Goal: Task Accomplishment & Management: Manage account settings

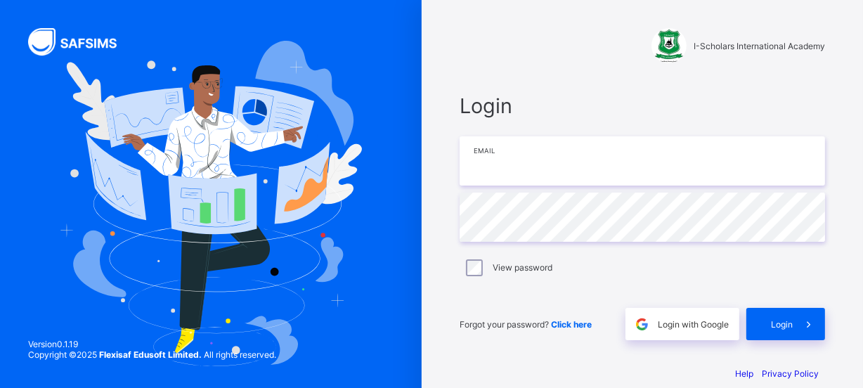
type input "**********"
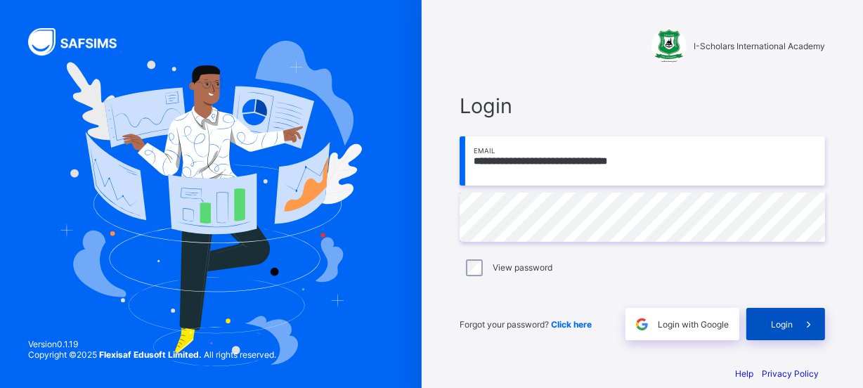
click at [781, 331] on div "Login" at bounding box center [785, 324] width 79 height 32
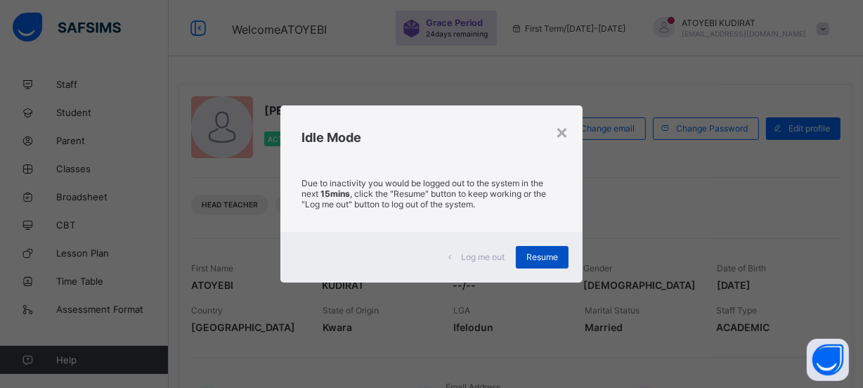
click at [542, 251] on span "Resume" at bounding box center [542, 256] width 32 height 11
click at [561, 139] on div "×" at bounding box center [561, 131] width 13 height 24
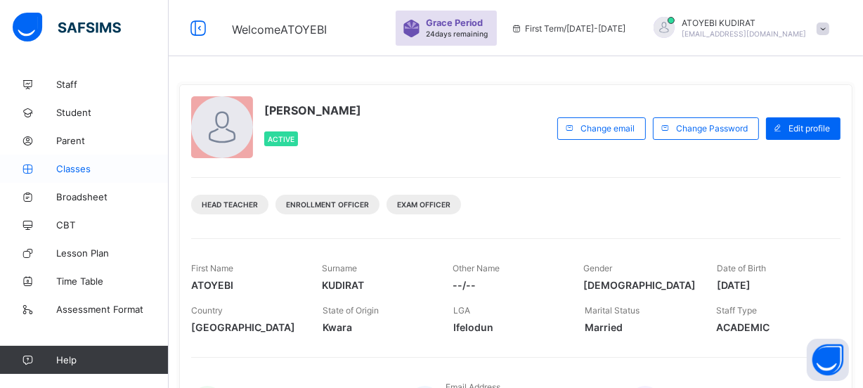
click at [72, 169] on span "Classes" at bounding box center [112, 168] width 112 height 11
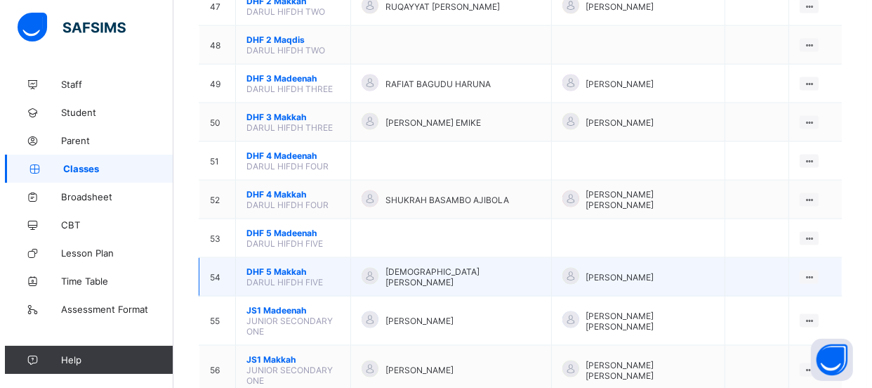
scroll to position [2043, 0]
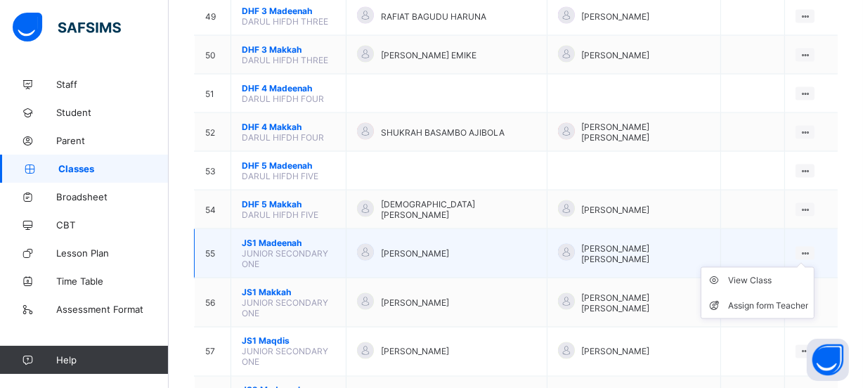
click at [809, 247] on div at bounding box center [804, 253] width 19 height 13
click at [759, 299] on div "Assign form Teacher" at bounding box center [768, 306] width 80 height 14
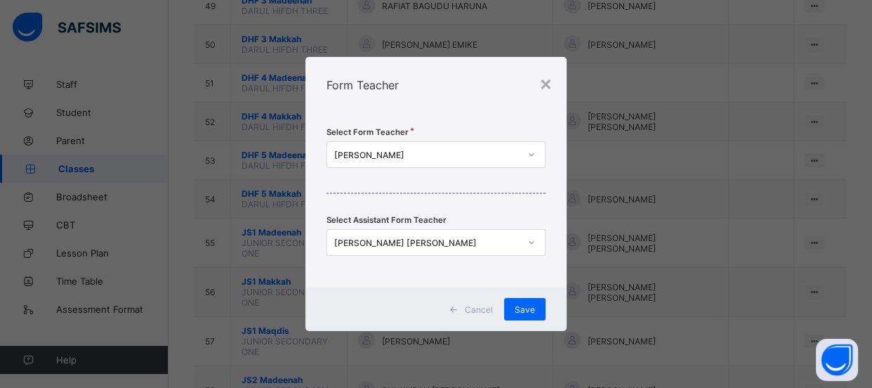
click at [532, 239] on icon at bounding box center [532, 242] width 8 height 14
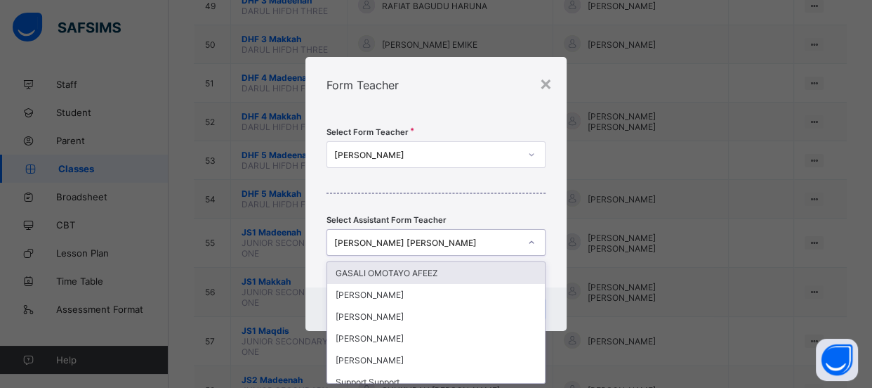
scroll to position [0, 0]
type input "*"
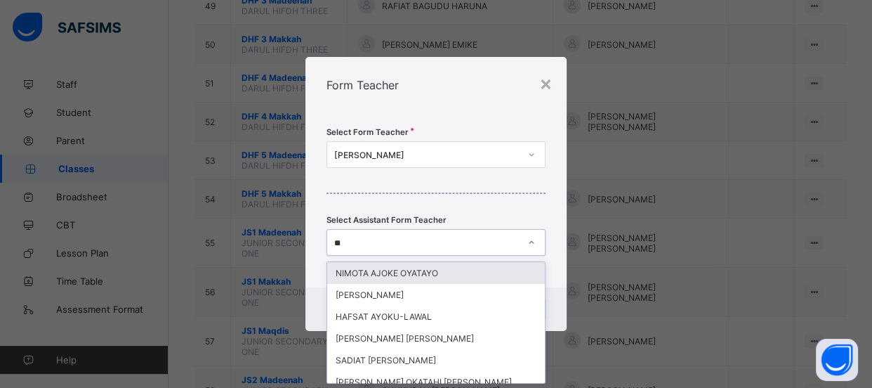
type input "*"
type input "***"
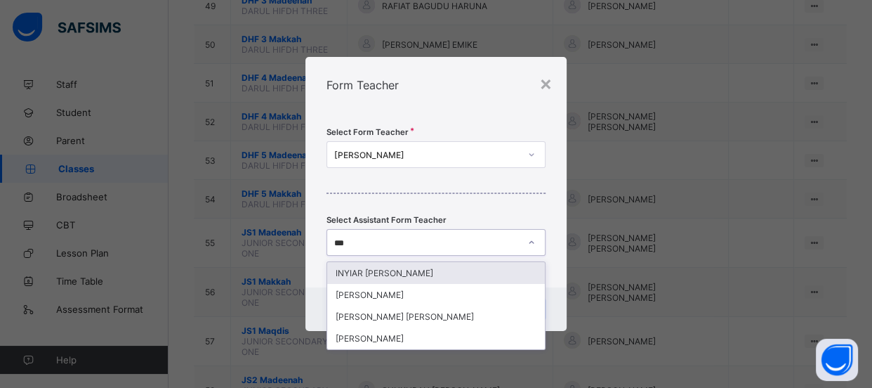
click at [464, 272] on div "INYIAR [PERSON_NAME]" at bounding box center [436, 273] width 218 height 22
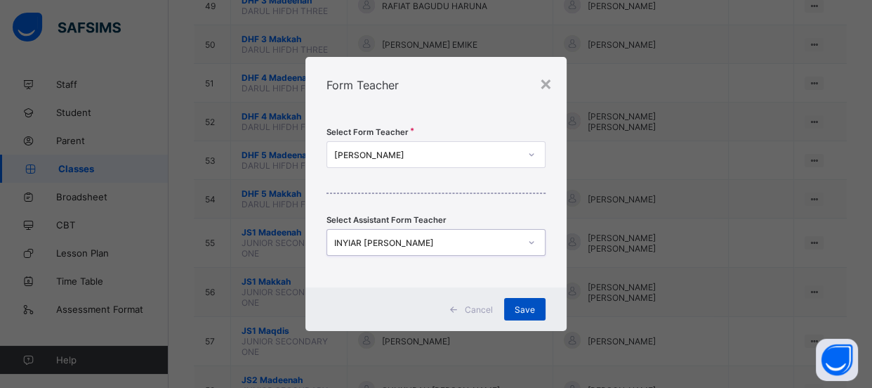
click at [528, 306] on span "Save" at bounding box center [525, 309] width 20 height 11
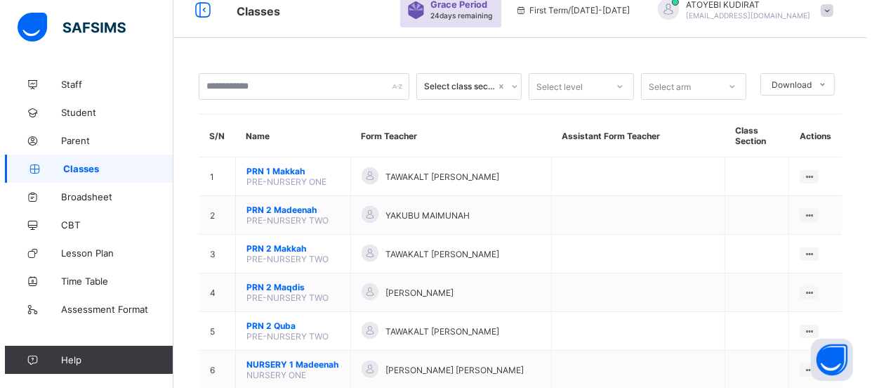
scroll to position [2043, 0]
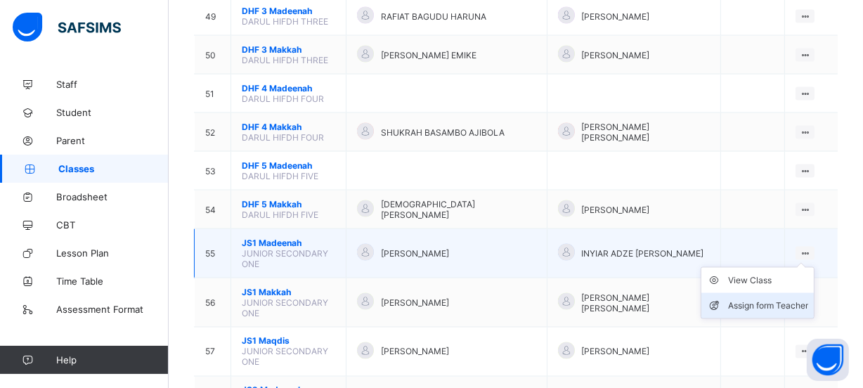
click at [796, 299] on div "Assign form Teacher" at bounding box center [768, 306] width 80 height 14
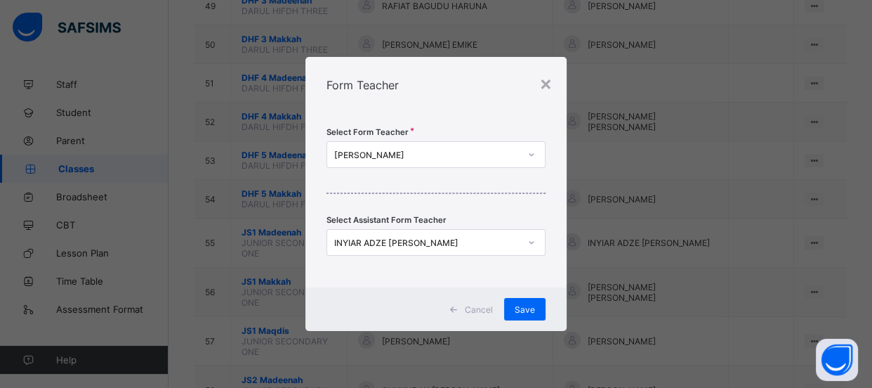
click at [531, 155] on icon at bounding box center [532, 155] width 8 height 14
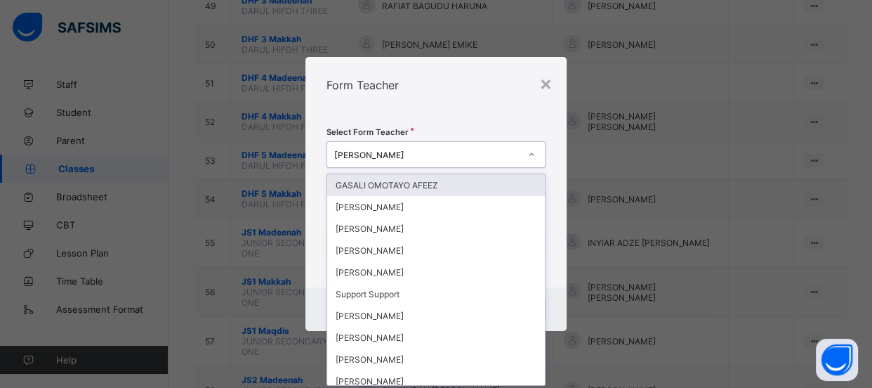
click at [592, 119] on div "× Form Teacher Select Form Teacher option GASALI OMOTAYO AFEEZ focused, 1 of 78…" at bounding box center [436, 194] width 872 height 388
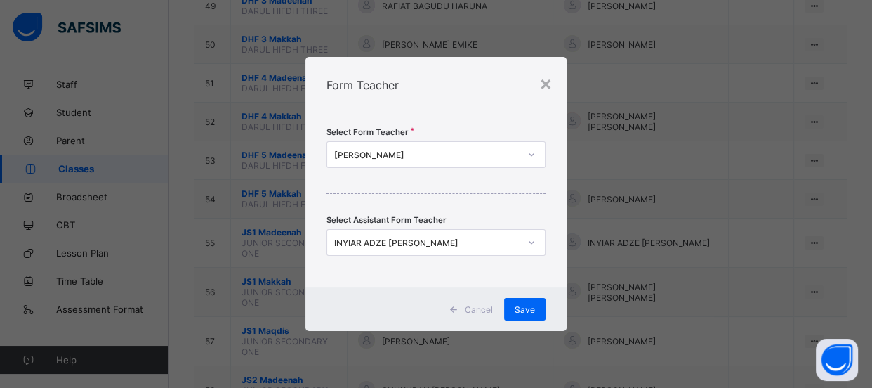
click at [535, 240] on icon at bounding box center [532, 242] width 8 height 14
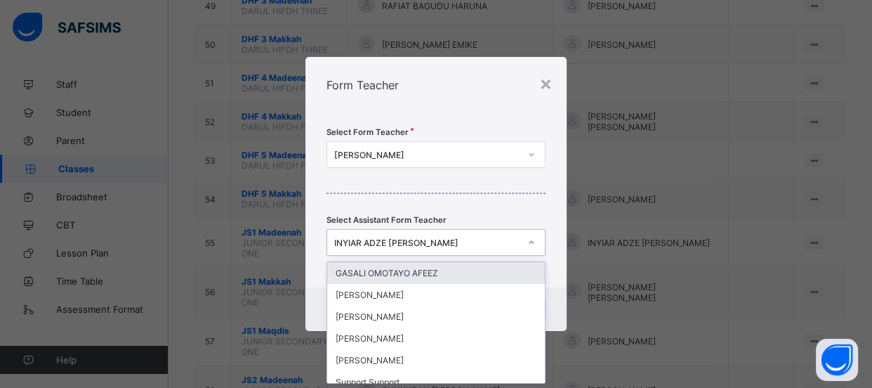
scroll to position [0, 0]
click at [535, 150] on icon at bounding box center [532, 155] width 8 height 14
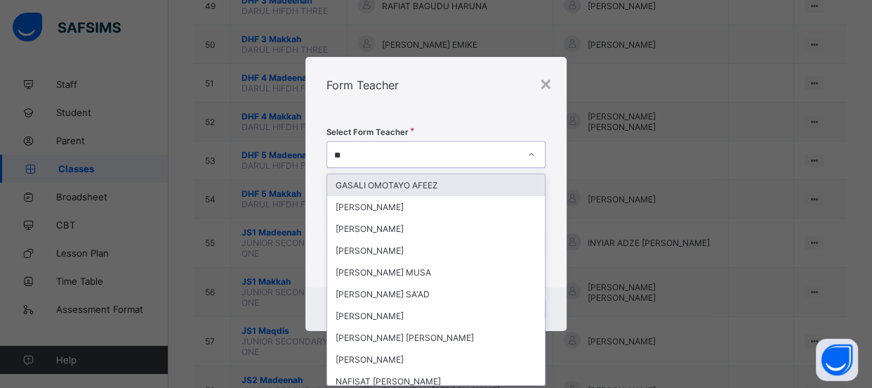
type input "*"
type input "****"
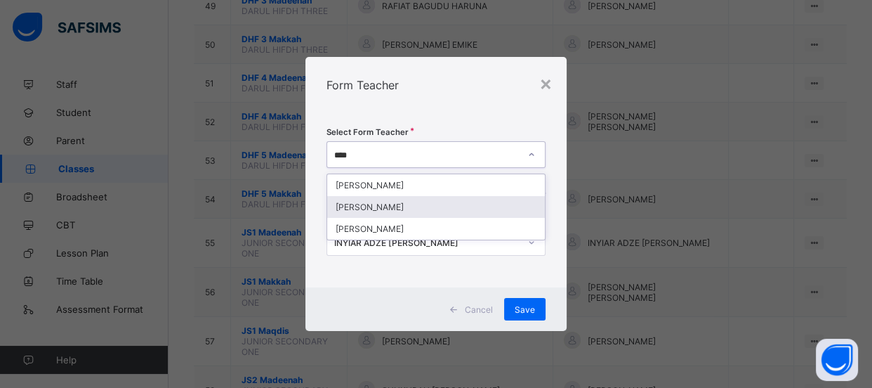
click at [436, 205] on div "[PERSON_NAME]" at bounding box center [436, 207] width 218 height 22
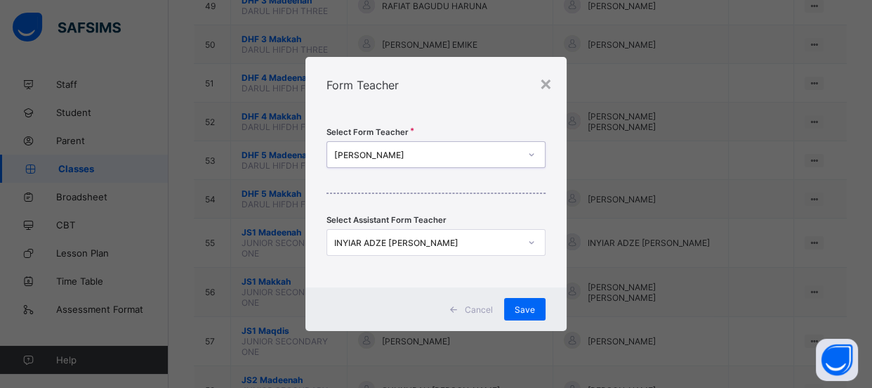
click at [530, 241] on icon at bounding box center [532, 242] width 8 height 14
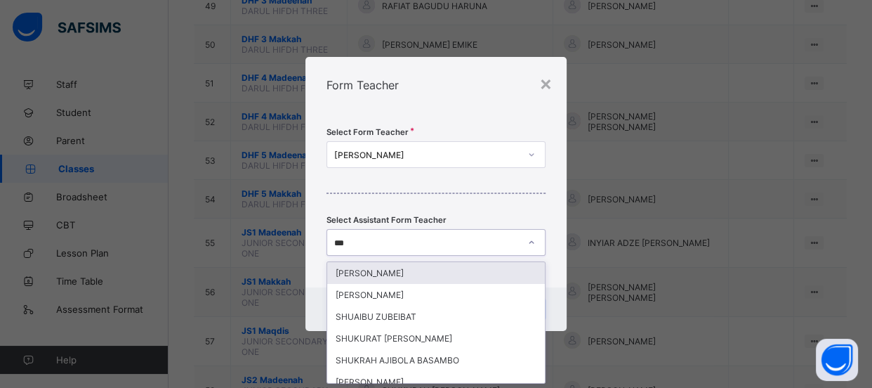
type input "****"
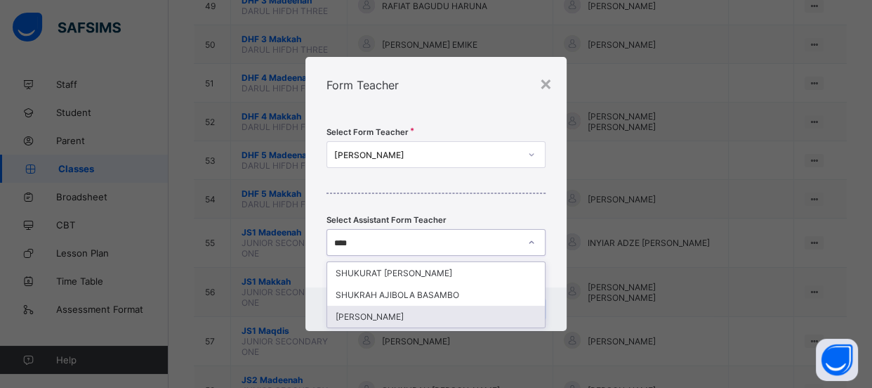
click at [451, 317] on div "[PERSON_NAME]" at bounding box center [436, 317] width 218 height 22
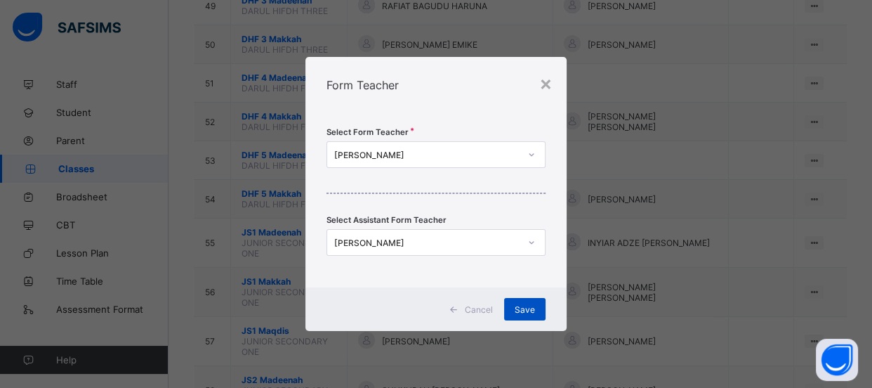
click at [530, 305] on span "Save" at bounding box center [525, 309] width 20 height 11
click at [523, 310] on span "Save" at bounding box center [525, 309] width 20 height 11
click at [528, 314] on div "Save" at bounding box center [524, 309] width 41 height 22
click at [530, 316] on div "Save" at bounding box center [524, 309] width 41 height 22
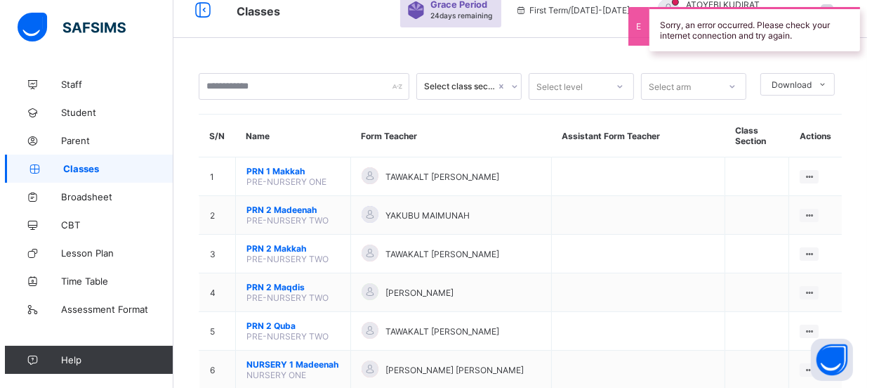
scroll to position [2043, 0]
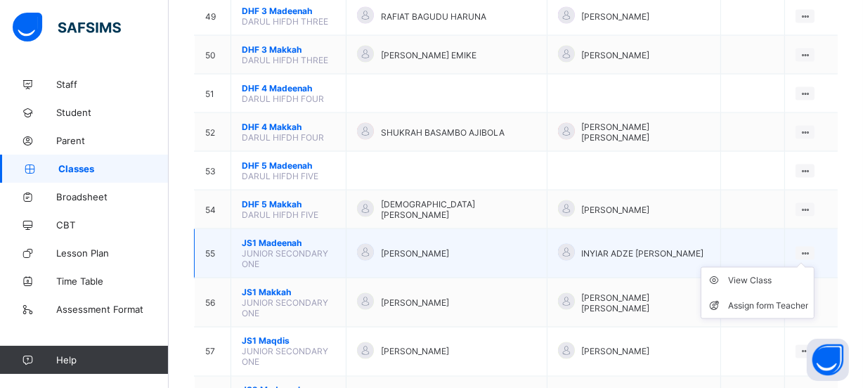
click at [811, 248] on icon at bounding box center [805, 253] width 12 height 11
click at [778, 299] on div "Assign form Teacher" at bounding box center [768, 306] width 80 height 14
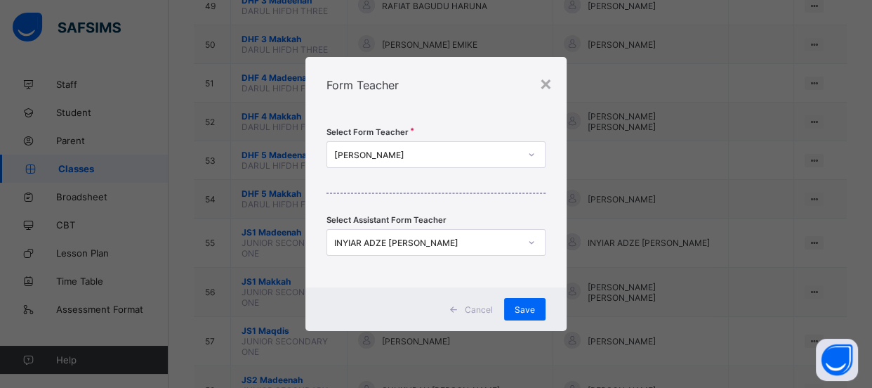
drag, startPoint x: 533, startPoint y: 151, endPoint x: 535, endPoint y: 158, distance: 7.2
click at [535, 158] on icon at bounding box center [532, 155] width 8 height 14
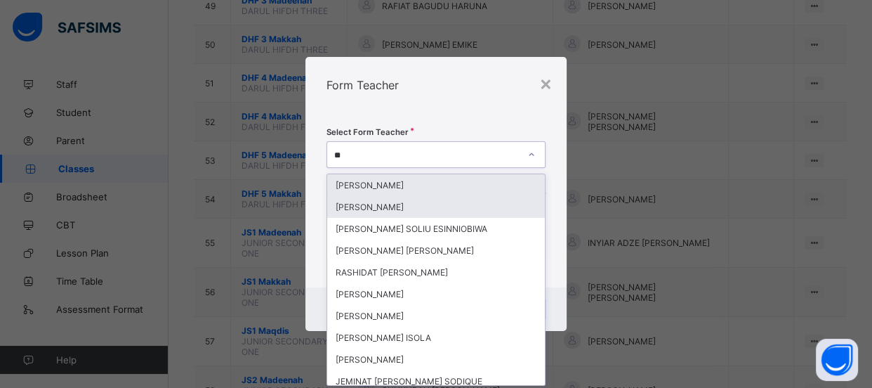
type input "***"
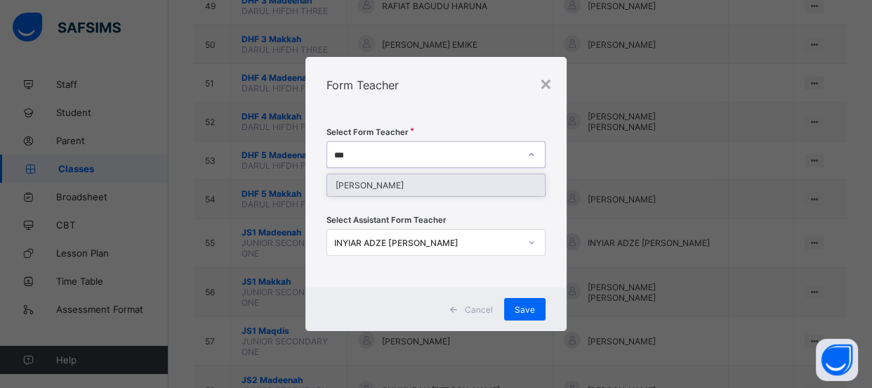
click at [514, 185] on div "[PERSON_NAME]" at bounding box center [436, 185] width 218 height 22
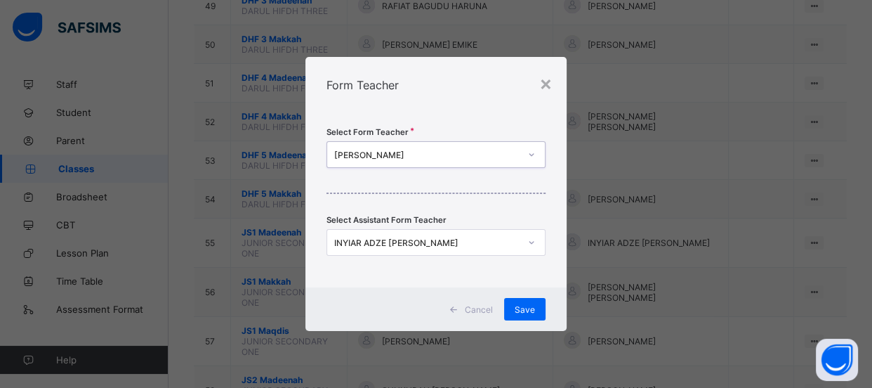
click at [526, 240] on div at bounding box center [532, 242] width 24 height 22
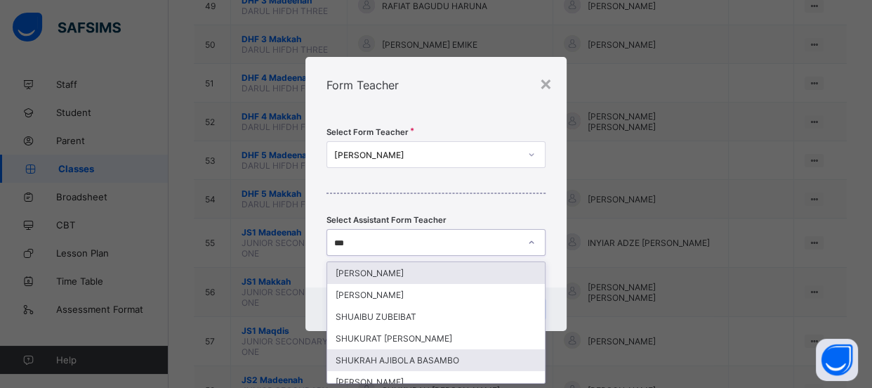
scroll to position [50, 0]
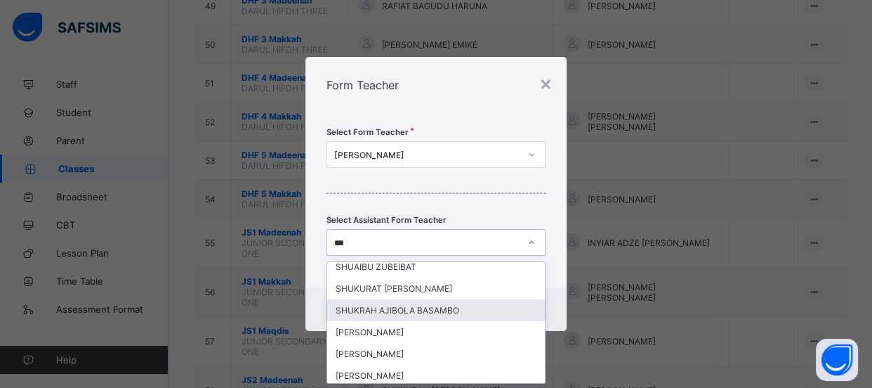
type input "****"
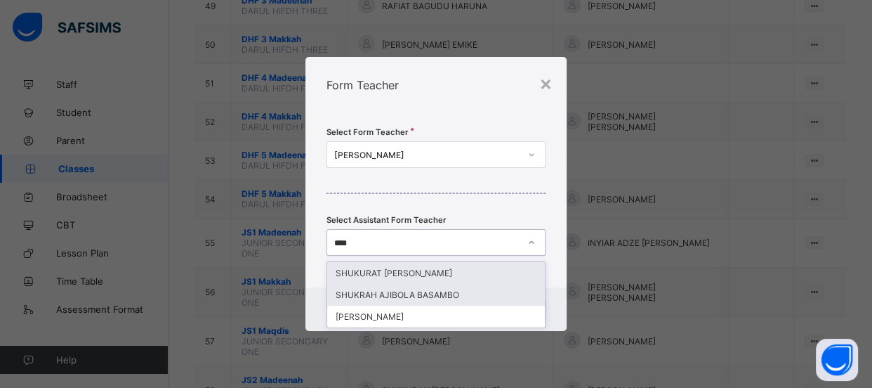
scroll to position [0, 0]
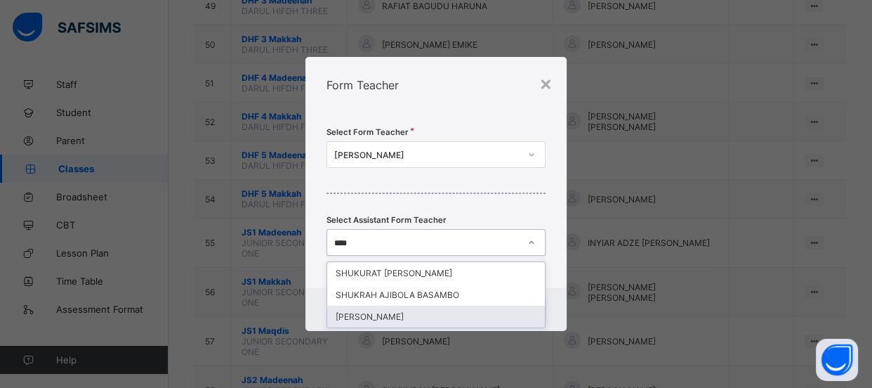
click at [464, 313] on div "[PERSON_NAME]" at bounding box center [436, 317] width 218 height 22
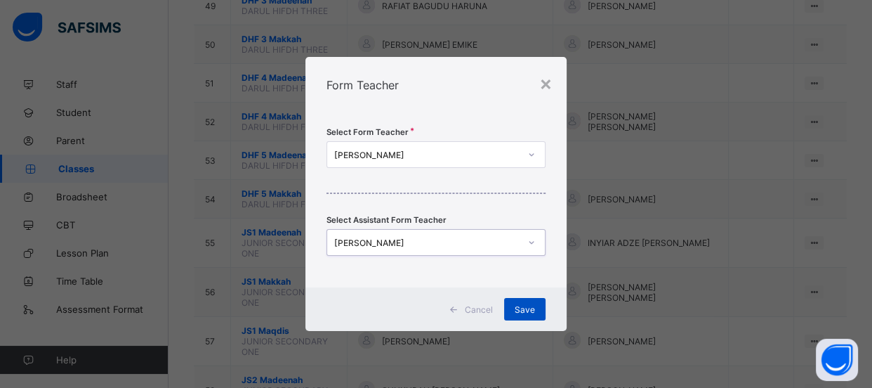
click at [528, 308] on span "Save" at bounding box center [525, 309] width 20 height 11
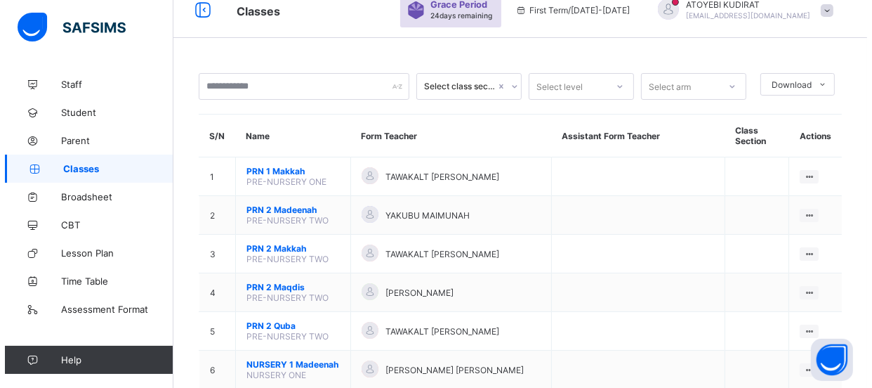
scroll to position [2043, 0]
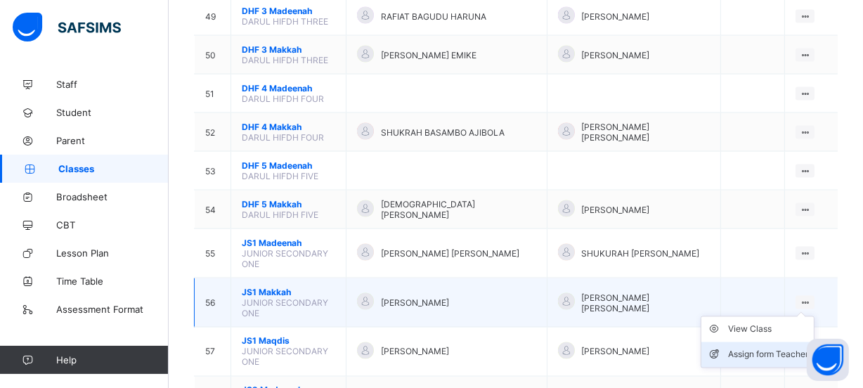
click at [774, 348] on div "Assign form Teacher" at bounding box center [768, 355] width 80 height 14
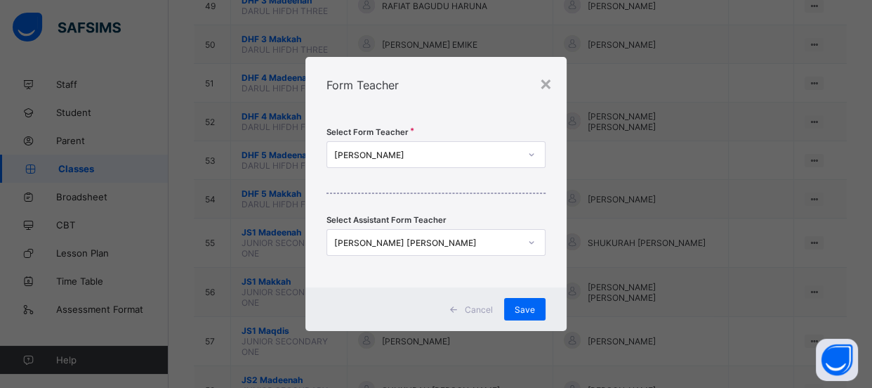
click at [533, 153] on icon at bounding box center [532, 155] width 8 height 14
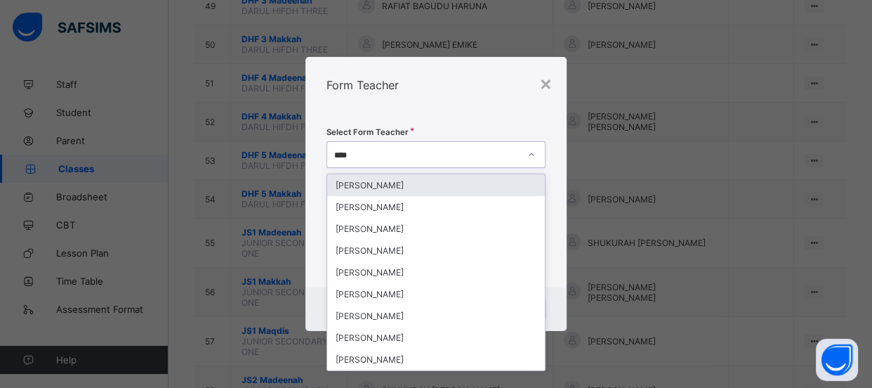
type input "*****"
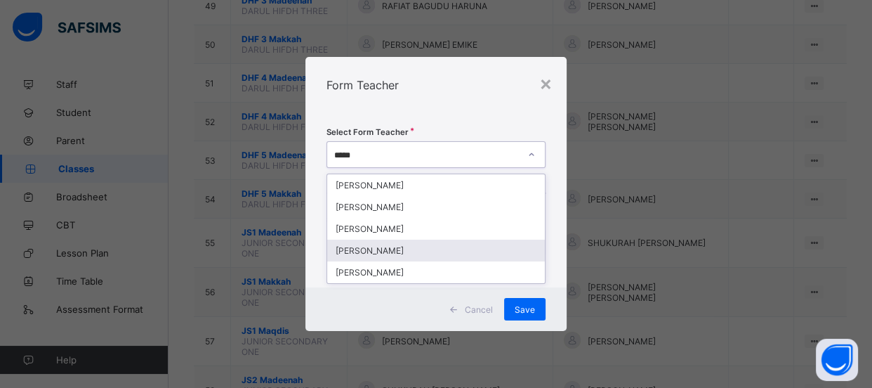
click at [407, 247] on div "[PERSON_NAME]" at bounding box center [436, 251] width 218 height 22
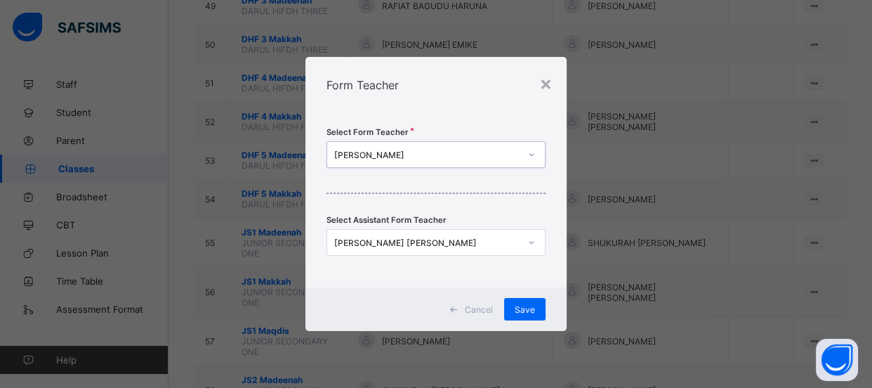
click at [533, 241] on icon at bounding box center [532, 242] width 5 height 3
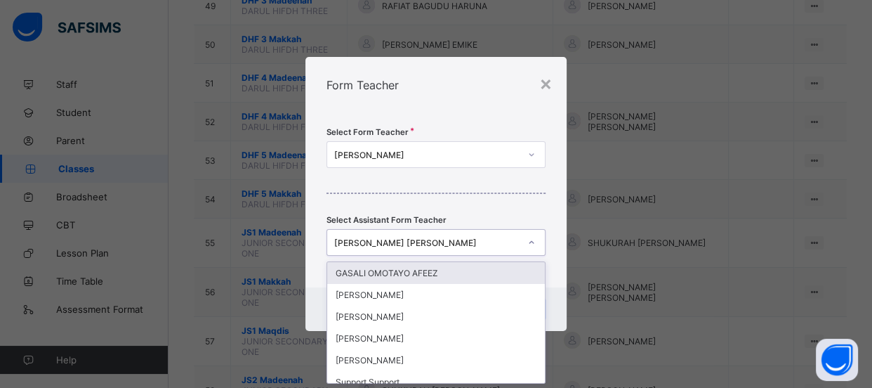
scroll to position [0, 0]
type input "***"
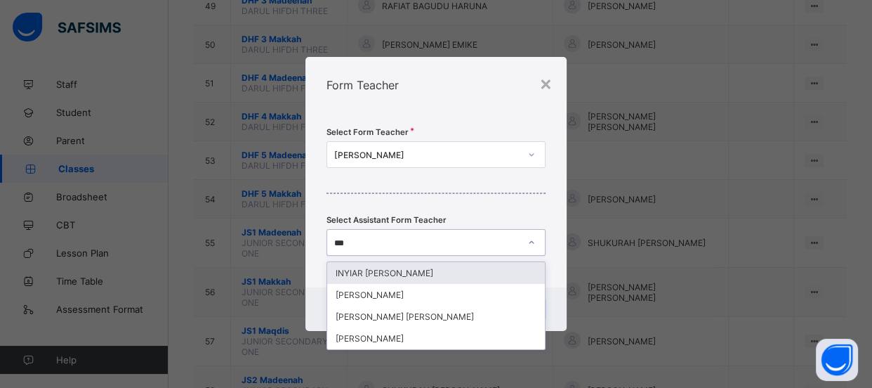
click at [501, 268] on div "INYIAR [PERSON_NAME]" at bounding box center [436, 273] width 218 height 22
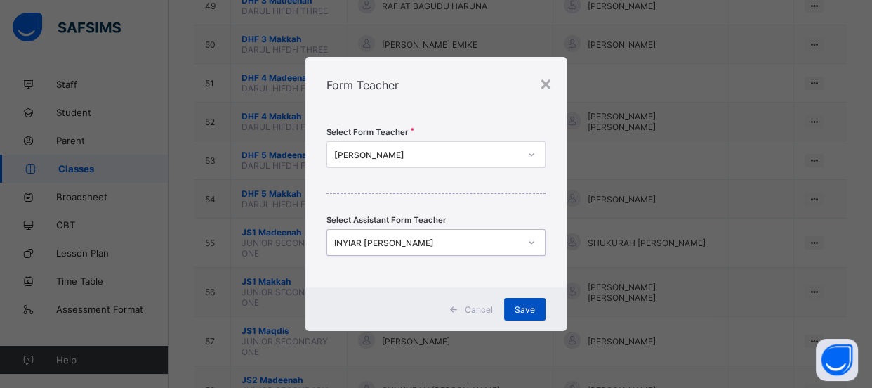
click at [516, 305] on span "Save" at bounding box center [525, 309] width 20 height 11
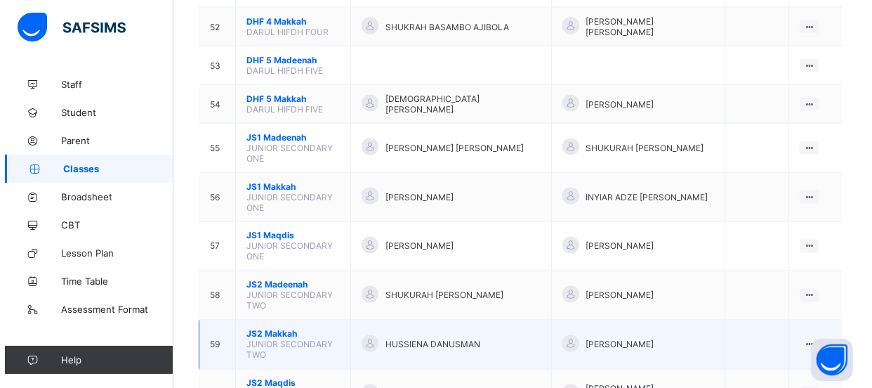
scroll to position [2171, 0]
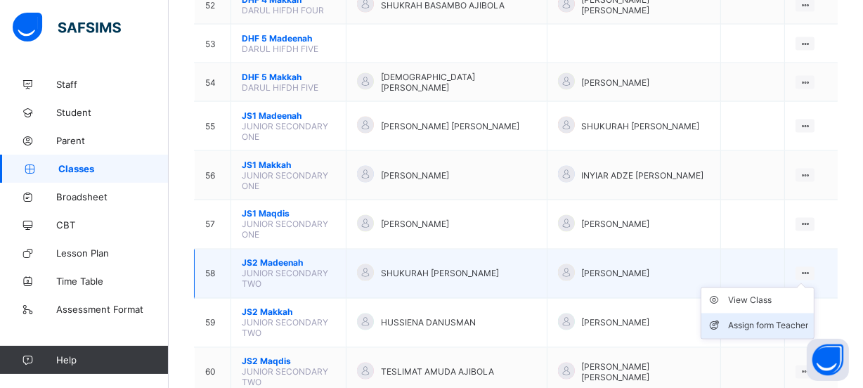
click at [773, 319] on div "Assign form Teacher" at bounding box center [768, 326] width 80 height 14
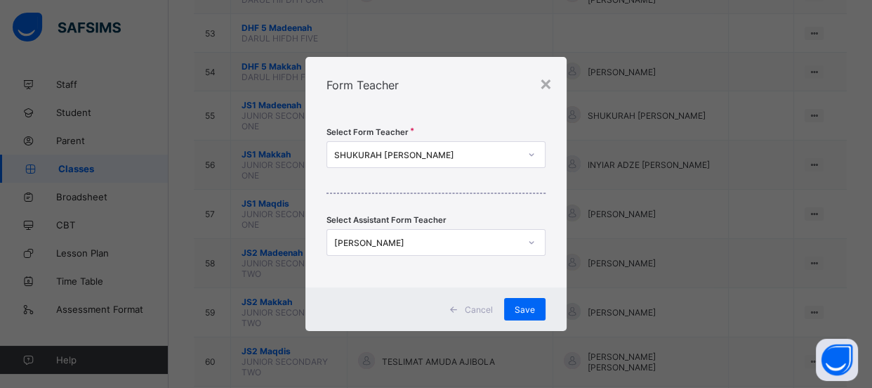
click at [530, 152] on icon at bounding box center [532, 155] width 8 height 14
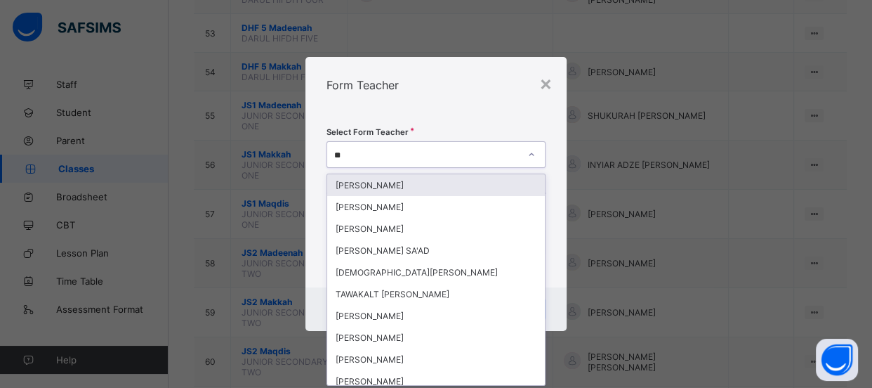
type input "***"
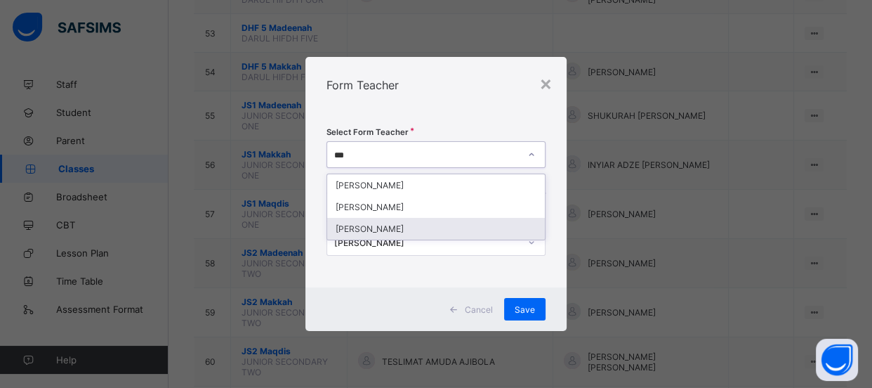
click at [472, 225] on div "[PERSON_NAME]" at bounding box center [436, 229] width 218 height 22
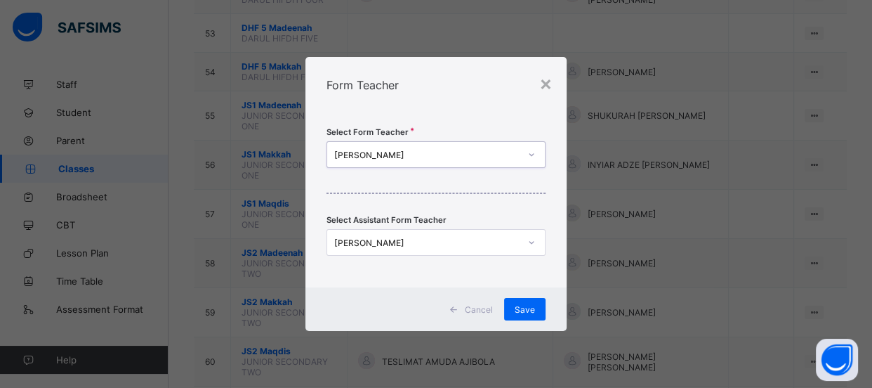
click at [528, 242] on icon at bounding box center [532, 242] width 8 height 14
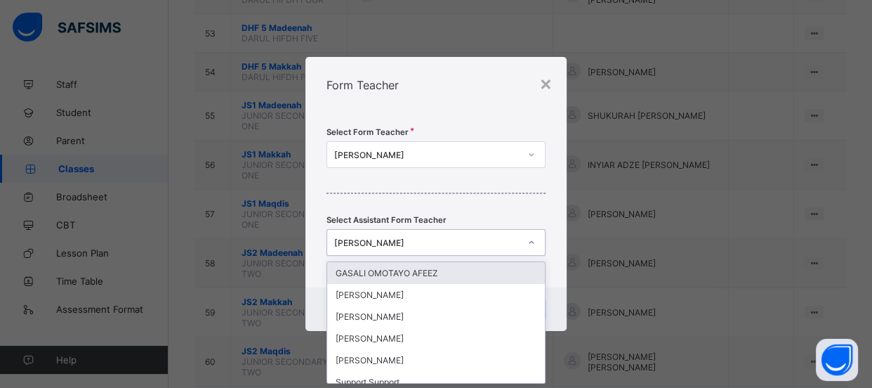
scroll to position [0, 0]
type input "***"
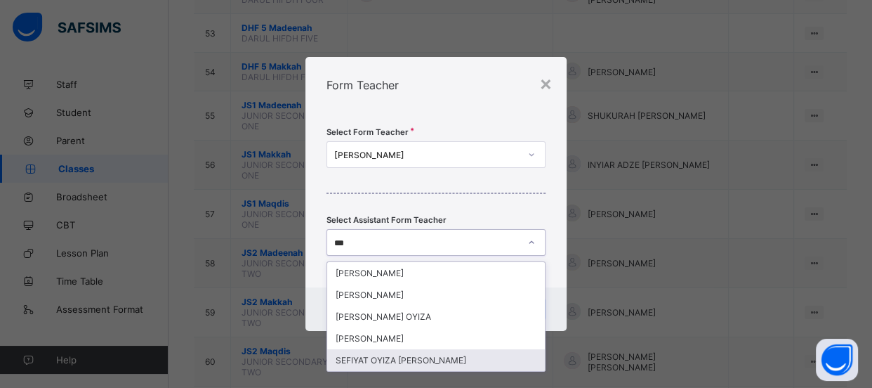
click at [389, 355] on div "SEFIYAT OYIZA [PERSON_NAME]" at bounding box center [436, 360] width 218 height 22
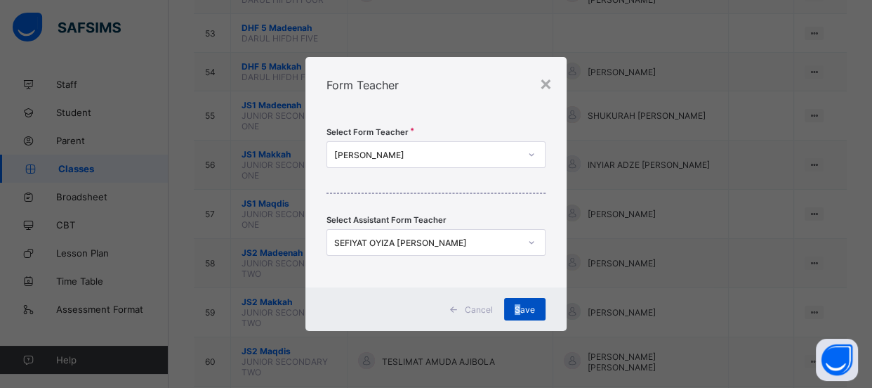
click at [521, 311] on span "Save" at bounding box center [525, 309] width 20 height 11
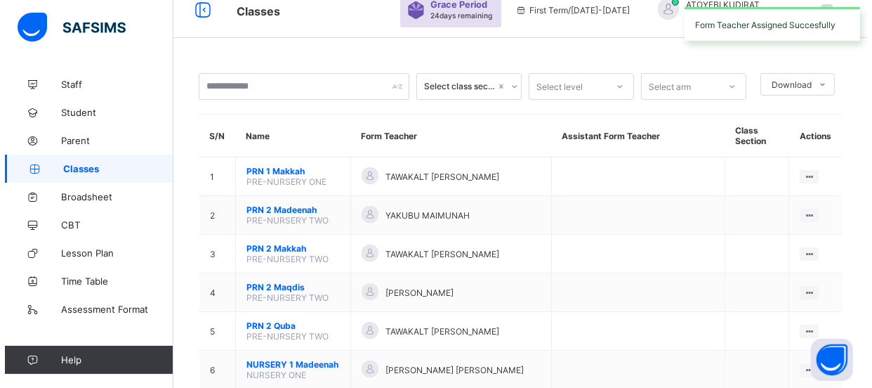
scroll to position [2171, 0]
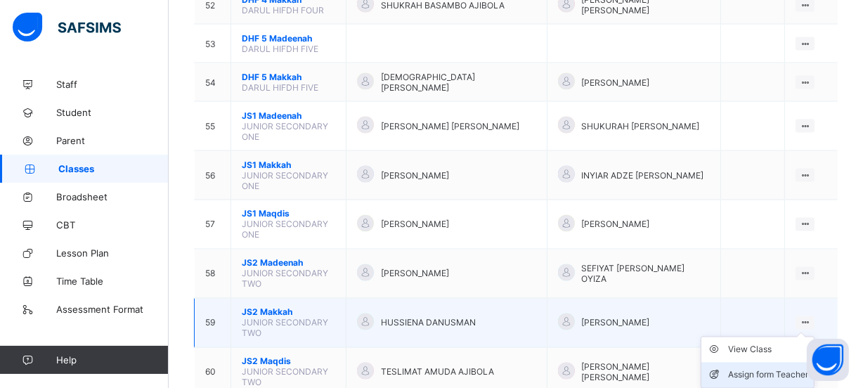
click at [773, 368] on div "Assign form Teacher" at bounding box center [768, 375] width 80 height 14
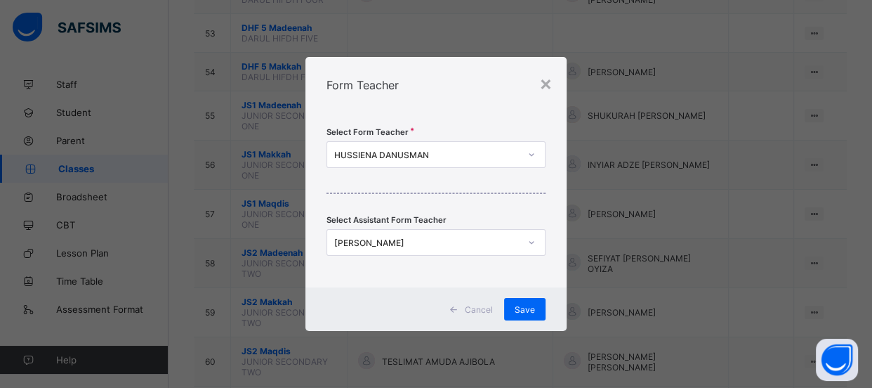
click at [530, 239] on icon at bounding box center [532, 242] width 8 height 14
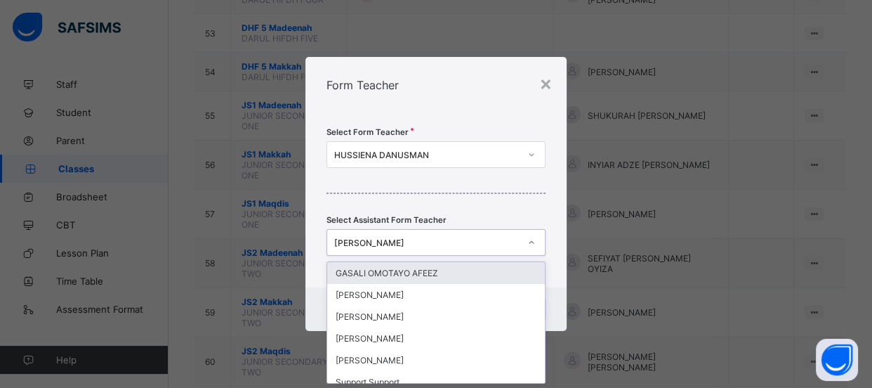
scroll to position [0, 0]
type input "*"
type input "**"
click at [412, 274] on div "[PERSON_NAME]" at bounding box center [436, 273] width 218 height 22
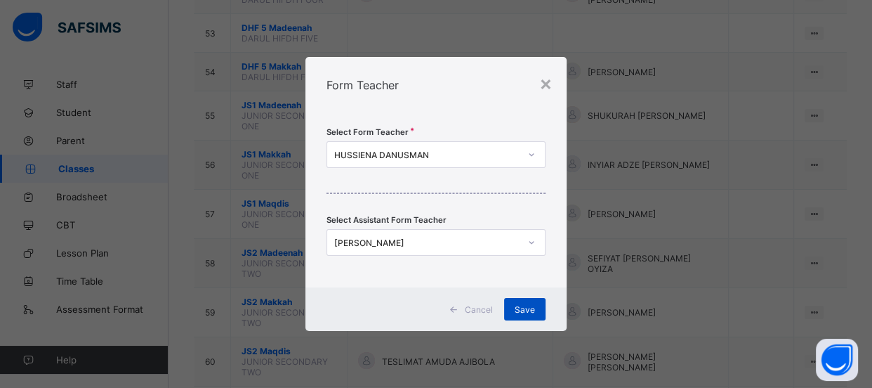
click at [521, 310] on span "Save" at bounding box center [525, 309] width 20 height 11
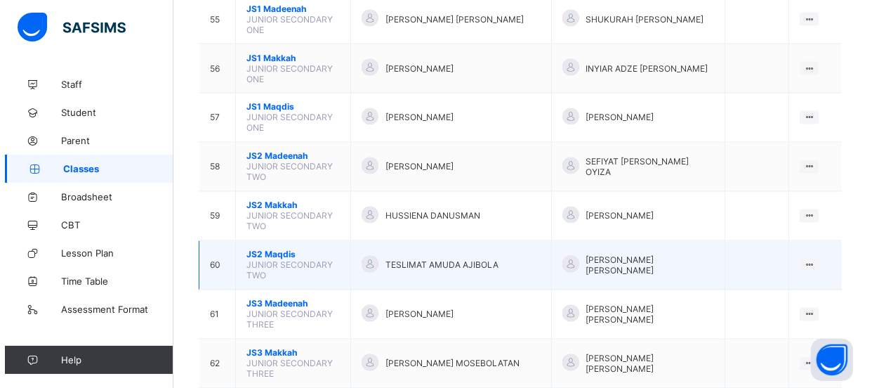
scroll to position [2298, 0]
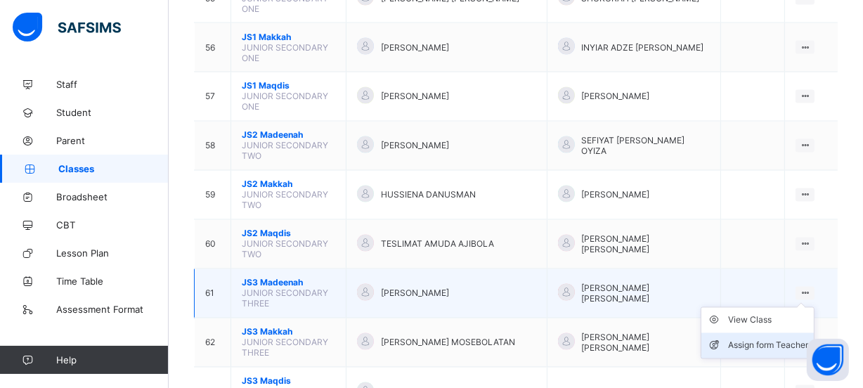
click at [779, 339] on div "Assign form Teacher" at bounding box center [768, 346] width 80 height 14
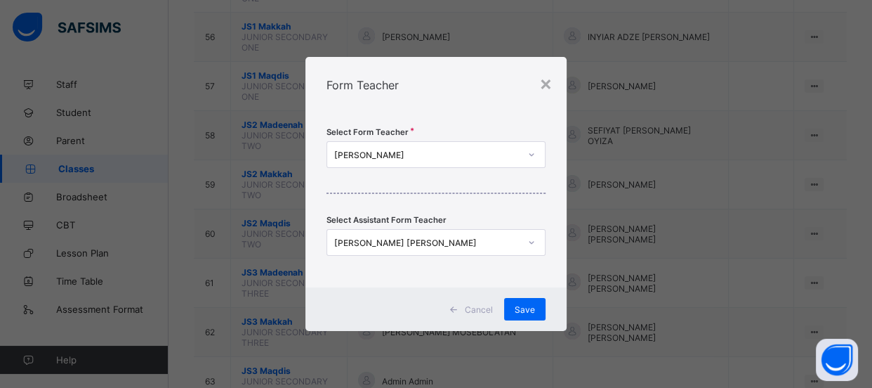
click at [532, 156] on icon at bounding box center [532, 155] width 8 height 14
click at [761, 164] on div "× Form Teacher Select Form Teacher ALAO AKEEM AIYELABOWO Select Assistant Form …" at bounding box center [436, 194] width 872 height 388
click at [531, 240] on icon at bounding box center [532, 242] width 8 height 14
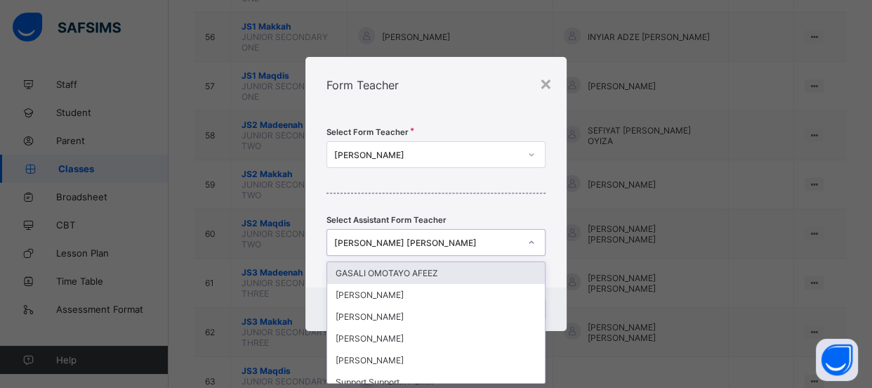
scroll to position [0, 0]
type input "***"
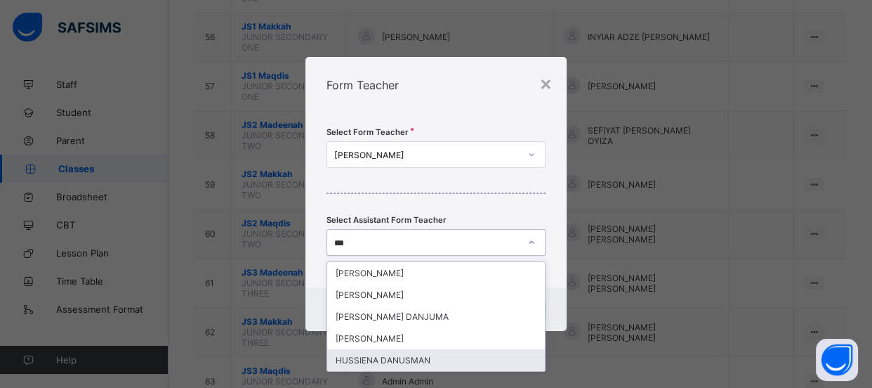
click at [418, 360] on div "HUSSIENA DANUSMAN" at bounding box center [436, 360] width 218 height 22
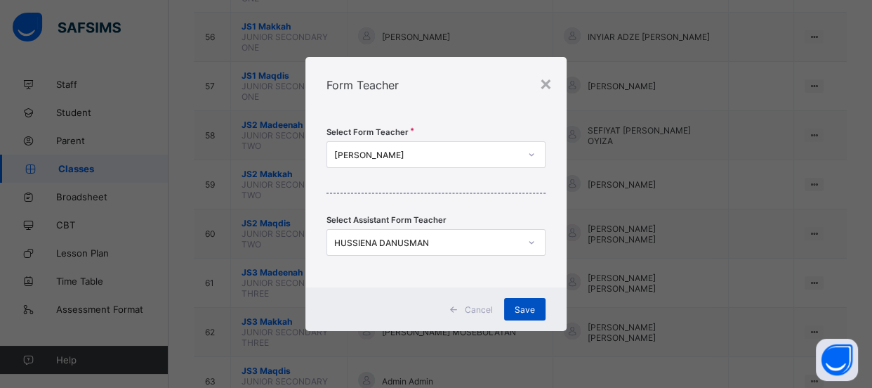
click at [518, 313] on span "Save" at bounding box center [525, 309] width 20 height 11
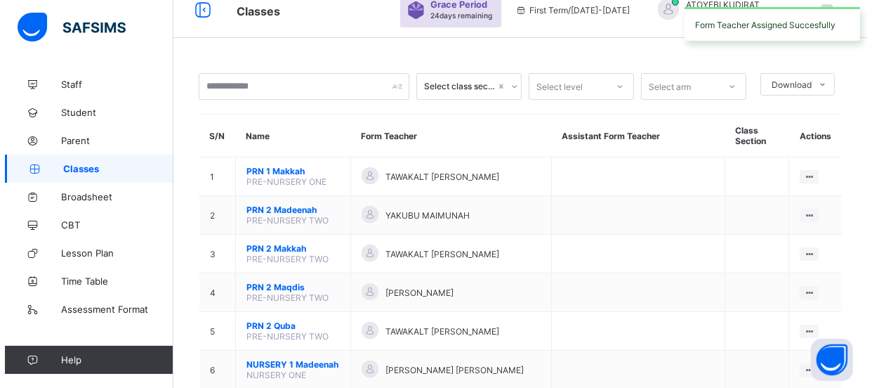
scroll to position [2298, 0]
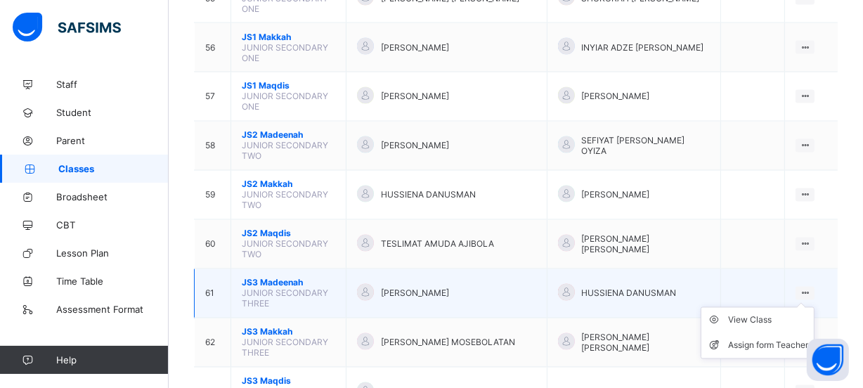
click at [814, 307] on ul "View Class Assign form Teacher" at bounding box center [757, 333] width 114 height 52
click at [771, 339] on div "Assign form Teacher" at bounding box center [768, 346] width 80 height 14
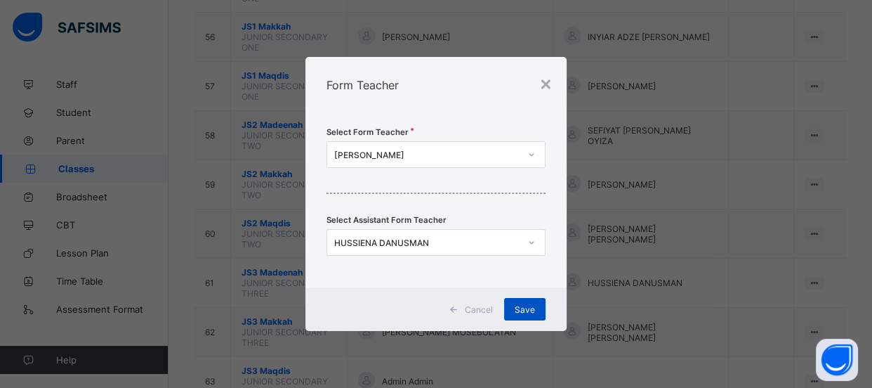
click at [527, 304] on span "Save" at bounding box center [525, 309] width 20 height 11
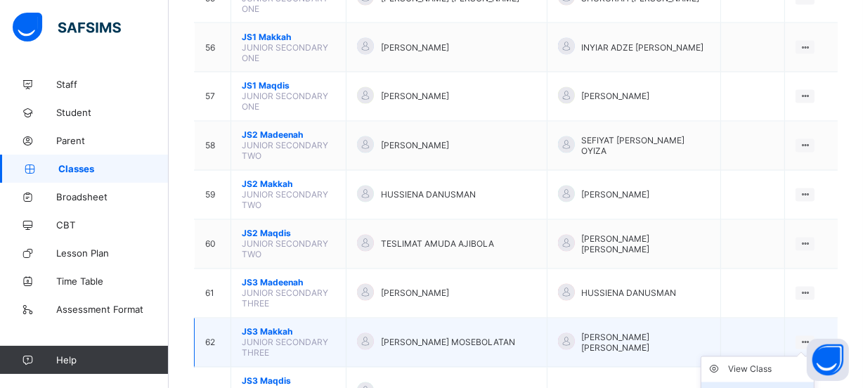
click at [766, 387] on div "Assign form Teacher" at bounding box center [768, 395] width 80 height 14
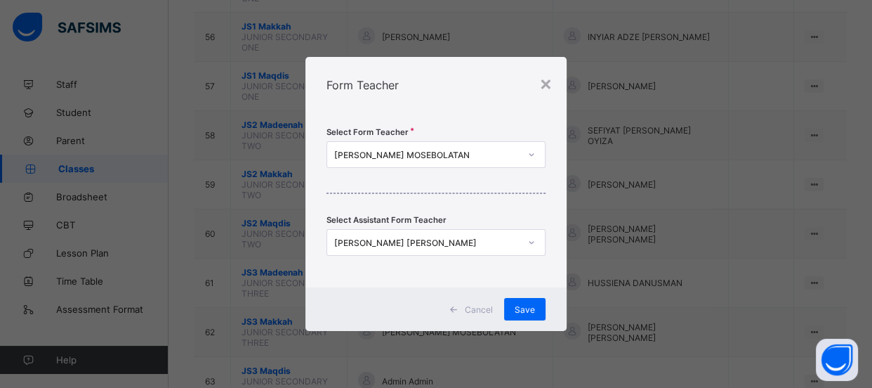
click at [532, 155] on icon at bounding box center [532, 155] width 8 height 14
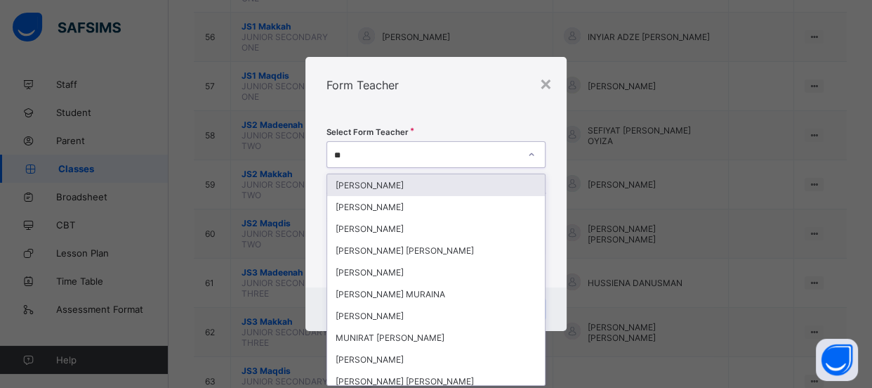
type input "***"
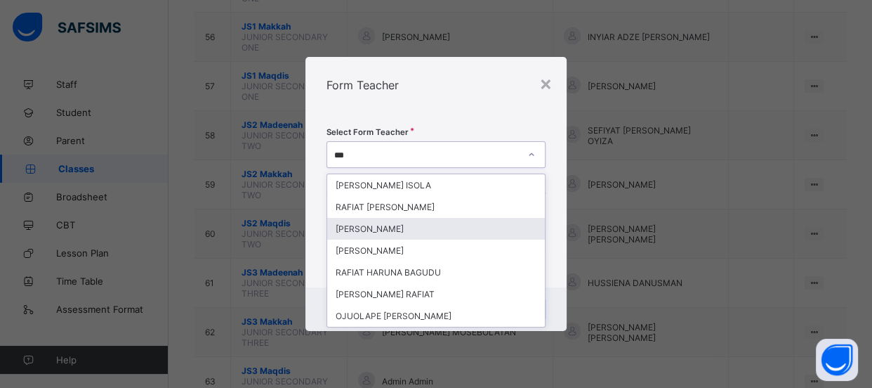
click at [462, 222] on div "[PERSON_NAME]" at bounding box center [436, 229] width 218 height 22
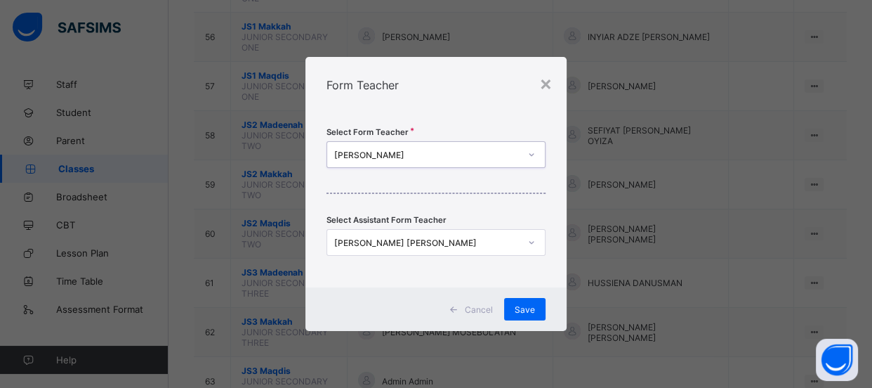
click at [533, 242] on icon at bounding box center [532, 242] width 5 height 3
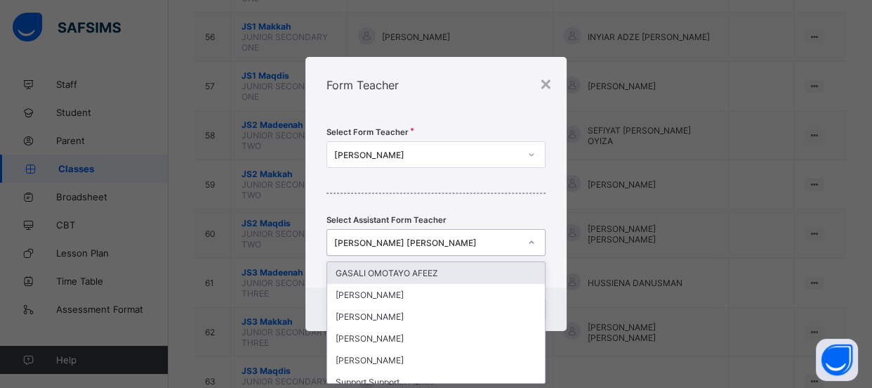
scroll to position [0, 0]
type input "***"
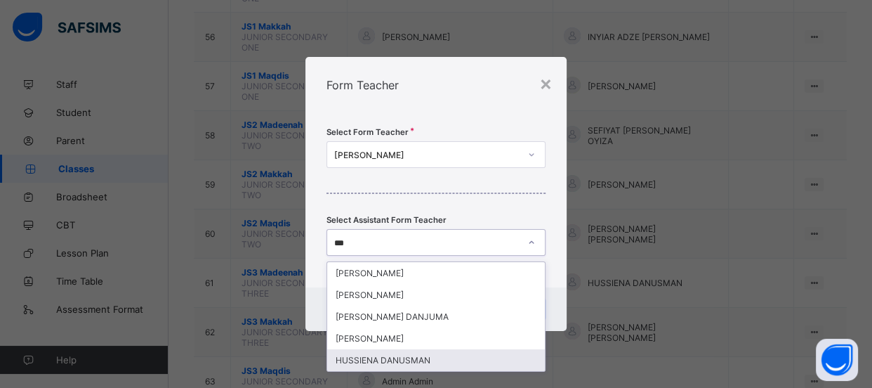
click at [427, 358] on div "HUSSIENA DANUSMAN" at bounding box center [436, 360] width 218 height 22
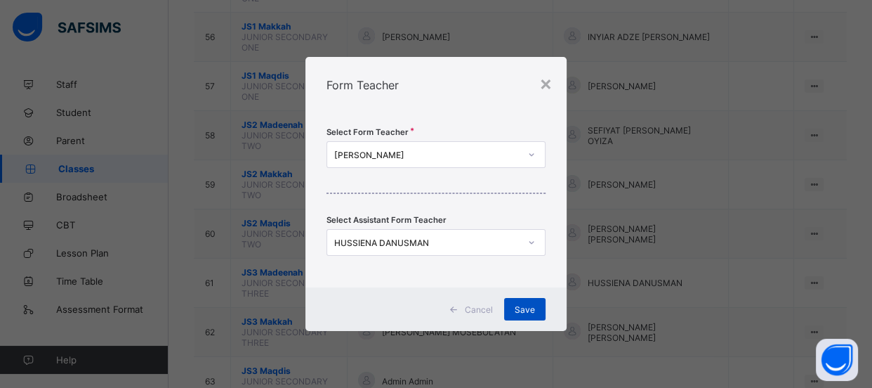
click at [528, 308] on span "Save" at bounding box center [525, 309] width 20 height 11
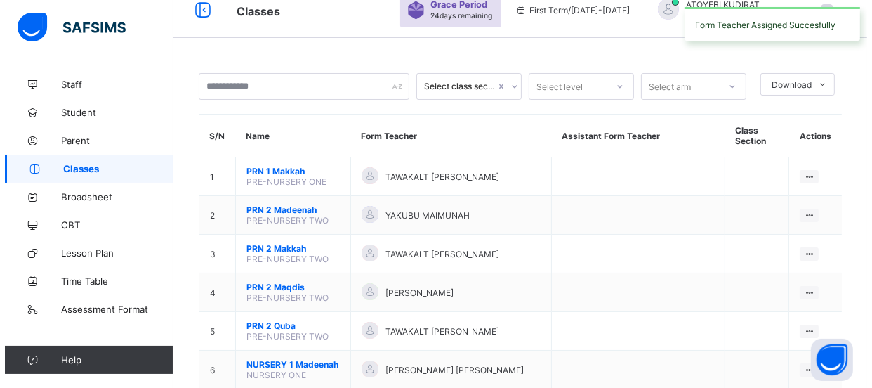
scroll to position [2298, 0]
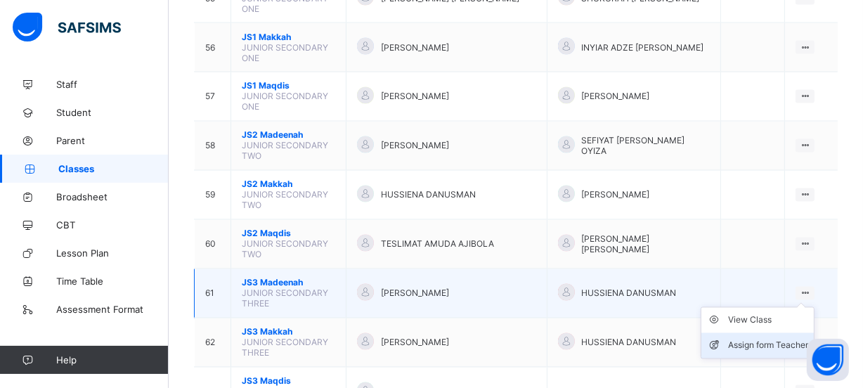
click at [769, 339] on div "Assign form Teacher" at bounding box center [768, 346] width 80 height 14
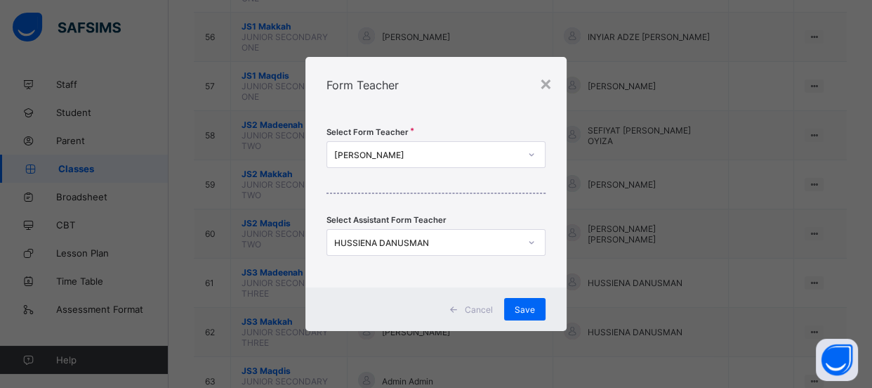
click at [533, 242] on icon at bounding box center [532, 242] width 8 height 14
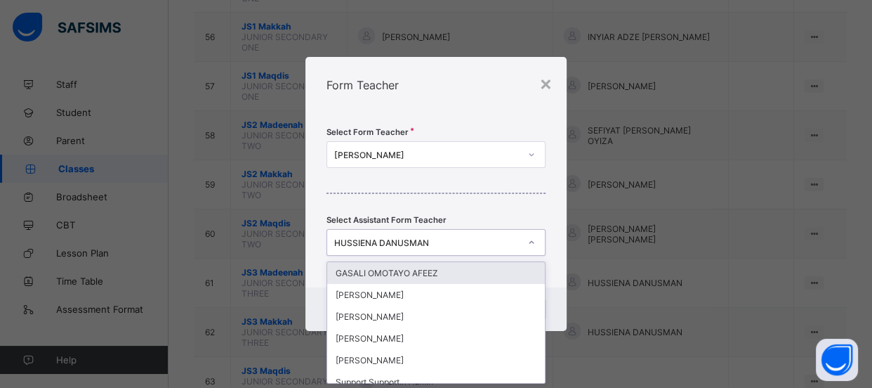
scroll to position [0, 0]
type input "*"
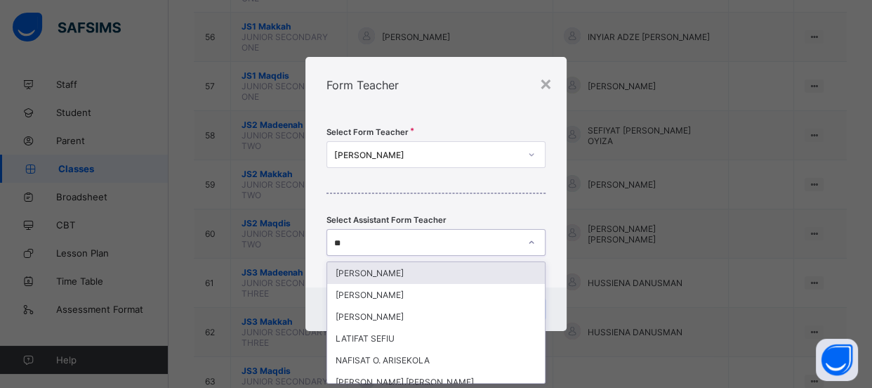
type input "*"
click at [750, 167] on div "× Form Teacher Select Form Teacher ALAO AKEEM AIYELABOWO Select Assistant Form …" at bounding box center [436, 194] width 872 height 388
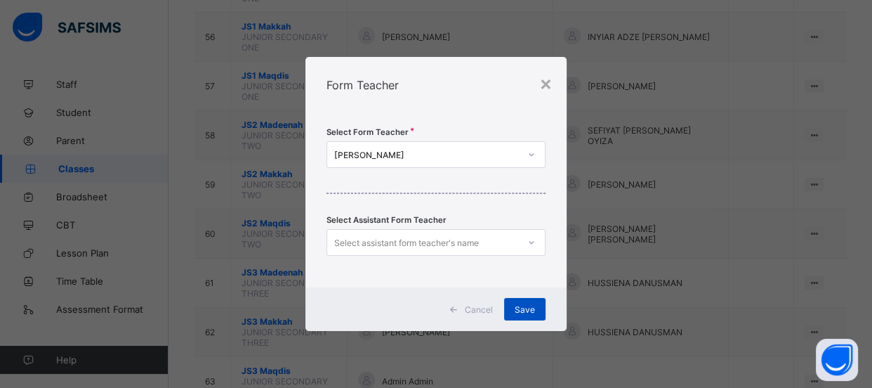
click at [515, 299] on div "Save" at bounding box center [524, 309] width 41 height 22
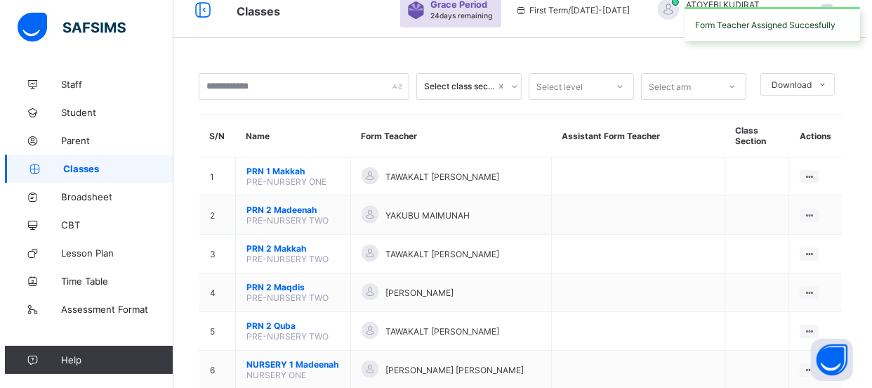
scroll to position [2298, 0]
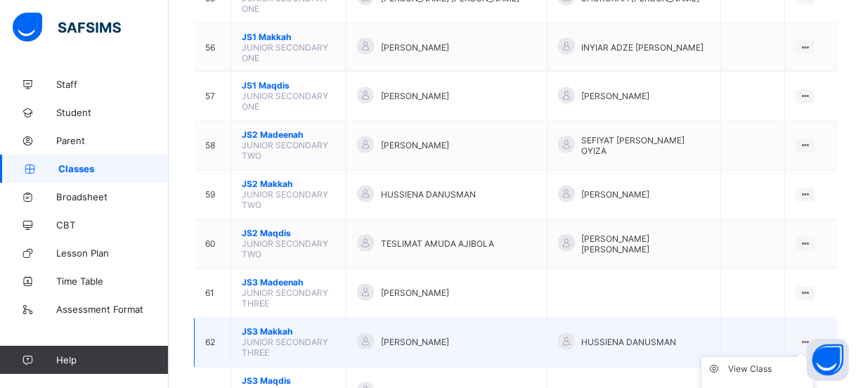
click at [814, 356] on ul "View Class Assign form Teacher" at bounding box center [757, 382] width 114 height 52
click at [734, 382] on li "Assign form Teacher" at bounding box center [757, 394] width 112 height 25
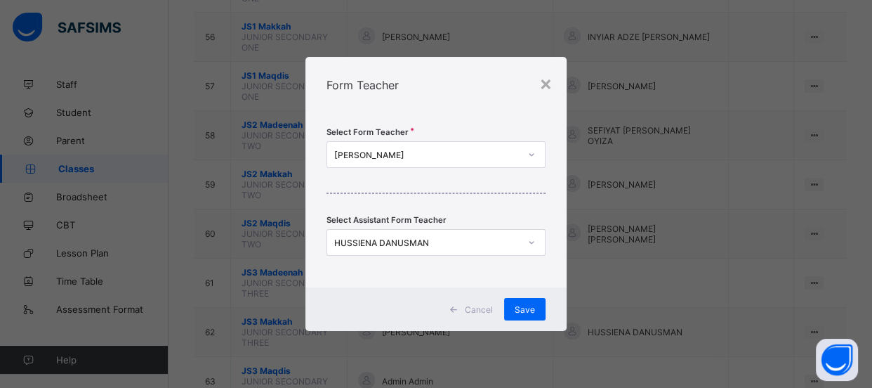
click at [528, 238] on icon at bounding box center [532, 242] width 8 height 14
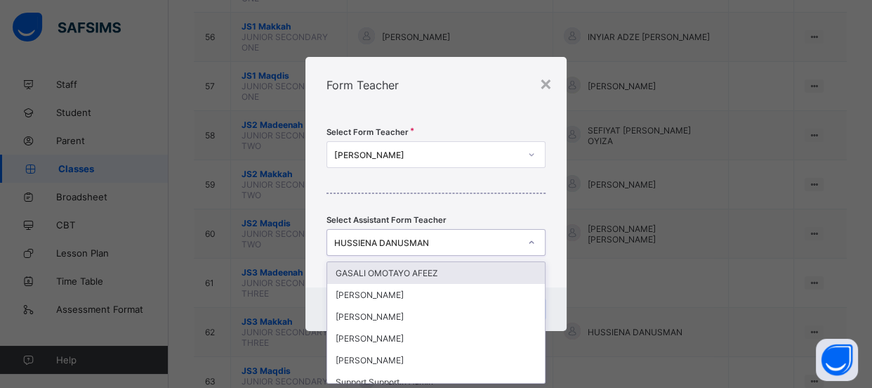
scroll to position [0, 0]
type input "***"
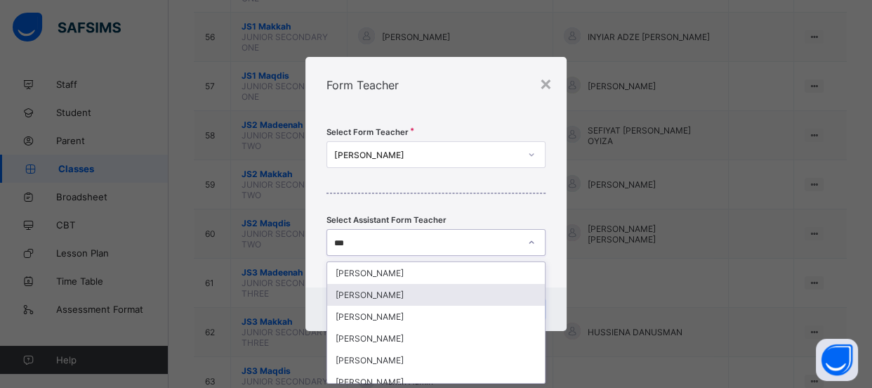
click at [445, 288] on div "[PERSON_NAME]" at bounding box center [436, 295] width 218 height 22
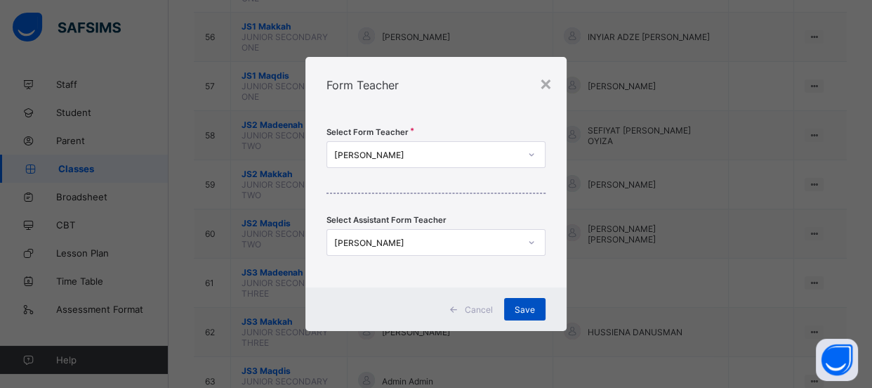
click at [528, 310] on span "Save" at bounding box center [525, 309] width 20 height 11
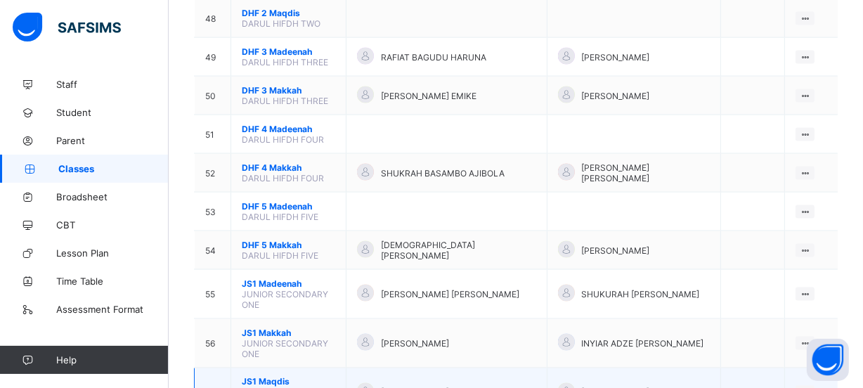
scroll to position [2107, 0]
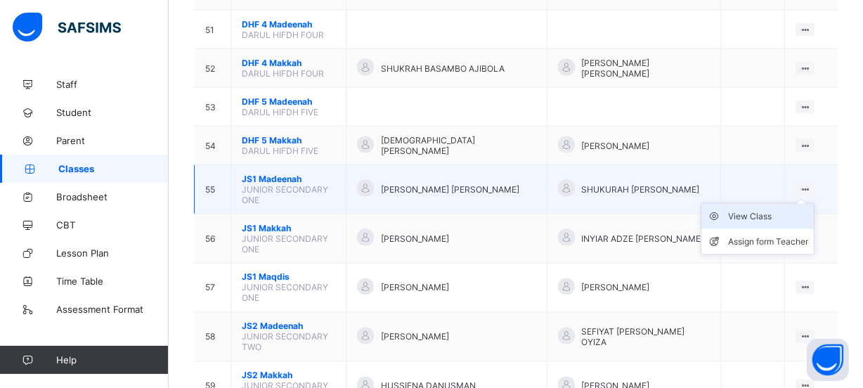
click at [769, 209] on div "View Class" at bounding box center [768, 216] width 80 height 14
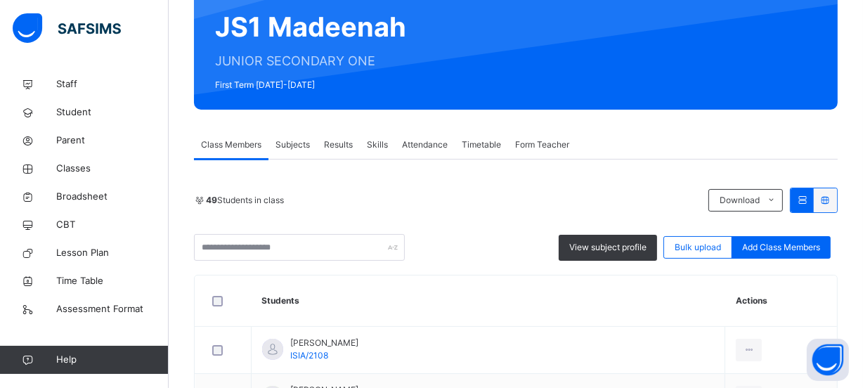
scroll to position [127, 0]
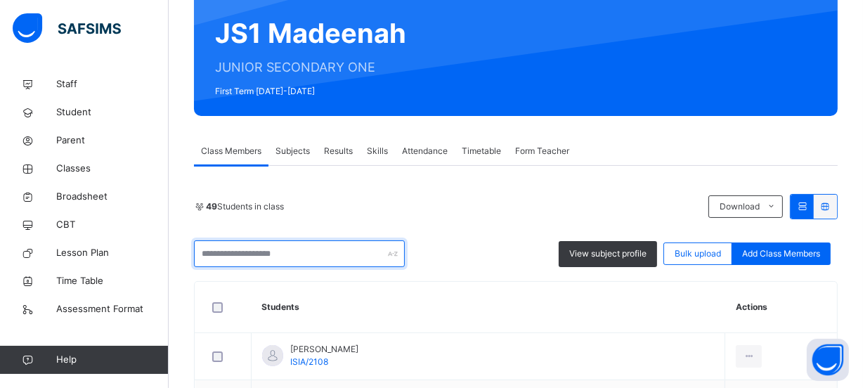
click at [301, 254] on input "text" at bounding box center [299, 253] width 211 height 27
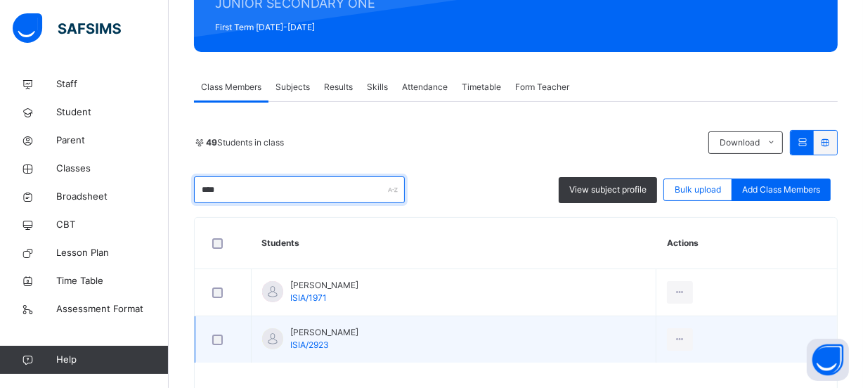
scroll to position [243, 0]
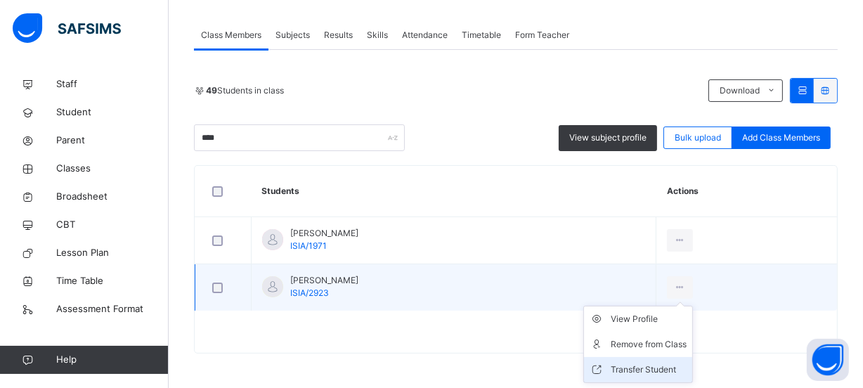
click at [681, 365] on div "Transfer Student" at bounding box center [648, 369] width 76 height 14
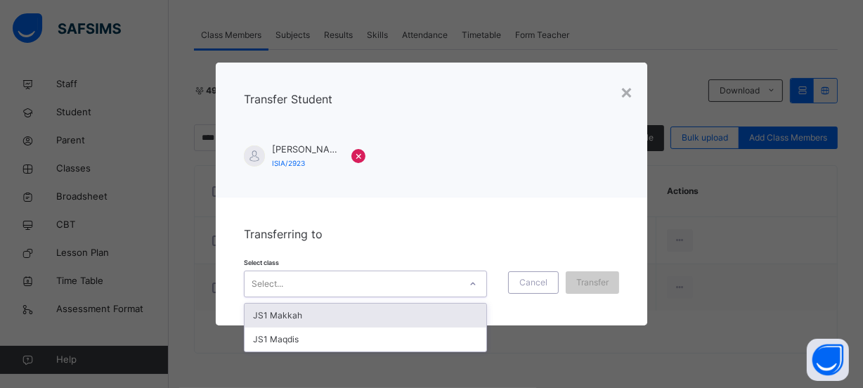
click at [475, 278] on icon at bounding box center [473, 284] width 8 height 14
click at [450, 308] on div "JS1 Makkah" at bounding box center [365, 315] width 242 height 24
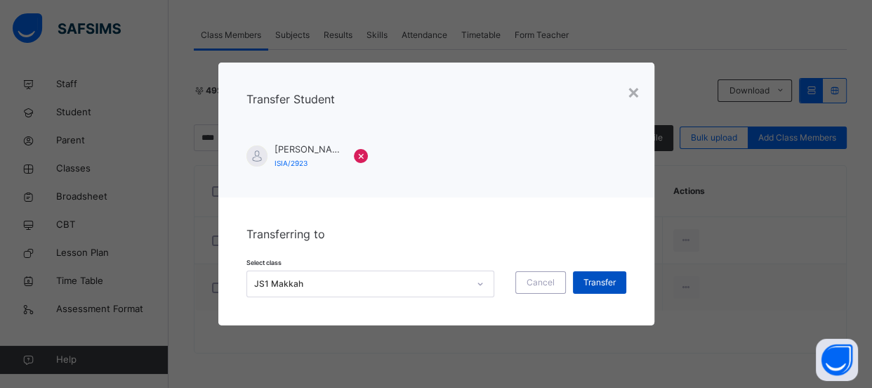
click at [591, 283] on span "Transfer" at bounding box center [600, 282] width 32 height 13
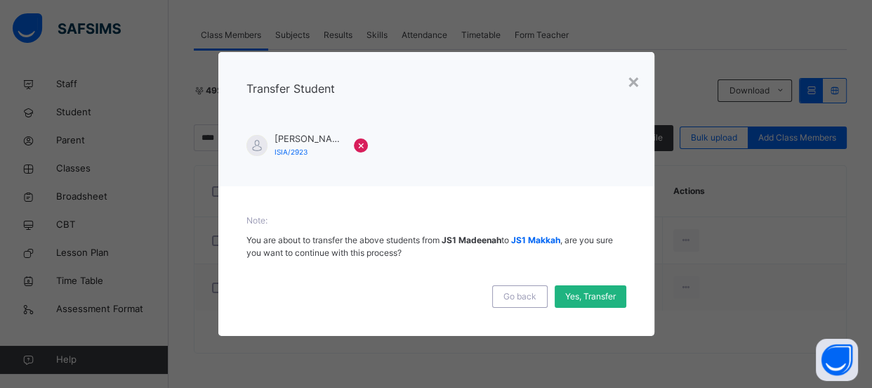
click at [576, 293] on span "Yes, Transfer" at bounding box center [590, 296] width 51 height 13
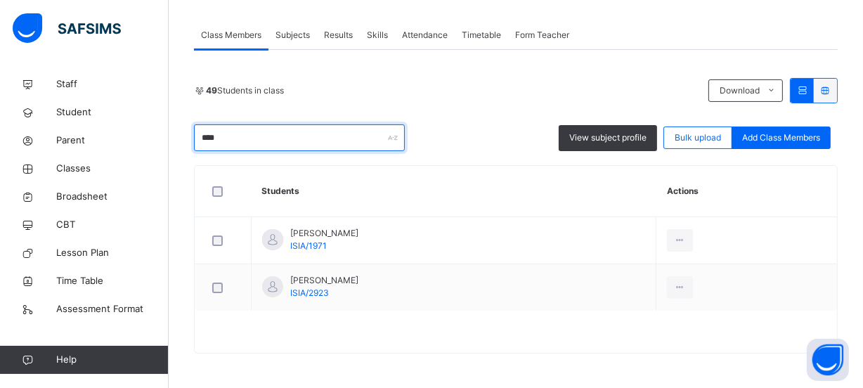
click at [312, 133] on input "****" at bounding box center [299, 137] width 211 height 27
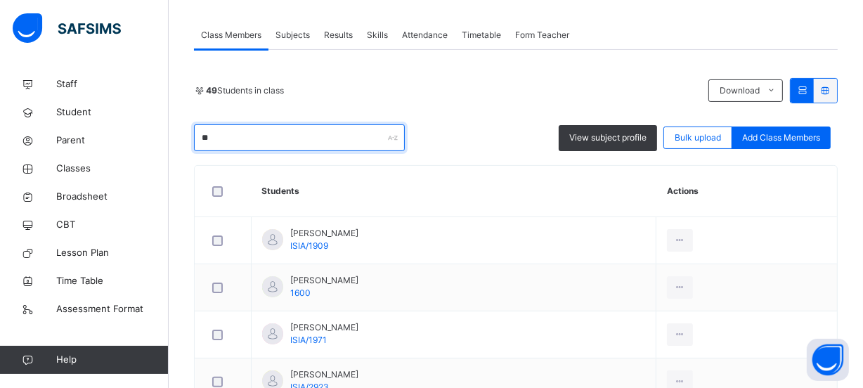
type input "*"
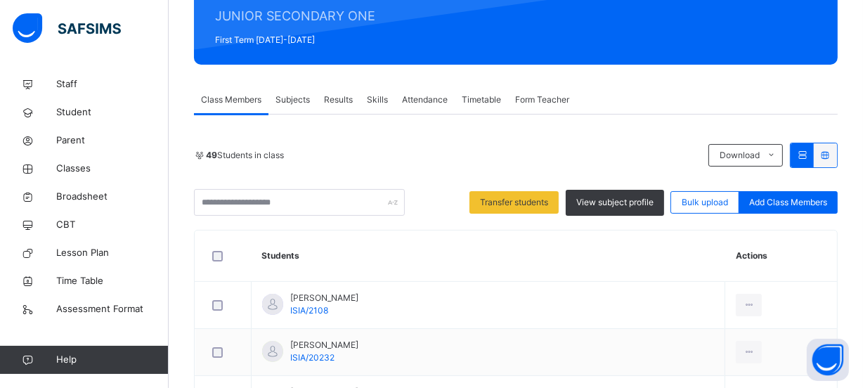
scroll to position [191, 0]
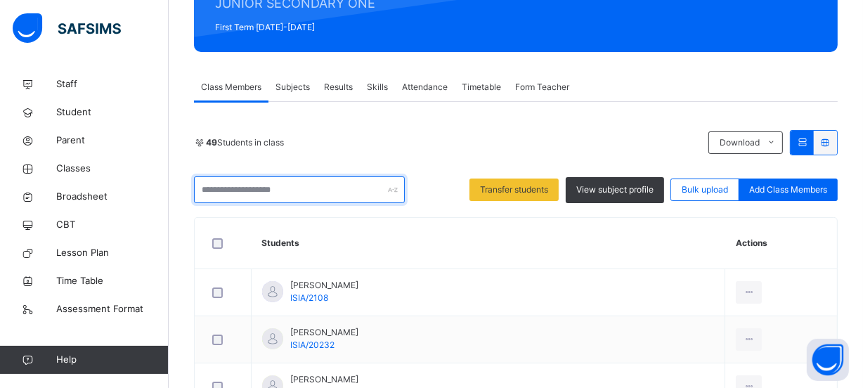
click at [295, 196] on input "text" at bounding box center [299, 189] width 211 height 27
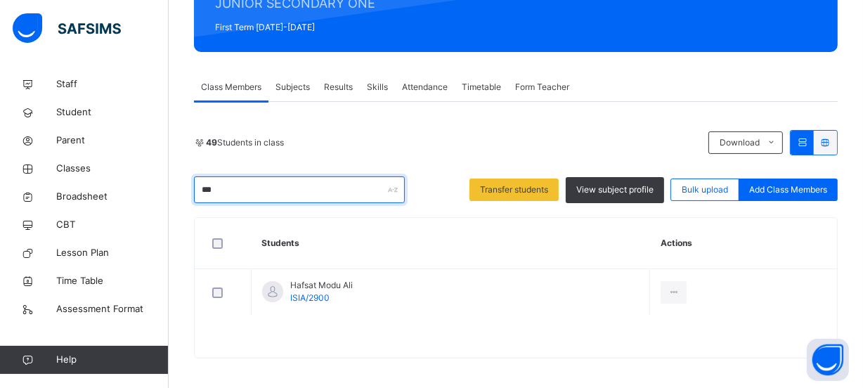
click at [266, 192] on input "***" at bounding box center [299, 189] width 211 height 27
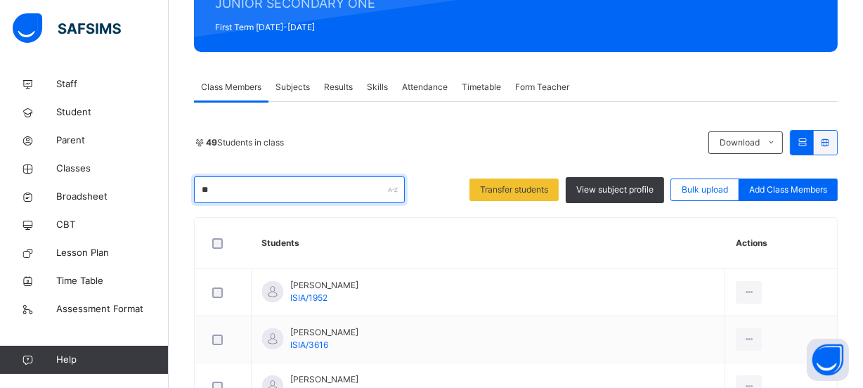
type input "*"
click at [303, 184] on input "***" at bounding box center [299, 189] width 211 height 27
type input "*"
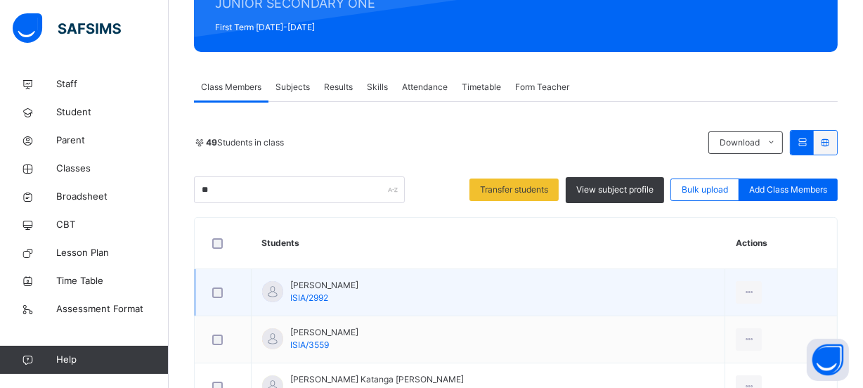
drag, startPoint x: 297, startPoint y: 294, endPoint x: 297, endPoint y: 285, distance: 8.4
click at [297, 289] on div "Jaafar Abubakar Ibrahim ISIA/2992" at bounding box center [324, 291] width 68 height 25
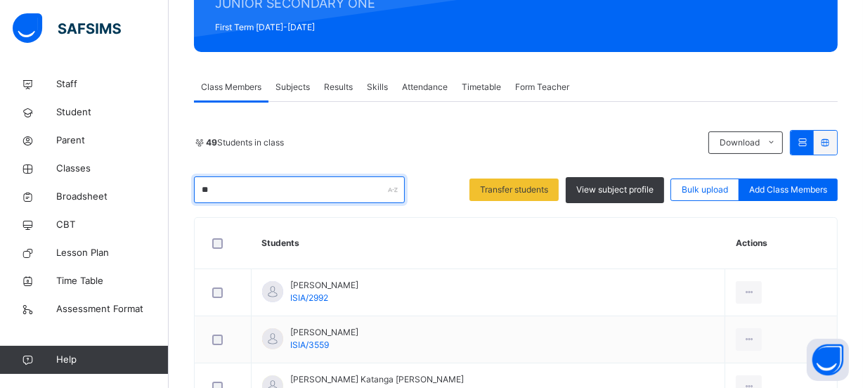
click at [259, 195] on input "**" at bounding box center [299, 189] width 211 height 27
type input "*"
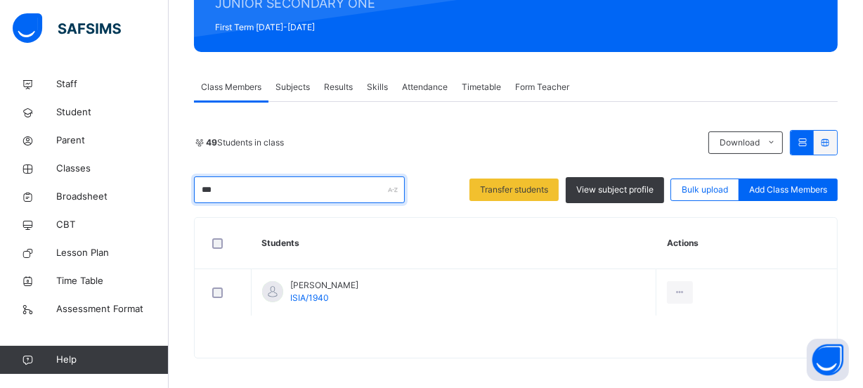
click at [313, 190] on input "***" at bounding box center [299, 189] width 211 height 27
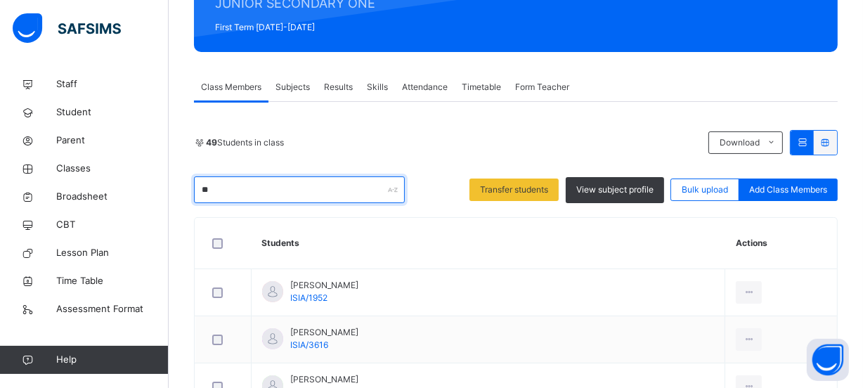
type input "*"
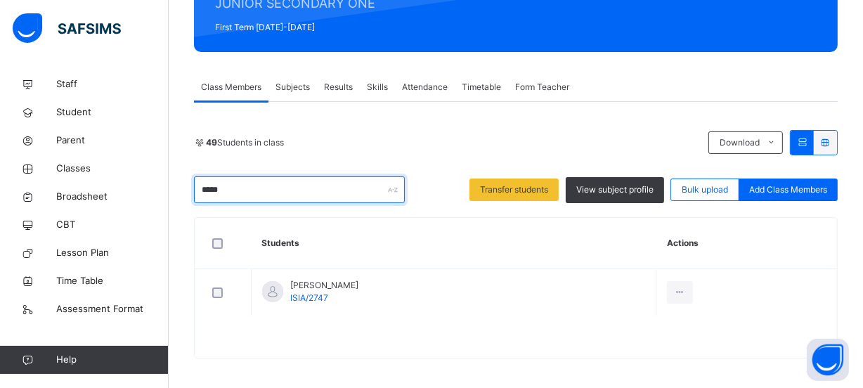
click at [282, 180] on input "*****" at bounding box center [299, 189] width 211 height 27
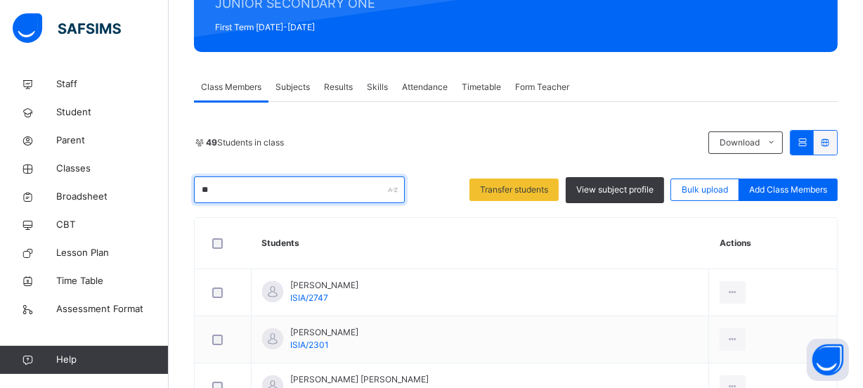
type input "*"
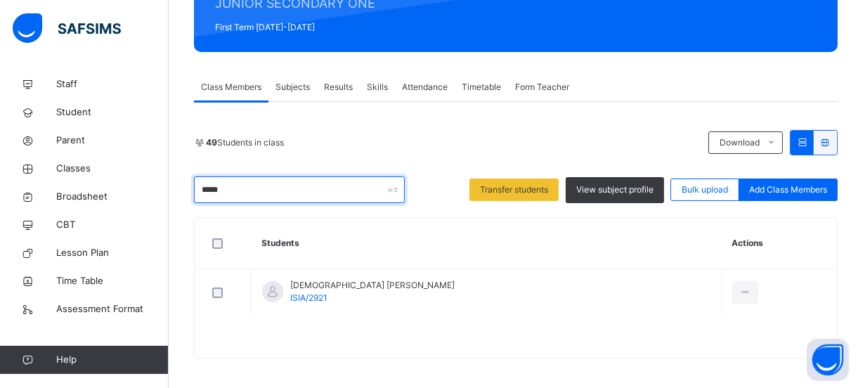
click at [289, 191] on input "*****" at bounding box center [299, 189] width 211 height 27
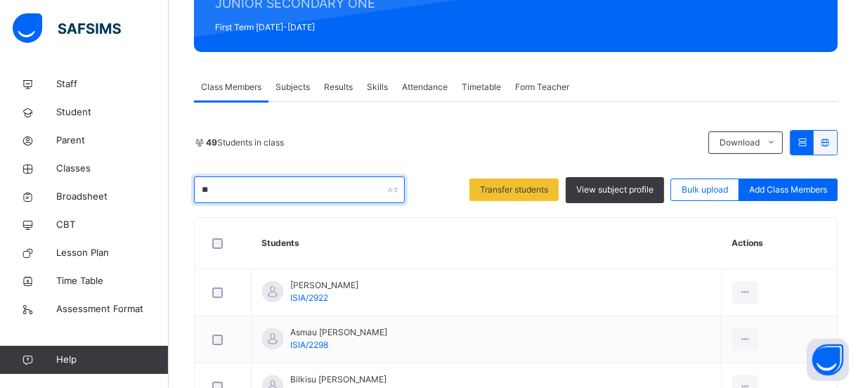
type input "*"
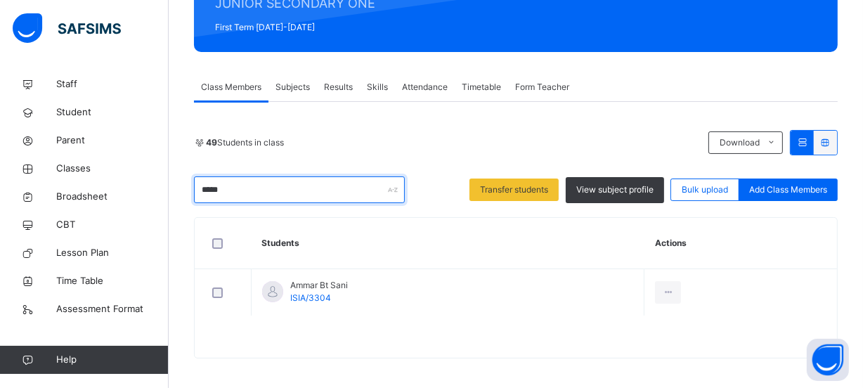
click at [309, 190] on input "*****" at bounding box center [299, 189] width 211 height 27
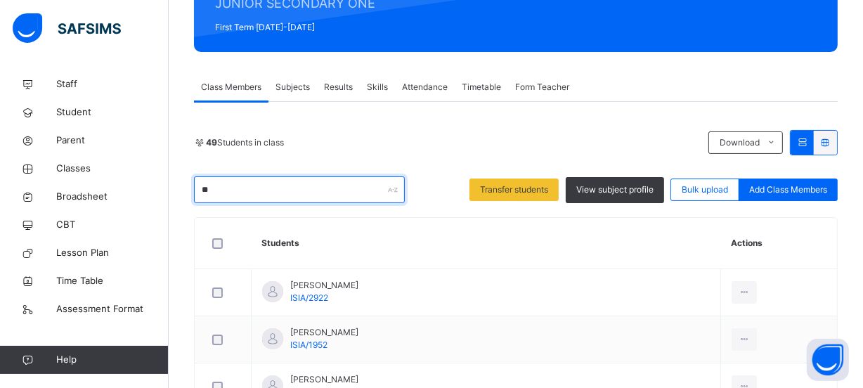
type input "*"
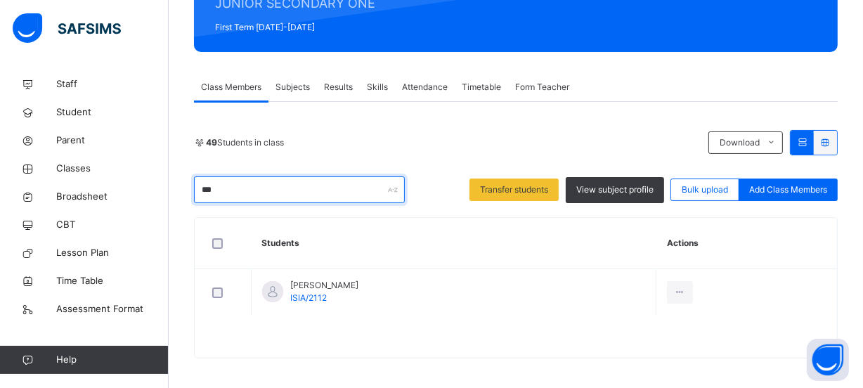
click at [270, 185] on input "***" at bounding box center [299, 189] width 211 height 27
type input "*"
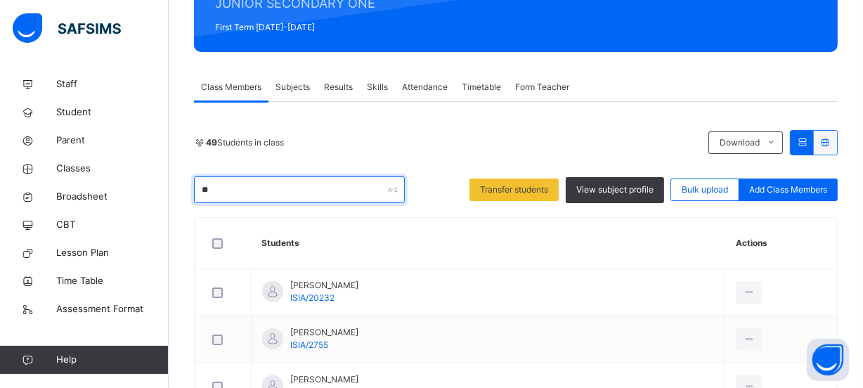
type input "*"
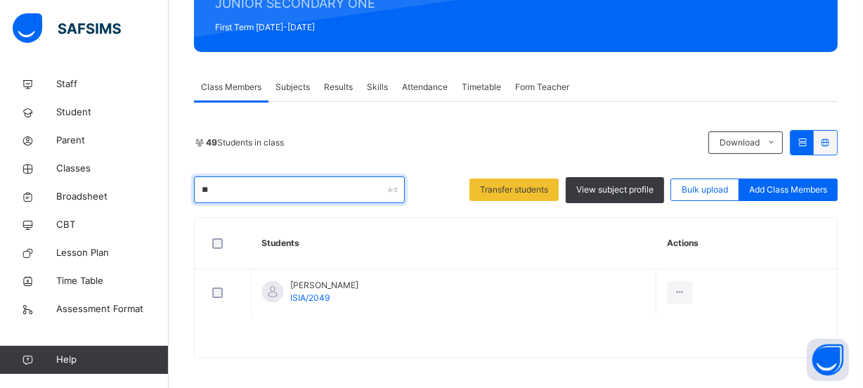
type input "*"
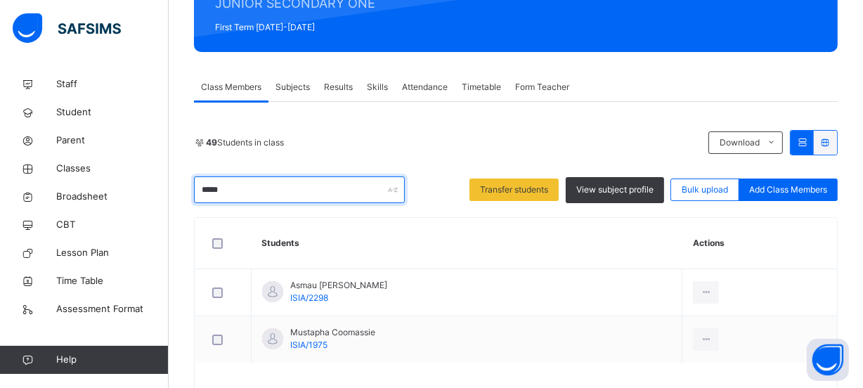
click at [280, 189] on input "*****" at bounding box center [299, 189] width 211 height 27
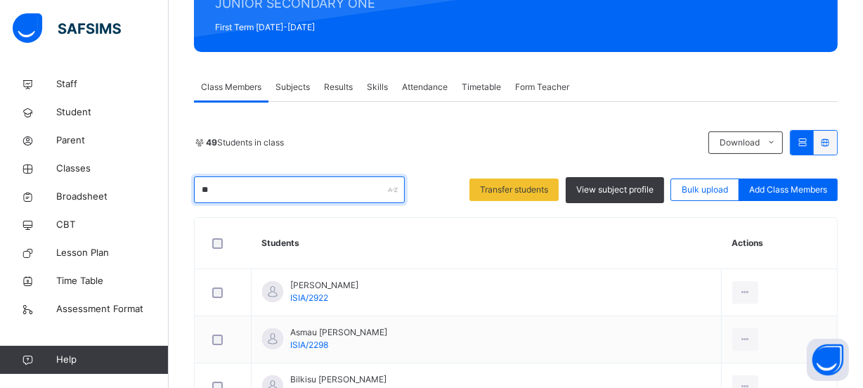
type input "*"
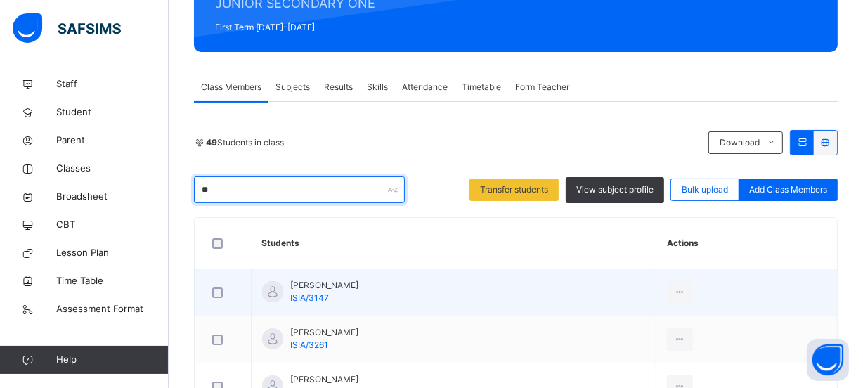
type input "*"
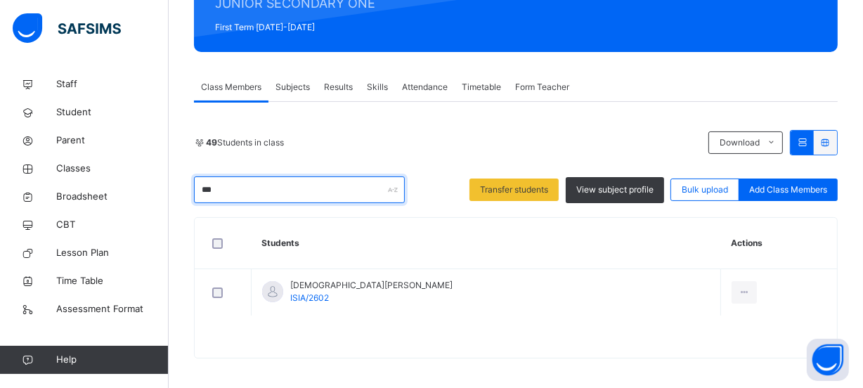
click at [259, 187] on input "***" at bounding box center [299, 189] width 211 height 27
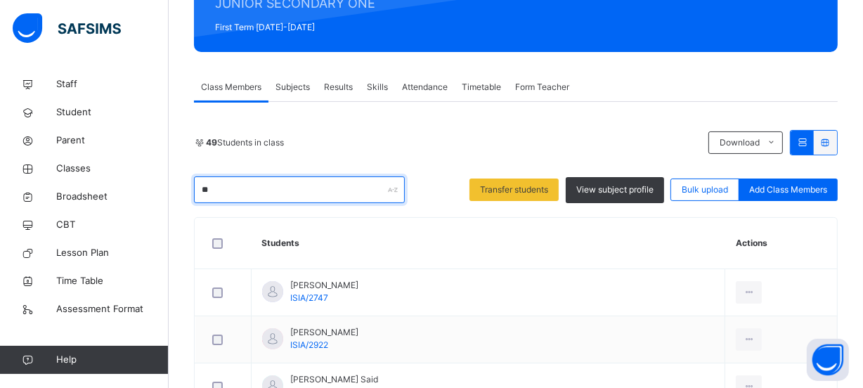
type input "*"
click at [260, 192] on input "****" at bounding box center [299, 189] width 211 height 27
type input "*"
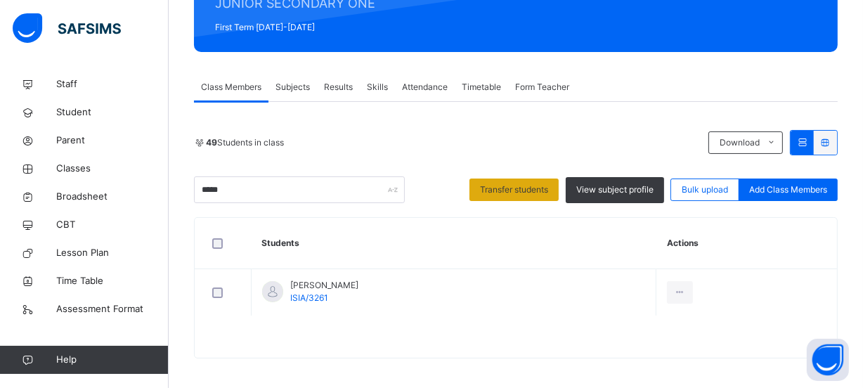
click at [524, 185] on span "Transfer students" at bounding box center [514, 189] width 68 height 13
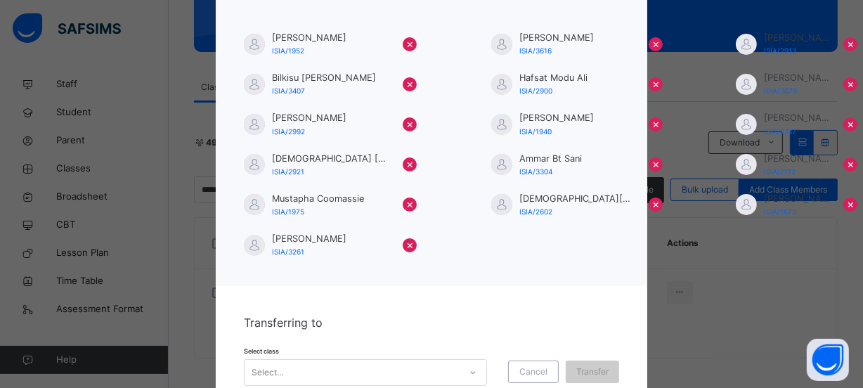
scroll to position [127, 0]
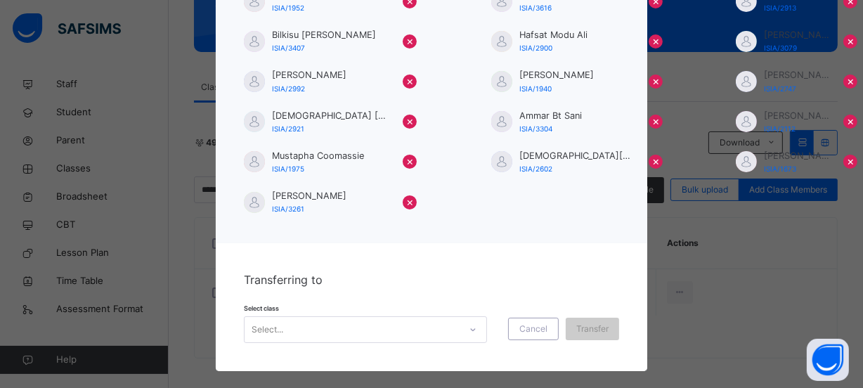
click at [465, 327] on div "Select..." at bounding box center [365, 329] width 243 height 27
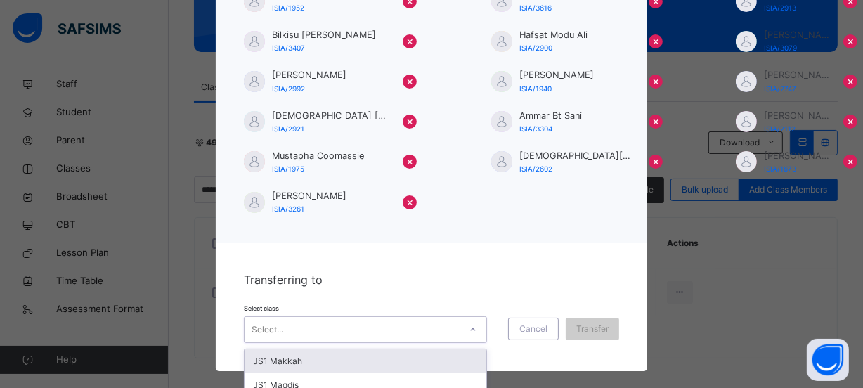
scroll to position [142, 0]
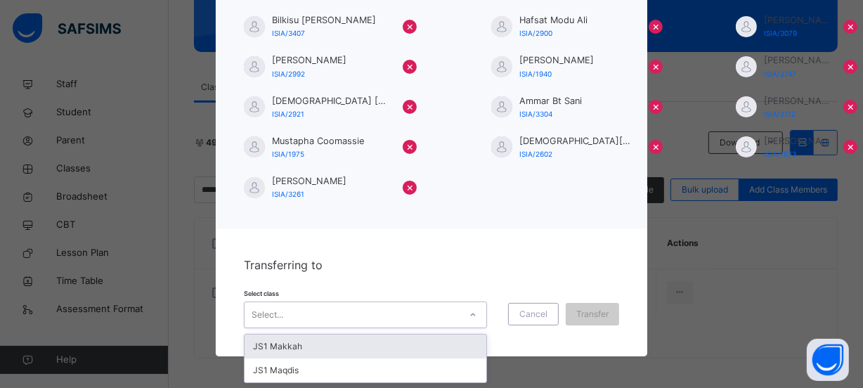
click at [433, 341] on div "JS1 Makkah" at bounding box center [365, 346] width 242 height 24
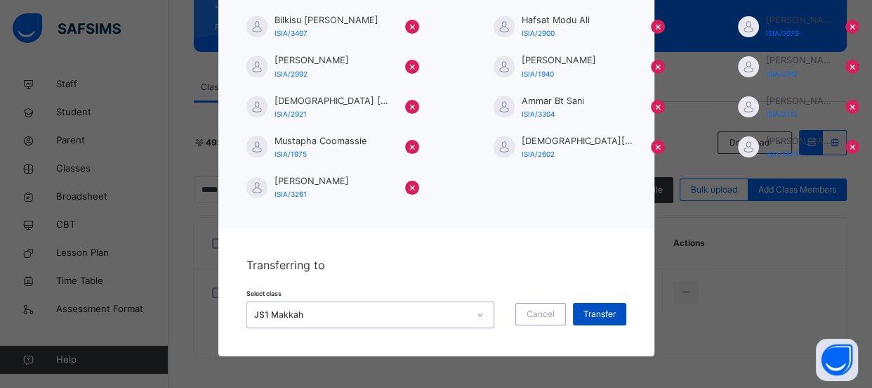
click at [584, 315] on span "Transfer" at bounding box center [600, 314] width 32 height 13
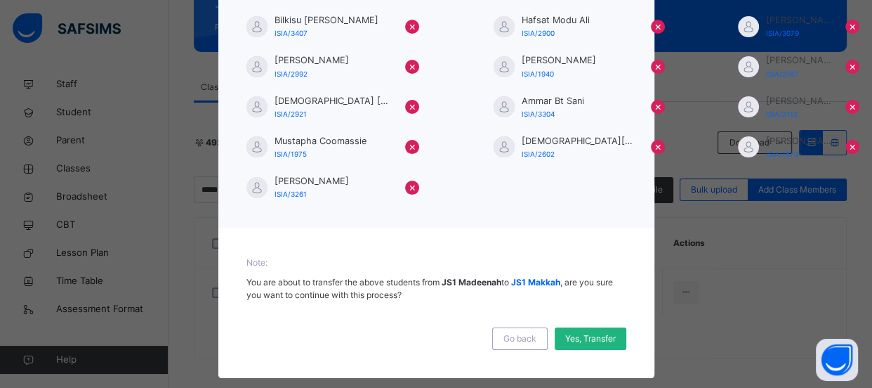
click at [585, 337] on span "Yes, Transfer" at bounding box center [590, 338] width 51 height 13
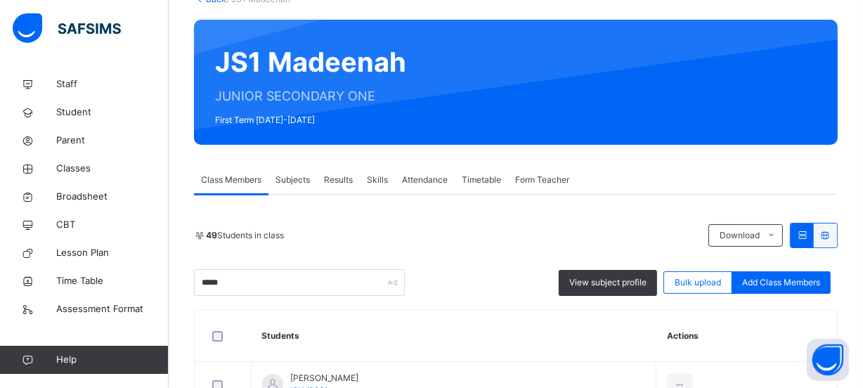
scroll to position [191, 0]
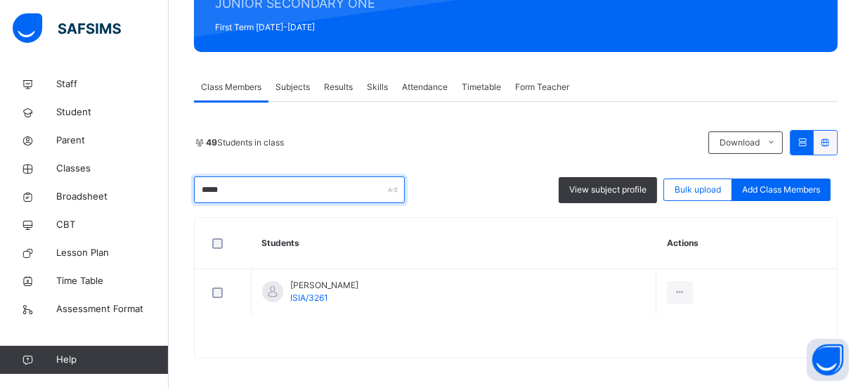
click at [259, 189] on input "*****" at bounding box center [299, 189] width 211 height 27
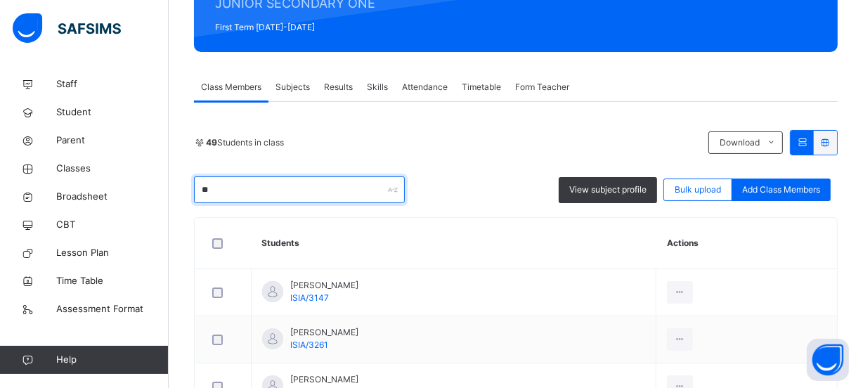
type input "*"
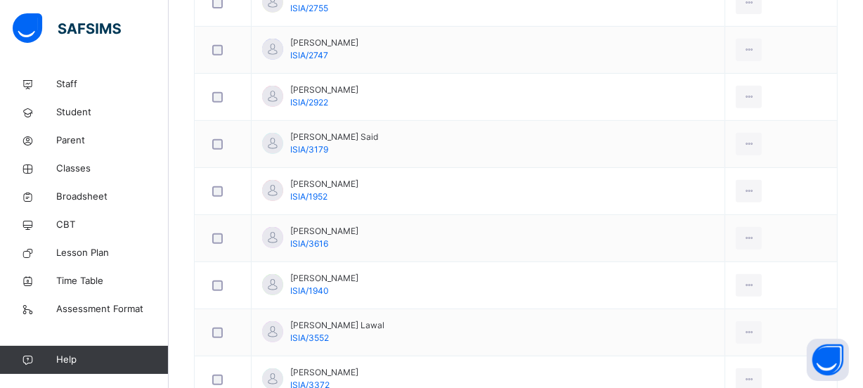
scroll to position [0, 0]
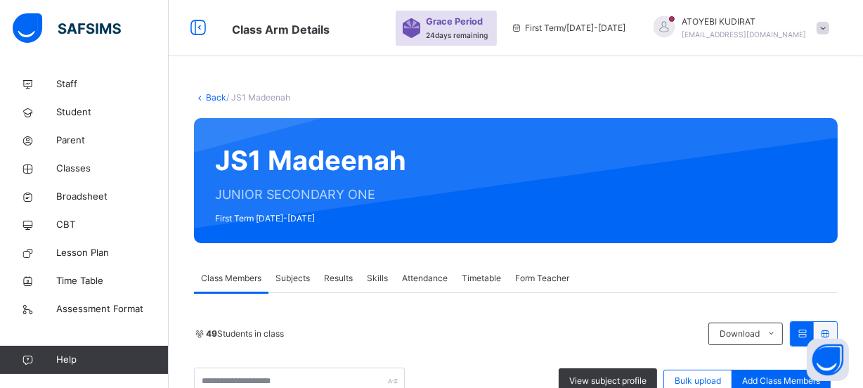
click at [301, 279] on span "Subjects" at bounding box center [292, 278] width 34 height 13
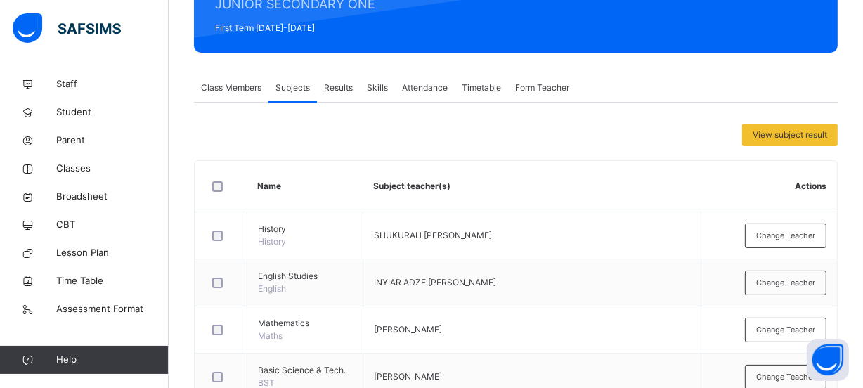
scroll to position [191, 0]
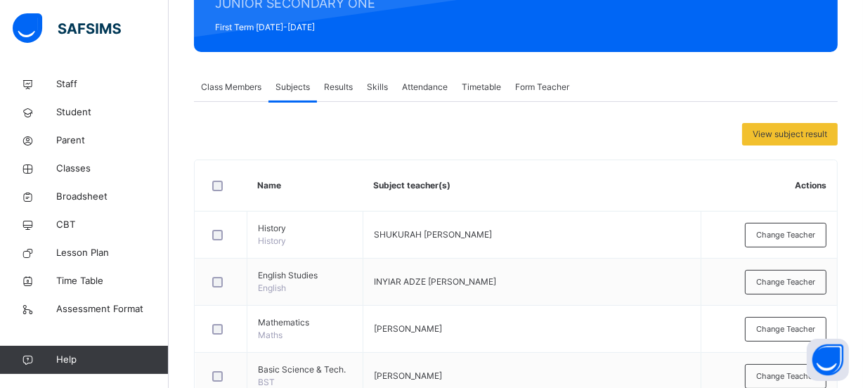
click at [233, 86] on span "Class Members" at bounding box center [231, 87] width 60 height 13
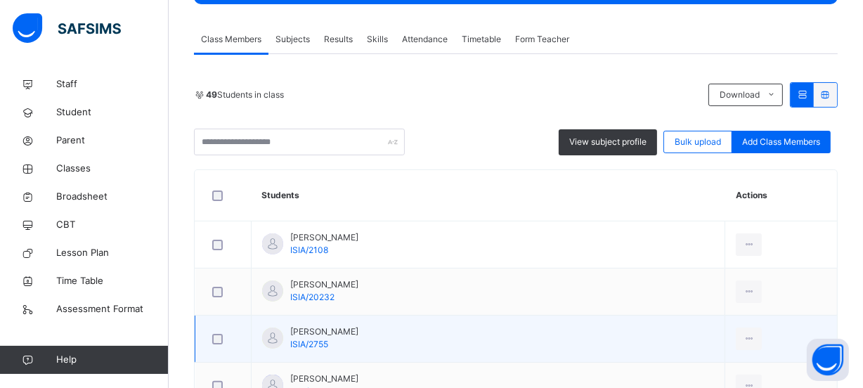
scroll to position [0, 0]
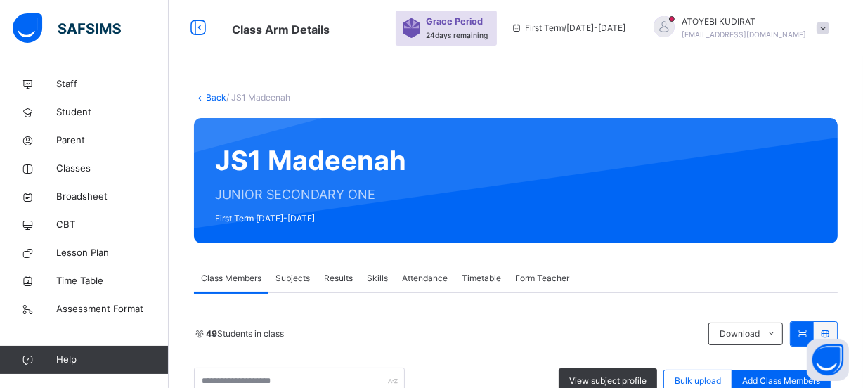
click at [214, 94] on link "Back" at bounding box center [216, 97] width 20 height 11
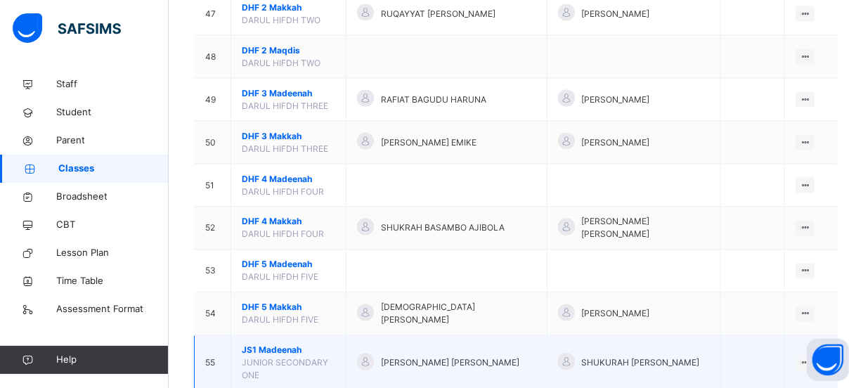
scroll to position [2298, 0]
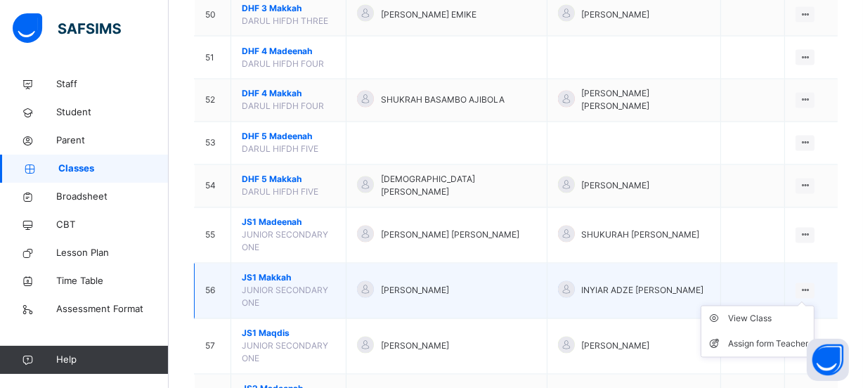
click at [811, 285] on icon at bounding box center [805, 290] width 12 height 11
click at [759, 312] on div "View Class" at bounding box center [768, 319] width 80 height 14
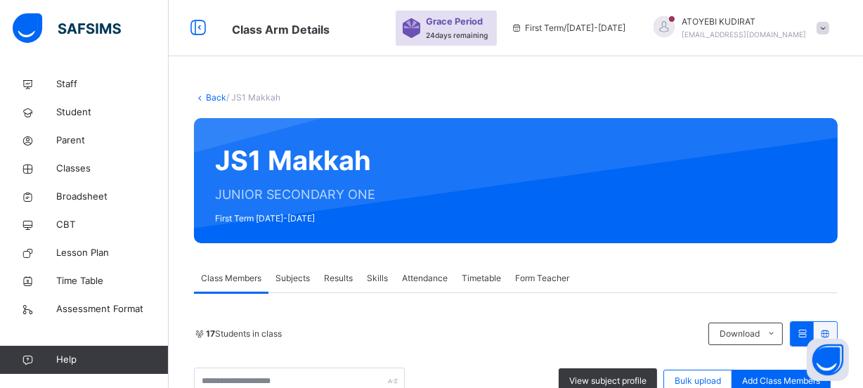
click at [211, 95] on link "Back" at bounding box center [216, 97] width 20 height 11
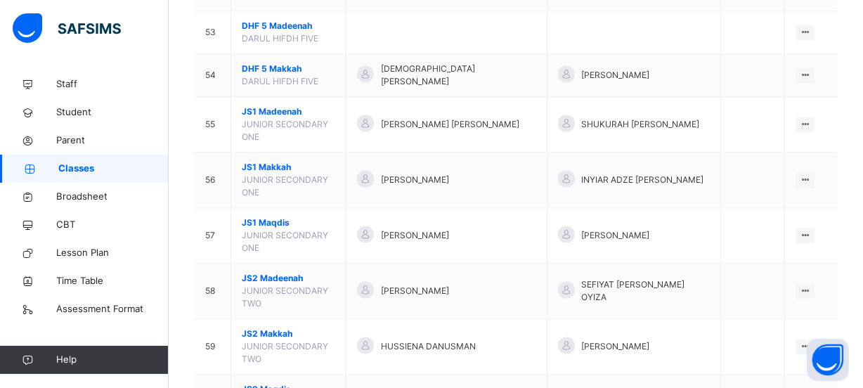
scroll to position [2426, 0]
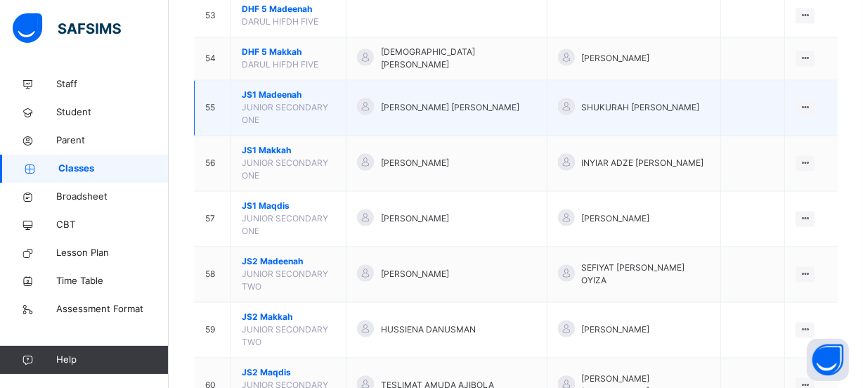
click at [806, 80] on td "View Class Assign form Teacher" at bounding box center [811, 107] width 53 height 55
click at [811, 102] on icon at bounding box center [805, 107] width 12 height 11
click at [782, 129] on div "View Class" at bounding box center [768, 136] width 80 height 14
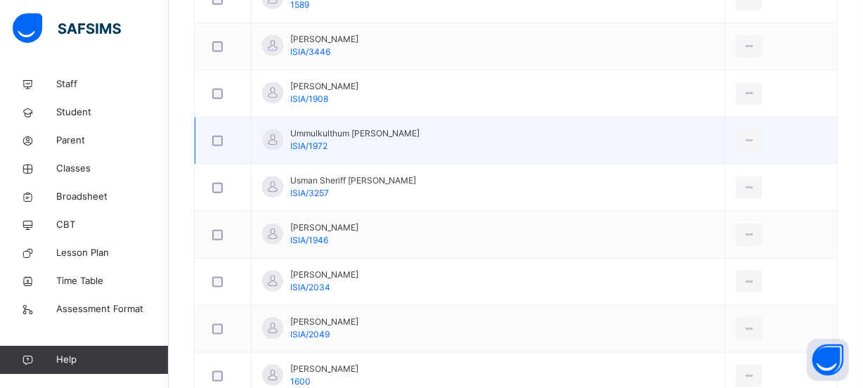
scroll to position [1652, 0]
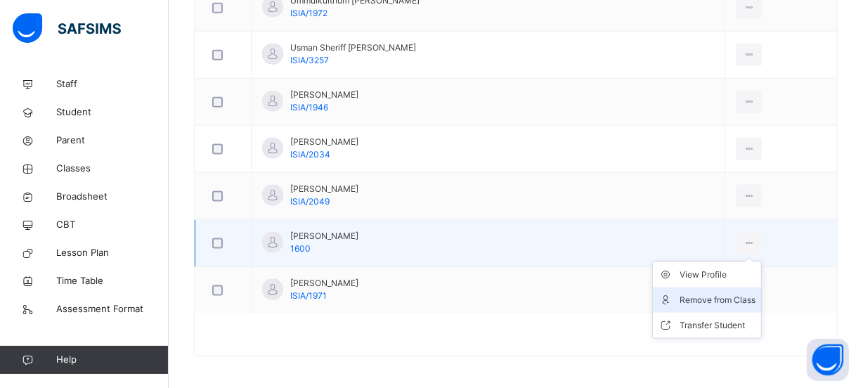
click at [709, 301] on div "Remove from Class" at bounding box center [717, 300] width 76 height 14
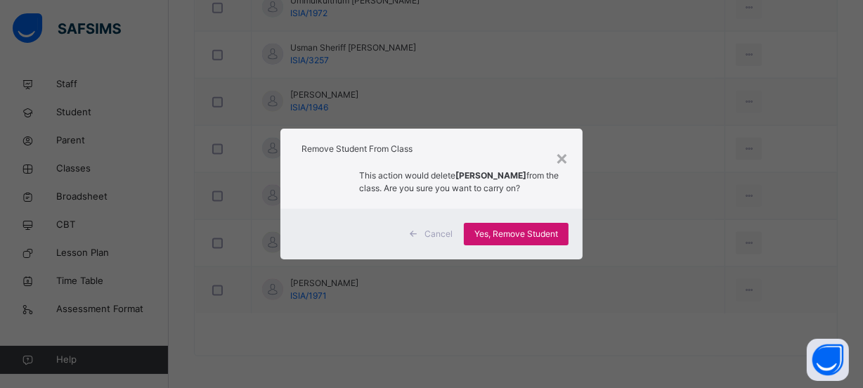
click at [537, 238] on span "Yes, Remove Student" at bounding box center [516, 234] width 84 height 13
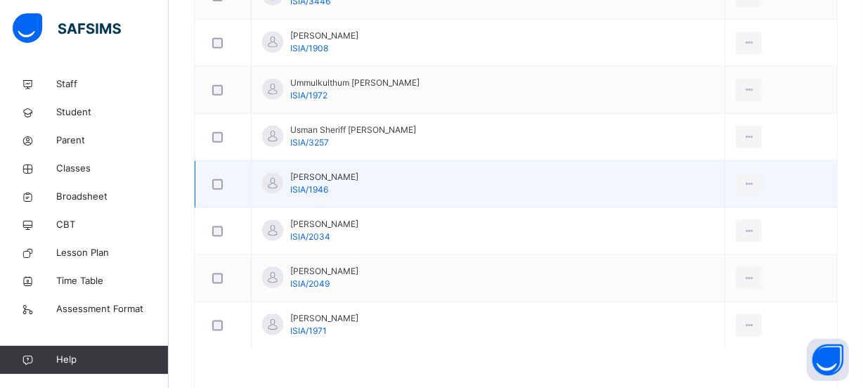
scroll to position [1541, 0]
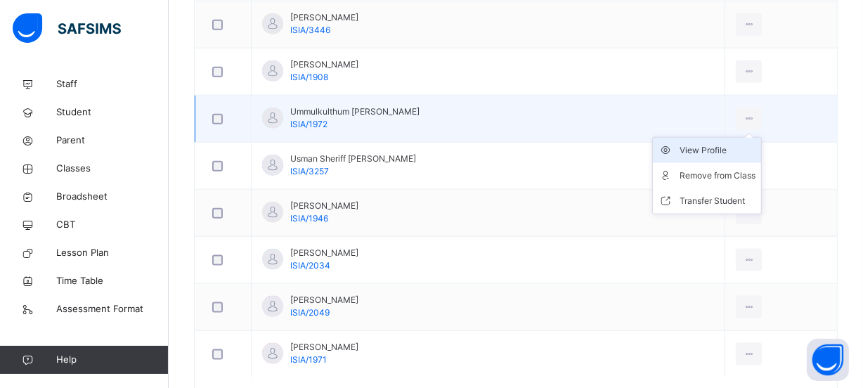
drag, startPoint x: 745, startPoint y: 113, endPoint x: 718, endPoint y: 158, distance: 52.6
click at [745, 114] on icon at bounding box center [749, 118] width 12 height 13
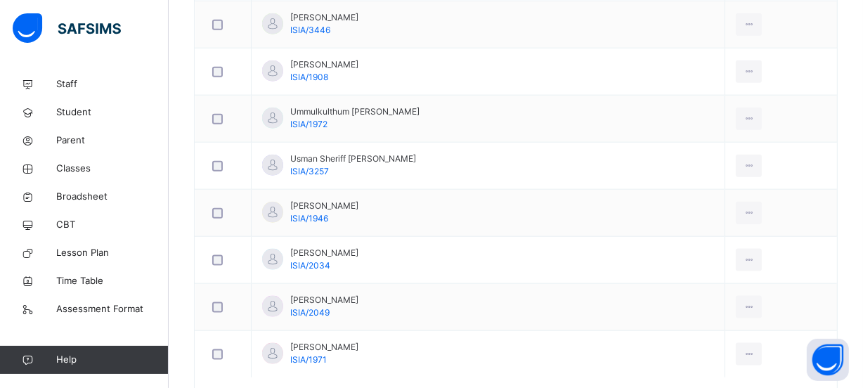
click at [0, 0] on div "Remove from Class" at bounding box center [0, 0] width 0 height 0
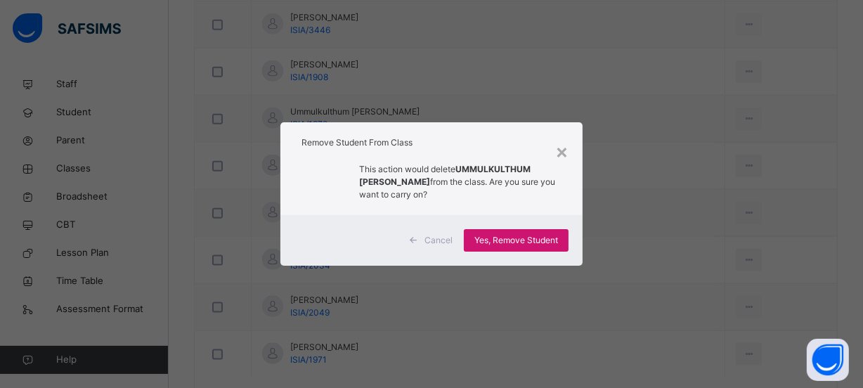
click at [539, 244] on span "Yes, Remove Student" at bounding box center [516, 240] width 84 height 13
click at [439, 237] on span "Cancel" at bounding box center [438, 240] width 28 height 13
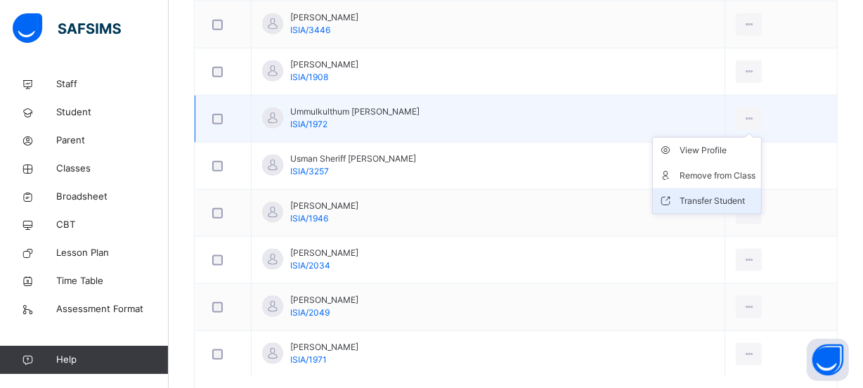
click at [695, 201] on div "Transfer Student" at bounding box center [717, 201] width 76 height 14
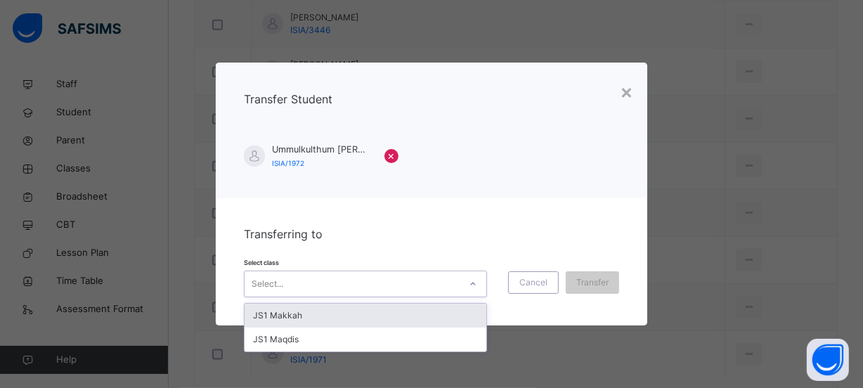
click at [471, 281] on icon at bounding box center [473, 284] width 8 height 14
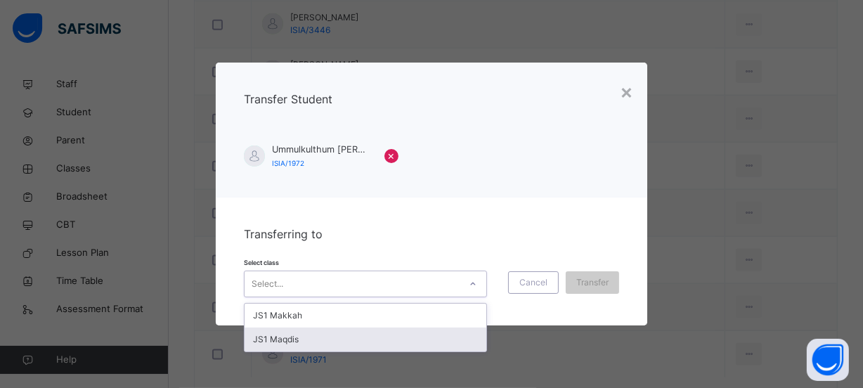
click at [443, 341] on div "JS1 Maqdis" at bounding box center [365, 339] width 242 height 24
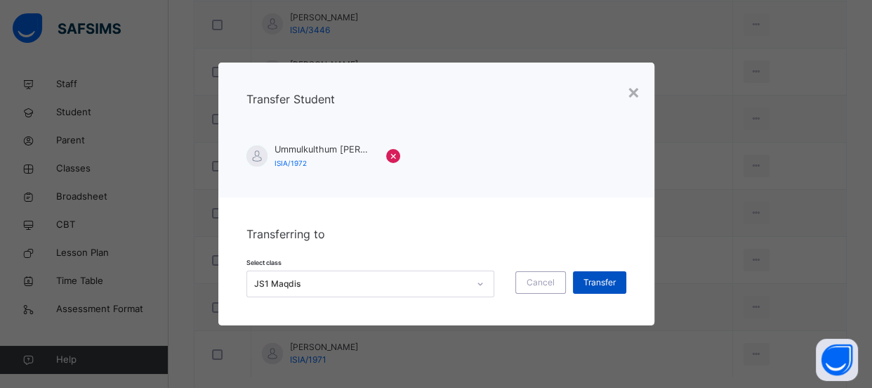
click at [597, 282] on span "Transfer" at bounding box center [600, 282] width 32 height 13
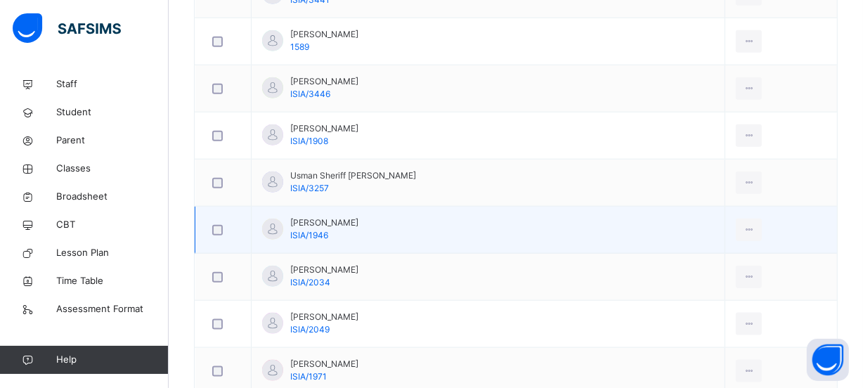
scroll to position [1413, 0]
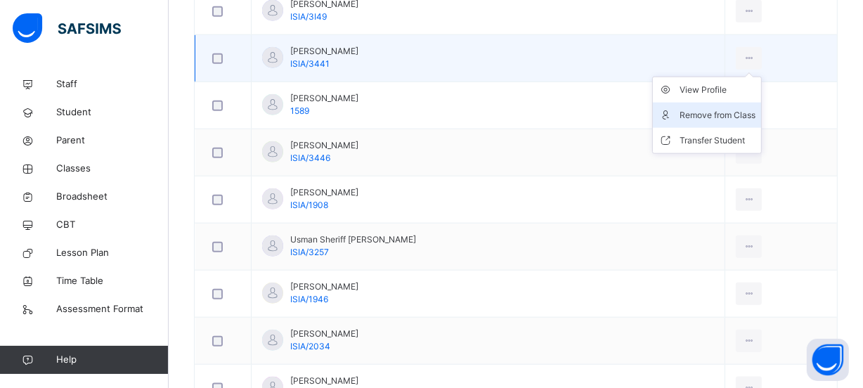
click at [709, 117] on div "Remove from Class" at bounding box center [717, 115] width 76 height 14
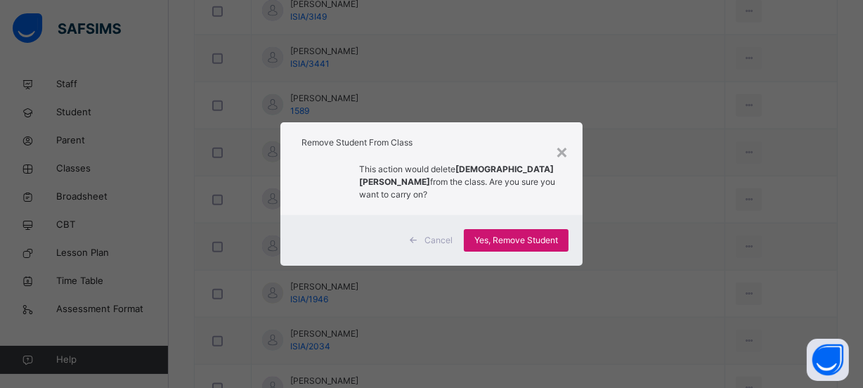
click at [539, 244] on span "Yes, Remove Student" at bounding box center [516, 240] width 84 height 13
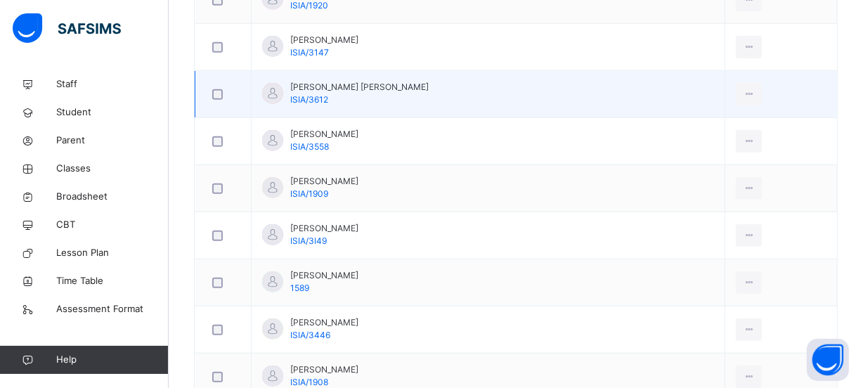
scroll to position [1158, 0]
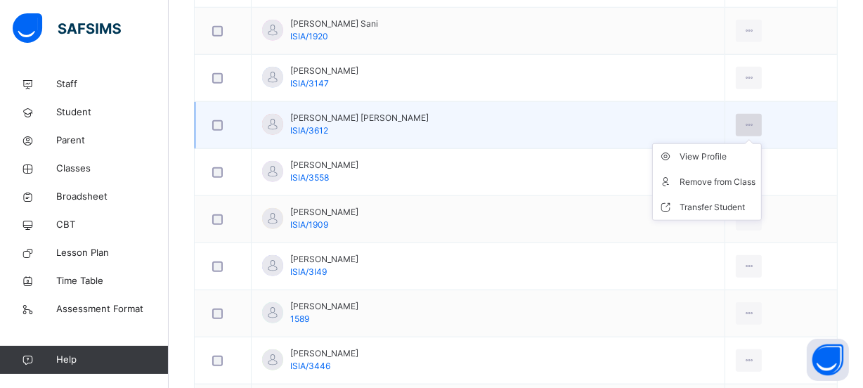
click at [743, 122] on icon at bounding box center [749, 125] width 12 height 13
click at [688, 181] on div "Remove from Class" at bounding box center [717, 182] width 76 height 14
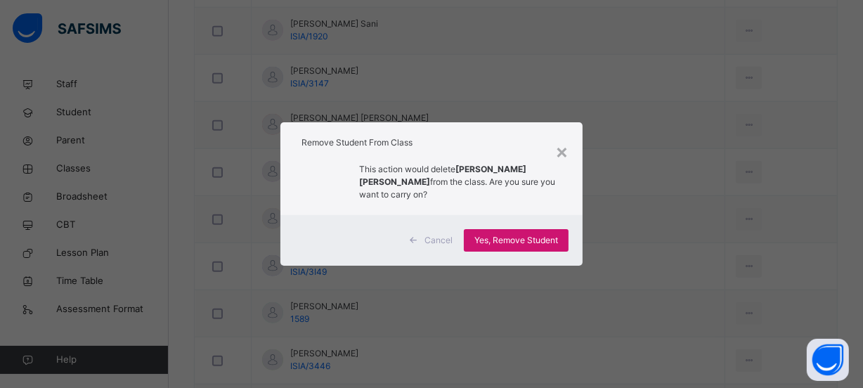
click at [546, 237] on span "Yes, Remove Student" at bounding box center [516, 240] width 84 height 13
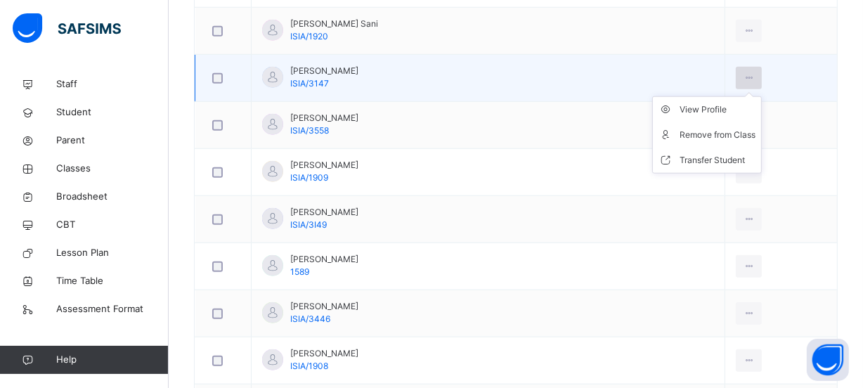
click at [735, 70] on div at bounding box center [748, 78] width 26 height 22
click at [686, 155] on div "Transfer Student" at bounding box center [717, 160] width 76 height 14
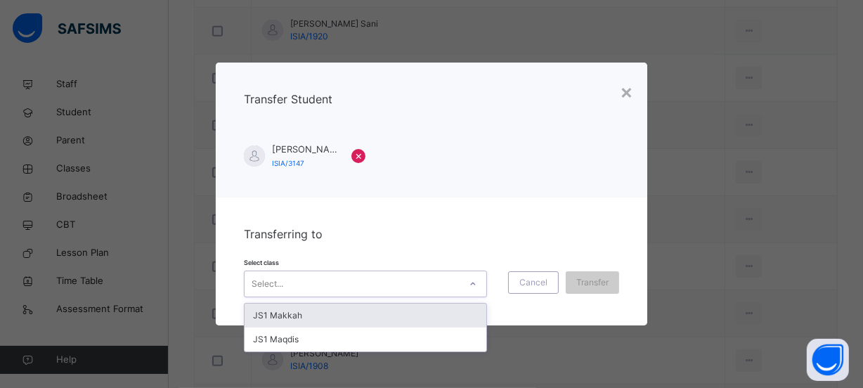
click at [470, 284] on div at bounding box center [473, 284] width 24 height 22
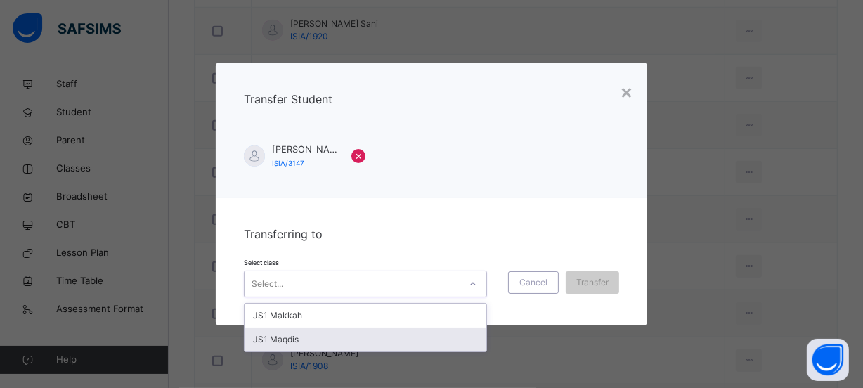
click at [449, 336] on div "JS1 Maqdis" at bounding box center [365, 339] width 242 height 24
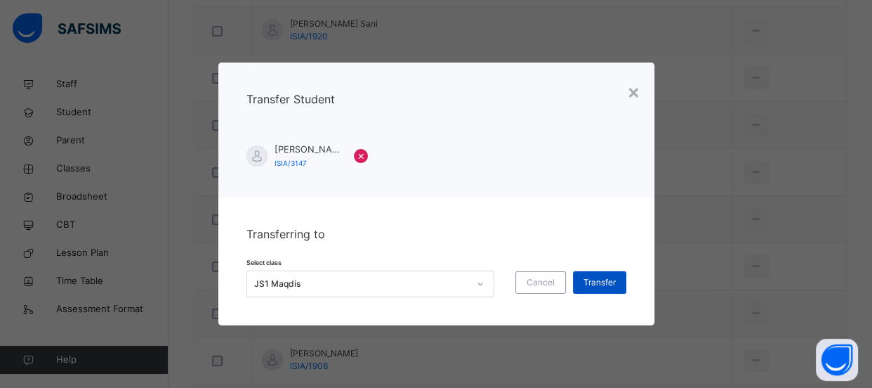
click at [594, 287] on span "Transfer" at bounding box center [600, 282] width 32 height 13
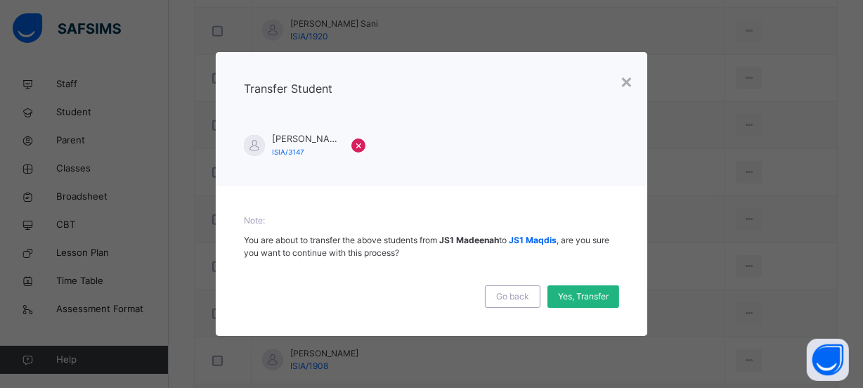
click at [603, 301] on span "Yes, Transfer" at bounding box center [583, 296] width 51 height 13
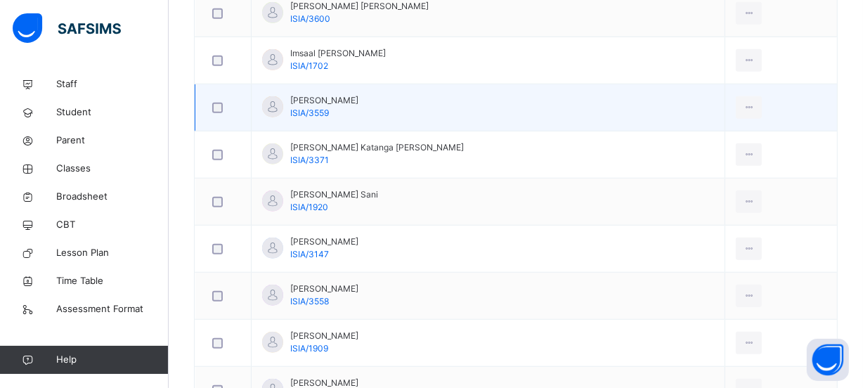
scroll to position [967, 0]
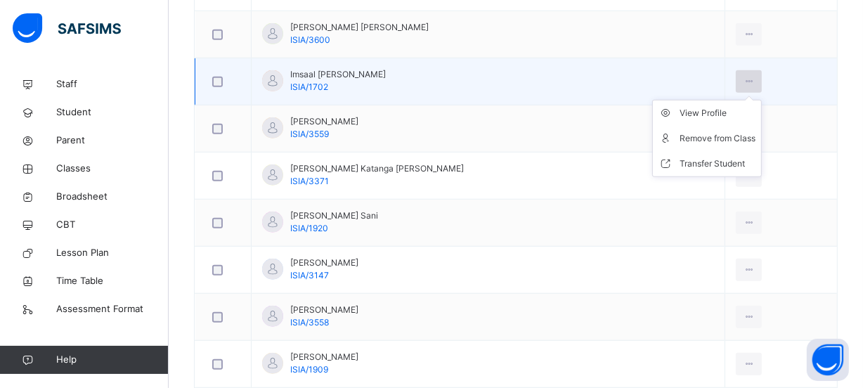
click at [743, 76] on icon at bounding box center [749, 81] width 12 height 13
click at [716, 138] on div "Remove from Class" at bounding box center [717, 138] width 76 height 14
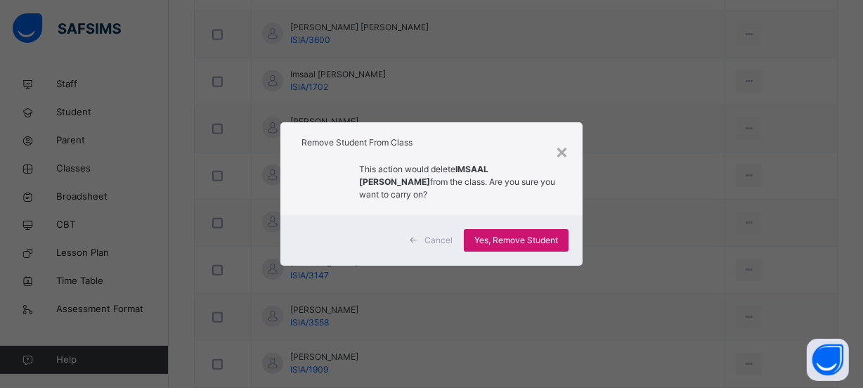
click at [525, 242] on span "Yes, Remove Student" at bounding box center [516, 240] width 84 height 13
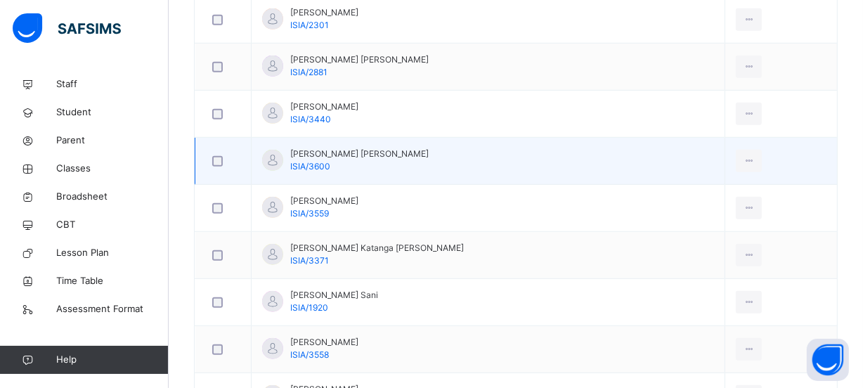
scroll to position [839, 0]
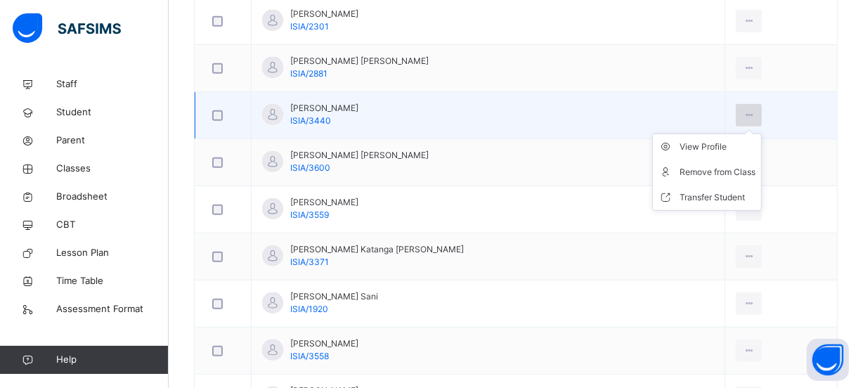
click at [743, 111] on icon at bounding box center [749, 115] width 12 height 13
click at [709, 178] on li "Remove from Class" at bounding box center [707, 171] width 108 height 25
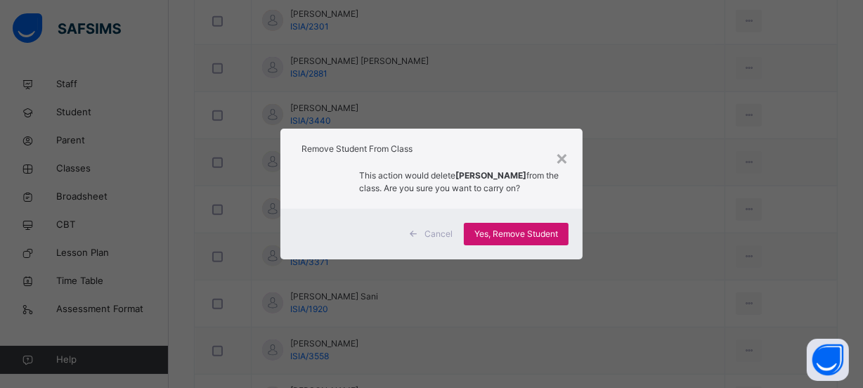
click at [539, 239] on span "Yes, Remove Student" at bounding box center [516, 234] width 84 height 13
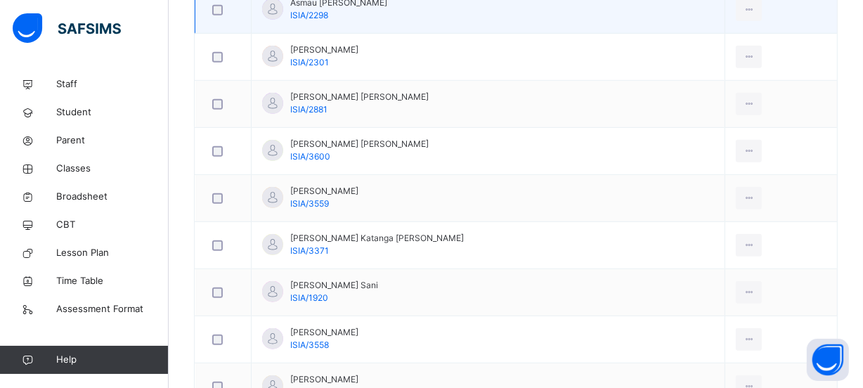
scroll to position [775, 0]
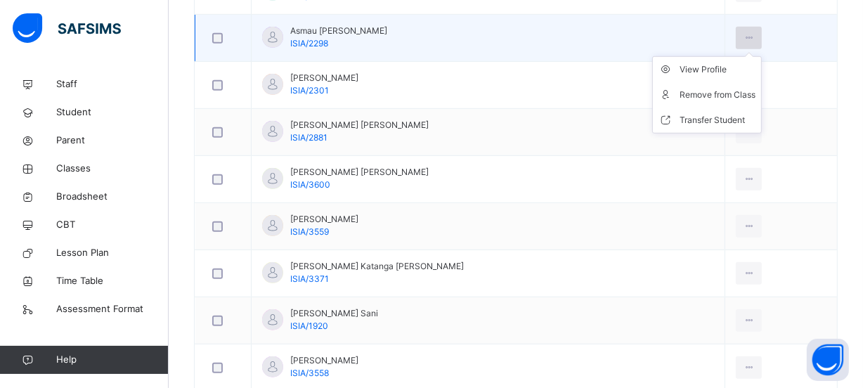
click at [735, 28] on div at bounding box center [748, 38] width 26 height 22
click at [705, 124] on div "Transfer Student" at bounding box center [717, 120] width 76 height 14
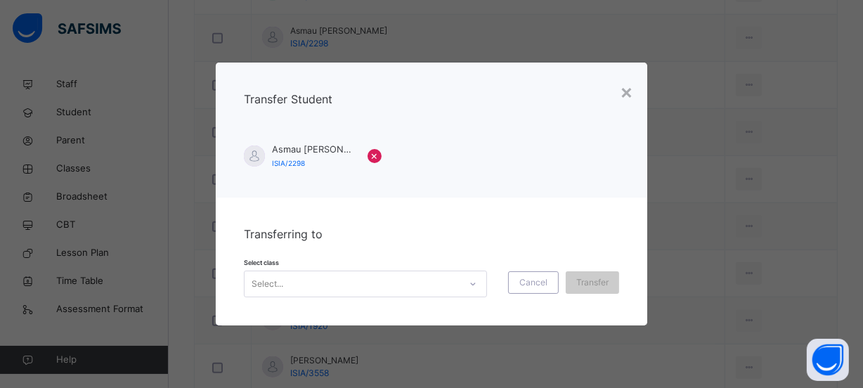
click at [473, 283] on icon at bounding box center [473, 283] width 5 height 3
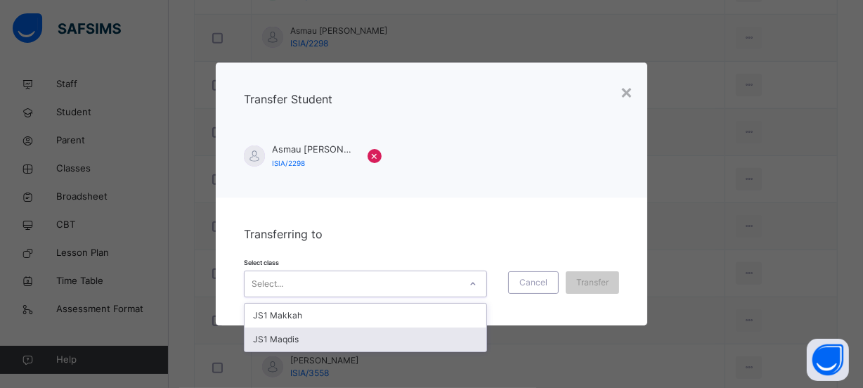
click at [433, 336] on div "JS1 Maqdis" at bounding box center [365, 339] width 242 height 24
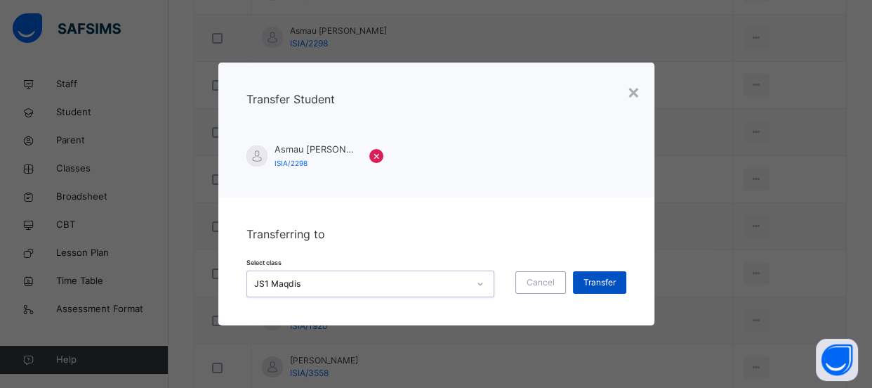
click at [610, 275] on div "Transfer" at bounding box center [599, 282] width 53 height 22
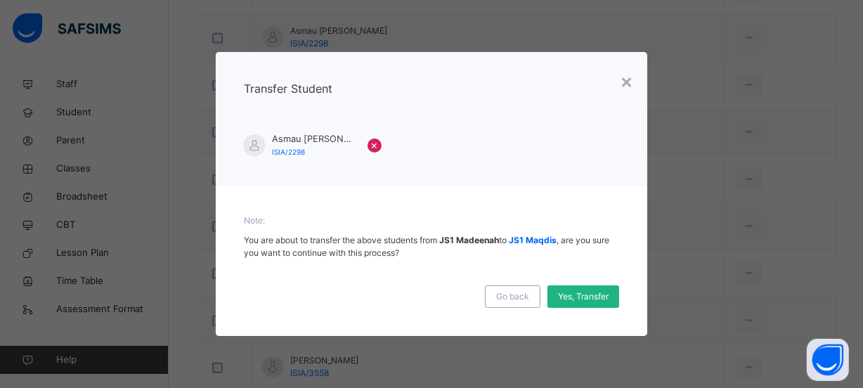
click at [594, 298] on span "Yes, Transfer" at bounding box center [583, 296] width 51 height 13
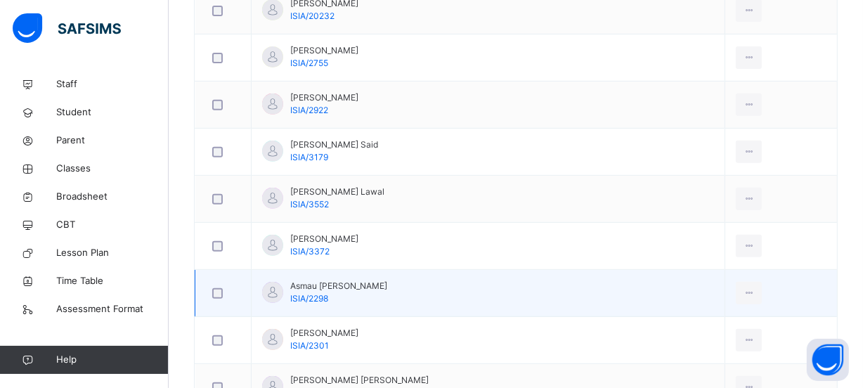
scroll to position [583, 0]
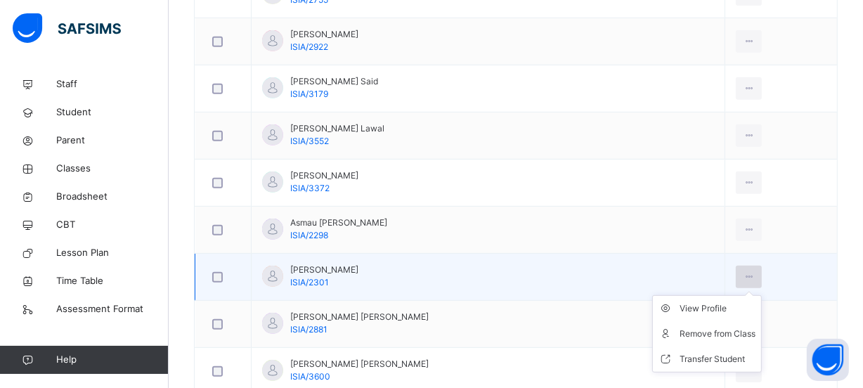
click at [735, 266] on div at bounding box center [748, 277] width 26 height 22
click at [688, 335] on div "Remove from Class" at bounding box center [717, 334] width 76 height 14
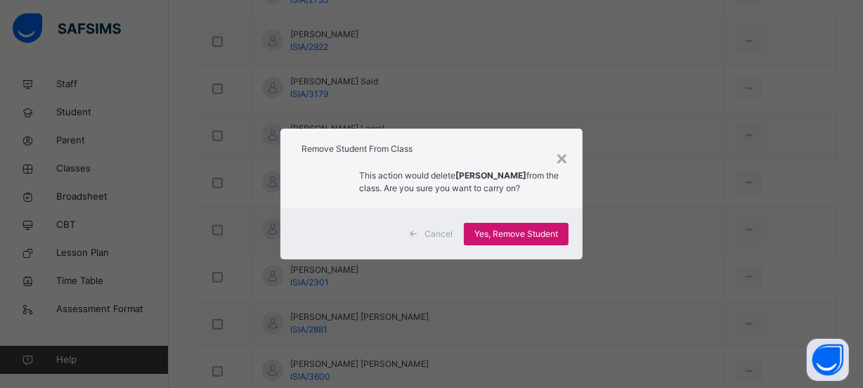
click at [530, 239] on span "Yes, Remove Student" at bounding box center [516, 234] width 84 height 13
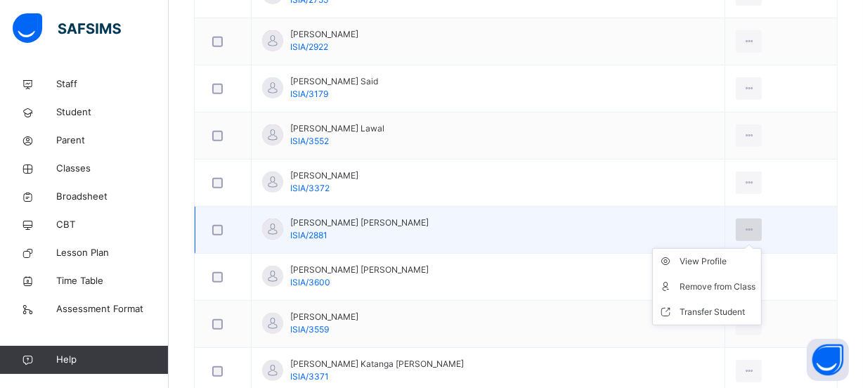
click at [743, 225] on icon at bounding box center [749, 229] width 12 height 13
click at [702, 287] on div "Remove from Class" at bounding box center [717, 287] width 76 height 14
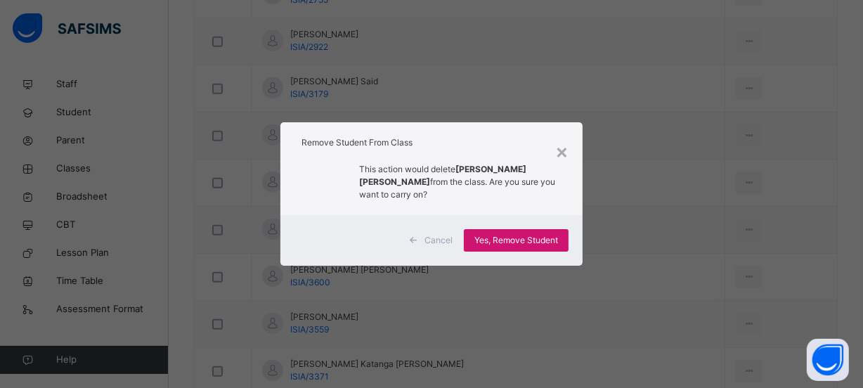
click at [523, 237] on span "Yes, Remove Student" at bounding box center [516, 240] width 84 height 13
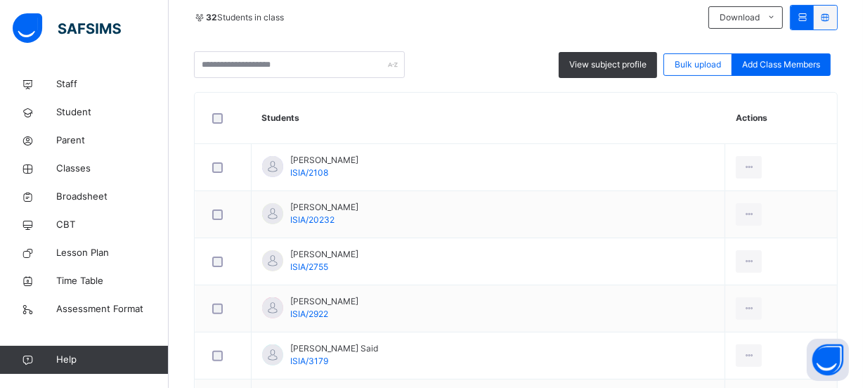
scroll to position [264, 0]
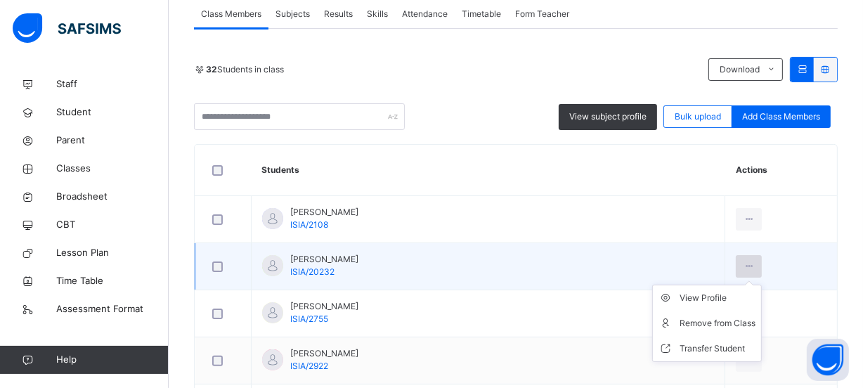
click at [743, 260] on icon at bounding box center [749, 266] width 12 height 13
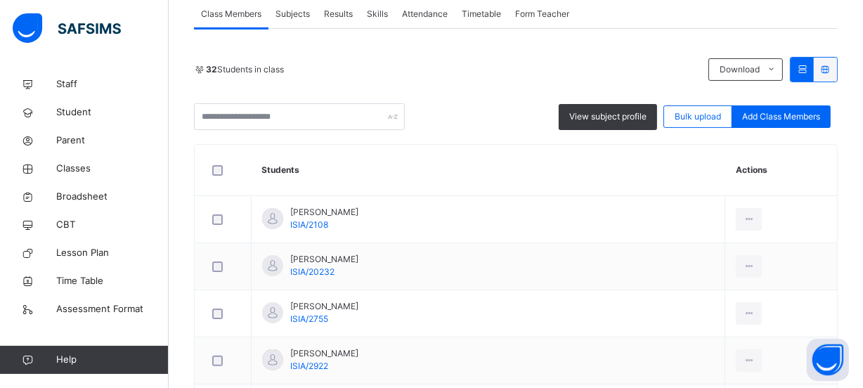
click at [0, 0] on div "Remove from Class" at bounding box center [0, 0] width 0 height 0
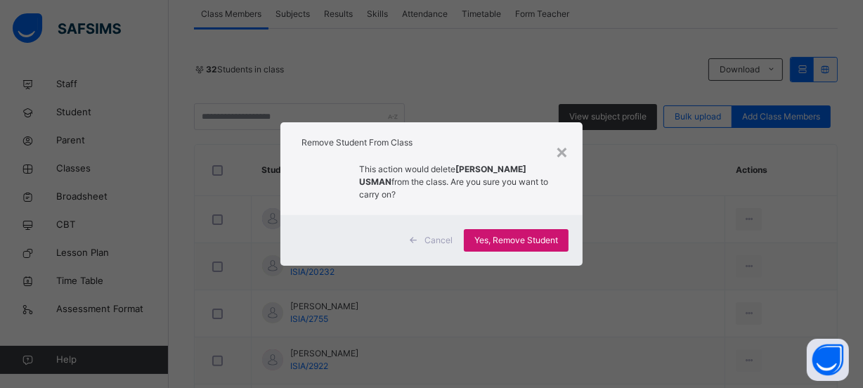
click at [525, 244] on span "Yes, Remove Student" at bounding box center [516, 240] width 84 height 13
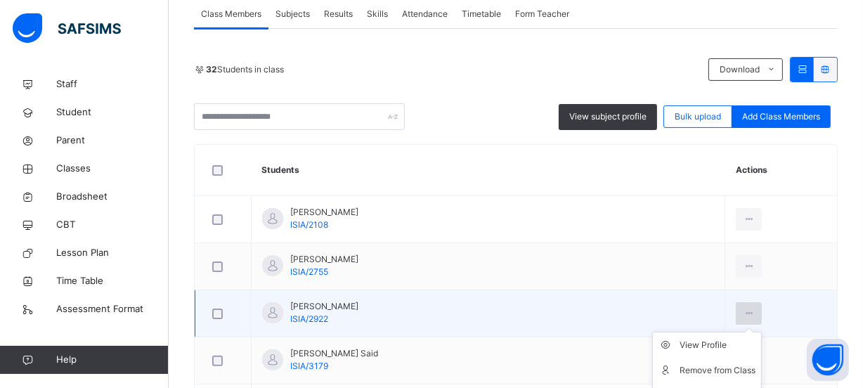
click at [743, 308] on icon at bounding box center [749, 313] width 12 height 13
click at [735, 305] on div at bounding box center [748, 313] width 26 height 22
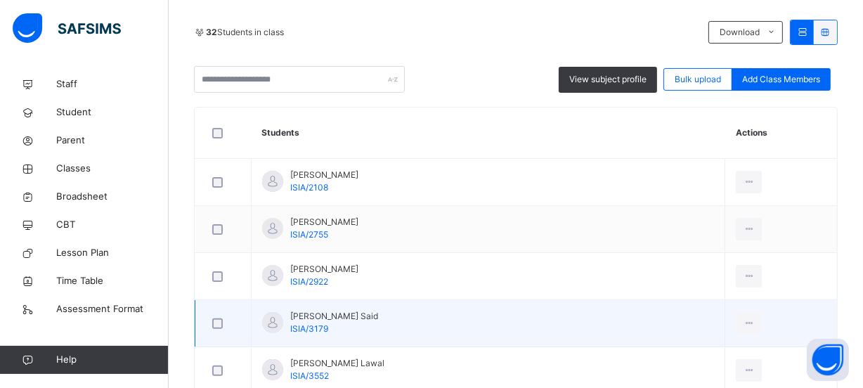
scroll to position [328, 0]
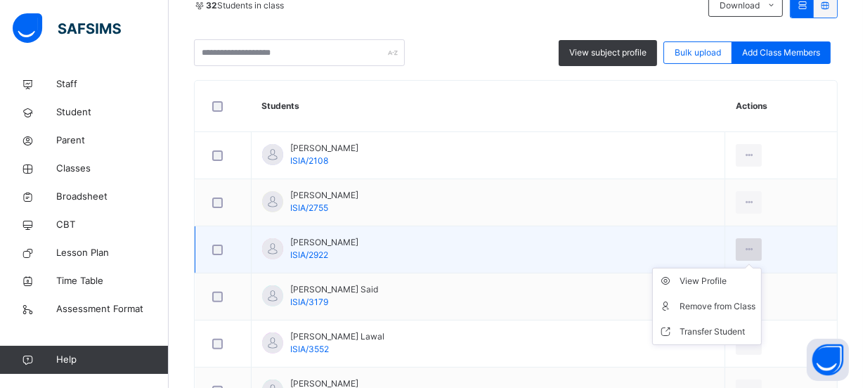
click at [735, 246] on div at bounding box center [748, 249] width 26 height 22
click at [743, 244] on icon at bounding box center [749, 249] width 12 height 13
click at [717, 329] on div "Transfer Student" at bounding box center [717, 332] width 76 height 14
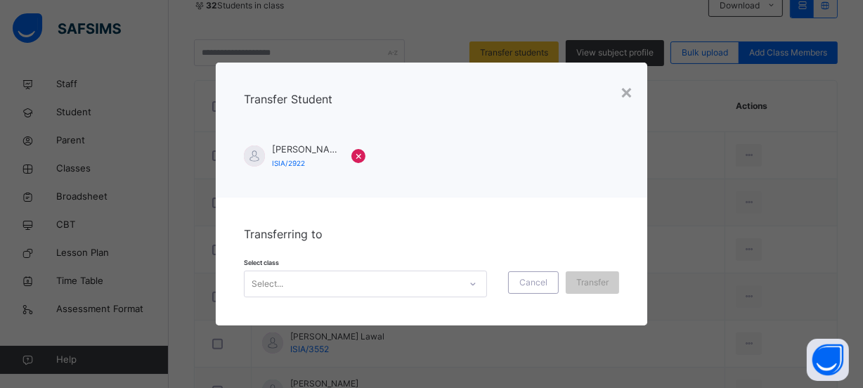
click at [469, 284] on div at bounding box center [473, 284] width 24 height 22
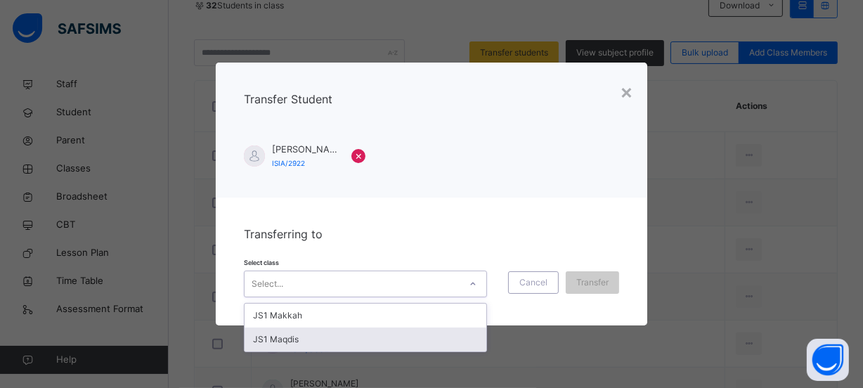
click at [445, 339] on div "JS1 Maqdis" at bounding box center [365, 339] width 242 height 24
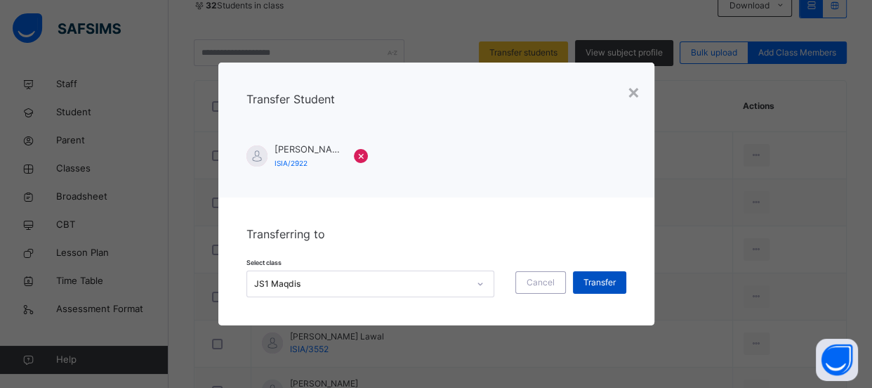
click at [589, 281] on span "Transfer" at bounding box center [600, 282] width 32 height 13
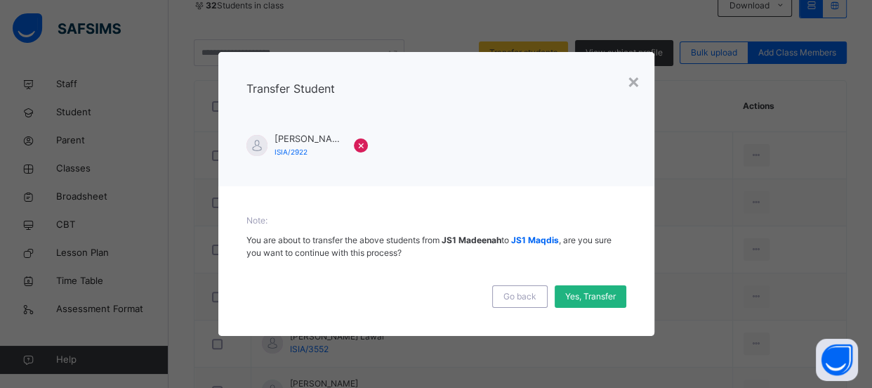
click at [601, 301] on span "Yes, Transfer" at bounding box center [590, 296] width 51 height 13
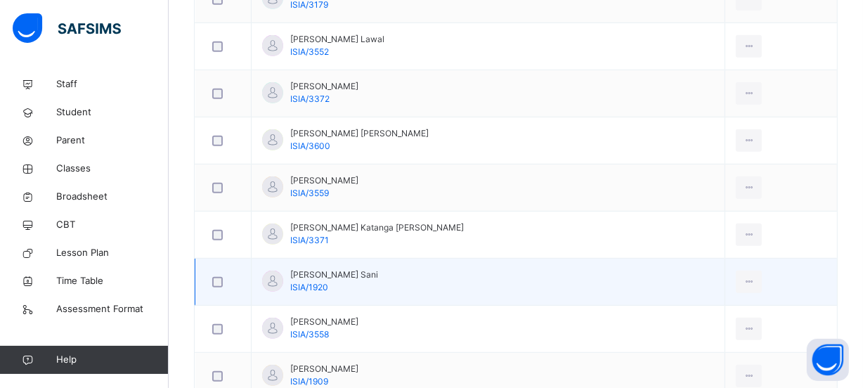
scroll to position [647, 0]
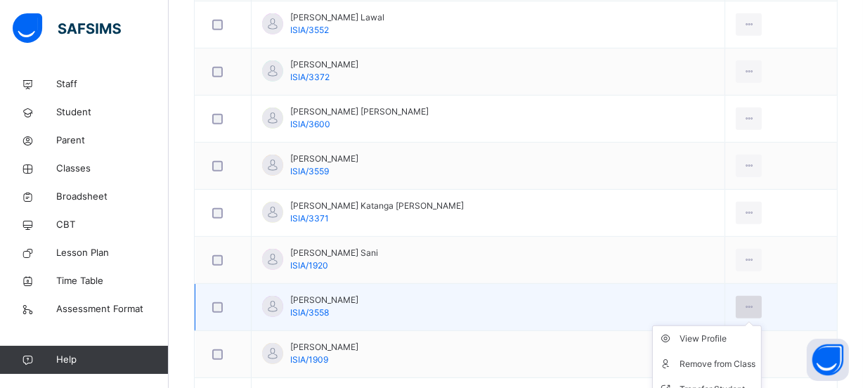
click at [743, 304] on icon at bounding box center [749, 307] width 12 height 13
click at [686, 365] on div "Remove from Class" at bounding box center [717, 364] width 76 height 14
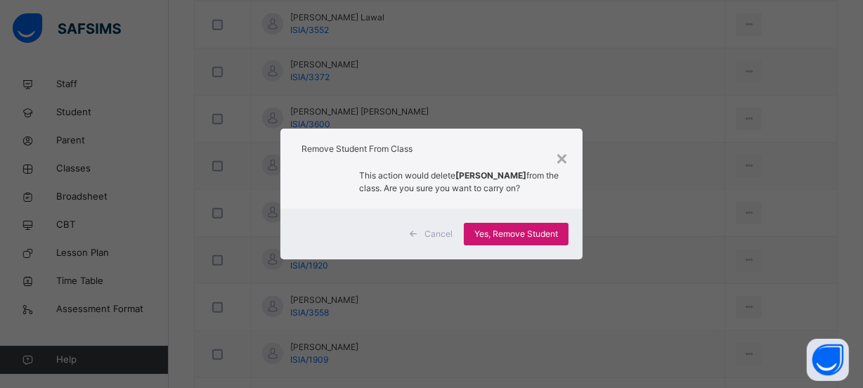
click at [519, 240] on span "Yes, Remove Student" at bounding box center [516, 234] width 84 height 13
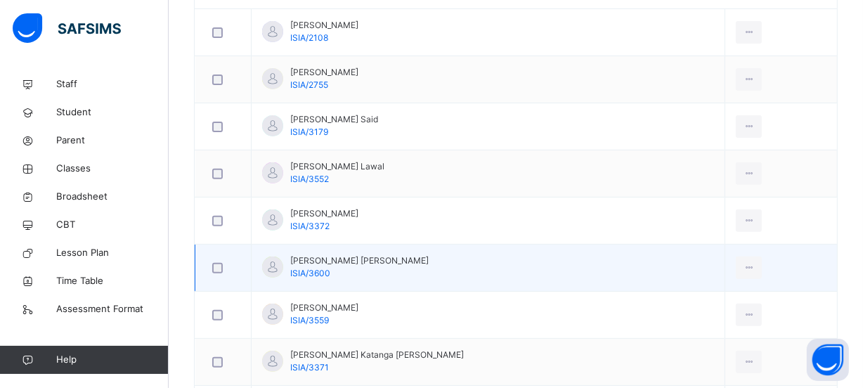
scroll to position [702, 0]
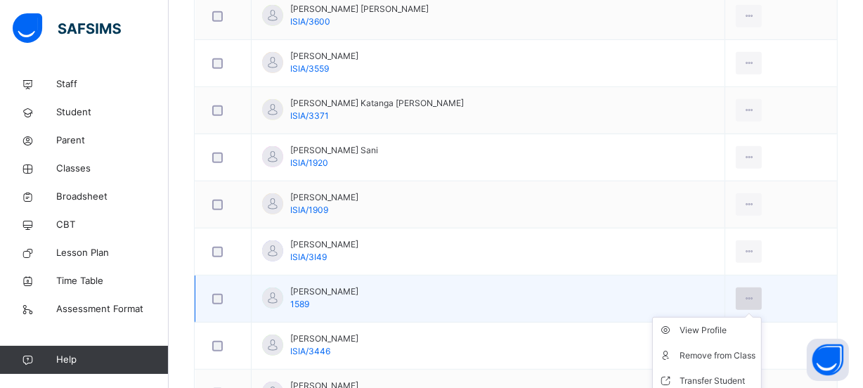
click at [743, 299] on icon at bounding box center [749, 298] width 12 height 13
click at [705, 379] on div "Transfer Student" at bounding box center [717, 381] width 76 height 14
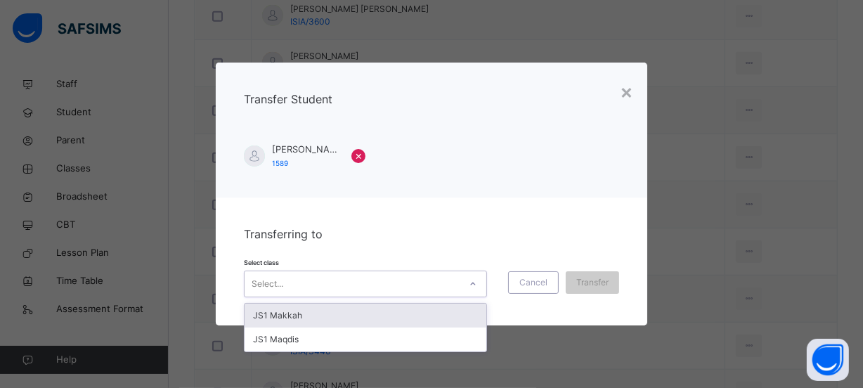
click at [470, 277] on div at bounding box center [473, 284] width 24 height 22
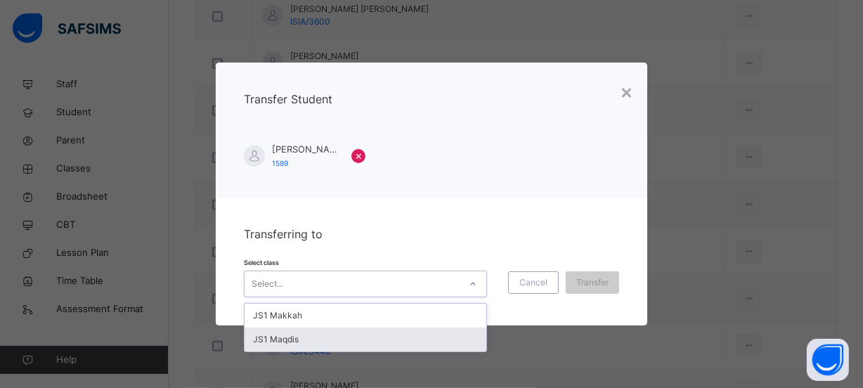
click at [435, 334] on div "JS1 Maqdis" at bounding box center [365, 339] width 242 height 24
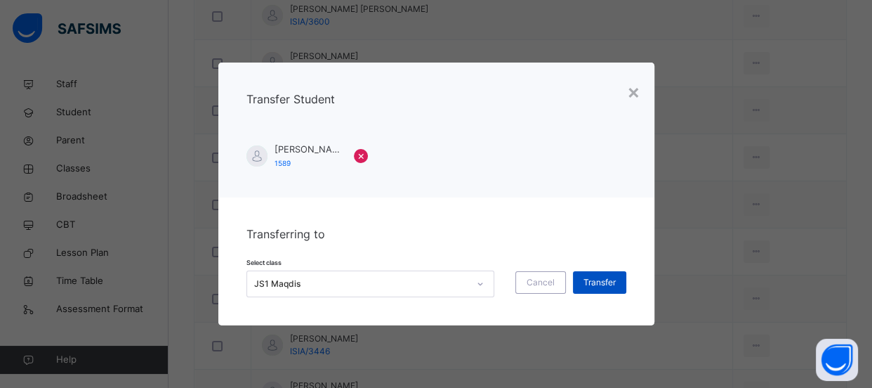
click at [589, 284] on span "Transfer" at bounding box center [600, 282] width 32 height 13
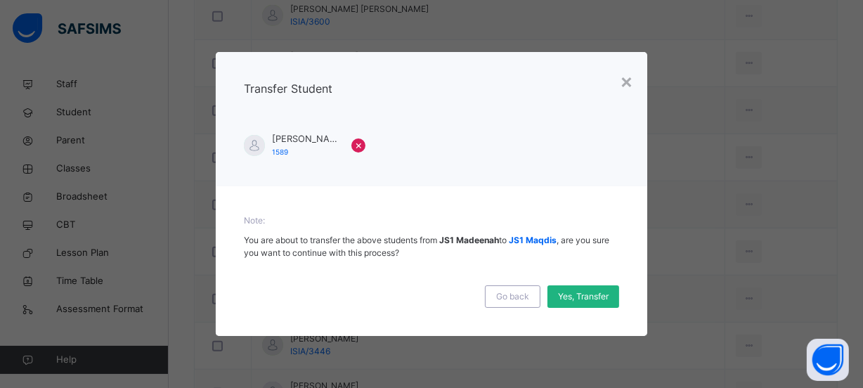
click at [583, 300] on span "Yes, Transfer" at bounding box center [583, 296] width 51 height 13
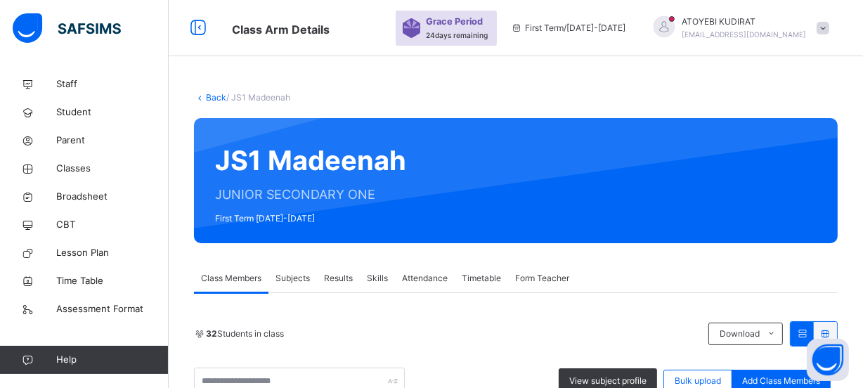
click at [297, 275] on span "Subjects" at bounding box center [292, 278] width 34 height 13
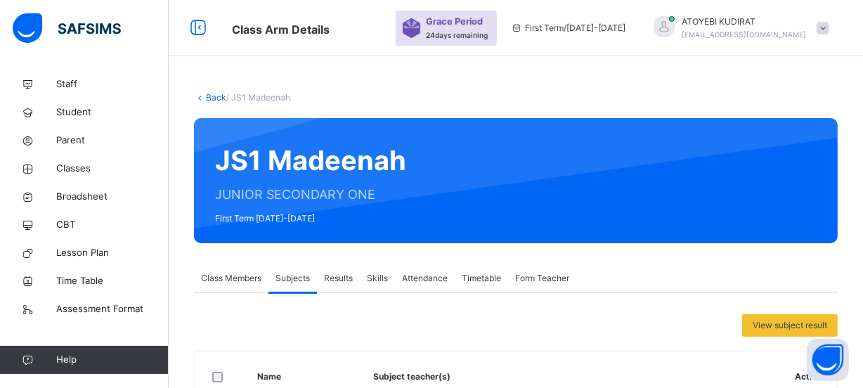
click at [216, 98] on link "Back" at bounding box center [216, 97] width 20 height 11
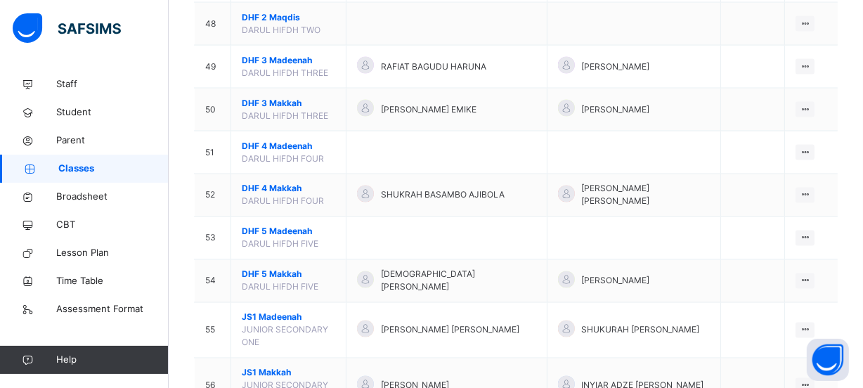
scroll to position [2235, 0]
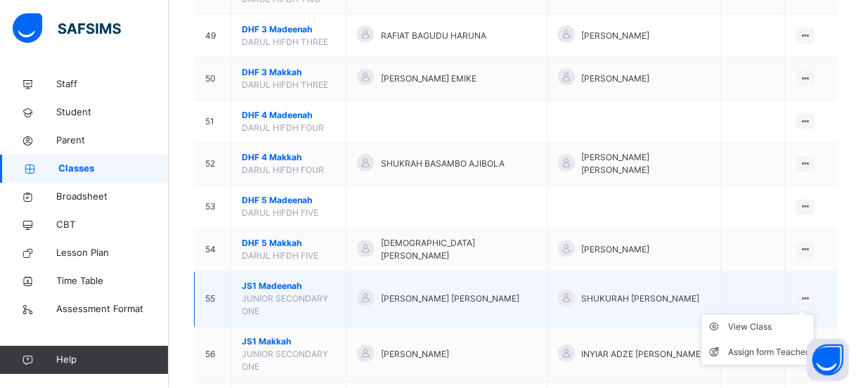
click at [811, 294] on icon at bounding box center [805, 299] width 12 height 11
click at [752, 320] on div "View Class" at bounding box center [768, 327] width 80 height 14
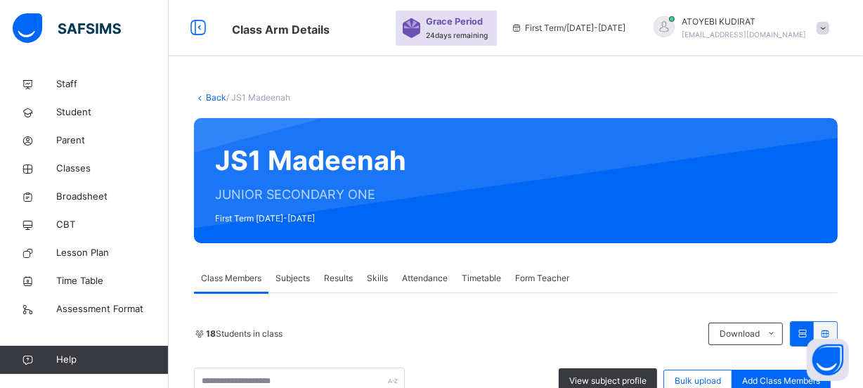
click at [295, 277] on span "Subjects" at bounding box center [292, 278] width 34 height 13
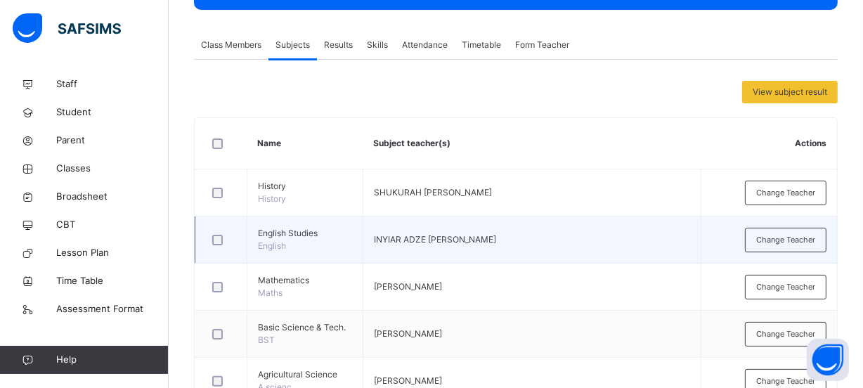
scroll to position [255, 0]
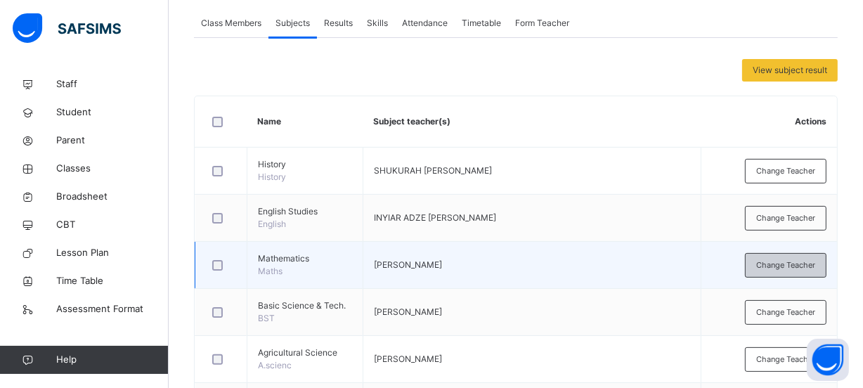
click at [783, 277] on div "Change Teacher" at bounding box center [785, 265] width 81 height 25
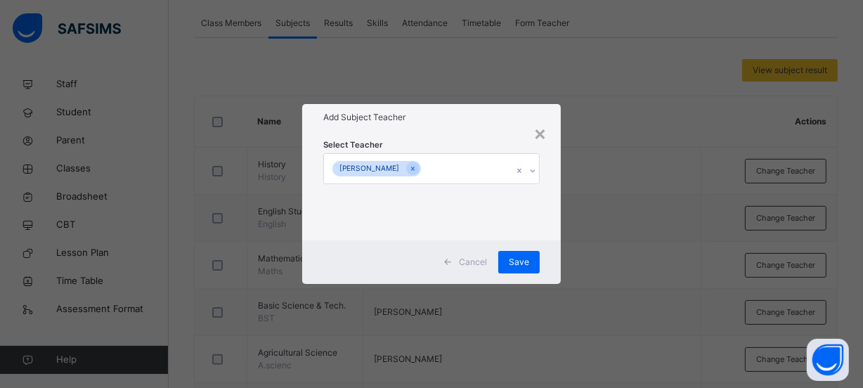
click at [471, 169] on div "[PERSON_NAME]" at bounding box center [418, 169] width 188 height 30
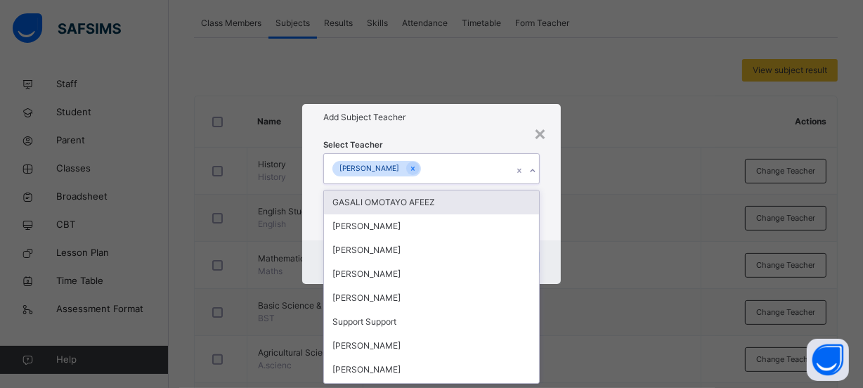
scroll to position [0, 0]
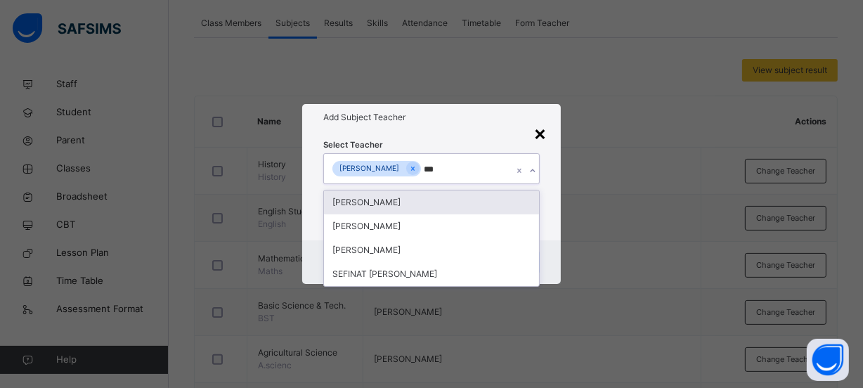
type input "***"
click at [661, 223] on div "× Add Subject Teacher Select Teacher option [PERSON_NAME] focused, 189 of 782. …" at bounding box center [431, 194] width 863 height 388
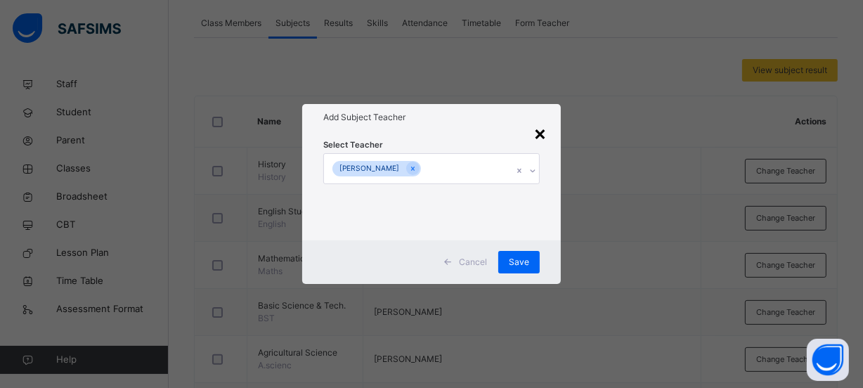
click at [543, 130] on div "×" at bounding box center [539, 133] width 13 height 30
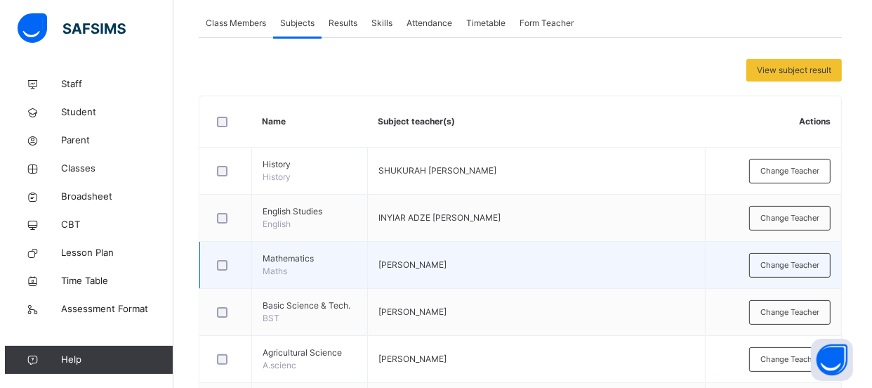
scroll to position [319, 0]
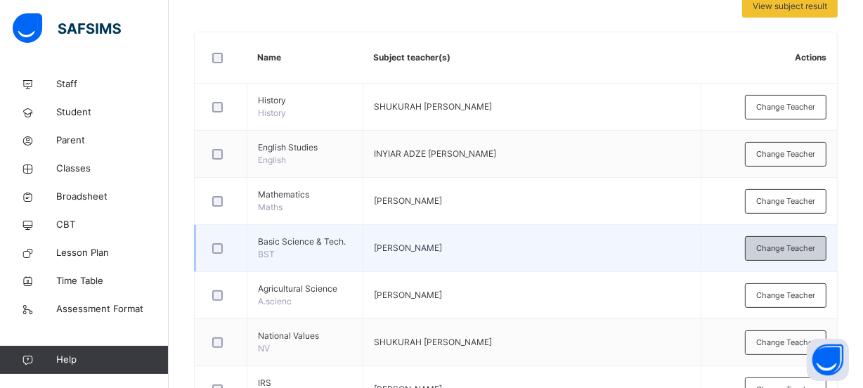
click at [764, 261] on div "Change Teacher" at bounding box center [785, 248] width 81 height 25
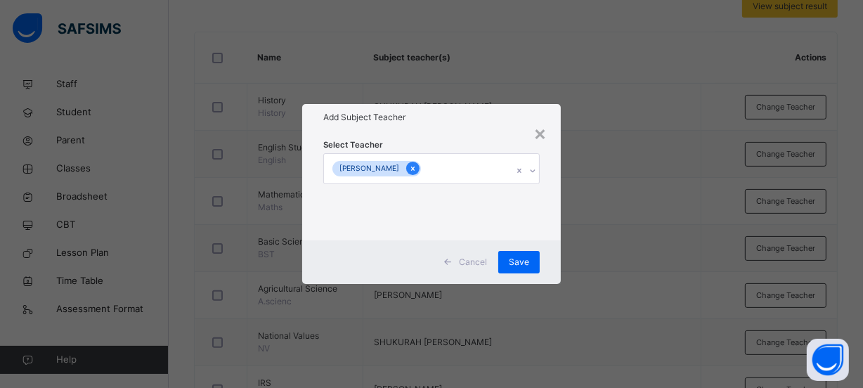
click at [409, 168] on icon at bounding box center [413, 169] width 8 height 10
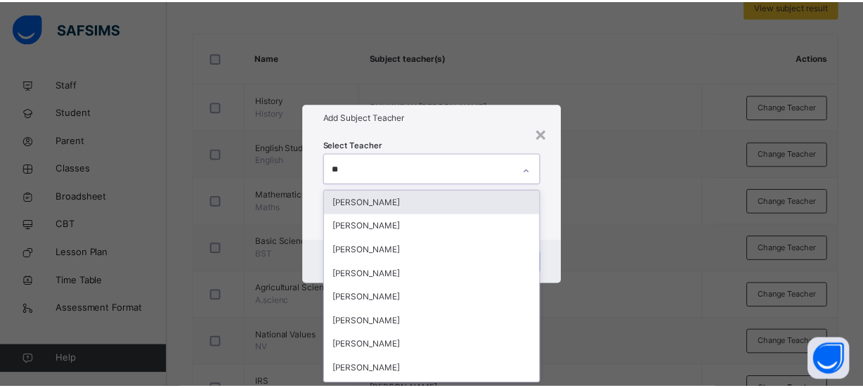
scroll to position [0, 0]
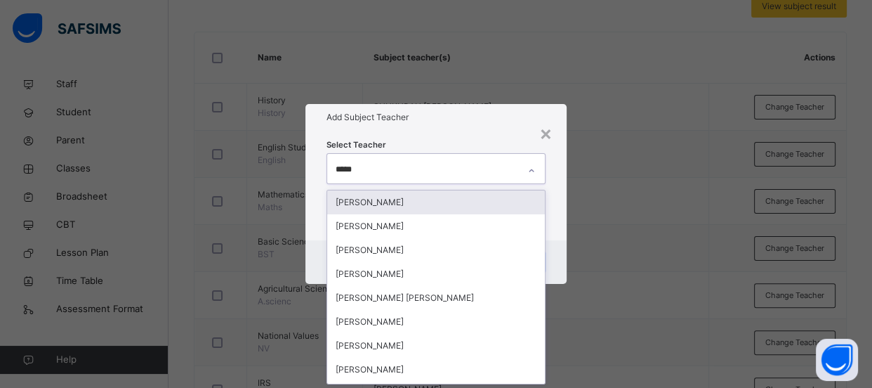
type input "******"
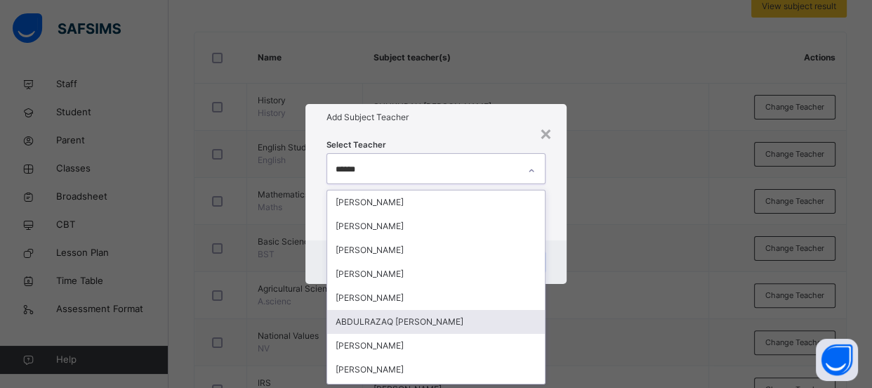
click at [424, 315] on div "ABDULRAZAQ [PERSON_NAME]" at bounding box center [436, 322] width 218 height 24
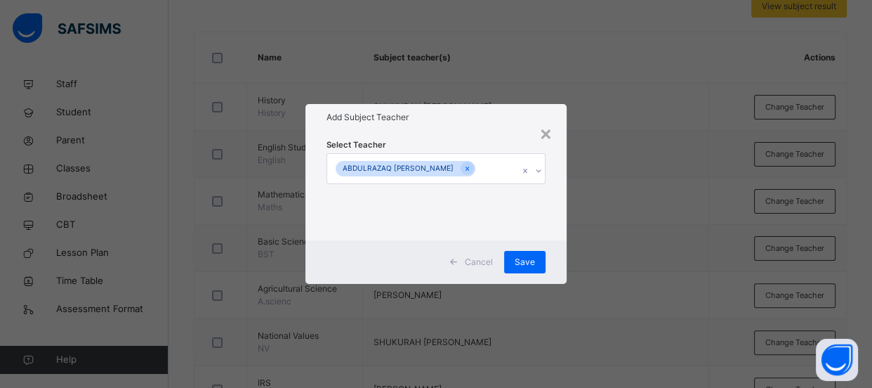
click at [597, 197] on div "× Add Subject Teacher Select Teacher [PERSON_NAME] Cancel Save" at bounding box center [436, 194] width 872 height 388
click at [518, 260] on span "Save" at bounding box center [525, 262] width 20 height 13
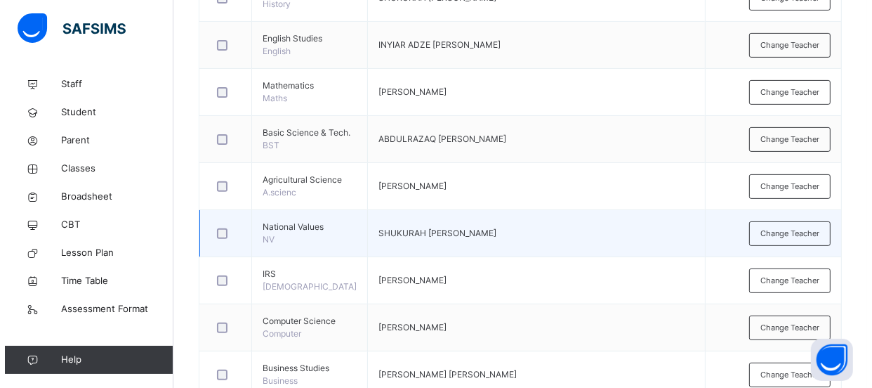
scroll to position [447, 0]
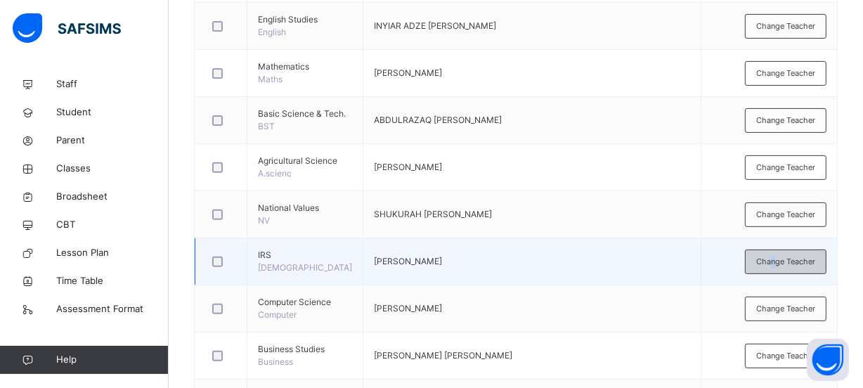
click at [780, 268] on span "Change Teacher" at bounding box center [785, 262] width 59 height 12
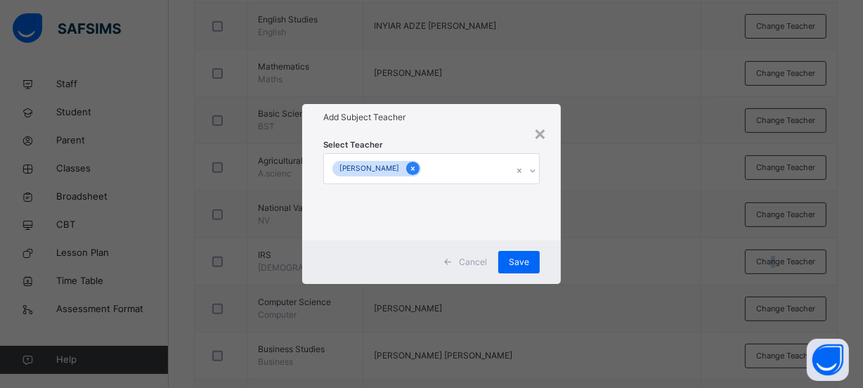
click at [417, 169] on icon at bounding box center [413, 169] width 8 height 10
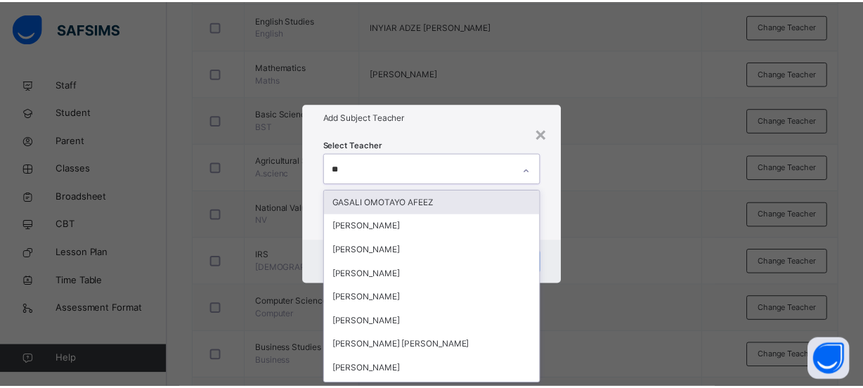
scroll to position [0, 0]
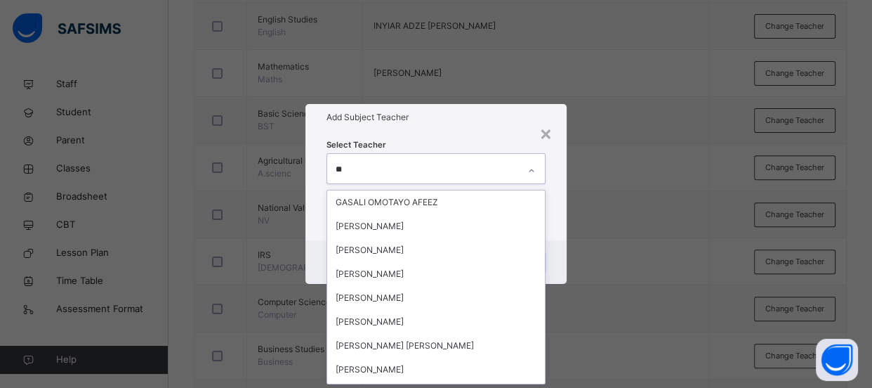
type input "*"
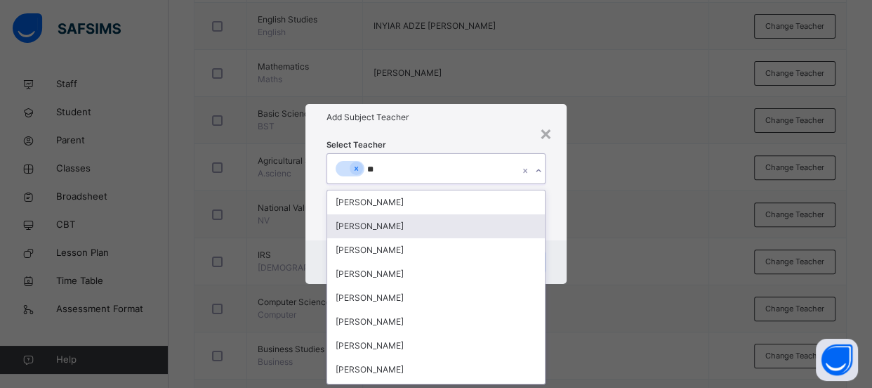
type input "*"
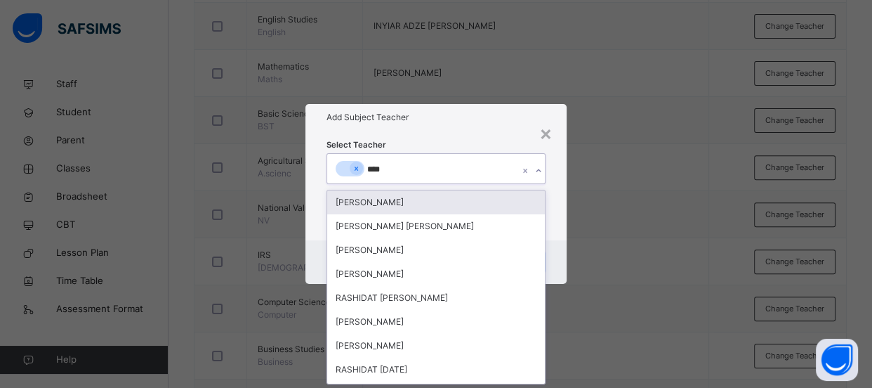
type input "*****"
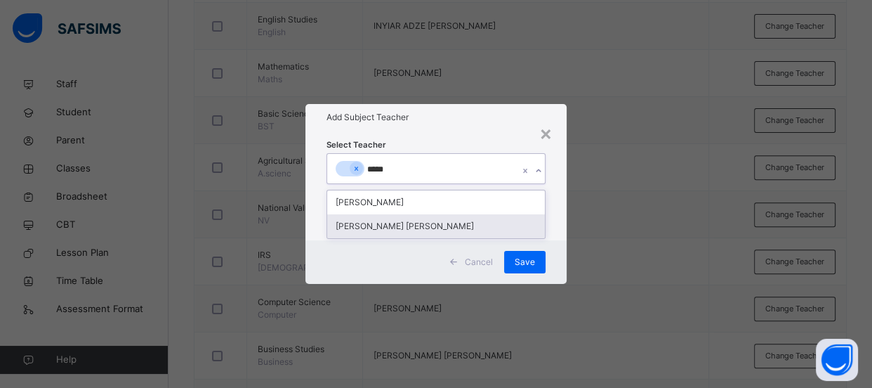
click at [497, 224] on div "[PERSON_NAME] [PERSON_NAME]" at bounding box center [436, 226] width 218 height 24
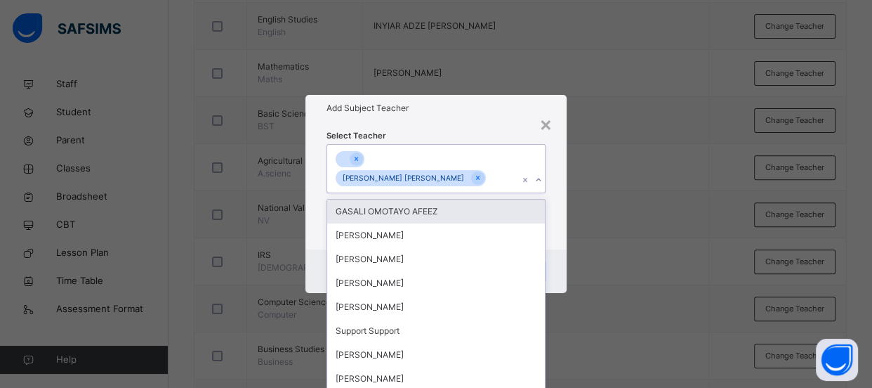
click at [629, 211] on div "× Add Subject Teacher Select Teacher option [PERSON_NAME] [PERSON_NAME], select…" at bounding box center [436, 194] width 872 height 388
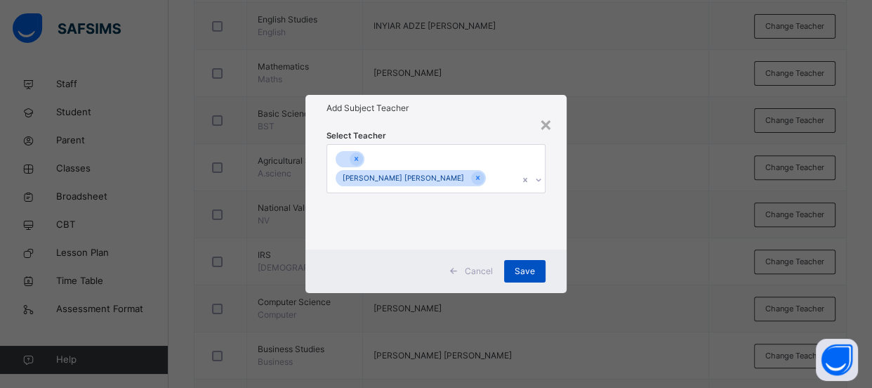
click at [532, 277] on span "Save" at bounding box center [525, 271] width 20 height 13
click at [352, 154] on icon at bounding box center [353, 159] width 8 height 10
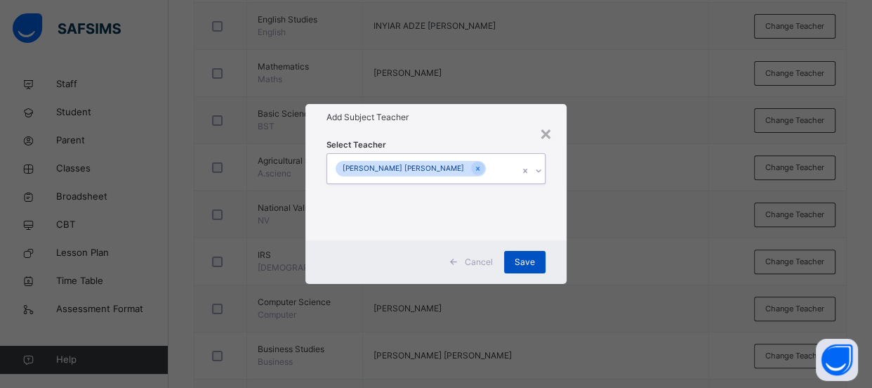
click at [528, 268] on span "Save" at bounding box center [525, 262] width 20 height 13
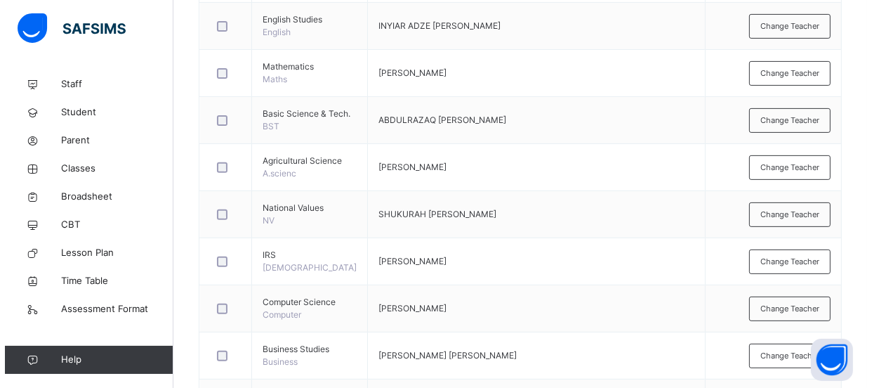
scroll to position [575, 0]
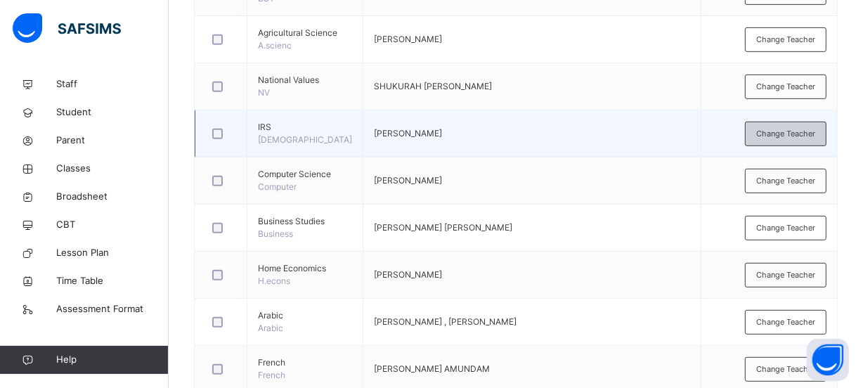
click at [808, 140] on span "Change Teacher" at bounding box center [785, 134] width 59 height 12
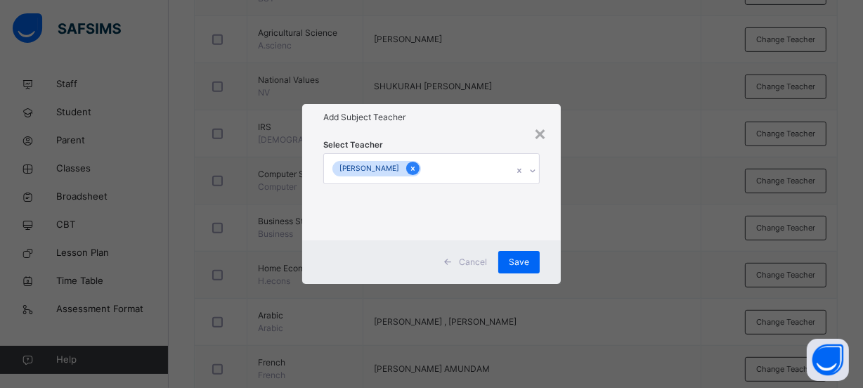
click at [417, 168] on icon at bounding box center [413, 169] width 8 height 10
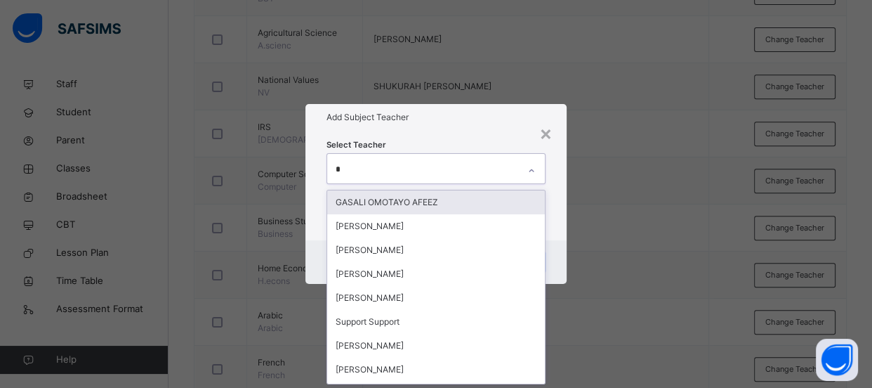
scroll to position [0, 0]
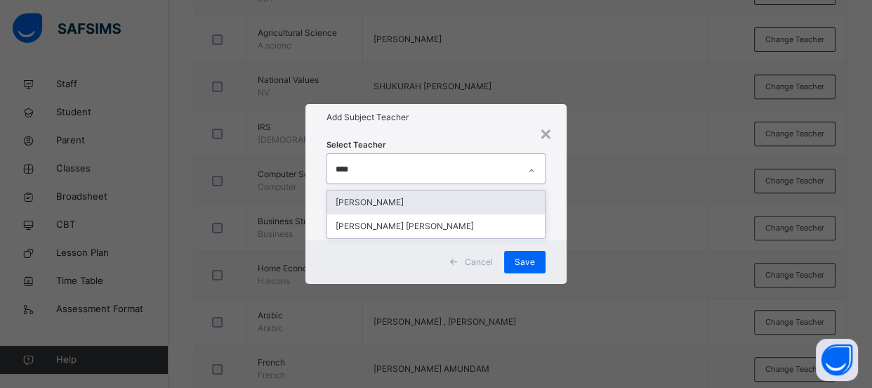
type input "*****"
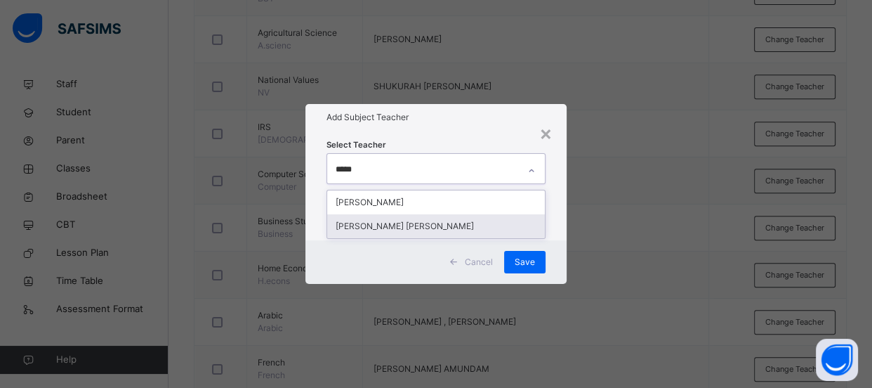
click at [471, 228] on div "[PERSON_NAME] [PERSON_NAME]" at bounding box center [436, 226] width 218 height 24
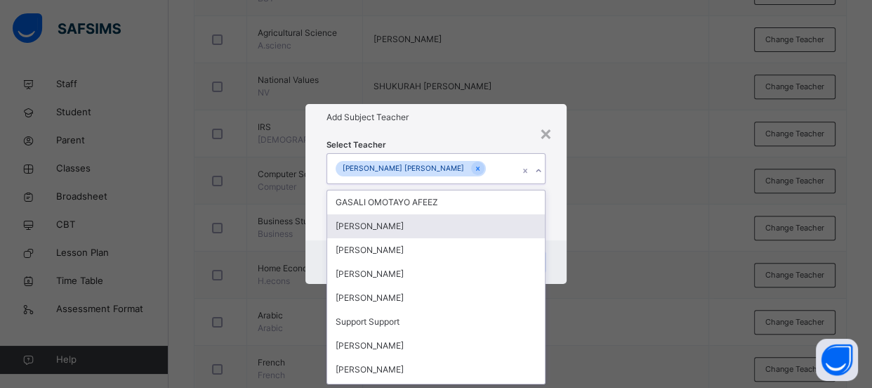
click at [613, 233] on div "× Add Subject Teacher Select Teacher option [PERSON_NAME] [PERSON_NAME], select…" at bounding box center [436, 194] width 872 height 388
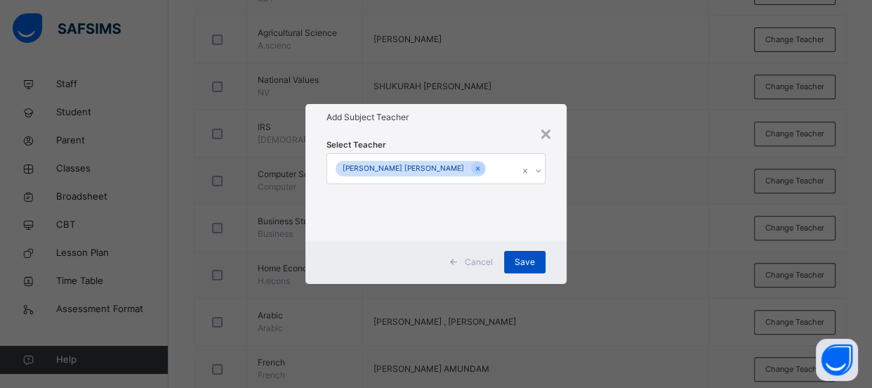
click at [518, 268] on span "Save" at bounding box center [525, 262] width 20 height 13
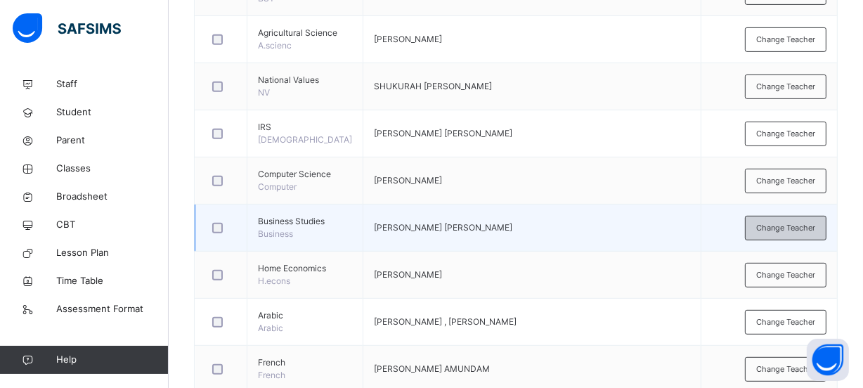
click at [795, 234] on span "Change Teacher" at bounding box center [785, 228] width 59 height 12
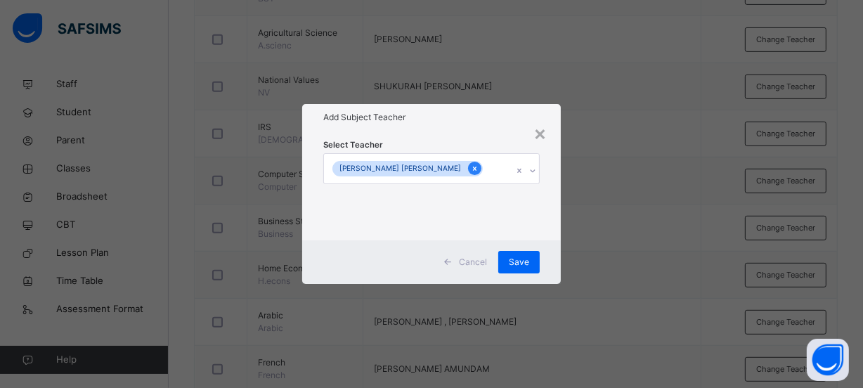
click at [473, 168] on icon at bounding box center [475, 168] width 4 height 4
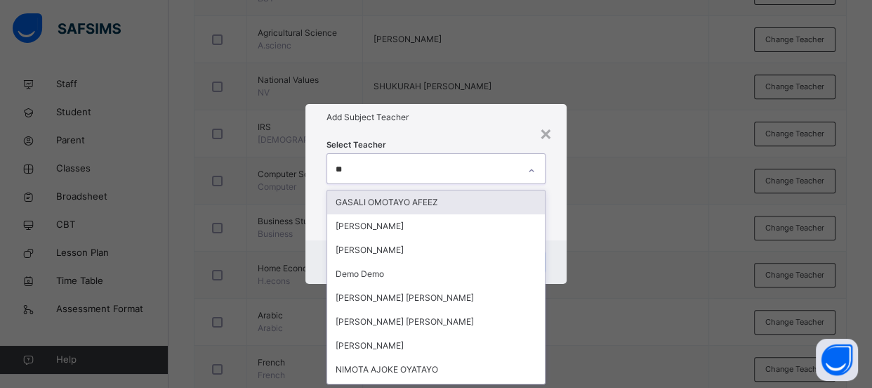
type input "***"
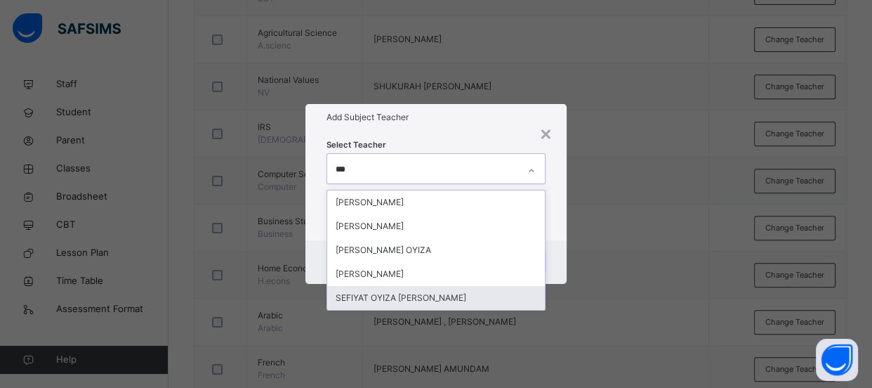
click at [407, 298] on div "SEFIYAT OYIZA [PERSON_NAME]" at bounding box center [436, 298] width 218 height 24
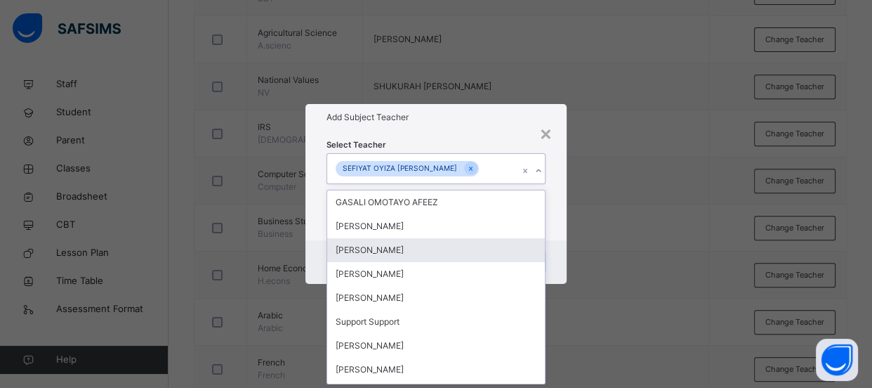
click at [712, 188] on div "× Add Subject Teacher Select Teacher option SEFIYAT OYIZA [PERSON_NAME], select…" at bounding box center [436, 194] width 872 height 388
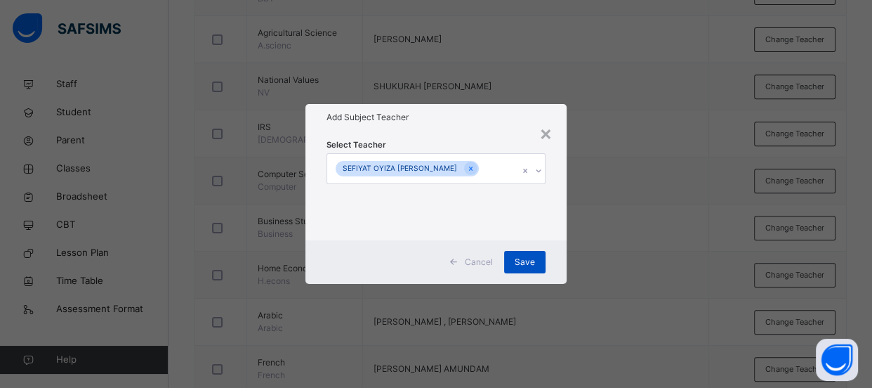
click at [523, 256] on span "Save" at bounding box center [525, 262] width 20 height 13
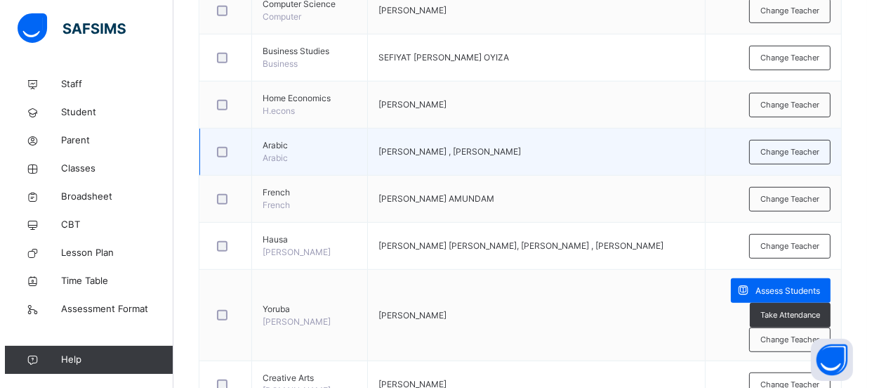
scroll to position [766, 0]
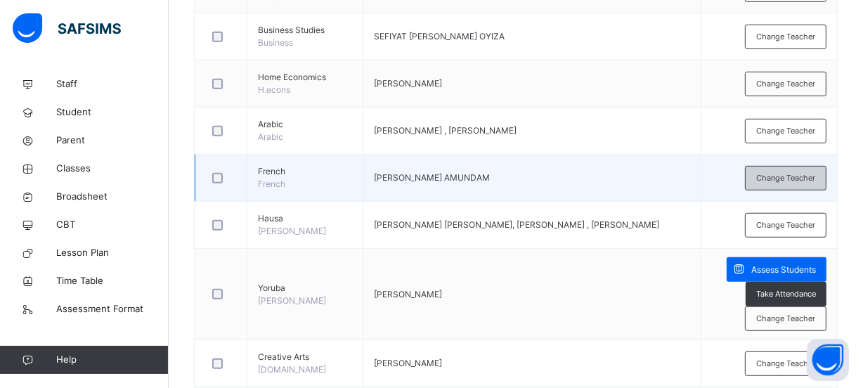
click at [764, 184] on span "Change Teacher" at bounding box center [785, 178] width 59 height 12
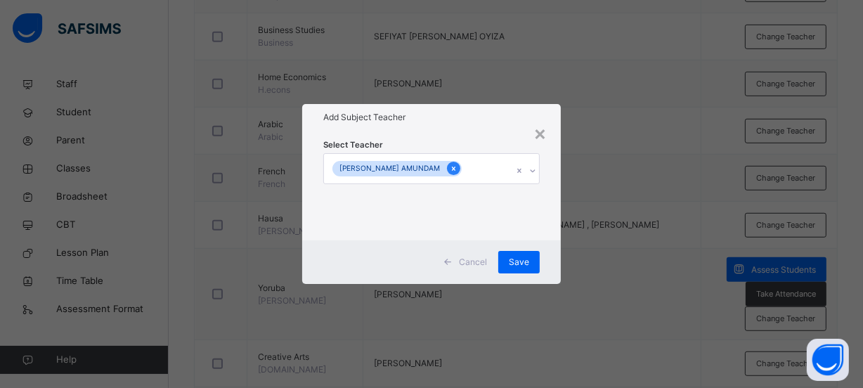
click at [457, 172] on icon at bounding box center [454, 169] width 8 height 10
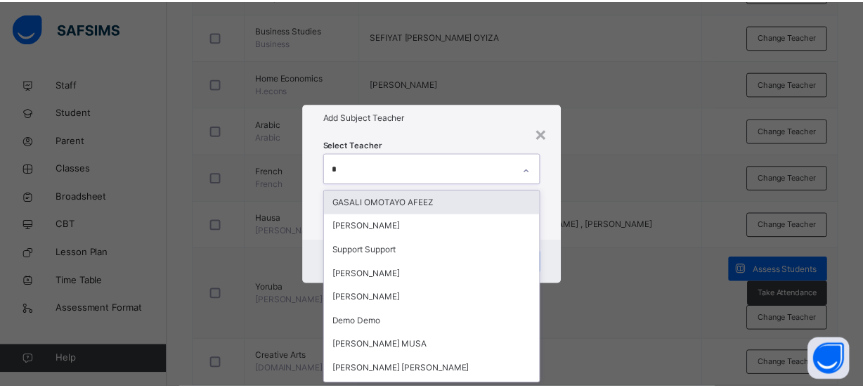
scroll to position [0, 0]
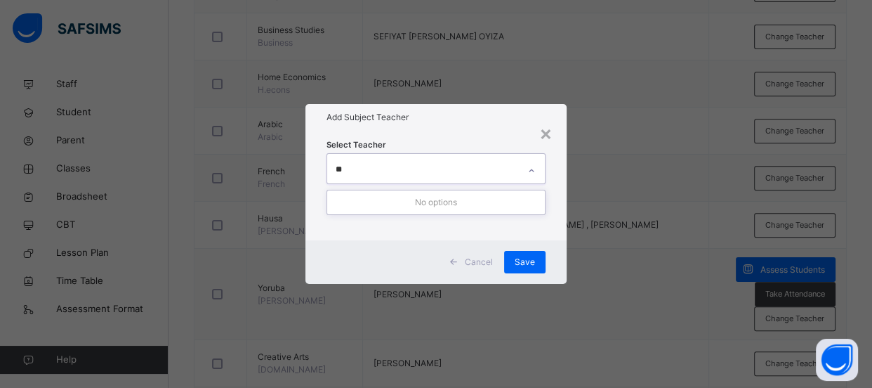
type input "*"
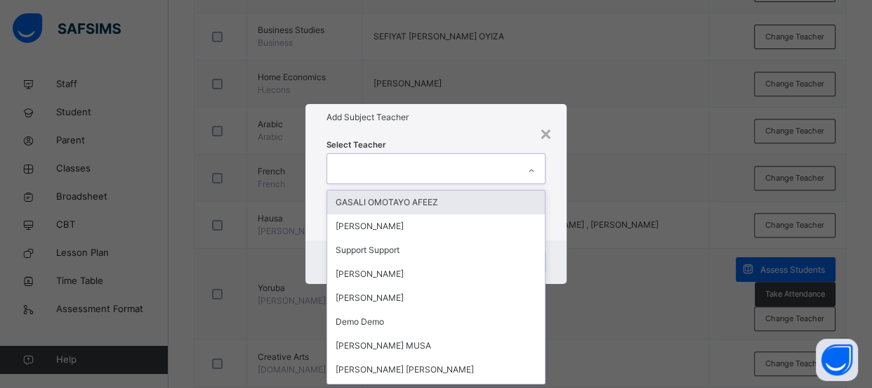
type input "*"
type input "******"
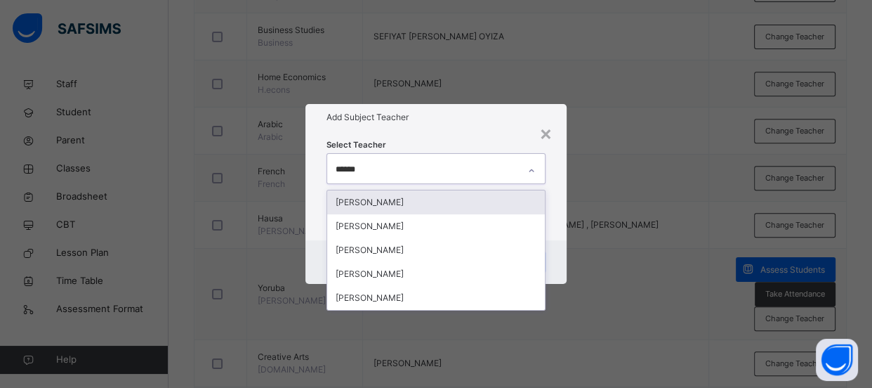
click at [433, 197] on div "[PERSON_NAME]" at bounding box center [436, 202] width 218 height 24
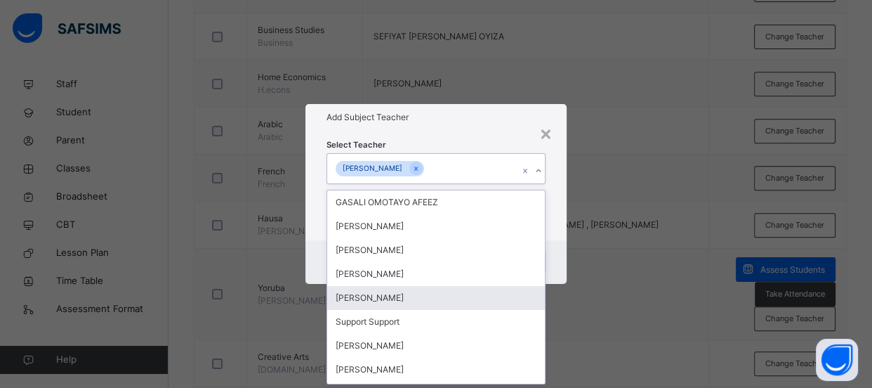
click at [588, 280] on div "× Add Subject Teacher Select Teacher option [PERSON_NAME], selected. option [PE…" at bounding box center [436, 194] width 872 height 388
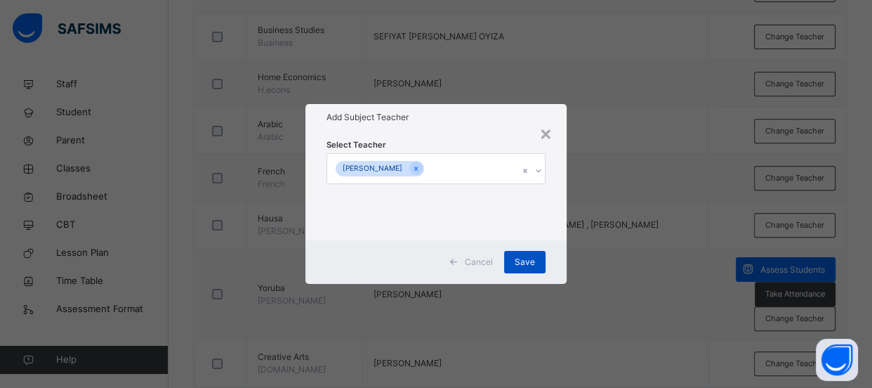
click at [528, 259] on span "Save" at bounding box center [525, 262] width 20 height 13
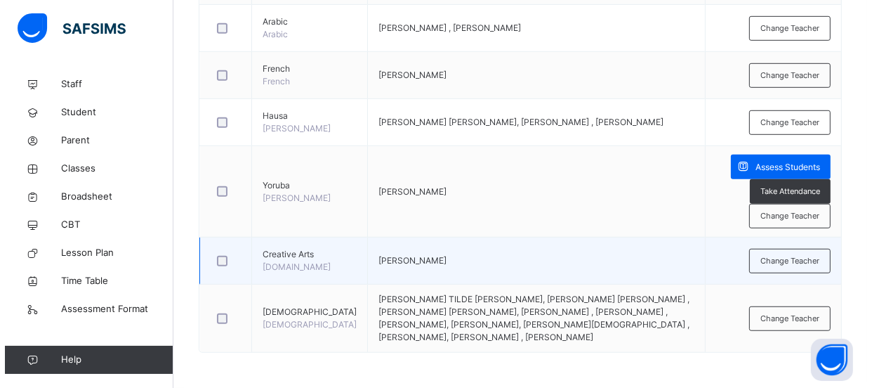
scroll to position [926, 0]
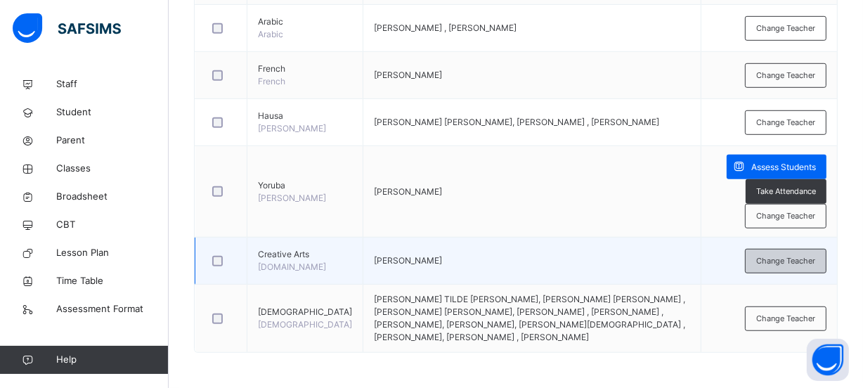
click at [774, 263] on span "Change Teacher" at bounding box center [785, 261] width 59 height 12
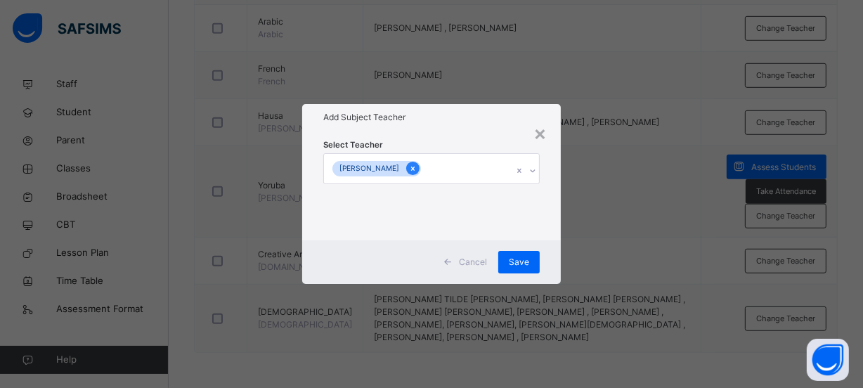
click at [409, 171] on icon at bounding box center [413, 169] width 8 height 10
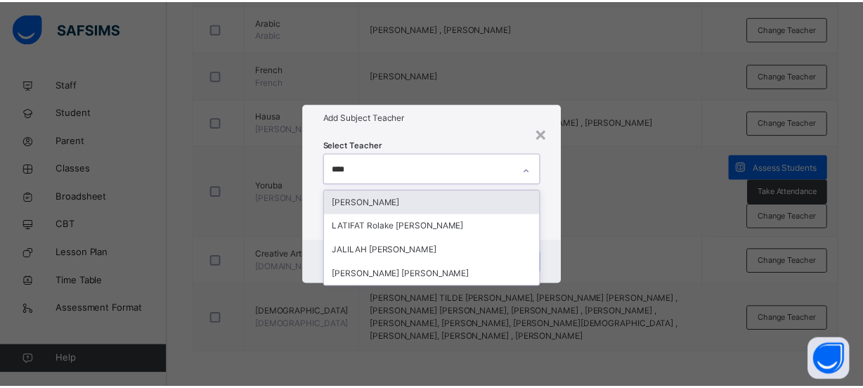
scroll to position [0, 0]
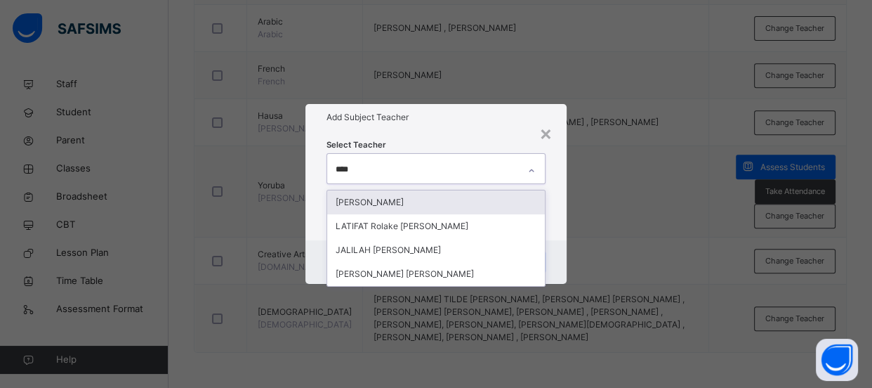
type input "*****"
click at [403, 200] on div "[PERSON_NAME]" at bounding box center [436, 202] width 218 height 24
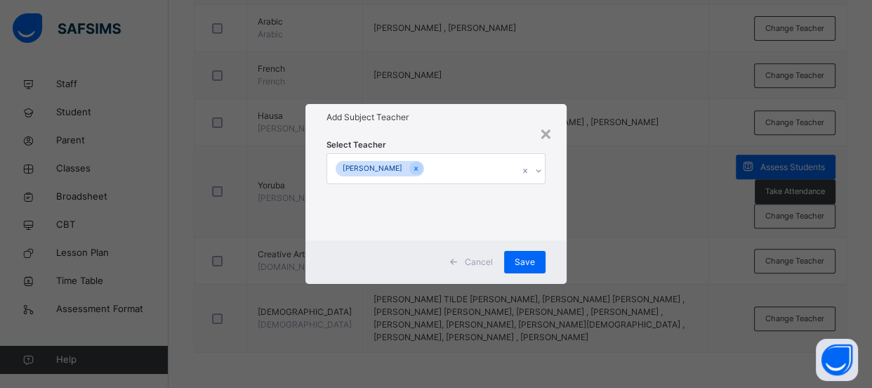
click at [639, 203] on div "× Add Subject Teacher Select Teacher [PERSON_NAME] Cancel Save" at bounding box center [436, 194] width 872 height 388
click at [528, 262] on span "Save" at bounding box center [525, 262] width 20 height 13
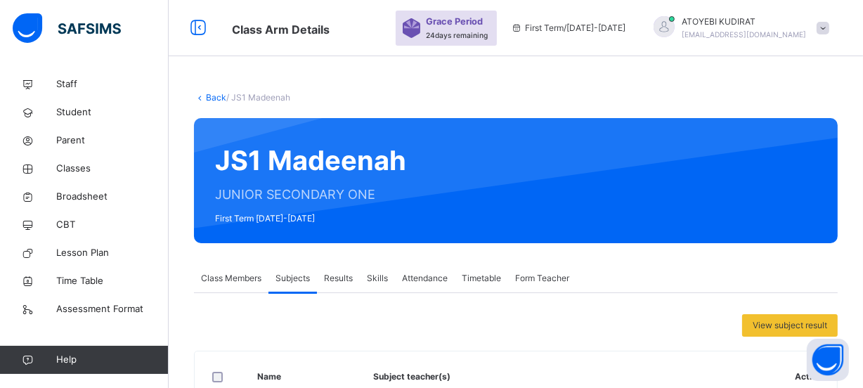
click at [216, 95] on link "Back" at bounding box center [216, 97] width 20 height 11
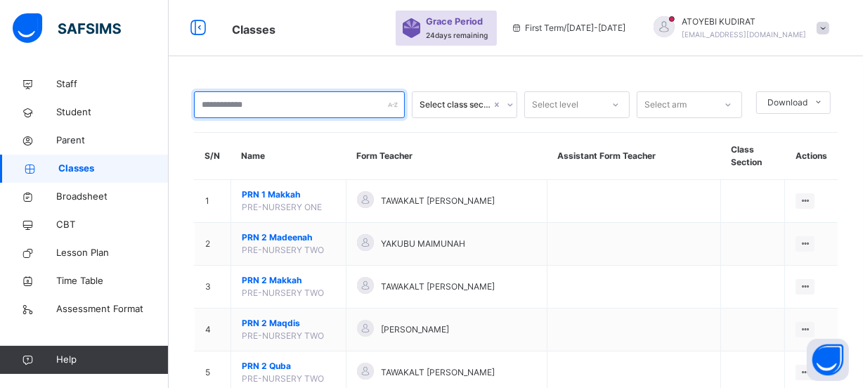
click at [304, 96] on input "text" at bounding box center [299, 104] width 211 height 27
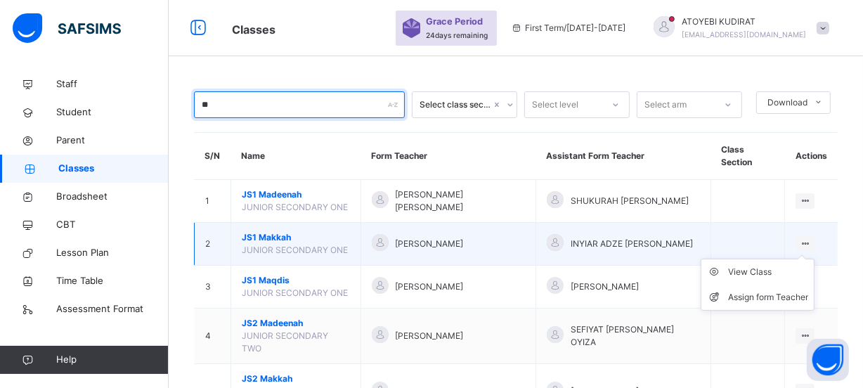
type input "**"
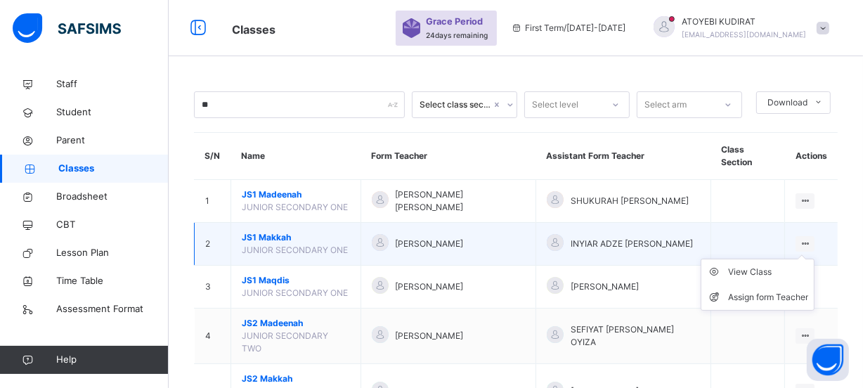
click at [811, 249] on icon at bounding box center [805, 243] width 12 height 11
click at [765, 279] on div "View Class" at bounding box center [768, 272] width 80 height 14
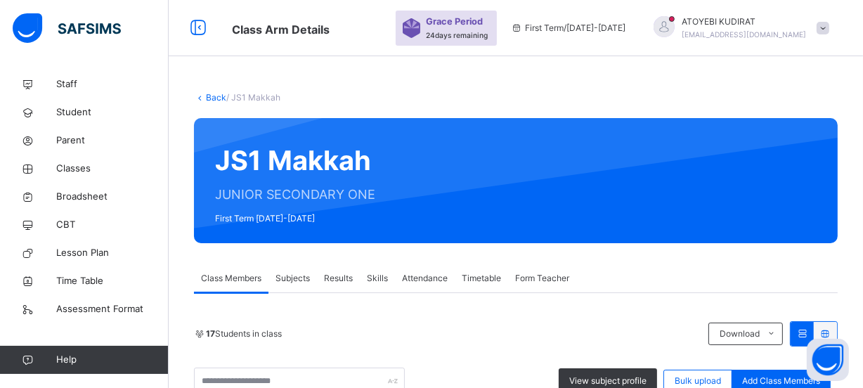
click at [298, 273] on span "Subjects" at bounding box center [292, 278] width 34 height 13
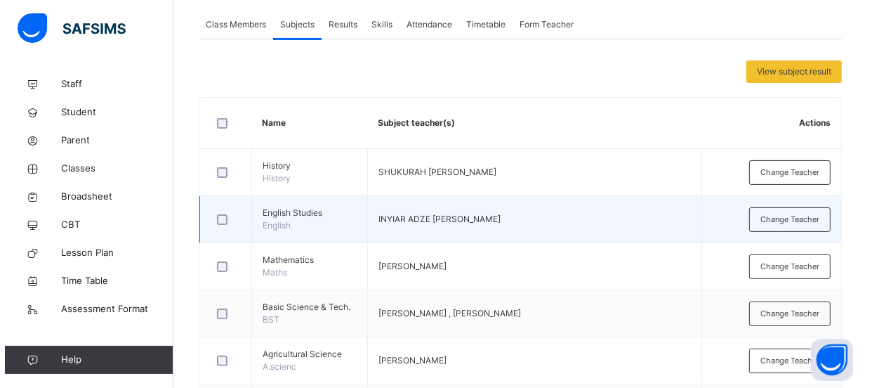
scroll to position [319, 0]
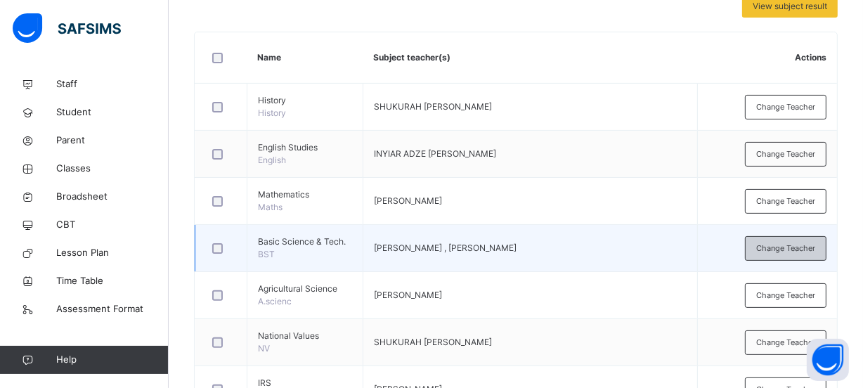
click at [771, 254] on span "Change Teacher" at bounding box center [785, 248] width 59 height 12
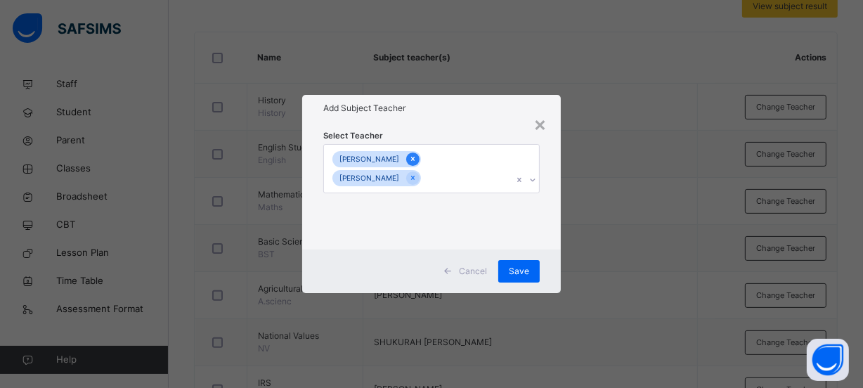
click at [417, 157] on icon at bounding box center [413, 159] width 8 height 10
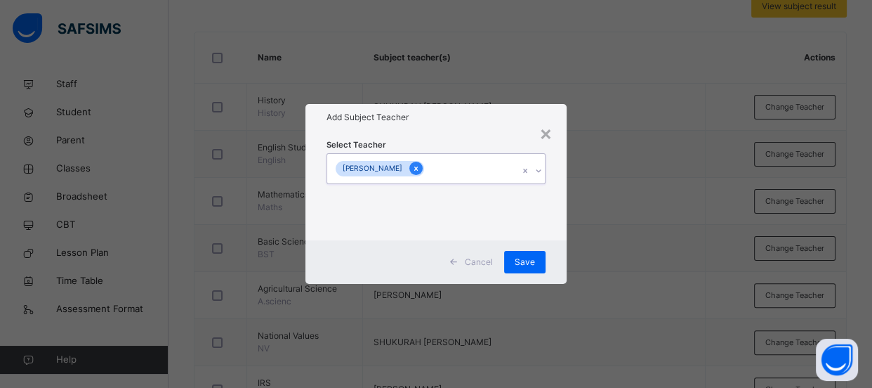
click at [412, 168] on icon at bounding box center [416, 169] width 8 height 10
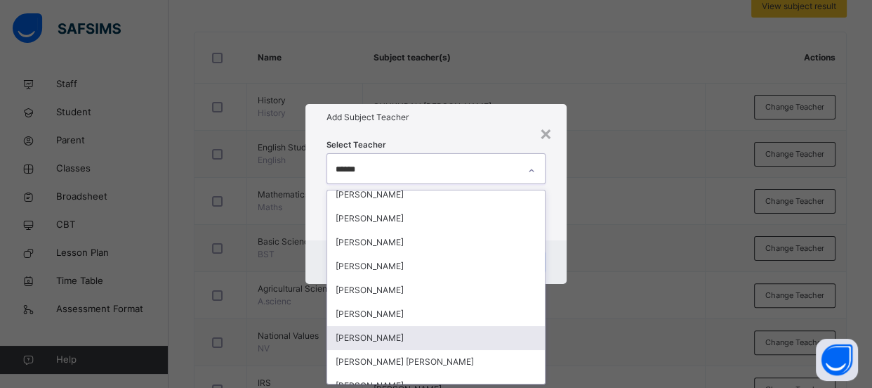
scroll to position [8, 0]
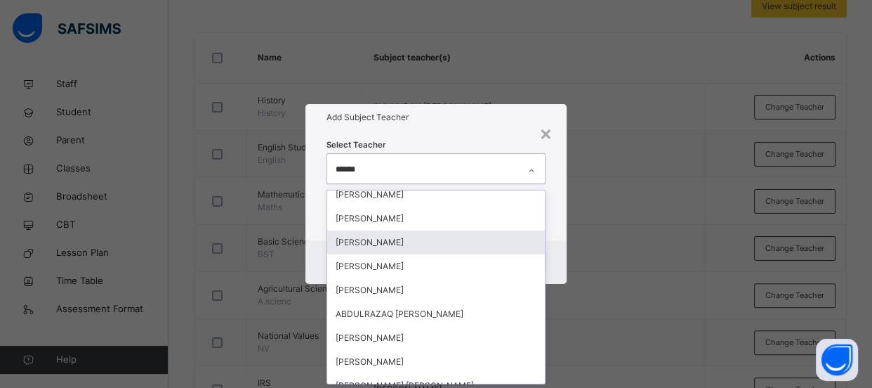
type input "*******"
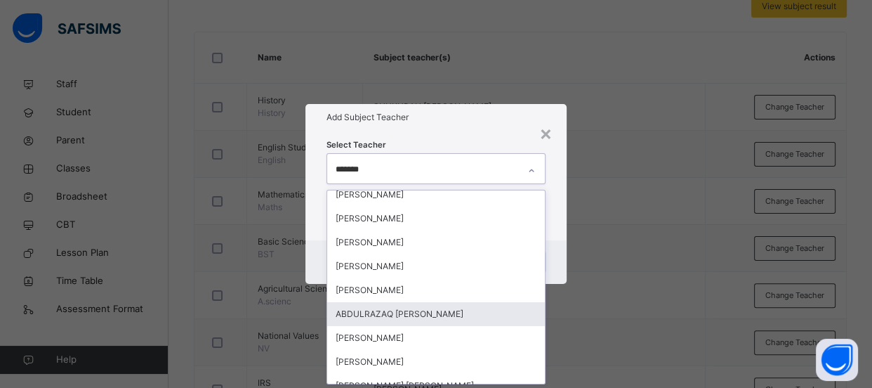
click at [372, 310] on div "ABDULRAZAQ [PERSON_NAME]" at bounding box center [436, 314] width 218 height 24
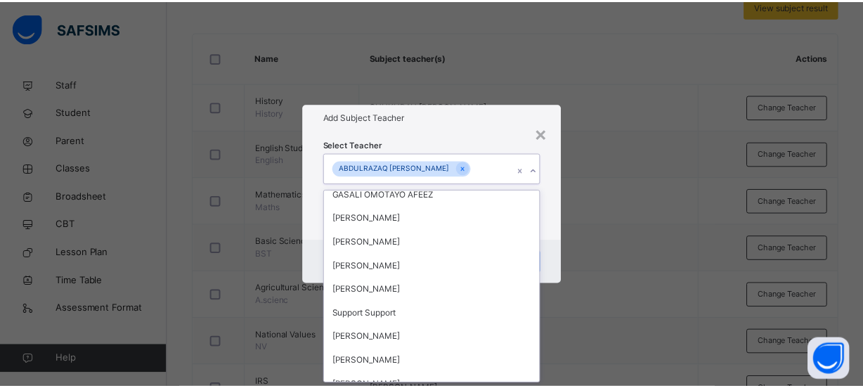
scroll to position [674, 0]
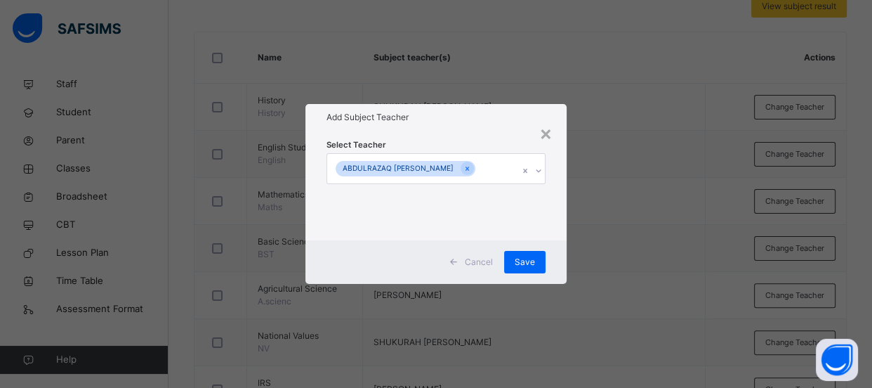
click at [662, 188] on div "× Add Subject Teacher Select Teacher [PERSON_NAME] Cancel Save" at bounding box center [436, 194] width 872 height 388
click at [535, 266] on div "Save" at bounding box center [524, 262] width 41 height 22
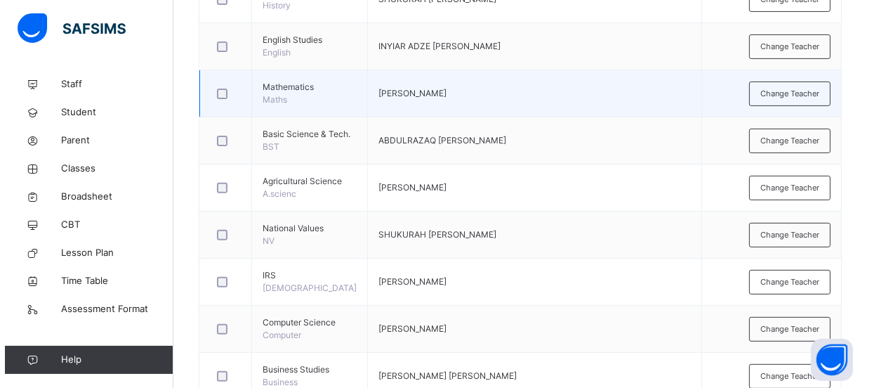
scroll to position [447, 0]
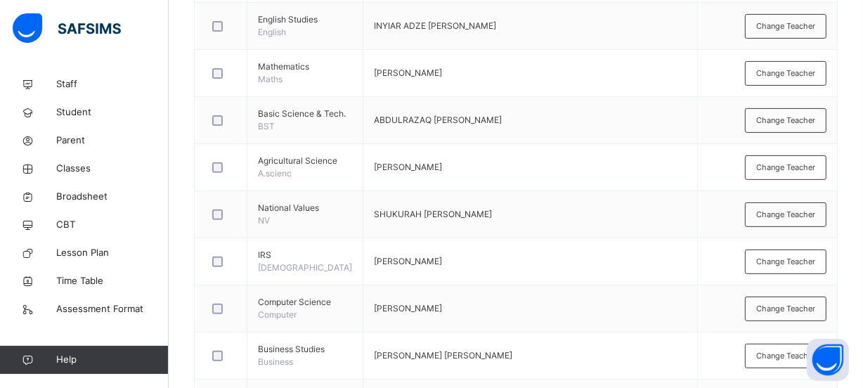
drag, startPoint x: 766, startPoint y: 294, endPoint x: 455, endPoint y: 225, distance: 318.9
click at [768, 268] on span "Change Teacher" at bounding box center [785, 262] width 59 height 12
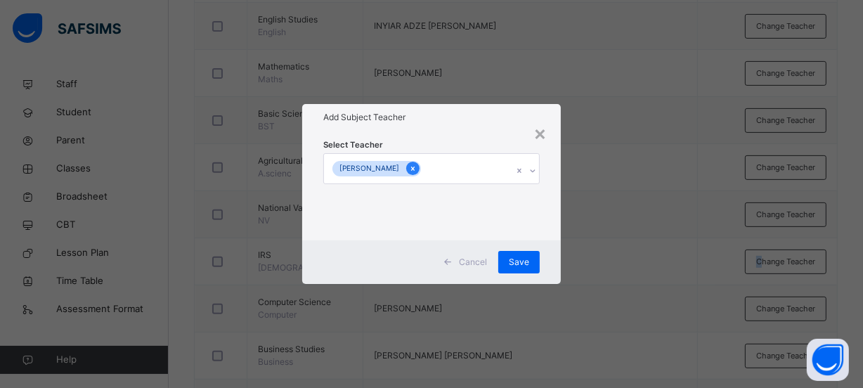
click at [417, 169] on icon at bounding box center [413, 169] width 8 height 10
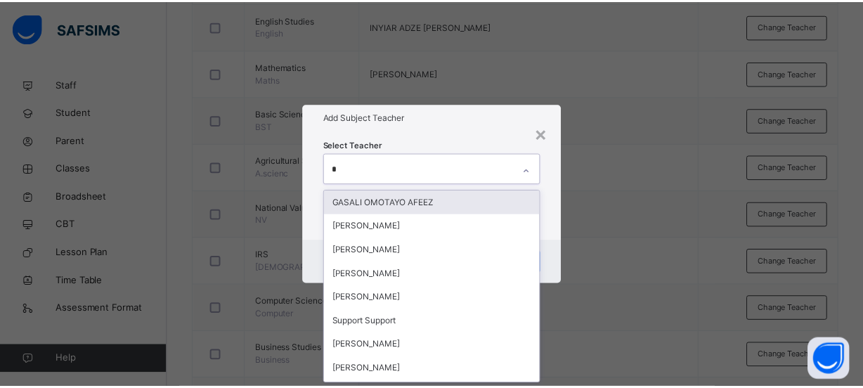
scroll to position [0, 0]
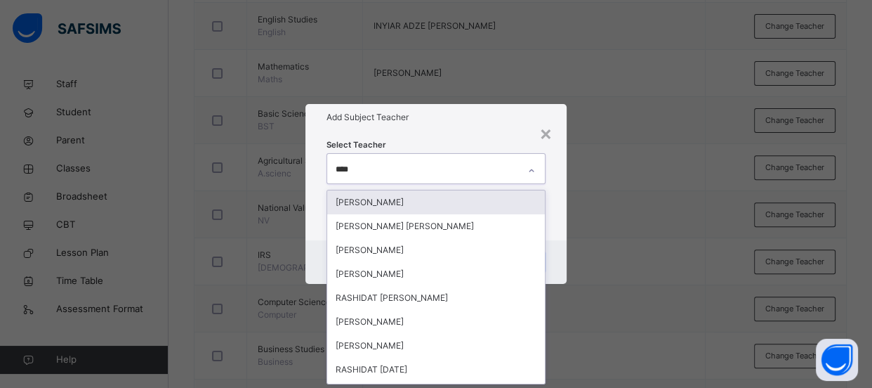
type input "*****"
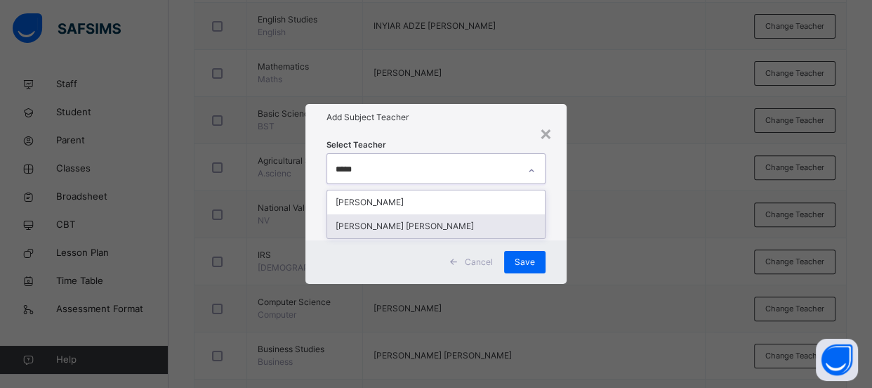
click at [478, 218] on div "[PERSON_NAME] [PERSON_NAME]" at bounding box center [436, 226] width 218 height 24
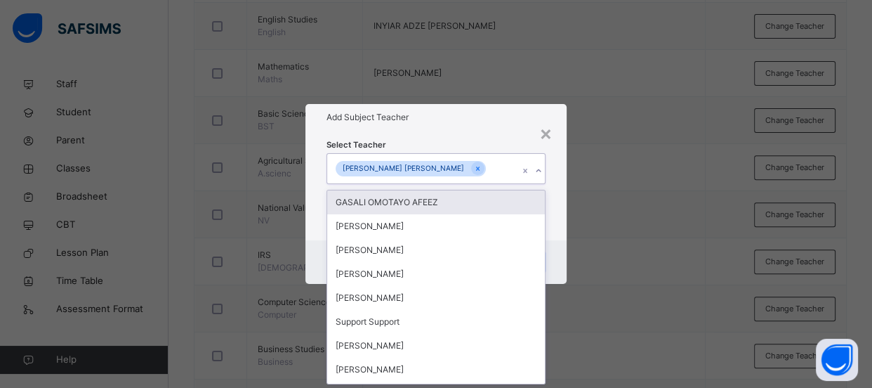
click at [633, 191] on div "× Add Subject Teacher Select Teacher option [PERSON_NAME] [PERSON_NAME], select…" at bounding box center [436, 194] width 872 height 388
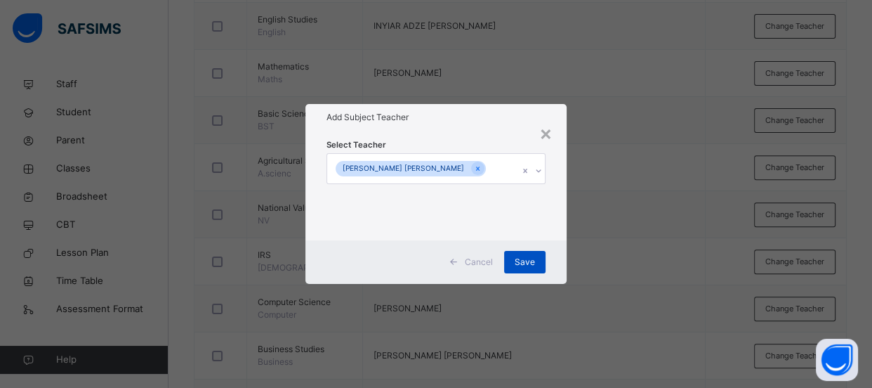
click at [518, 268] on span "Save" at bounding box center [525, 262] width 20 height 13
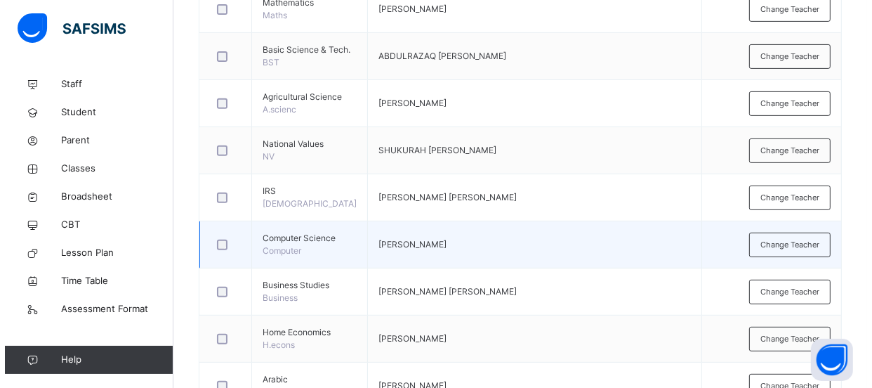
scroll to position [575, 0]
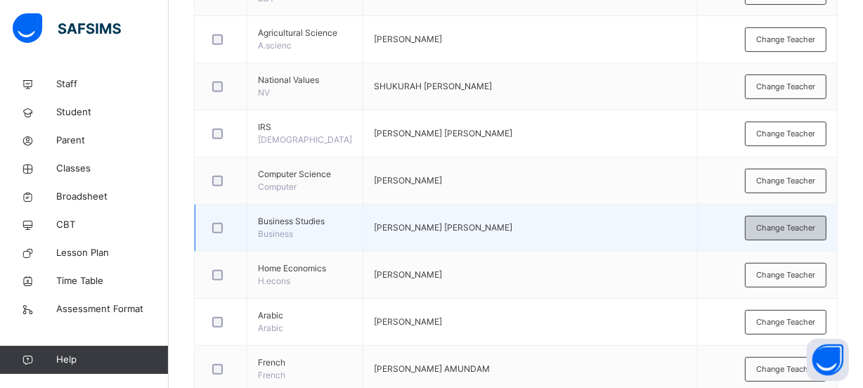
click at [815, 234] on span "Change Teacher" at bounding box center [785, 228] width 59 height 12
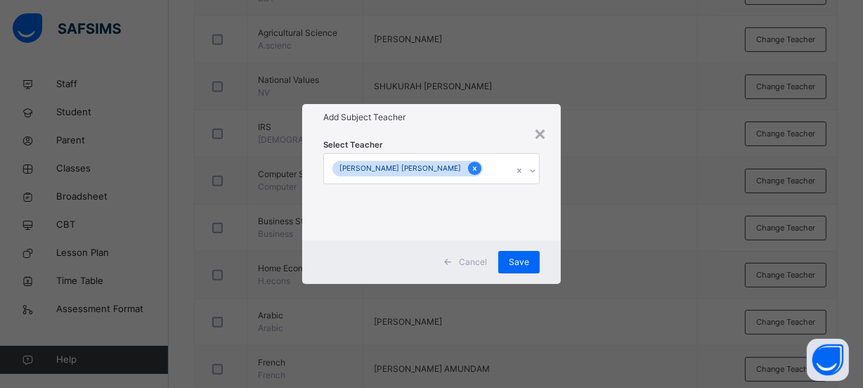
click at [468, 162] on div at bounding box center [474, 168] width 13 height 13
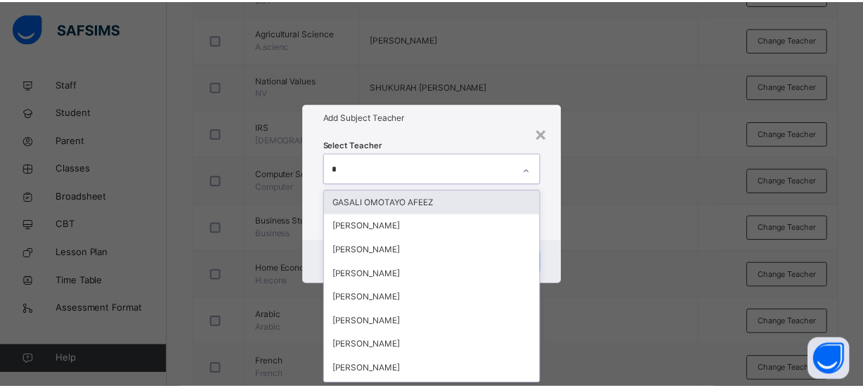
scroll to position [0, 0]
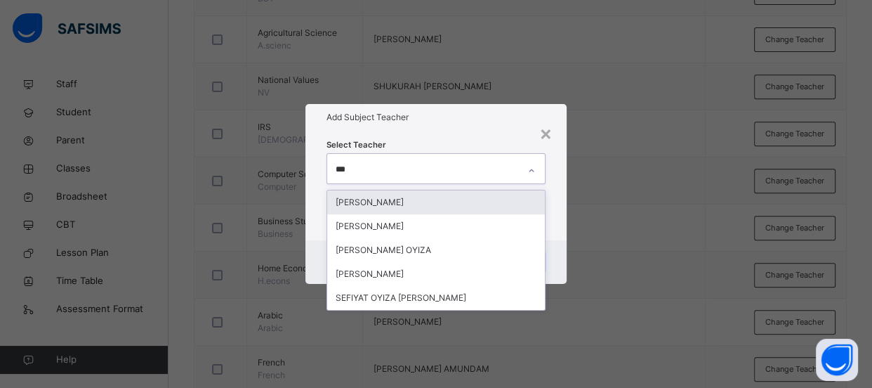
type input "****"
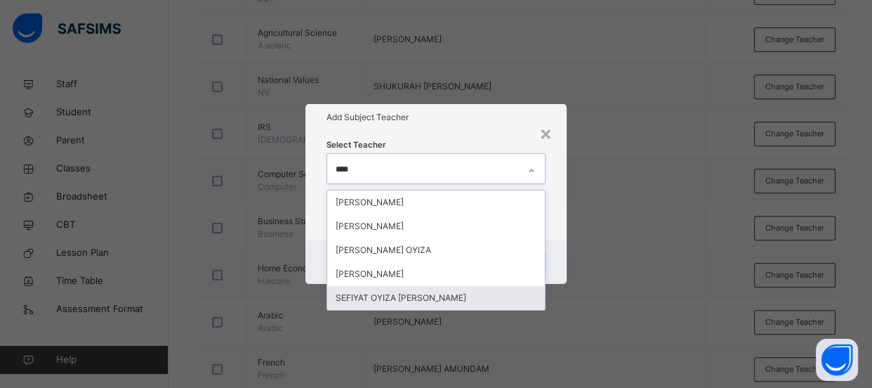
click at [430, 289] on div "SEFIYAT OYIZA [PERSON_NAME]" at bounding box center [436, 298] width 218 height 24
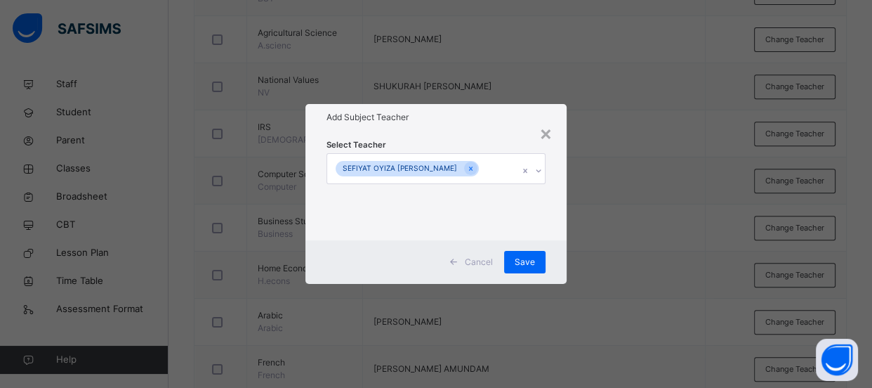
click at [627, 200] on div "× Add Subject Teacher Select Teacher SEFIYAT OYIZA [PERSON_NAME] Cancel Save" at bounding box center [436, 194] width 872 height 388
click at [527, 254] on div "Save" at bounding box center [524, 262] width 41 height 22
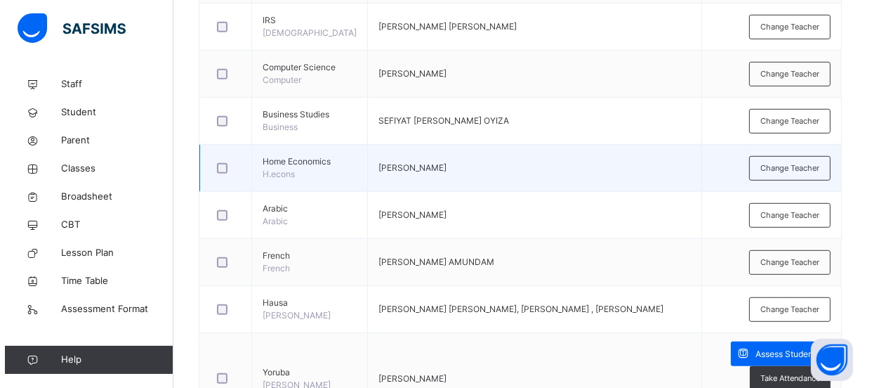
scroll to position [702, 0]
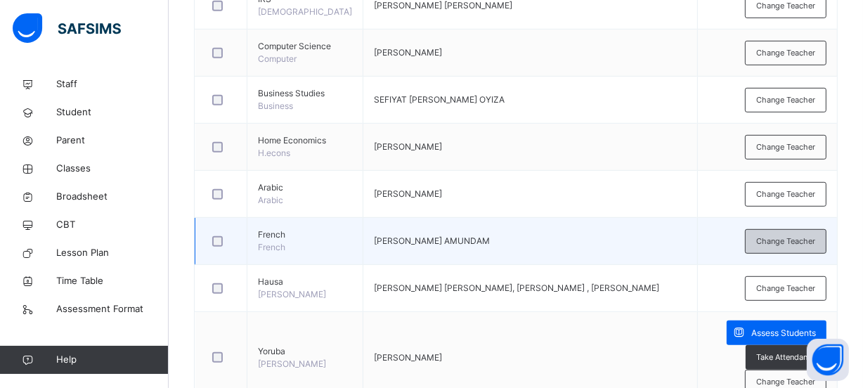
click at [801, 247] on span "Change Teacher" at bounding box center [785, 241] width 59 height 12
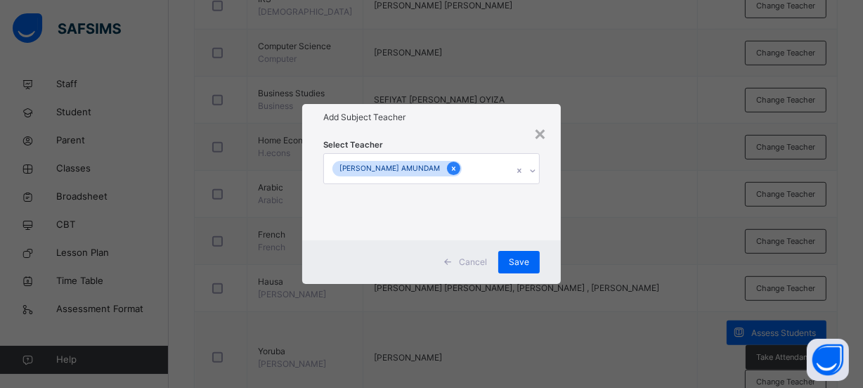
click at [457, 168] on icon at bounding box center [454, 169] width 8 height 10
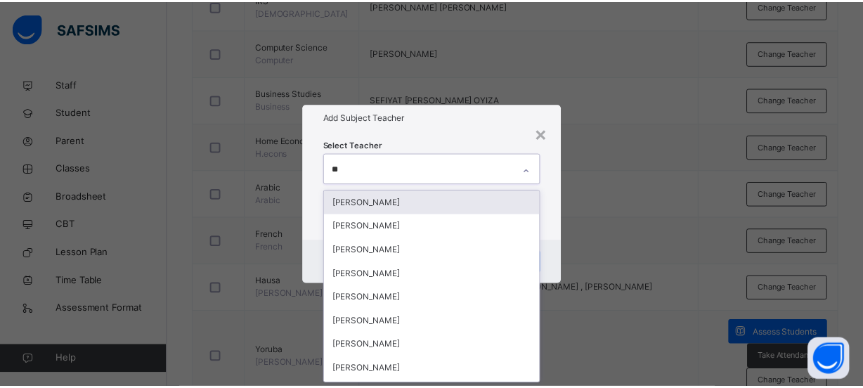
scroll to position [0, 0]
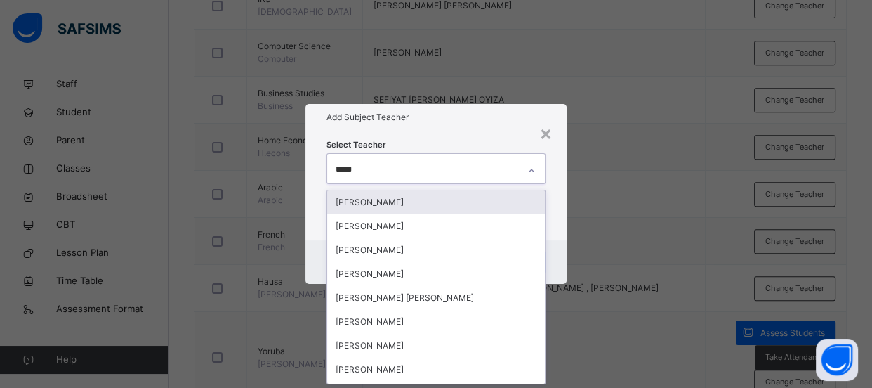
type input "******"
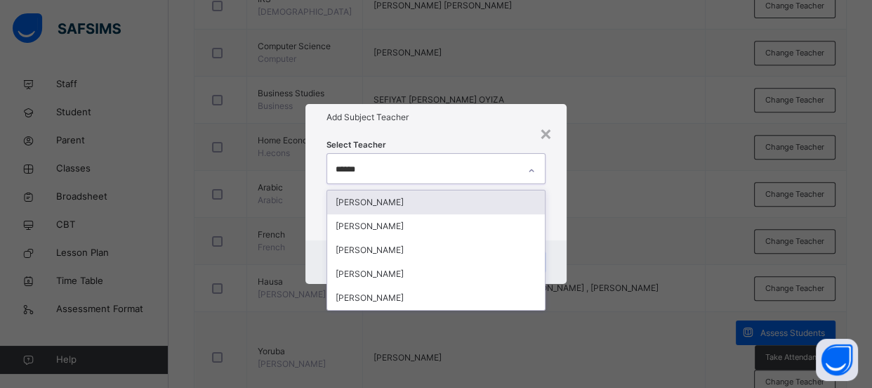
click at [468, 204] on div "[PERSON_NAME]" at bounding box center [436, 202] width 218 height 24
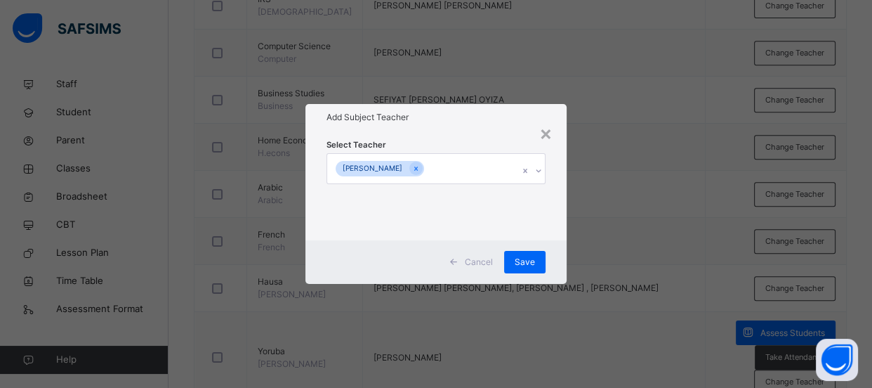
click at [684, 289] on div "× Add Subject Teacher Select Teacher [PERSON_NAME] Cancel Save" at bounding box center [436, 194] width 872 height 388
click at [518, 260] on span "Save" at bounding box center [525, 262] width 20 height 13
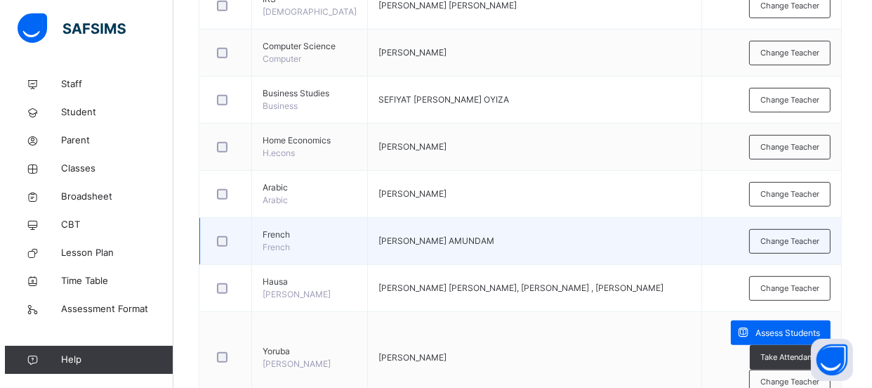
scroll to position [766, 0]
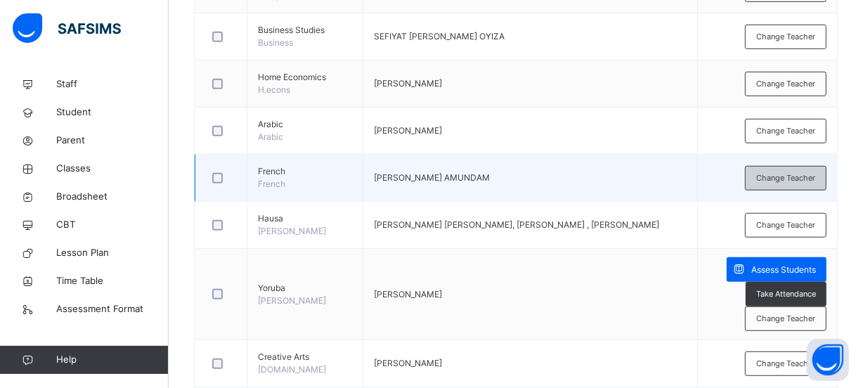
click at [799, 184] on span "Change Teacher" at bounding box center [785, 178] width 59 height 12
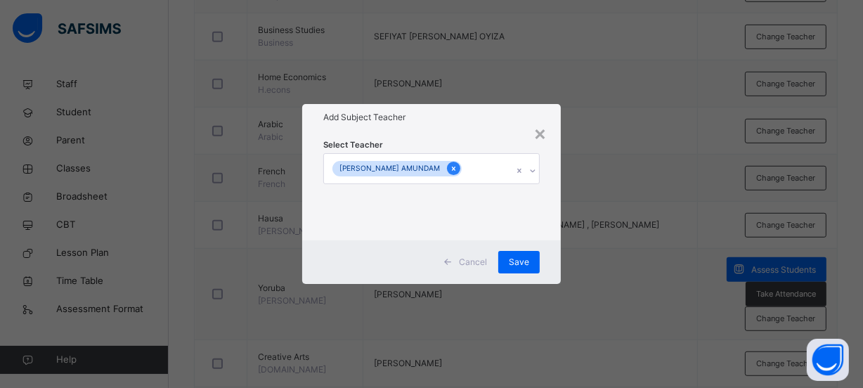
click at [457, 168] on icon at bounding box center [454, 169] width 8 height 10
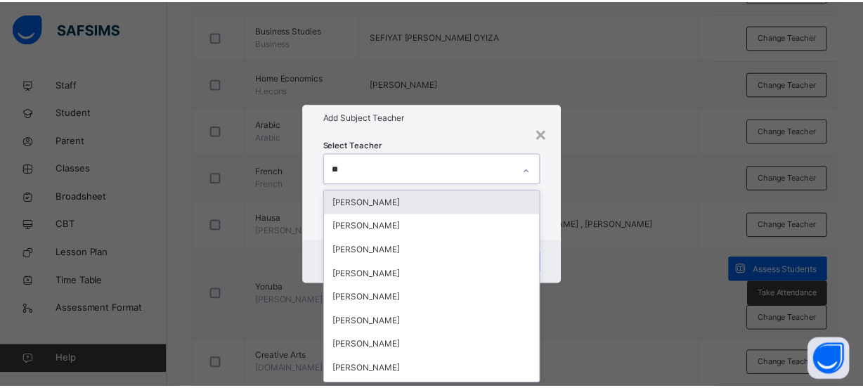
scroll to position [0, 0]
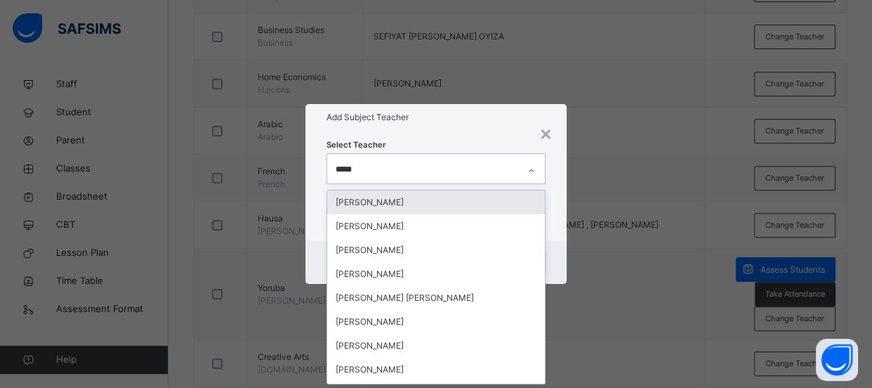
type input "******"
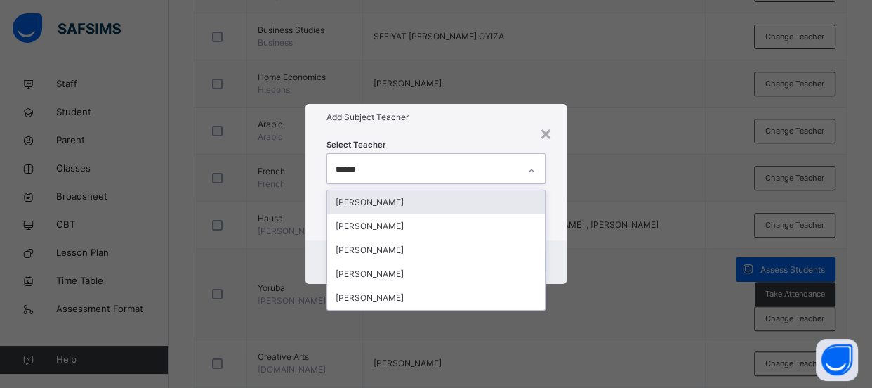
click at [460, 212] on div "[PERSON_NAME]" at bounding box center [436, 202] width 218 height 24
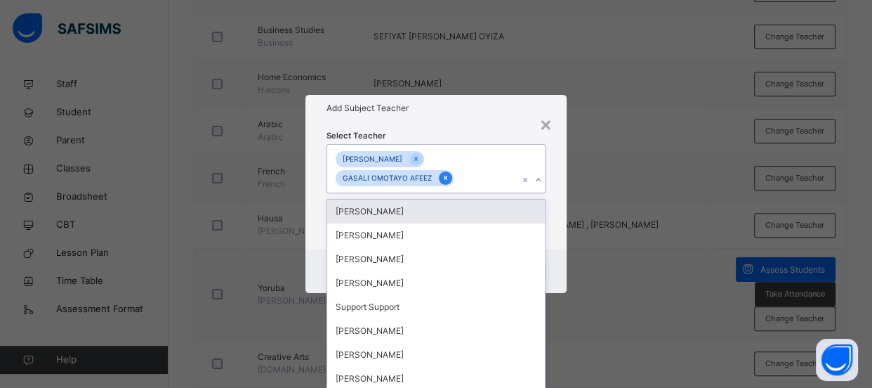
click at [439, 177] on div at bounding box center [445, 177] width 13 height 13
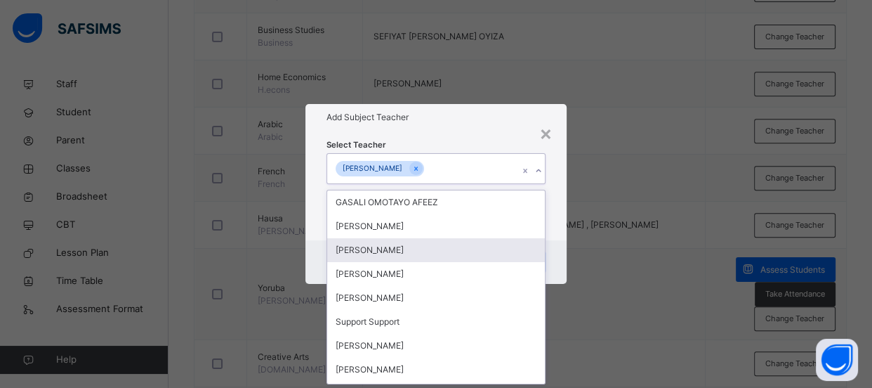
click at [606, 298] on div "× Add Subject Teacher Select Teacher option GASALI OMOTAYO AFEEZ, deselected. o…" at bounding box center [436, 194] width 872 height 388
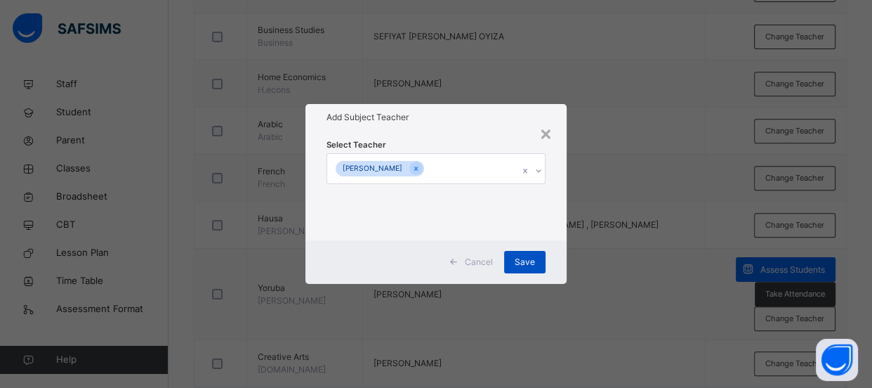
click at [534, 256] on span "Save" at bounding box center [525, 262] width 20 height 13
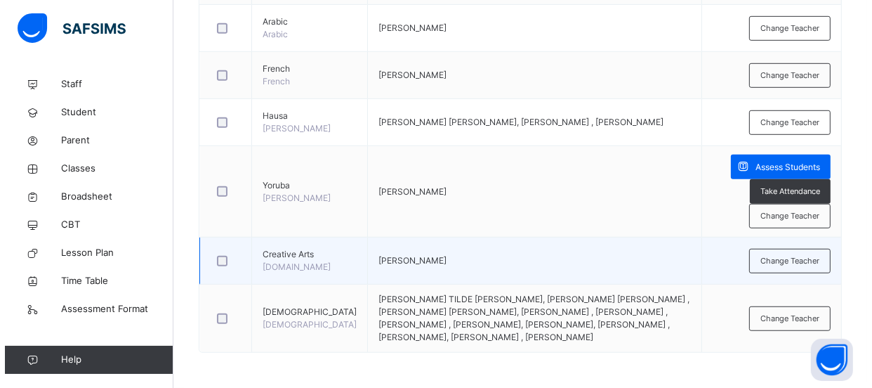
scroll to position [894, 0]
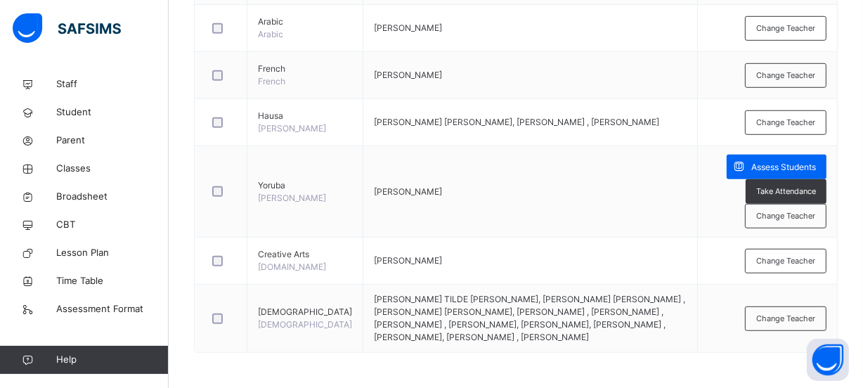
click at [783, 273] on div "Change Teacher" at bounding box center [785, 261] width 81 height 25
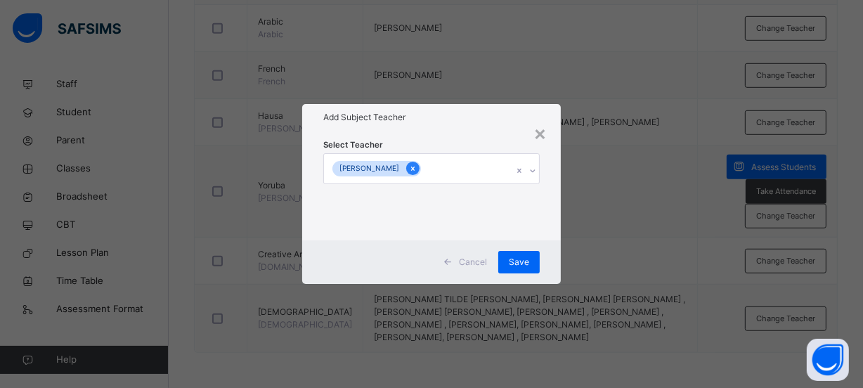
click at [409, 171] on icon at bounding box center [413, 169] width 8 height 10
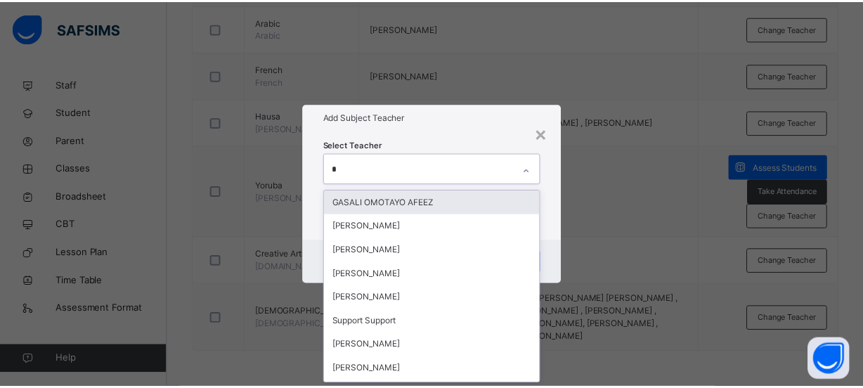
scroll to position [0, 0]
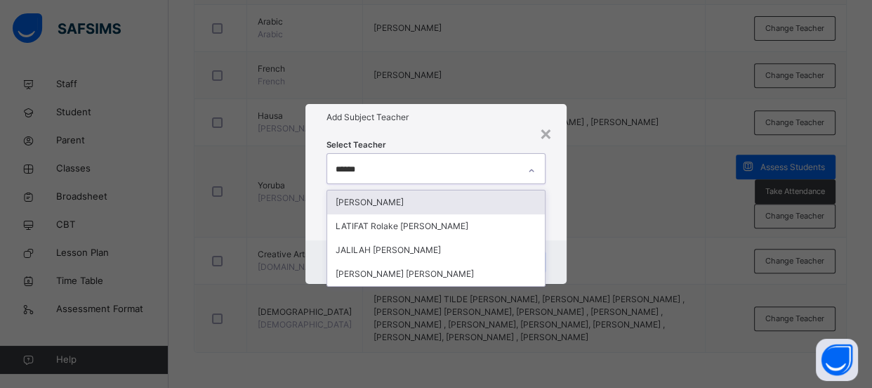
type input "*******"
click at [403, 197] on div "[PERSON_NAME]" at bounding box center [436, 202] width 218 height 24
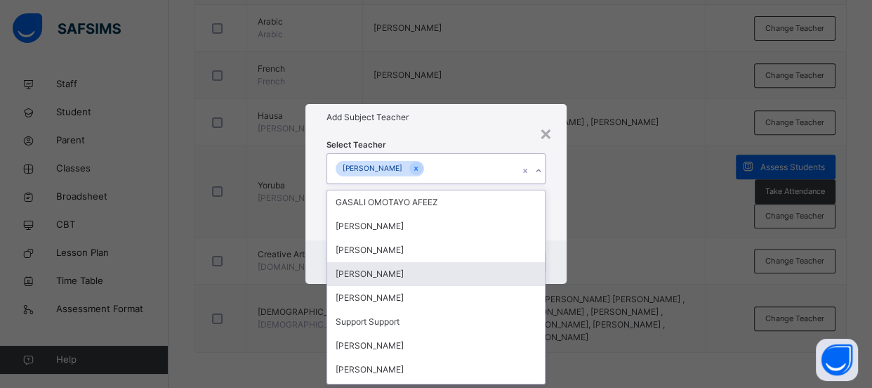
click at [694, 236] on div "× Add Subject Teacher Select Teacher option [PERSON_NAME], selected. option [PE…" at bounding box center [436, 194] width 872 height 388
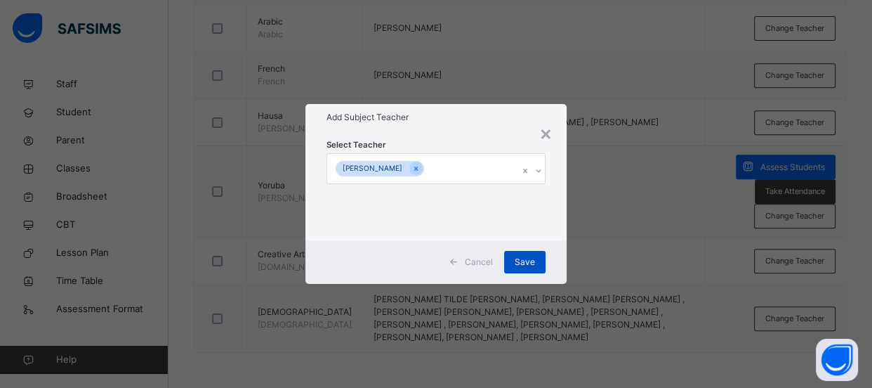
click at [530, 267] on span "Save" at bounding box center [525, 262] width 20 height 13
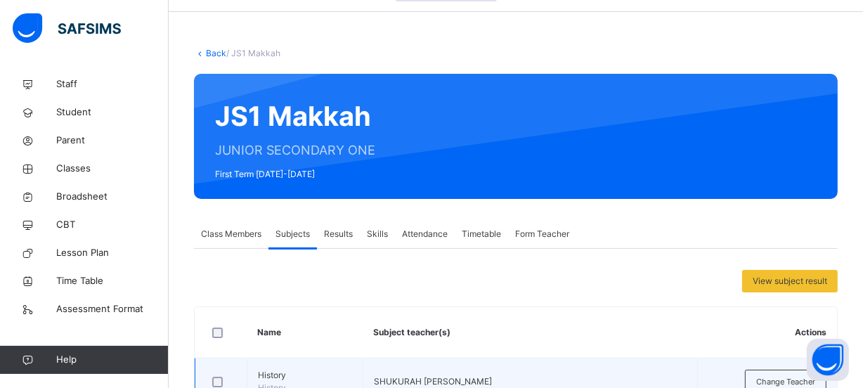
scroll to position [44, 0]
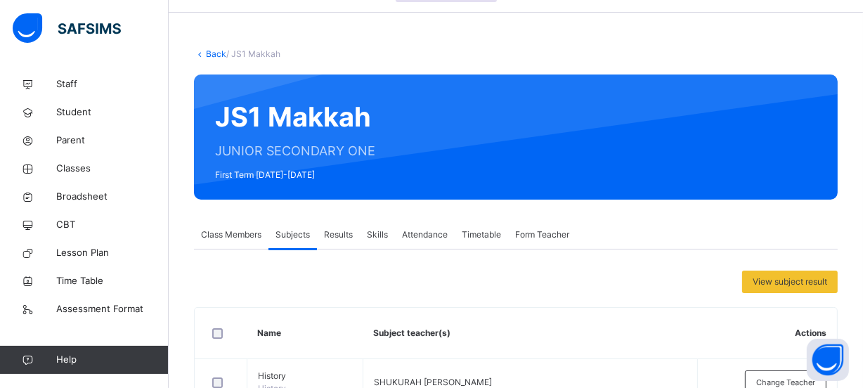
click at [211, 53] on link "Back" at bounding box center [216, 53] width 20 height 11
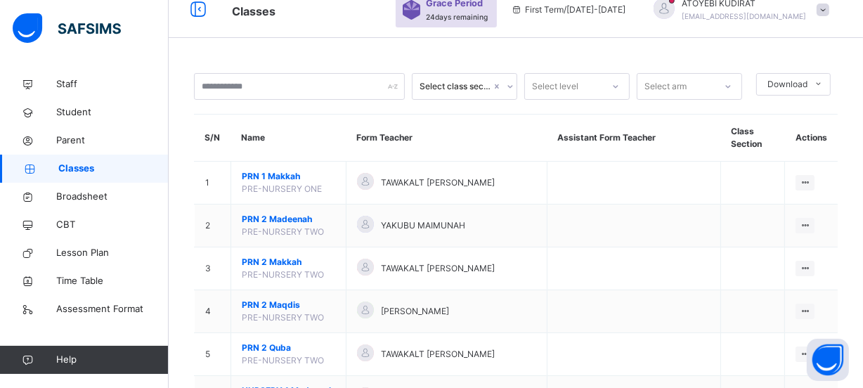
scroll to position [44, 0]
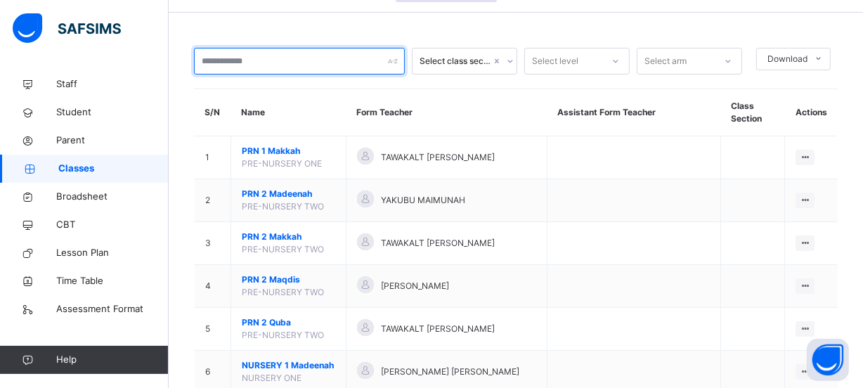
click at [322, 65] on input "text" at bounding box center [299, 61] width 211 height 27
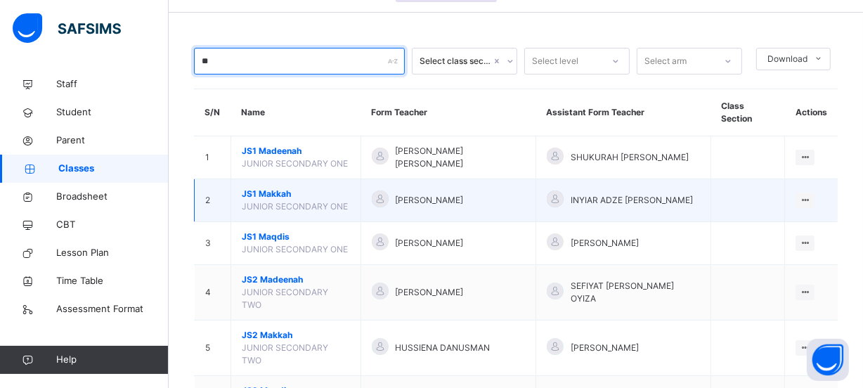
scroll to position [107, 0]
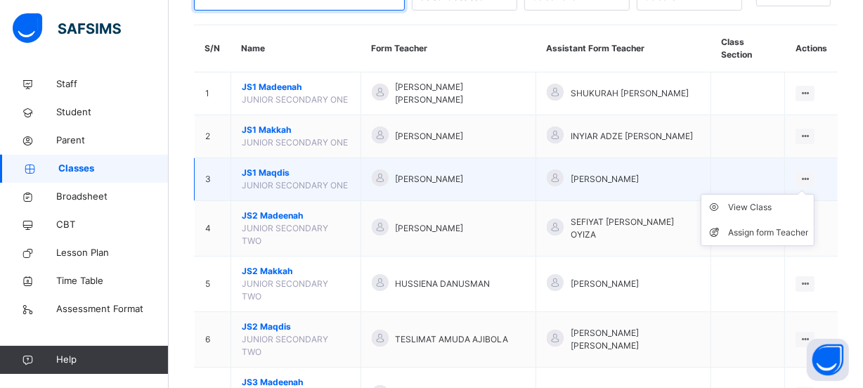
type input "**"
click at [810, 184] on icon at bounding box center [805, 179] width 12 height 11
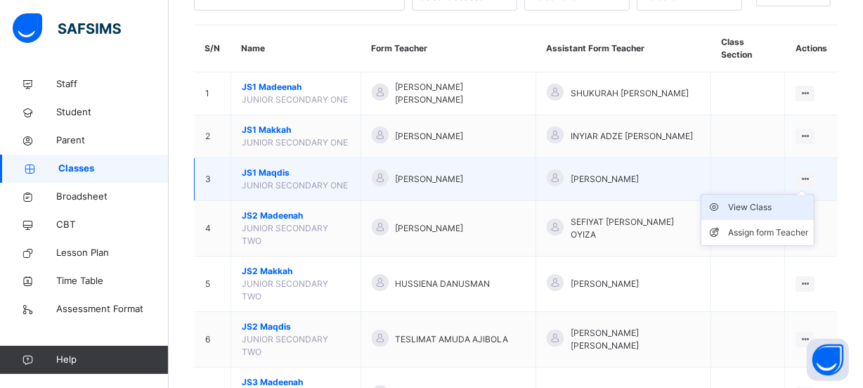
click at [782, 214] on div "View Class" at bounding box center [768, 207] width 80 height 14
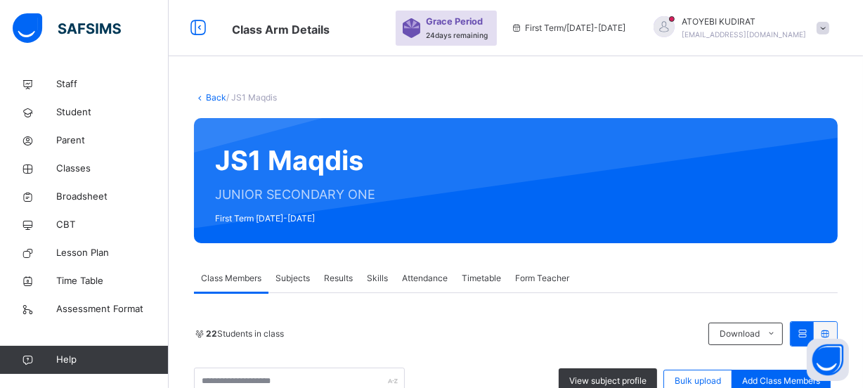
scroll to position [191, 0]
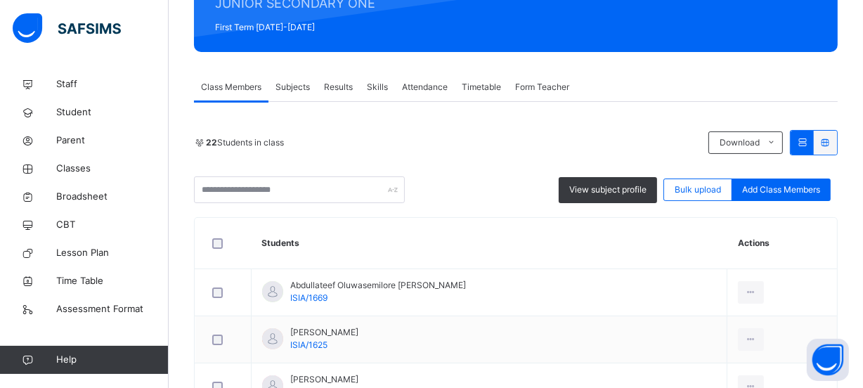
click at [299, 88] on span "Subjects" at bounding box center [292, 87] width 34 height 13
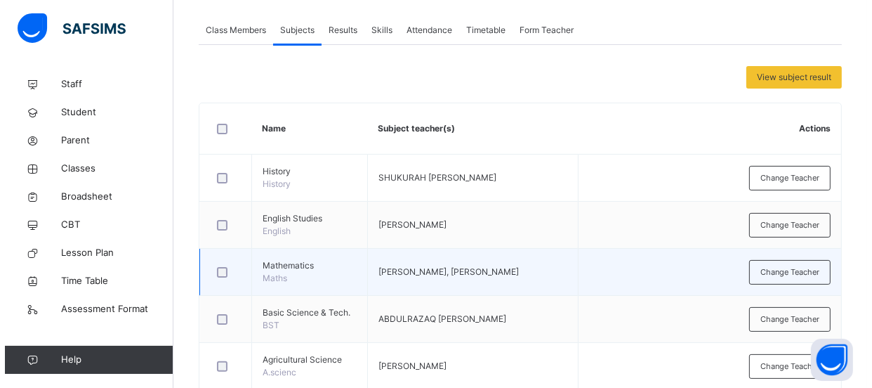
scroll to position [319, 0]
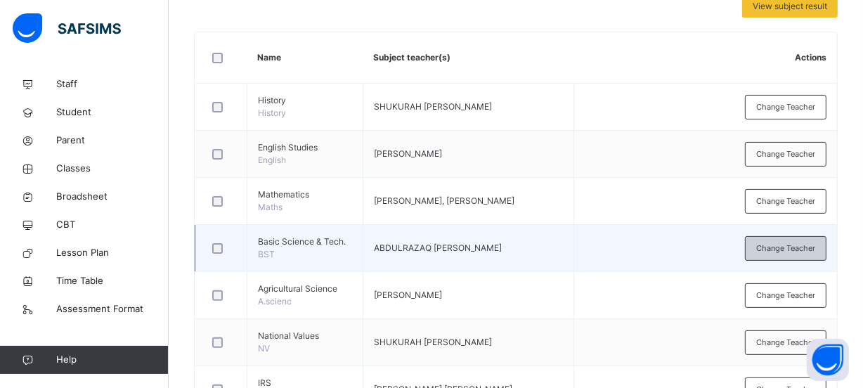
click at [778, 254] on span "Change Teacher" at bounding box center [785, 248] width 59 height 12
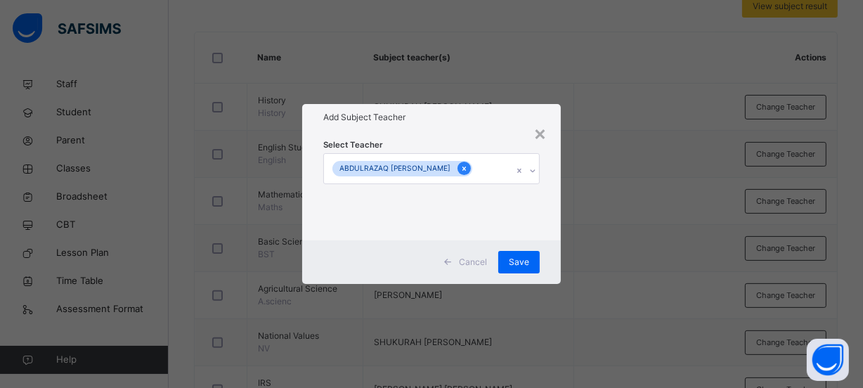
click at [460, 171] on icon at bounding box center [464, 169] width 8 height 10
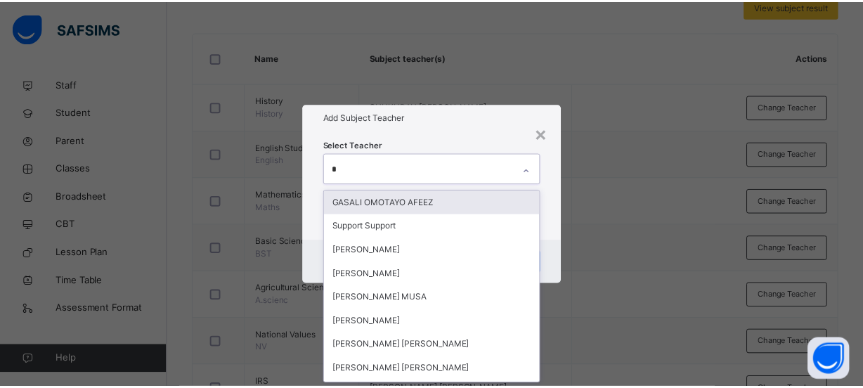
scroll to position [0, 0]
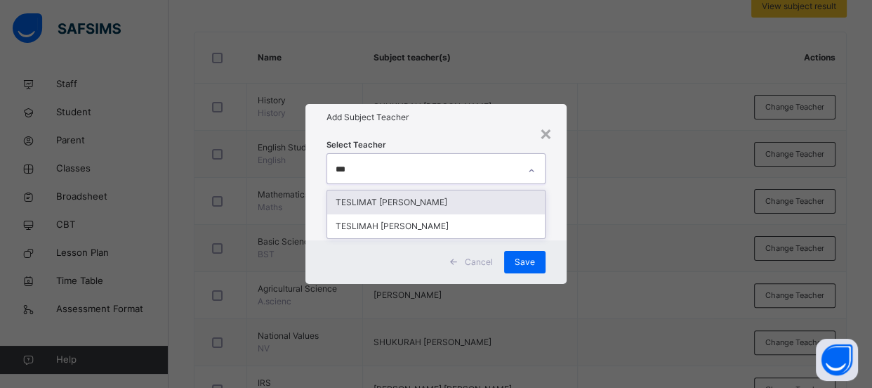
type input "****"
click at [464, 197] on div "TESLIMAT [PERSON_NAME]" at bounding box center [436, 202] width 218 height 24
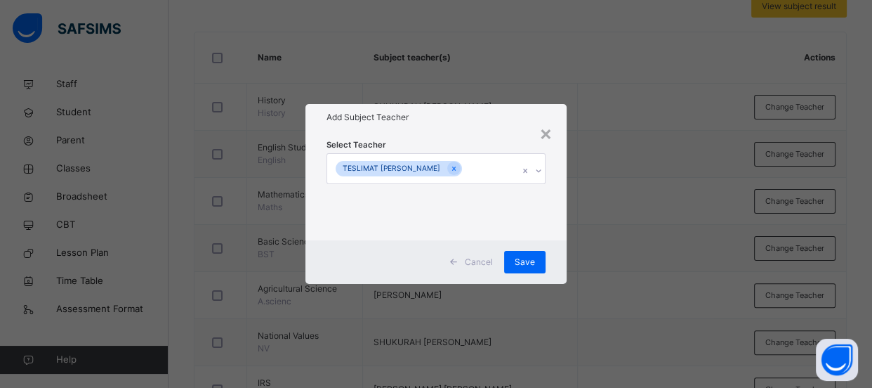
click at [642, 226] on div "× Add Subject Teacher Select Teacher TESLIMAT [PERSON_NAME] Cancel Save" at bounding box center [436, 194] width 872 height 388
drag, startPoint x: 521, startPoint y: 263, endPoint x: 521, endPoint y: 253, distance: 10.6
click at [523, 263] on span "Save" at bounding box center [525, 262] width 20 height 13
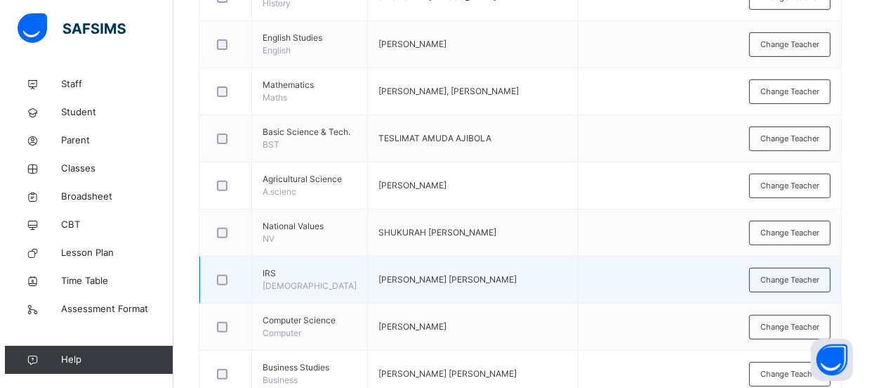
scroll to position [447, 0]
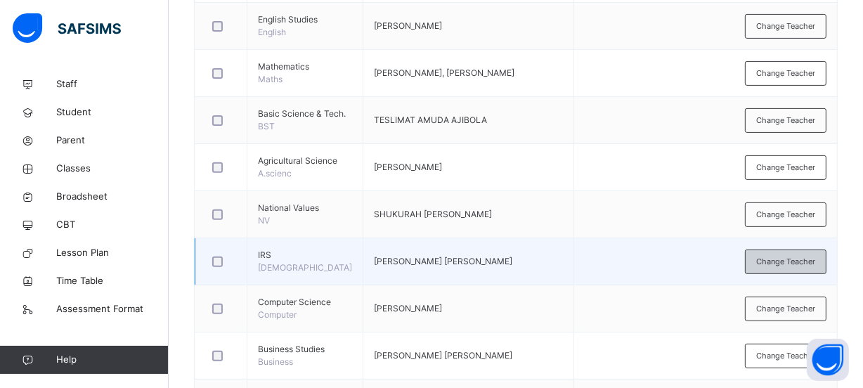
click at [815, 268] on span "Change Teacher" at bounding box center [785, 262] width 59 height 12
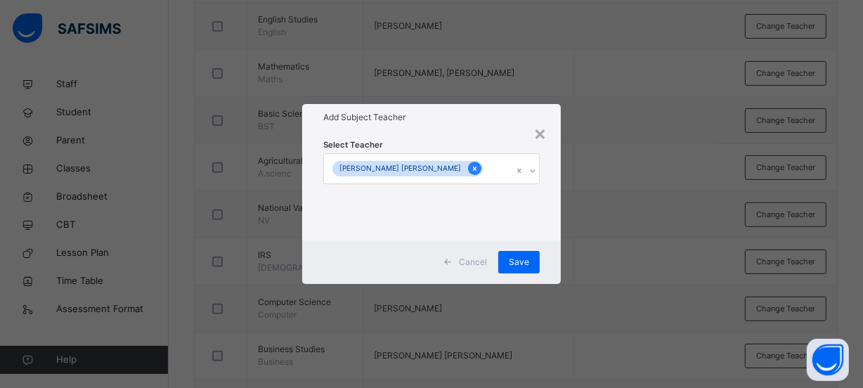
click at [478, 164] on icon at bounding box center [475, 169] width 8 height 10
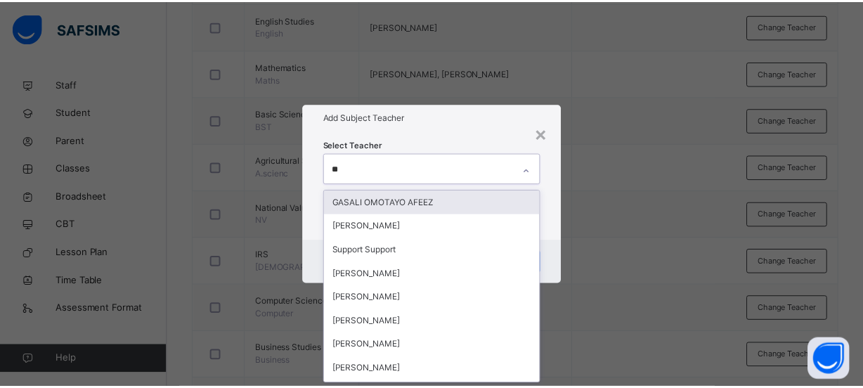
scroll to position [0, 0]
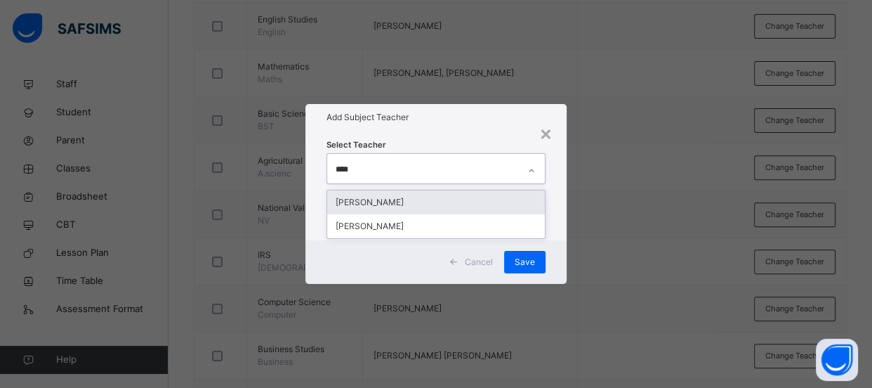
type input "*****"
click at [451, 206] on div "[PERSON_NAME]" at bounding box center [436, 202] width 218 height 24
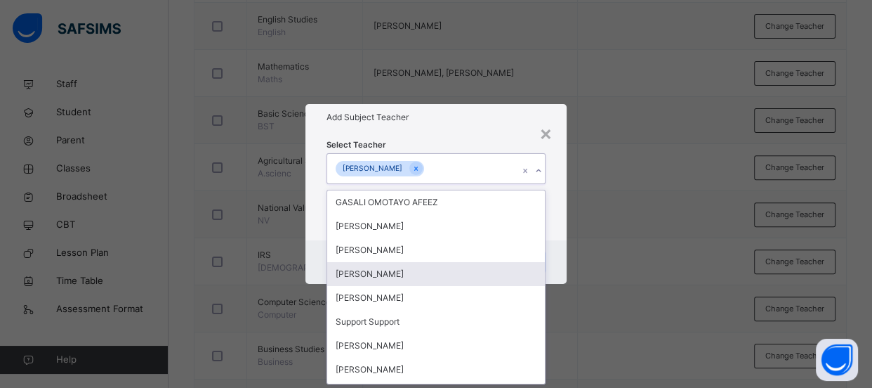
click at [610, 247] on div "× Add Subject Teacher Select Teacher option [PERSON_NAME], selected. option [PE…" at bounding box center [436, 194] width 872 height 388
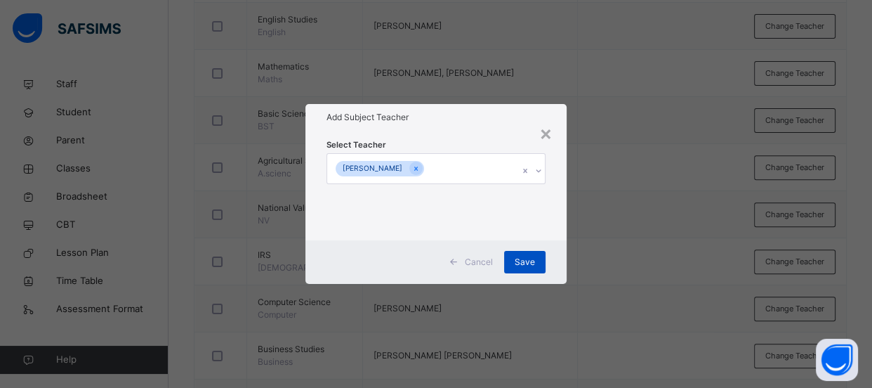
click at [525, 263] on span "Save" at bounding box center [525, 262] width 20 height 13
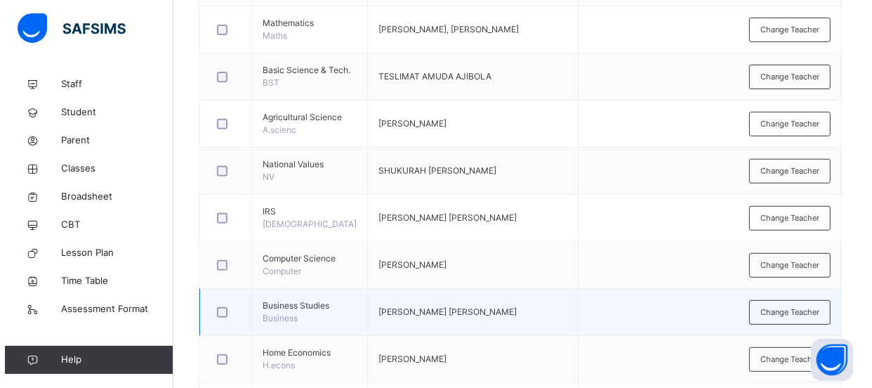
scroll to position [511, 0]
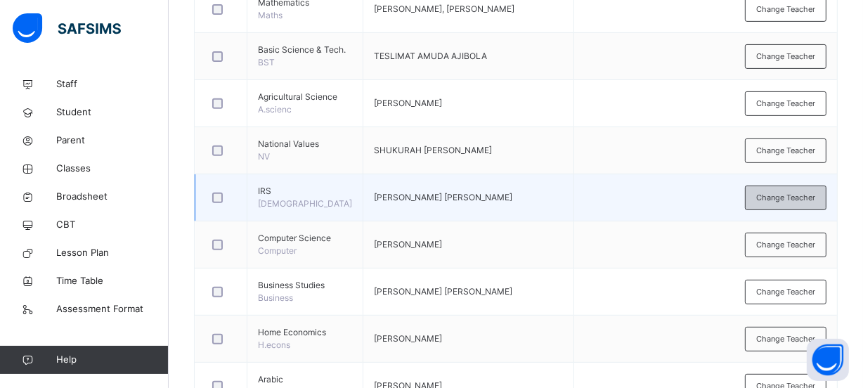
click at [765, 204] on span "Change Teacher" at bounding box center [785, 198] width 59 height 12
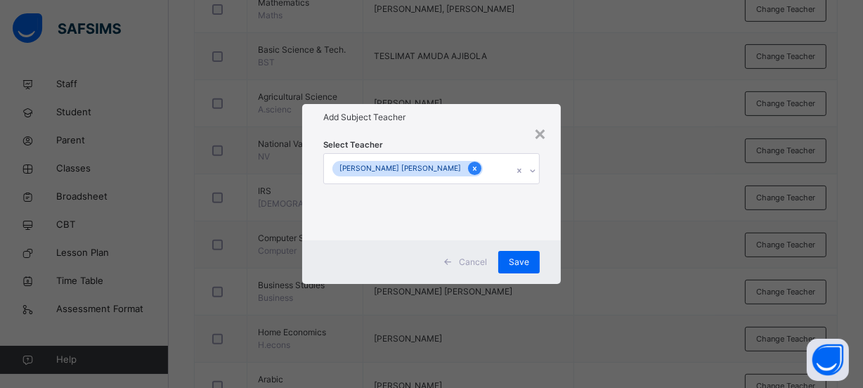
click at [478, 164] on icon at bounding box center [475, 169] width 8 height 10
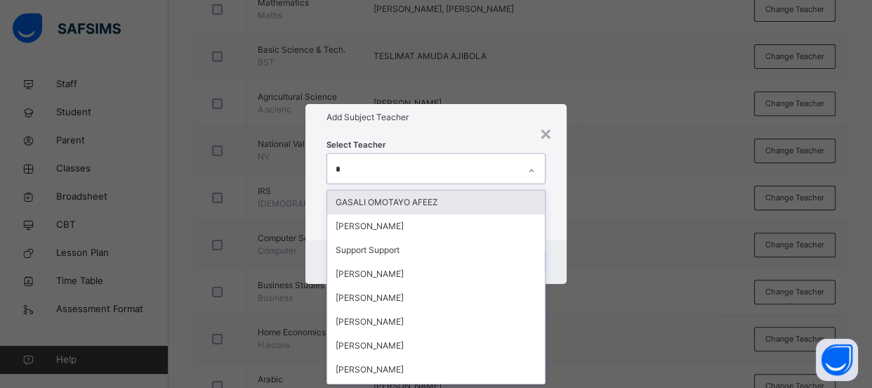
scroll to position [0, 0]
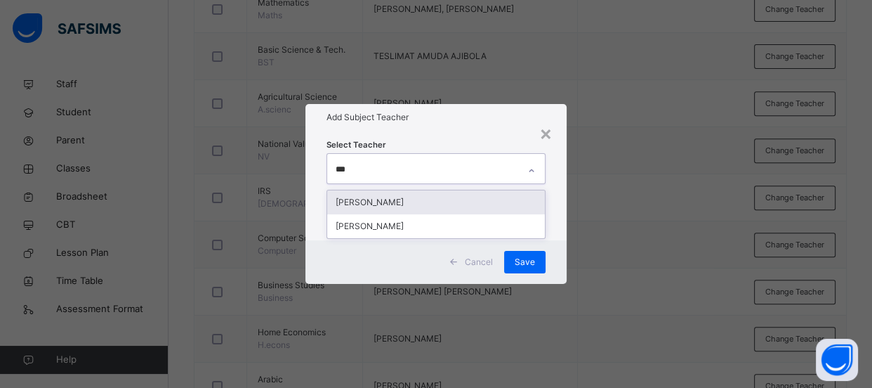
type input "****"
click at [471, 204] on div "[PERSON_NAME]" at bounding box center [436, 202] width 218 height 24
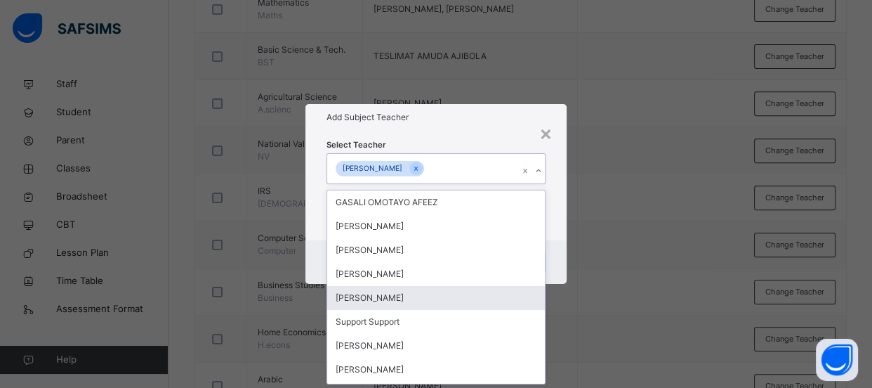
click at [605, 255] on div "× Add Subject Teacher Select Teacher option [PERSON_NAME], selected. option [PE…" at bounding box center [436, 194] width 872 height 388
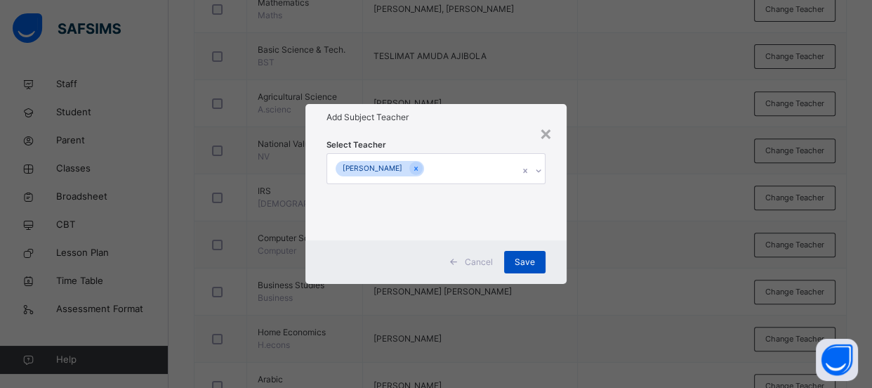
click at [537, 259] on div "Save" at bounding box center [524, 262] width 41 height 22
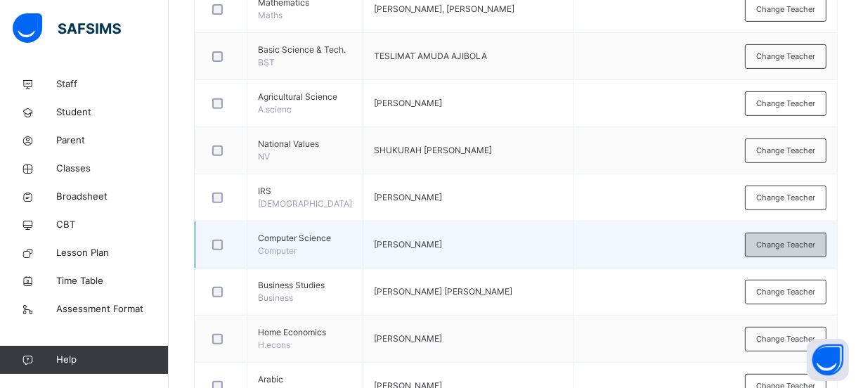
click at [771, 251] on span "Change Teacher" at bounding box center [785, 245] width 59 height 12
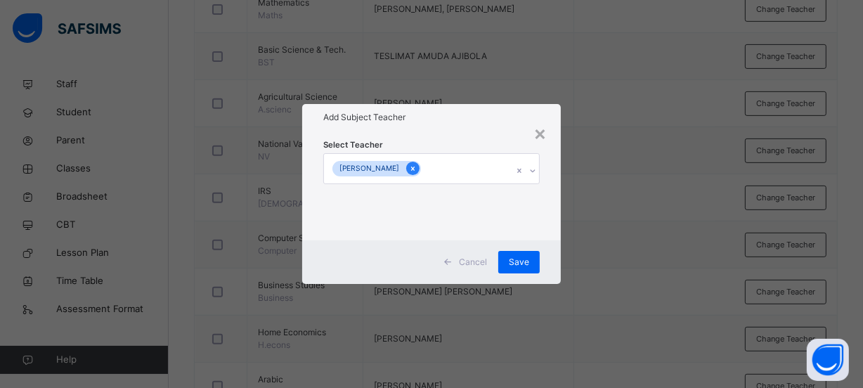
click at [414, 169] on icon at bounding box center [413, 168] width 4 height 4
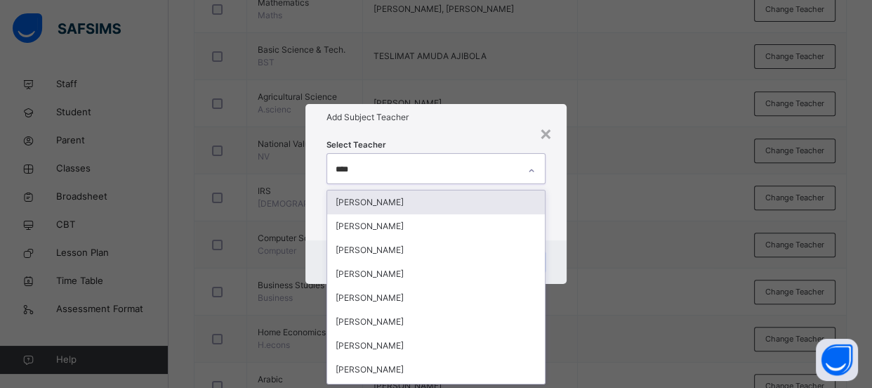
type input "*****"
drag, startPoint x: 477, startPoint y: 195, endPoint x: 541, endPoint y: 276, distance: 103.6
click at [476, 194] on div "[PERSON_NAME]" at bounding box center [436, 202] width 218 height 24
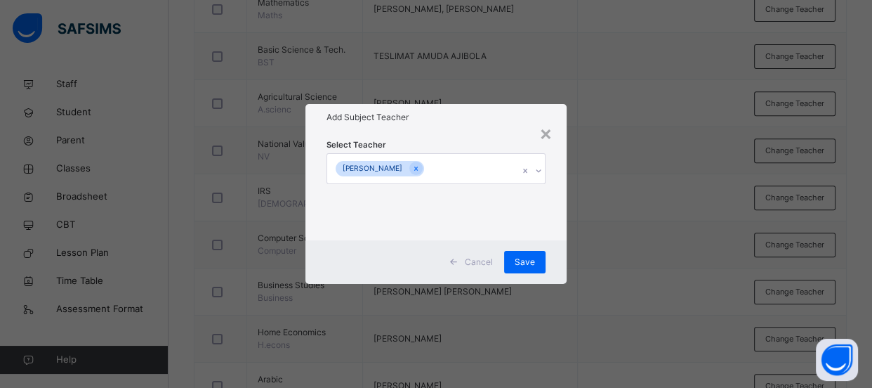
click at [643, 261] on div "× Add Subject Teacher Select Teacher [PERSON_NAME] Cancel Save" at bounding box center [436, 194] width 872 height 388
click at [521, 262] on span "Save" at bounding box center [525, 262] width 20 height 13
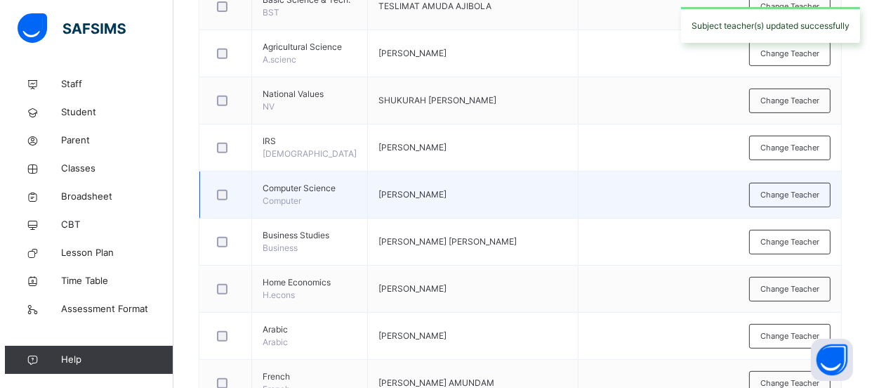
scroll to position [575, 0]
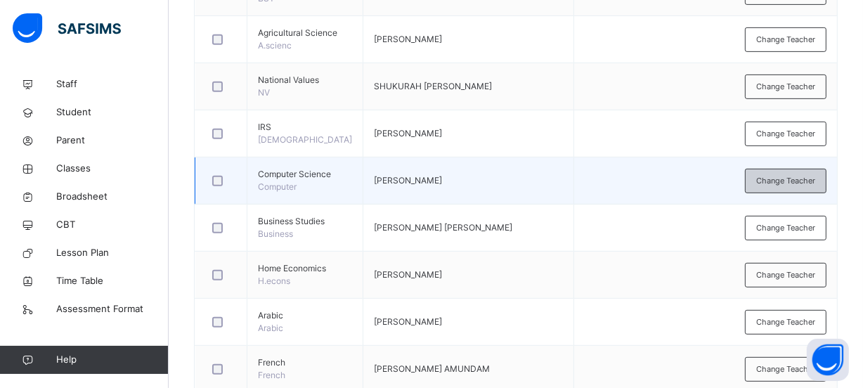
click at [783, 187] on span "Change Teacher" at bounding box center [785, 181] width 59 height 12
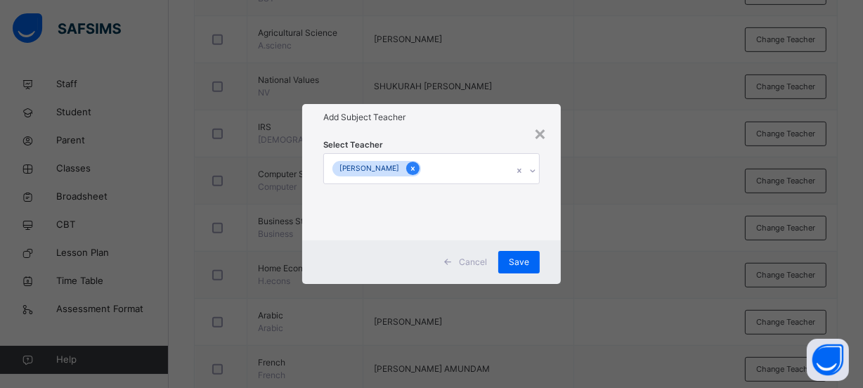
click at [417, 169] on icon at bounding box center [413, 169] width 8 height 10
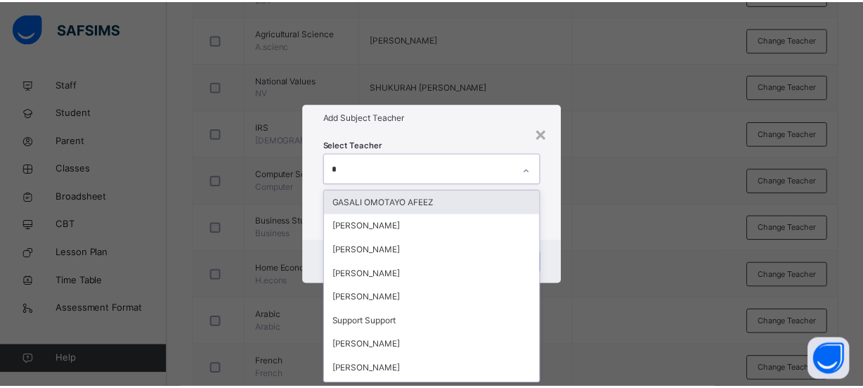
scroll to position [0, 0]
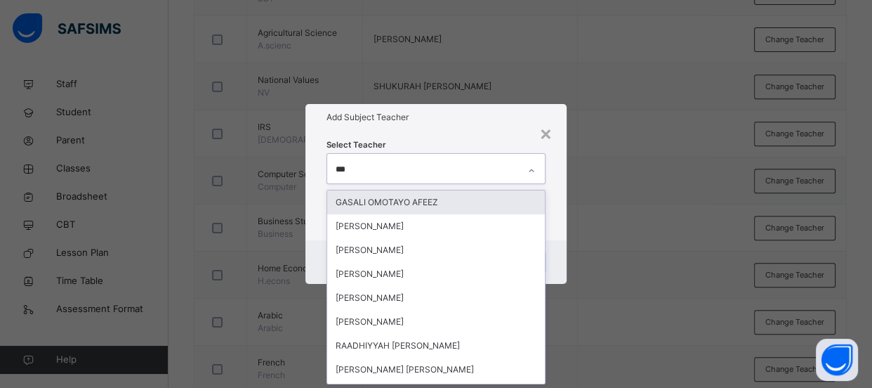
type input "****"
click at [438, 201] on div "[PERSON_NAME]" at bounding box center [436, 202] width 218 height 24
click at [649, 216] on div "× Add Subject Teacher Select Teacher option [PERSON_NAME], selected. option GAS…" at bounding box center [436, 194] width 872 height 388
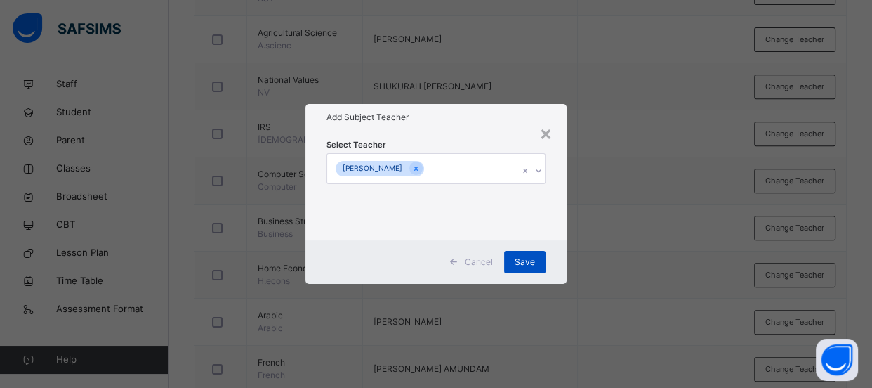
click at [535, 263] on span "Save" at bounding box center [525, 262] width 20 height 13
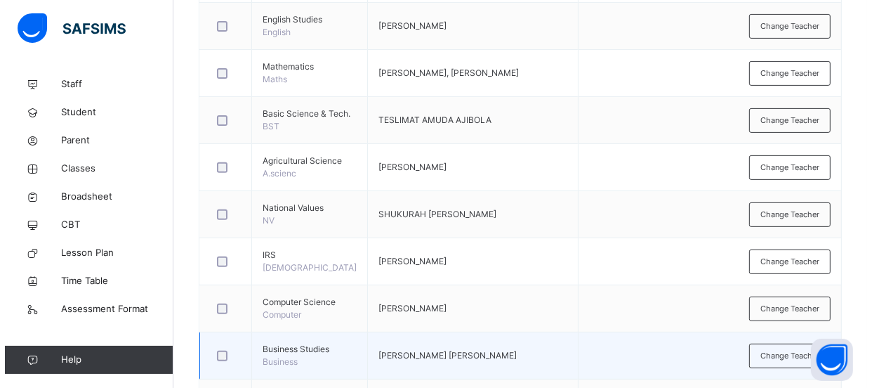
scroll to position [575, 0]
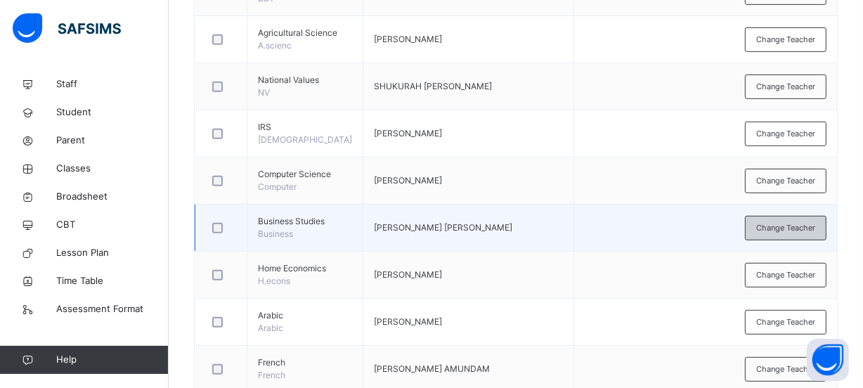
click at [787, 234] on span "Change Teacher" at bounding box center [785, 228] width 59 height 12
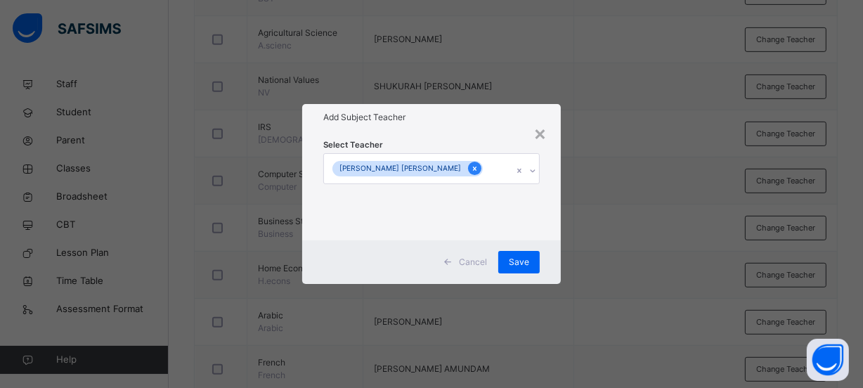
click at [471, 170] on icon at bounding box center [475, 169] width 8 height 10
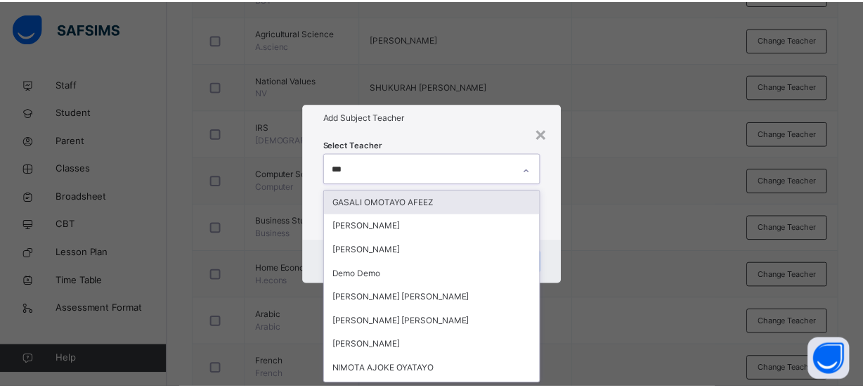
scroll to position [0, 0]
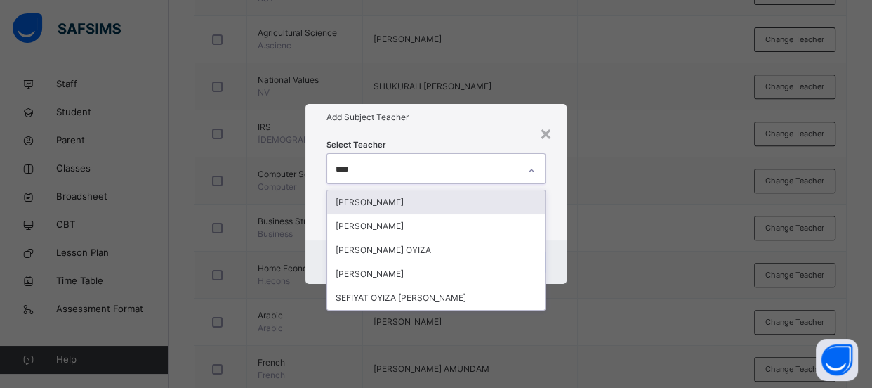
type input "*****"
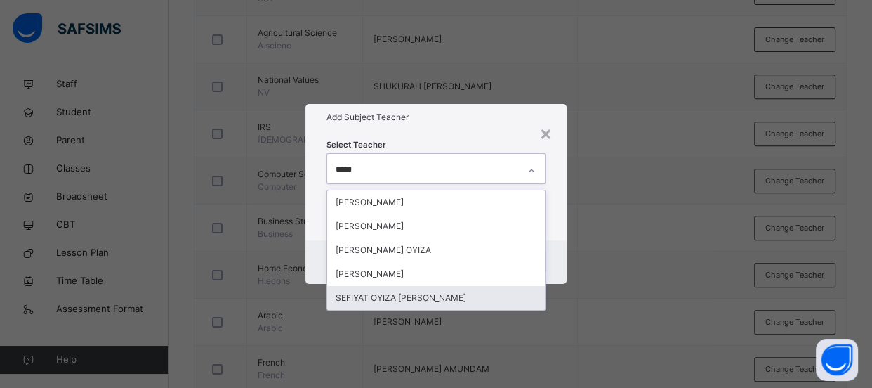
click at [410, 295] on div "SEFIYAT OYIZA [PERSON_NAME]" at bounding box center [436, 298] width 218 height 24
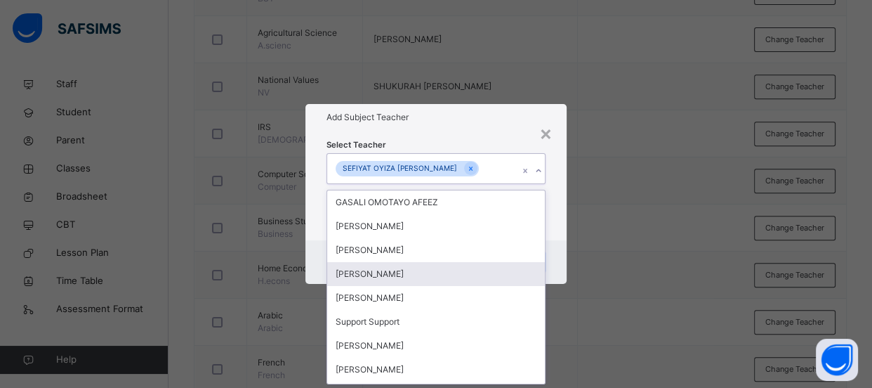
click at [680, 209] on div "× Add Subject Teacher Select Teacher option SEFIYAT OYIZA [PERSON_NAME], select…" at bounding box center [436, 194] width 872 height 388
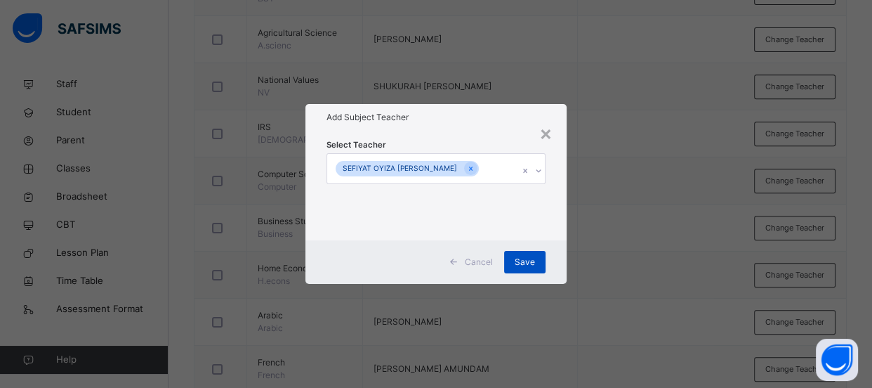
click at [521, 260] on span "Save" at bounding box center [525, 262] width 20 height 13
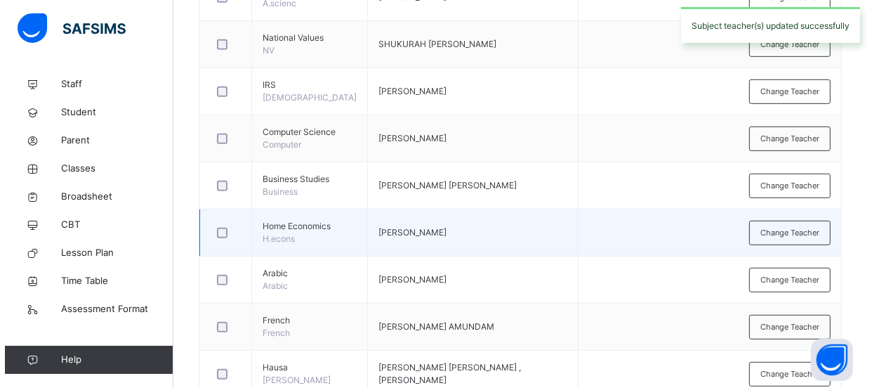
scroll to position [639, 0]
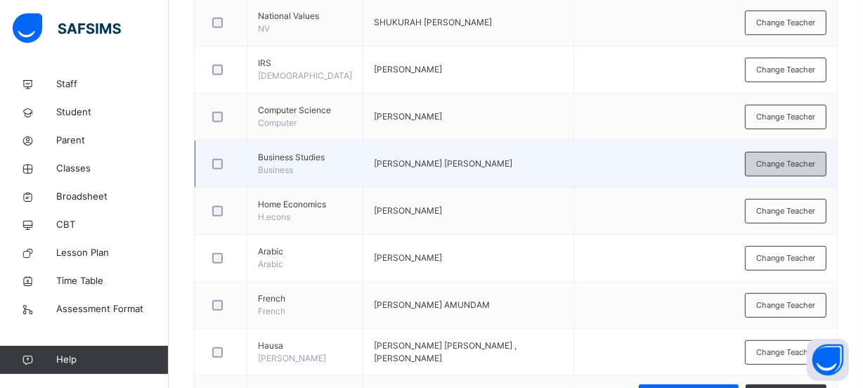
click at [801, 170] on span "Change Teacher" at bounding box center [785, 164] width 59 height 12
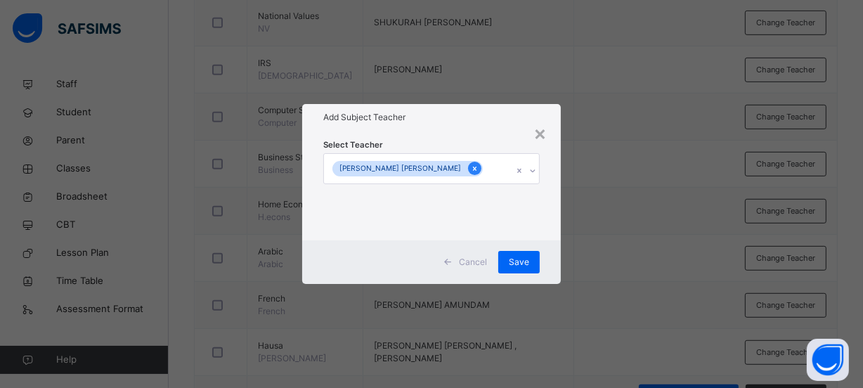
click at [471, 169] on icon at bounding box center [475, 169] width 8 height 10
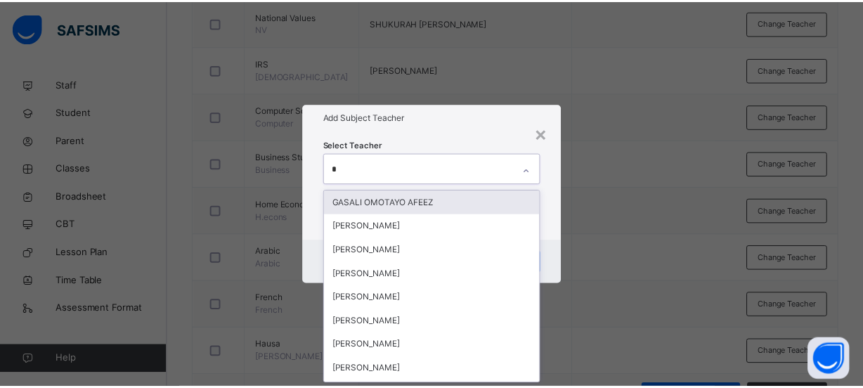
scroll to position [0, 0]
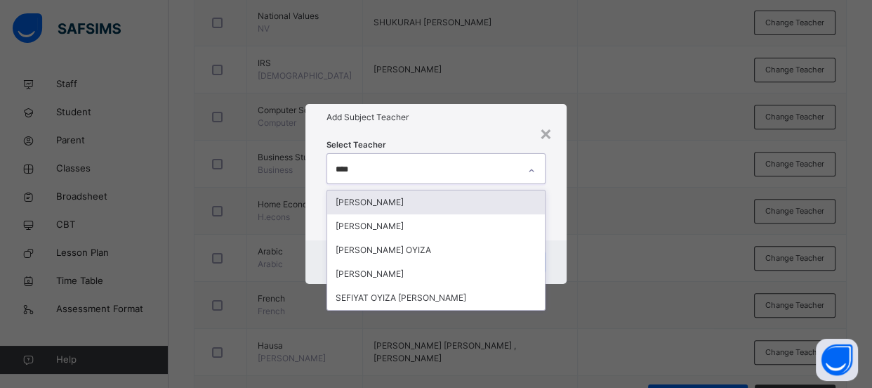
type input "*****"
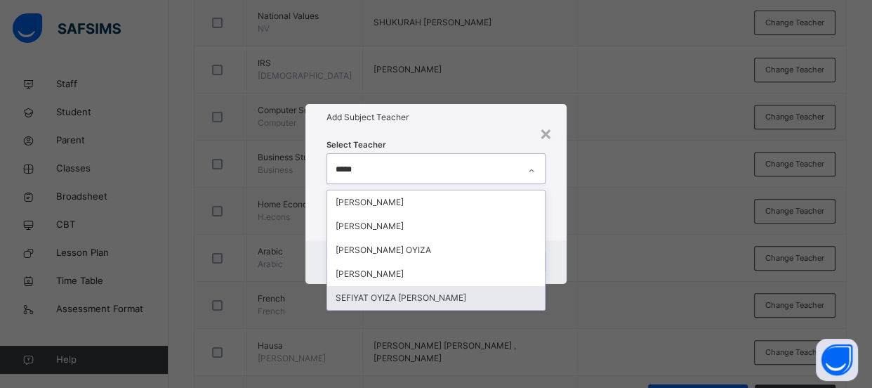
click at [405, 297] on div "SEFIYAT OYIZA [PERSON_NAME]" at bounding box center [436, 298] width 218 height 24
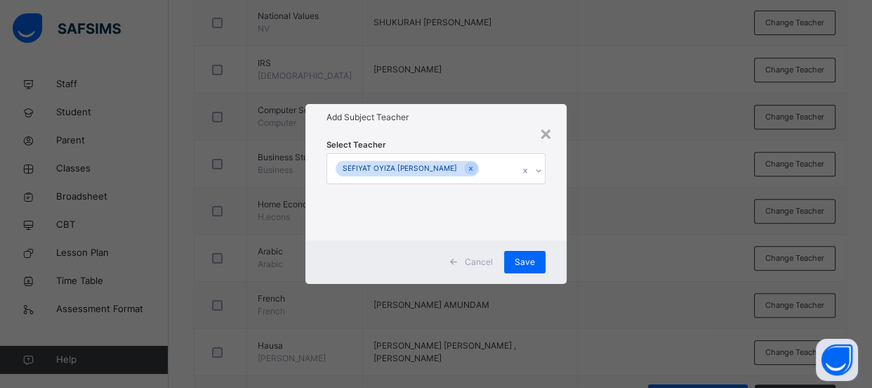
click at [654, 274] on div "× Add Subject Teacher Select Teacher SEFIYAT OYIZA [PERSON_NAME] Cancel Save" at bounding box center [436, 194] width 872 height 388
click at [527, 269] on div "Save" at bounding box center [524, 262] width 41 height 22
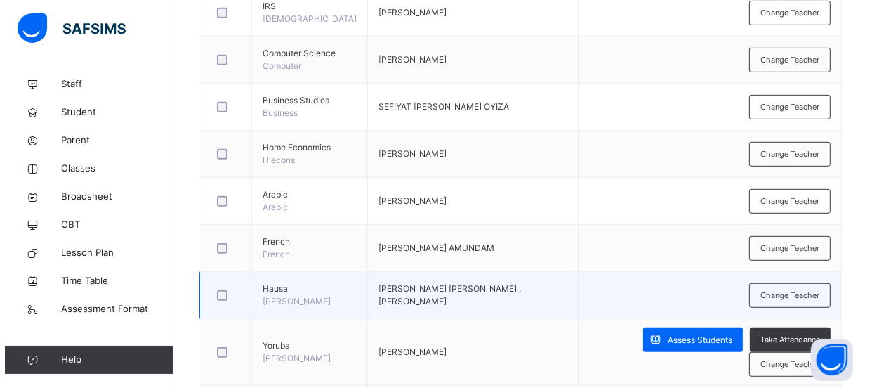
scroll to position [702, 0]
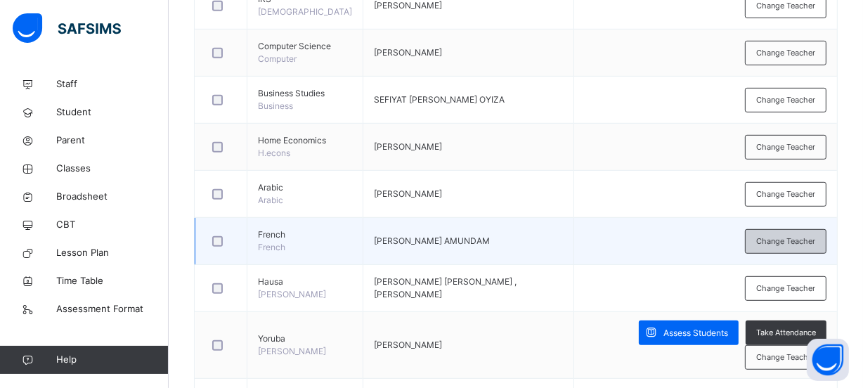
click at [780, 247] on span "Change Teacher" at bounding box center [785, 241] width 59 height 12
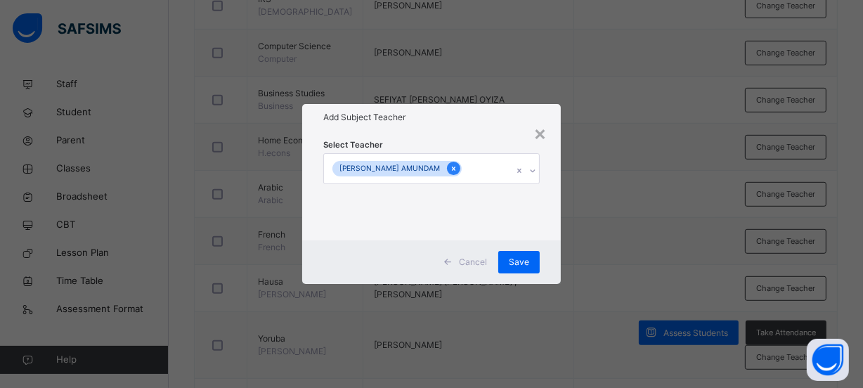
click at [457, 171] on icon at bounding box center [454, 169] width 8 height 10
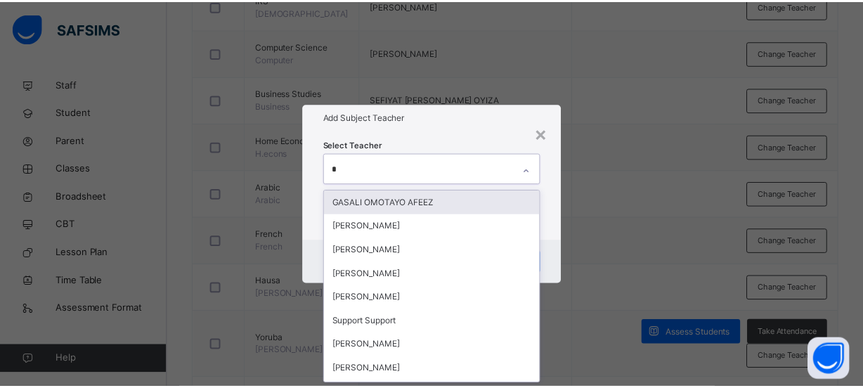
scroll to position [0, 0]
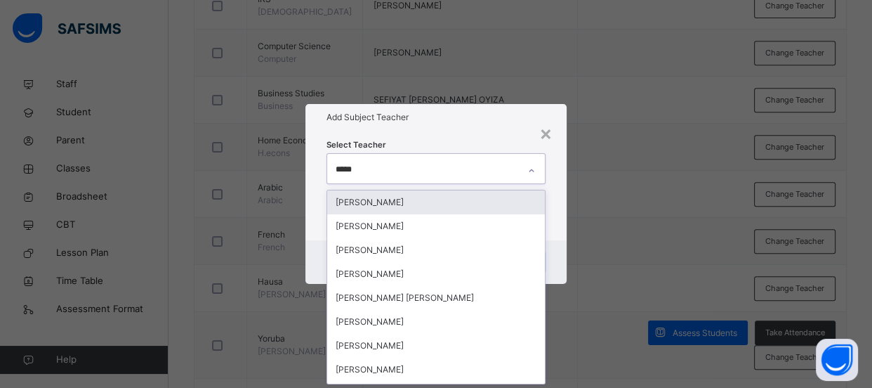
type input "******"
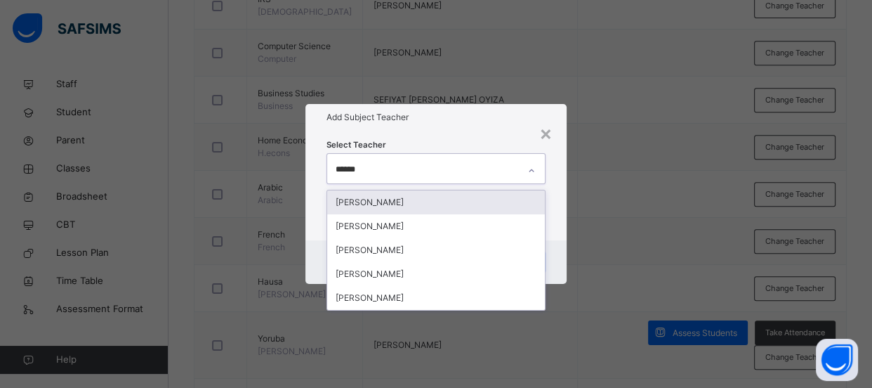
click at [492, 198] on div "[PERSON_NAME]" at bounding box center [436, 202] width 218 height 24
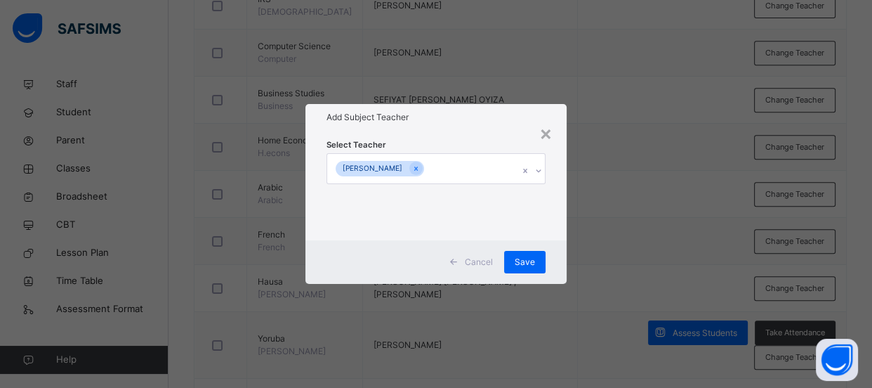
click at [681, 211] on div "× Add Subject Teacher Select Teacher [PERSON_NAME] Cancel Save" at bounding box center [436, 194] width 872 height 388
click at [532, 263] on span "Save" at bounding box center [525, 262] width 20 height 13
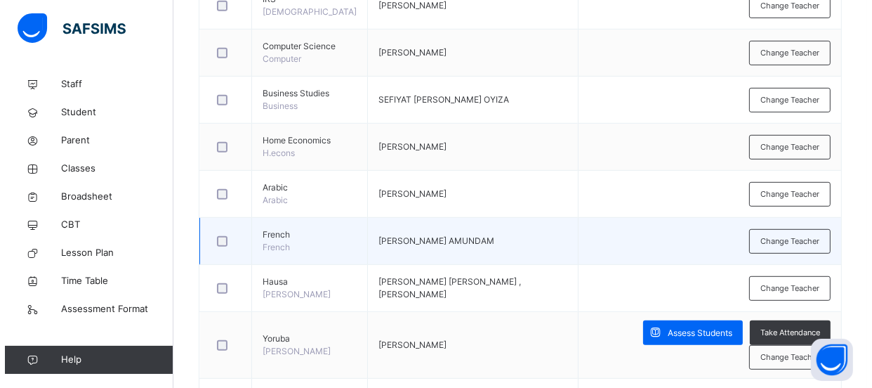
scroll to position [766, 0]
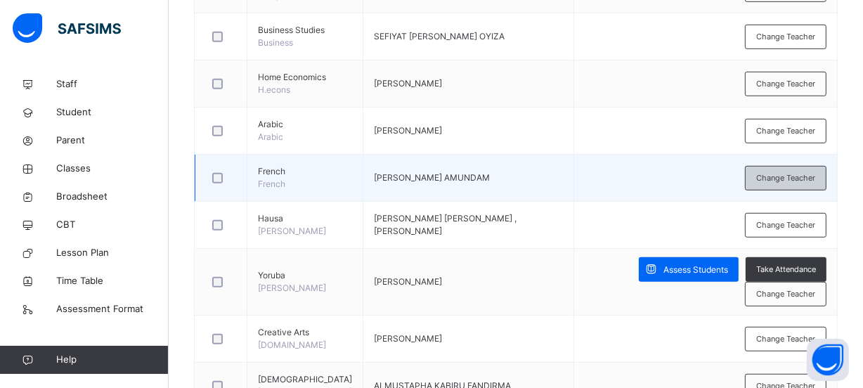
click at [780, 184] on span "Change Teacher" at bounding box center [785, 178] width 59 height 12
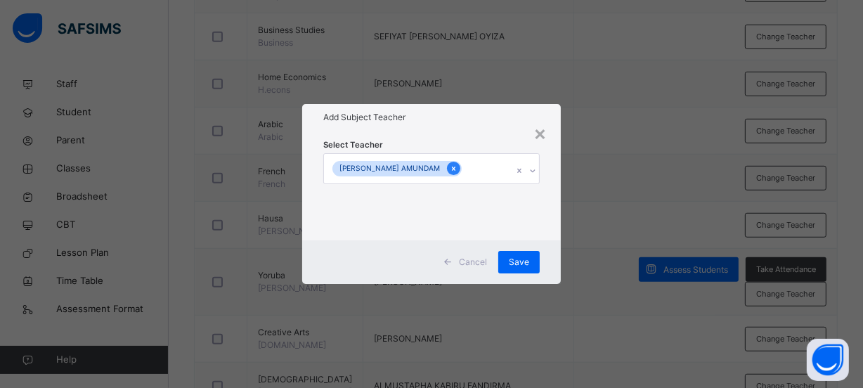
click at [457, 170] on icon at bounding box center [454, 169] width 8 height 10
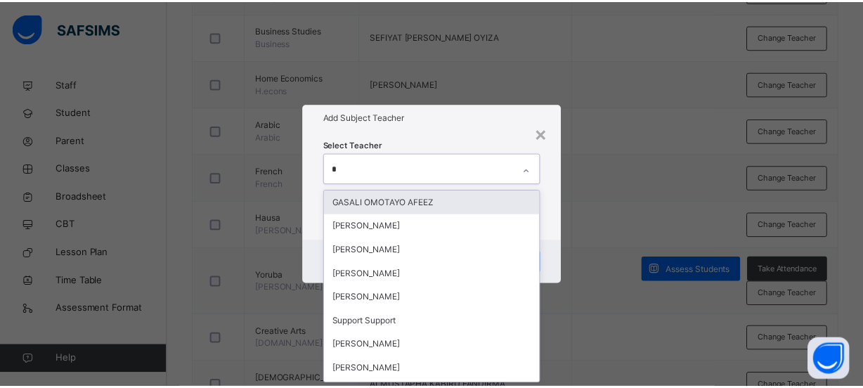
scroll to position [0, 0]
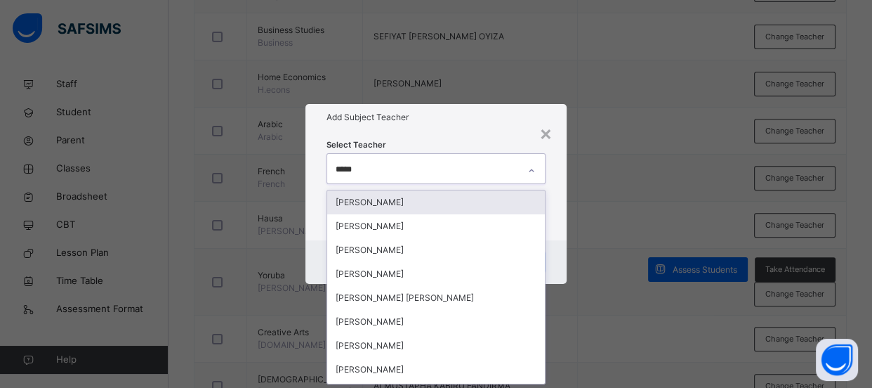
type input "******"
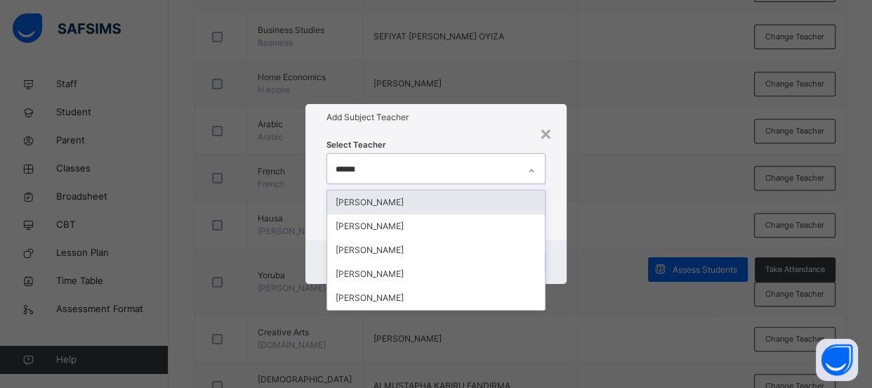
click at [460, 200] on div "[PERSON_NAME]" at bounding box center [436, 202] width 218 height 24
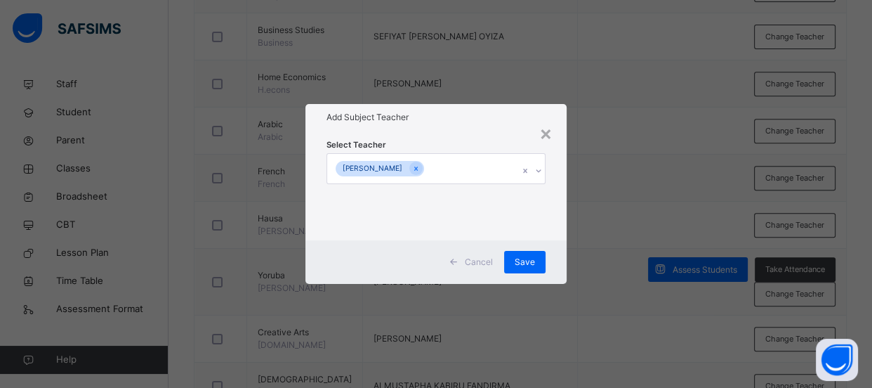
click at [622, 197] on div "× Add Subject Teacher Select Teacher [PERSON_NAME] Cancel Save" at bounding box center [436, 194] width 872 height 388
click at [534, 258] on span "Save" at bounding box center [525, 262] width 20 height 13
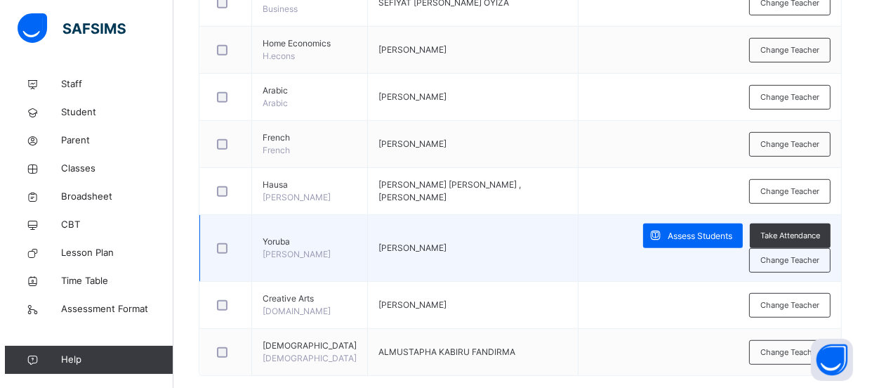
scroll to position [830, 0]
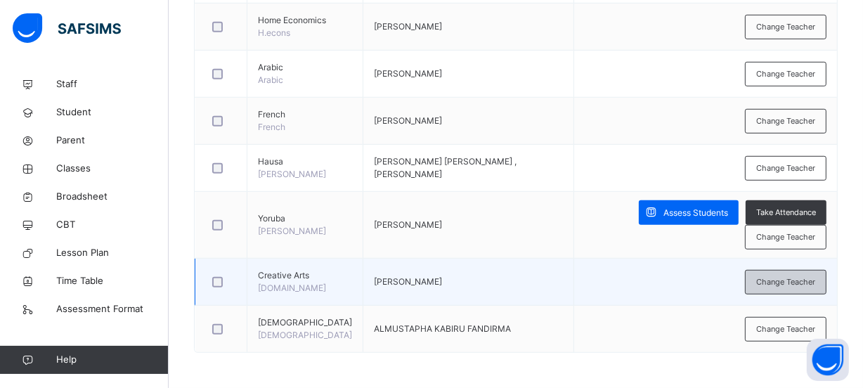
click at [773, 288] on span "Change Teacher" at bounding box center [785, 282] width 59 height 12
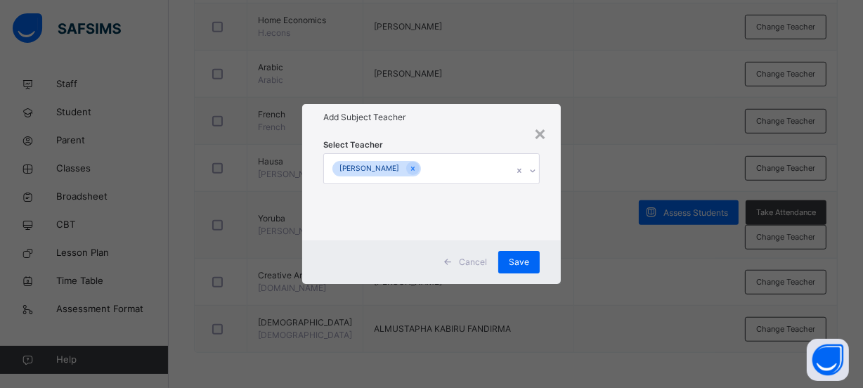
click at [409, 166] on icon at bounding box center [413, 169] width 8 height 10
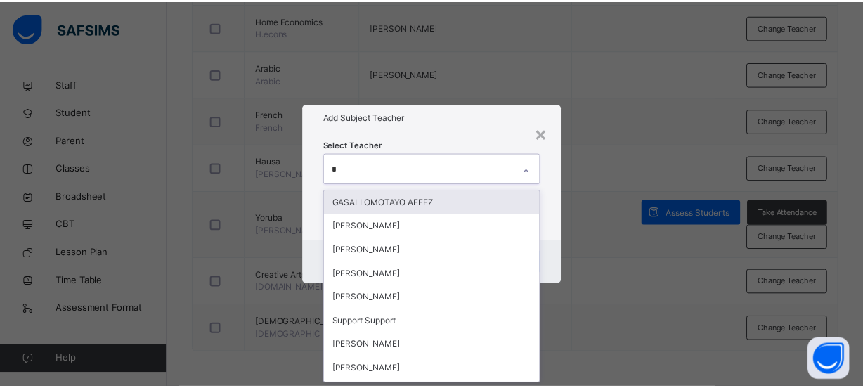
scroll to position [0, 0]
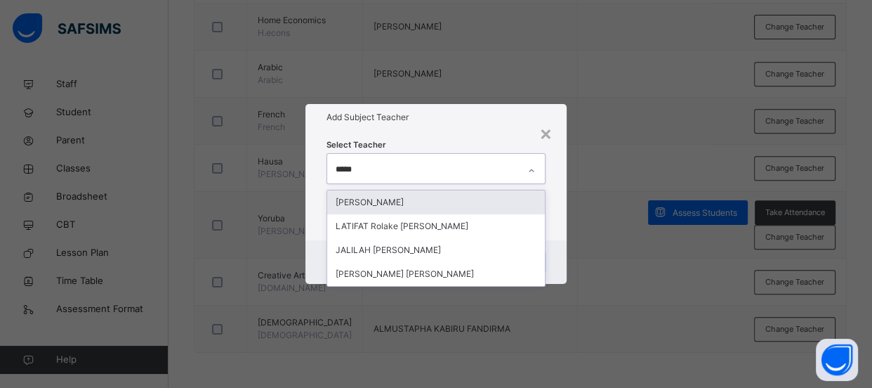
type input "******"
click at [488, 194] on div "[PERSON_NAME]" at bounding box center [436, 202] width 218 height 24
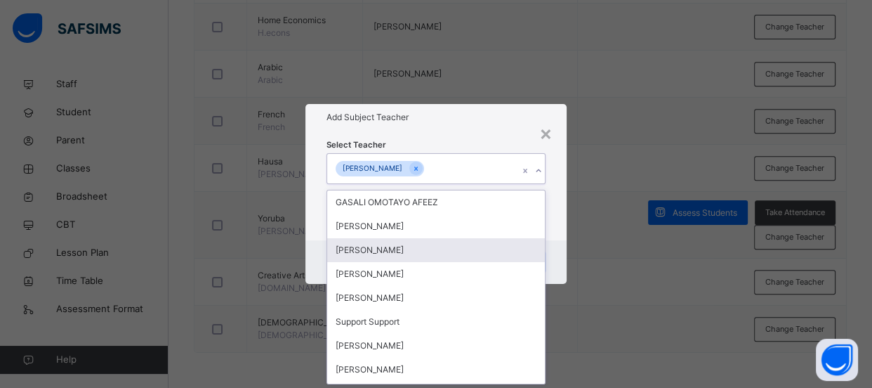
click at [610, 215] on div "× Add Subject Teacher Select Teacher option [PERSON_NAME], selected. option [PE…" at bounding box center [436, 194] width 872 height 388
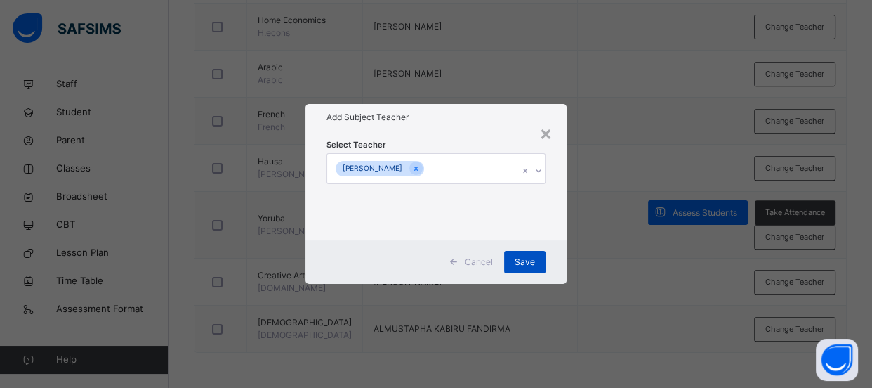
click at [526, 263] on span "Save" at bounding box center [525, 262] width 20 height 13
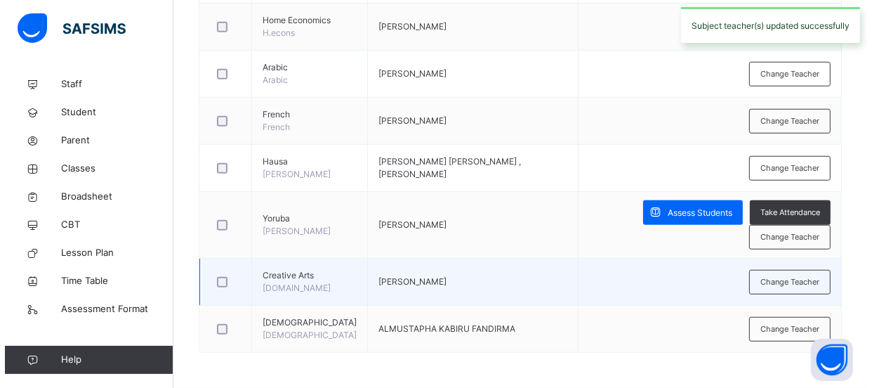
scroll to position [837, 0]
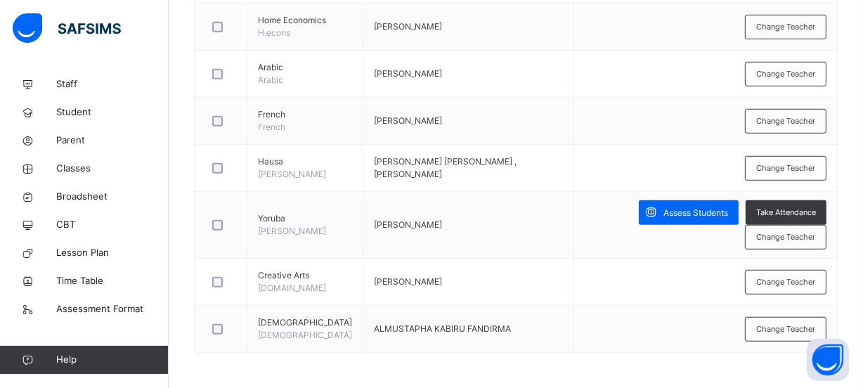
click at [758, 275] on div "Change Teacher" at bounding box center [785, 282] width 81 height 25
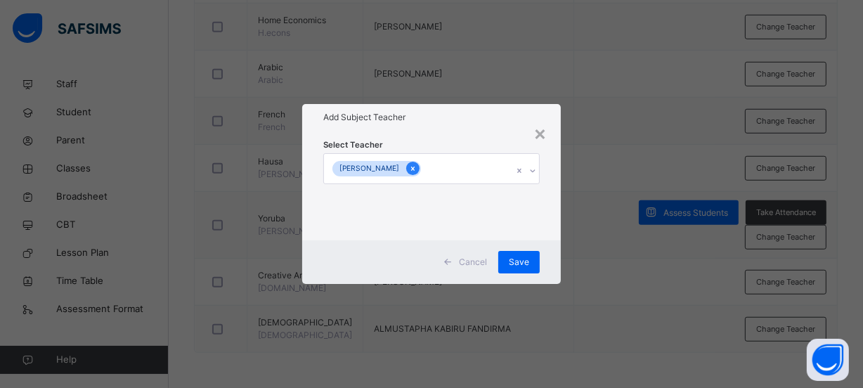
click at [406, 167] on div at bounding box center [412, 168] width 13 height 13
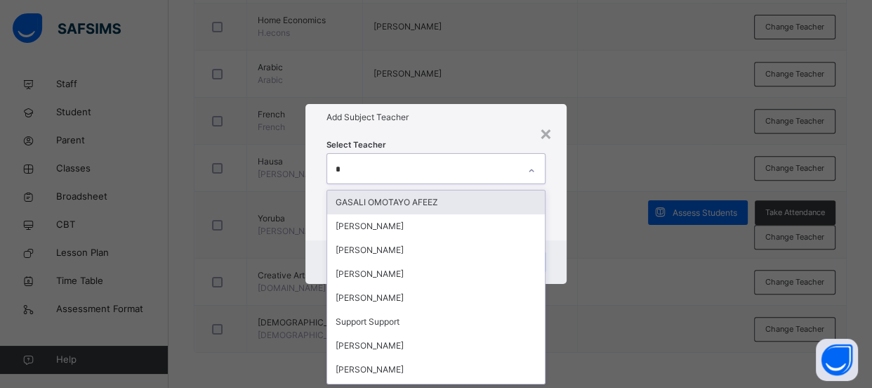
scroll to position [0, 0]
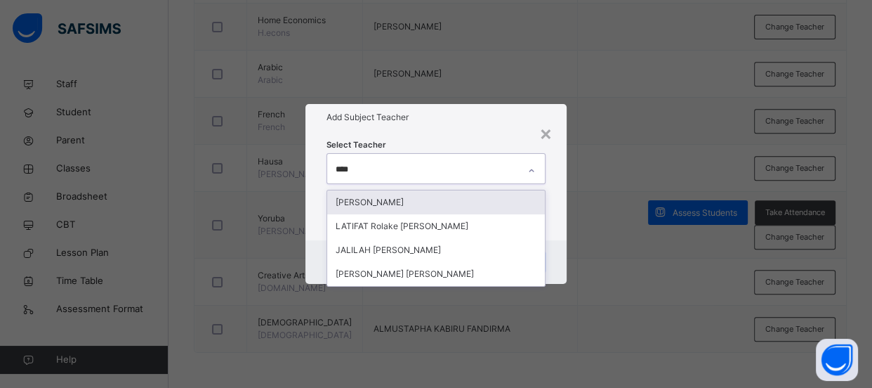
type input "*****"
click at [417, 200] on div "[PERSON_NAME]" at bounding box center [436, 202] width 218 height 24
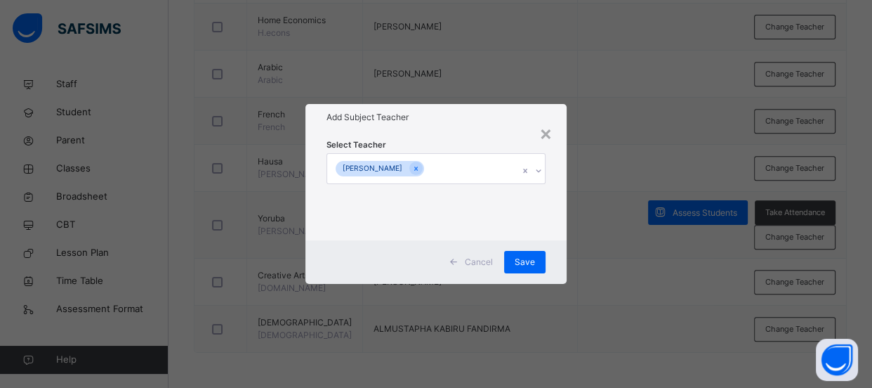
click at [620, 244] on div "× Add Subject Teacher Select Teacher [PERSON_NAME] Cancel Save" at bounding box center [436, 194] width 872 height 388
click at [534, 264] on span "Save" at bounding box center [525, 262] width 20 height 13
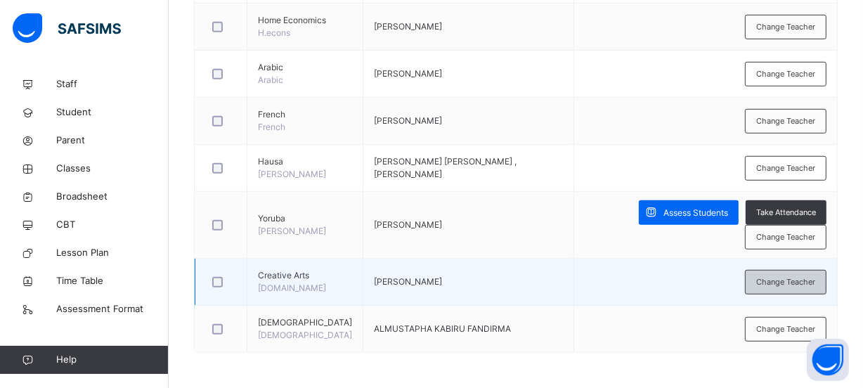
click at [766, 282] on span "Change Teacher" at bounding box center [785, 282] width 59 height 12
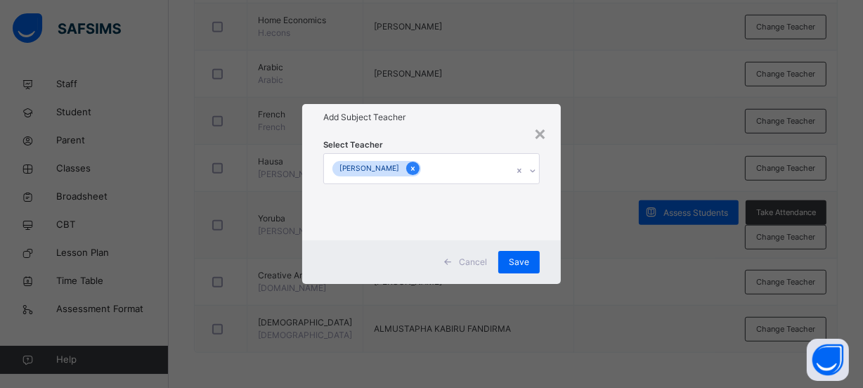
click at [409, 166] on icon at bounding box center [413, 169] width 8 height 10
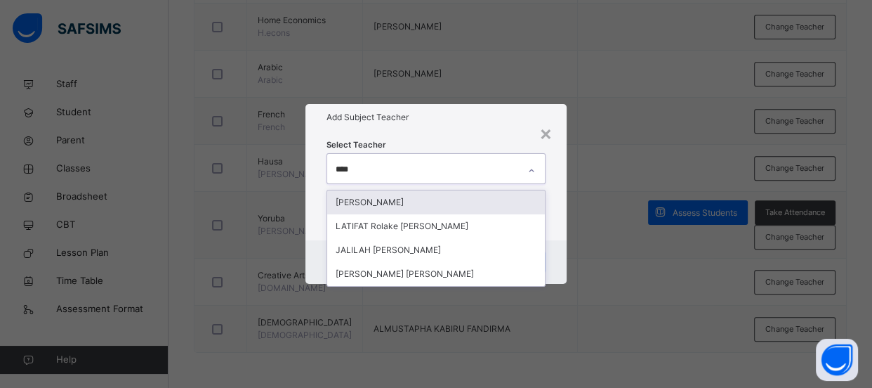
type input "*****"
click at [432, 200] on div "[PERSON_NAME]" at bounding box center [436, 202] width 218 height 24
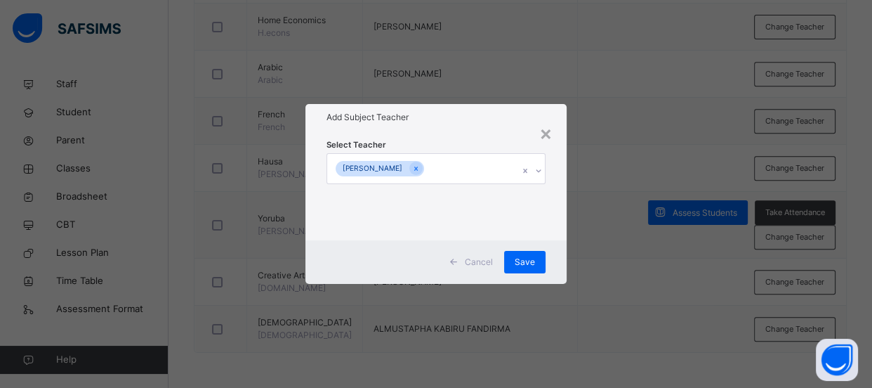
click at [591, 300] on div "× Add Subject Teacher Select Teacher [PERSON_NAME] Cancel Save" at bounding box center [436, 194] width 872 height 388
click at [527, 264] on span "Save" at bounding box center [525, 262] width 20 height 13
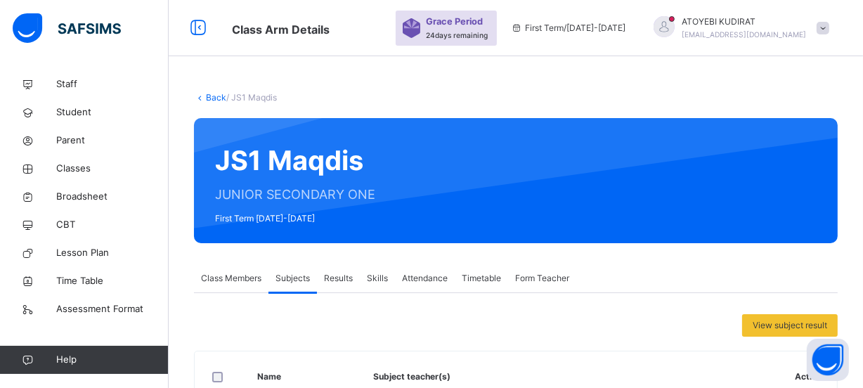
click at [557, 280] on span "Form Teacher" at bounding box center [542, 278] width 54 height 13
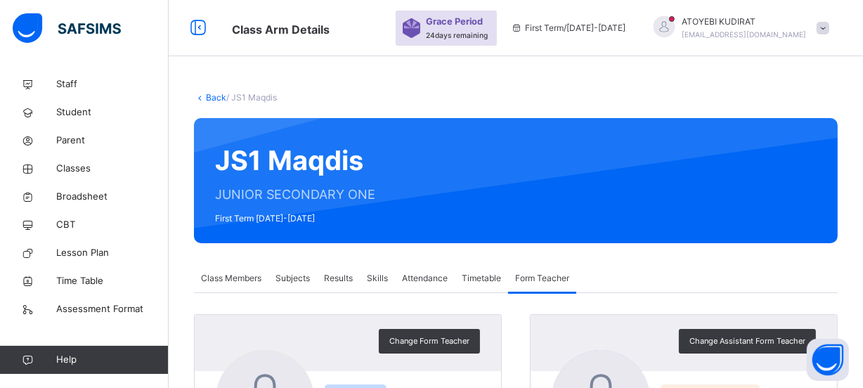
click at [216, 96] on link "Back" at bounding box center [216, 97] width 20 height 11
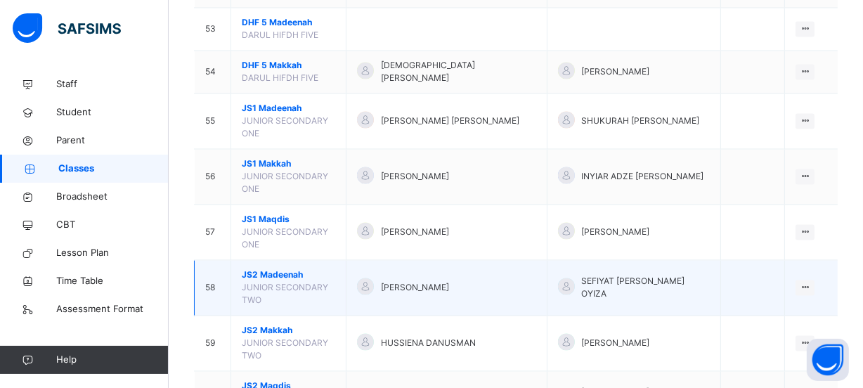
scroll to position [2426, 0]
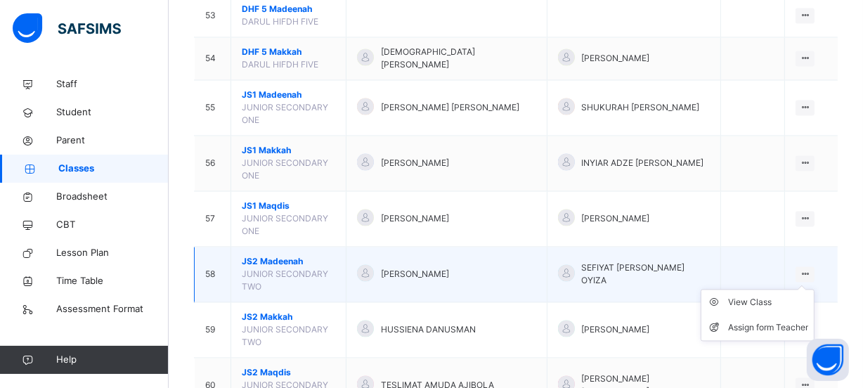
click at [813, 266] on div at bounding box center [804, 273] width 19 height 15
click at [757, 295] on div "View Class" at bounding box center [768, 302] width 80 height 14
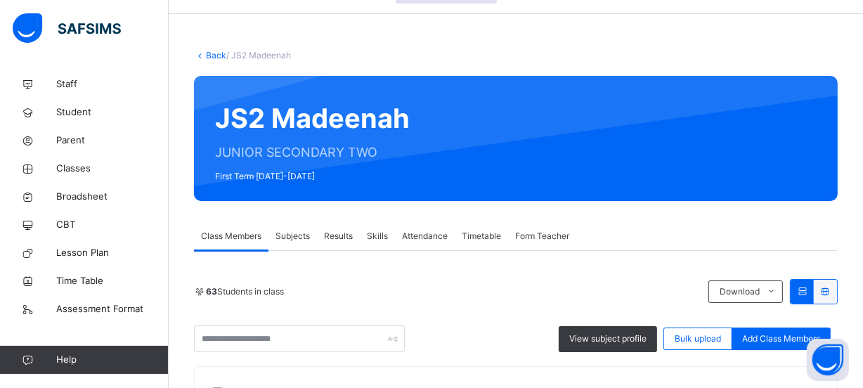
scroll to position [63, 0]
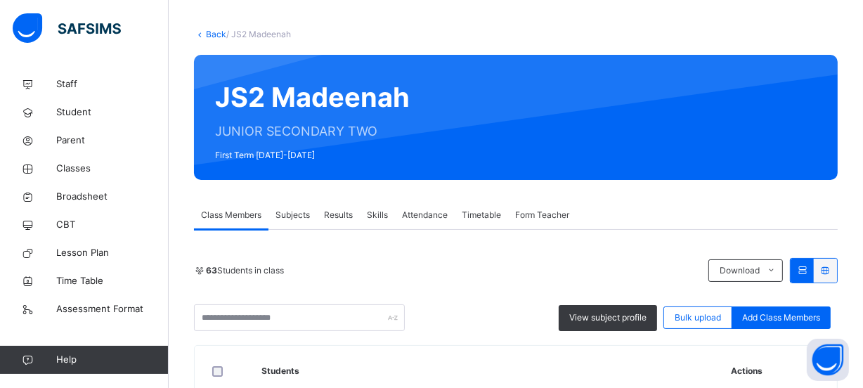
click at [302, 216] on span "Subjects" at bounding box center [292, 215] width 34 height 13
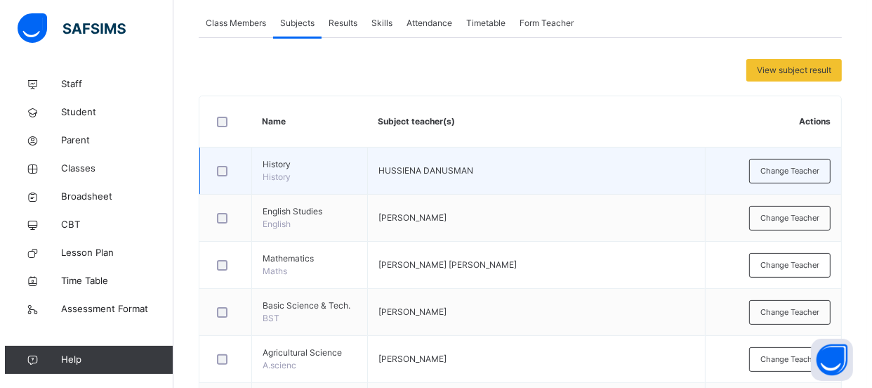
scroll to position [319, 0]
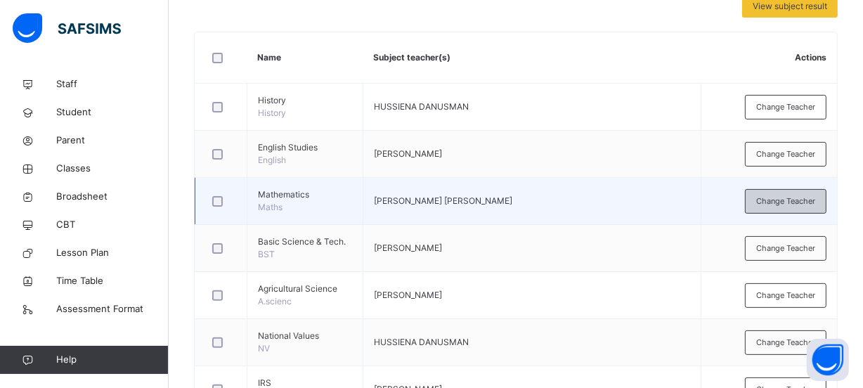
click at [766, 207] on span "Change Teacher" at bounding box center [785, 201] width 59 height 12
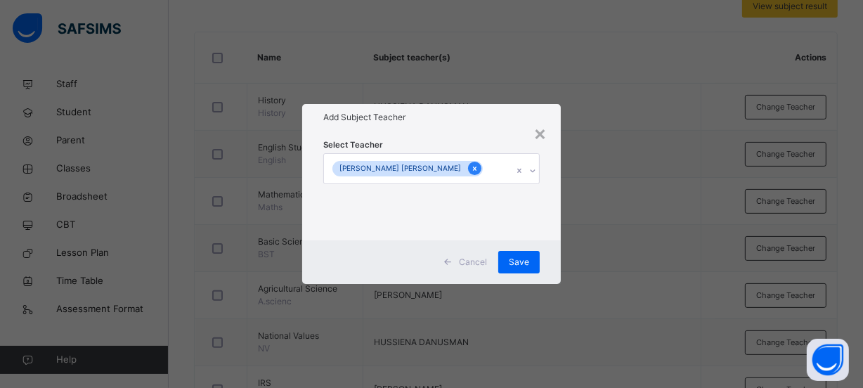
click at [471, 168] on icon at bounding box center [475, 169] width 8 height 10
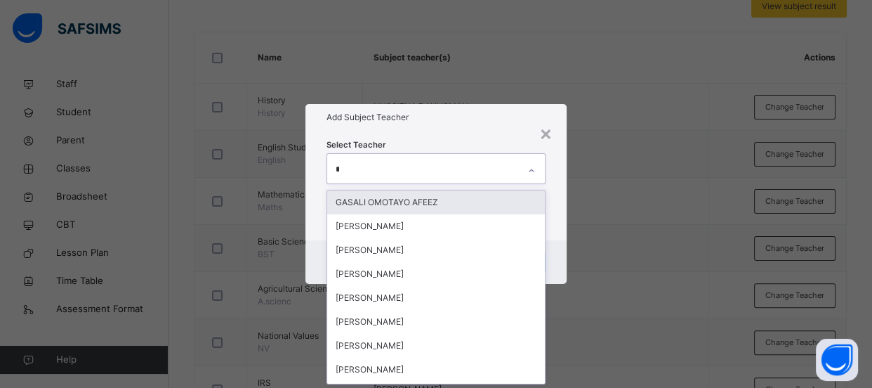
scroll to position [0, 0]
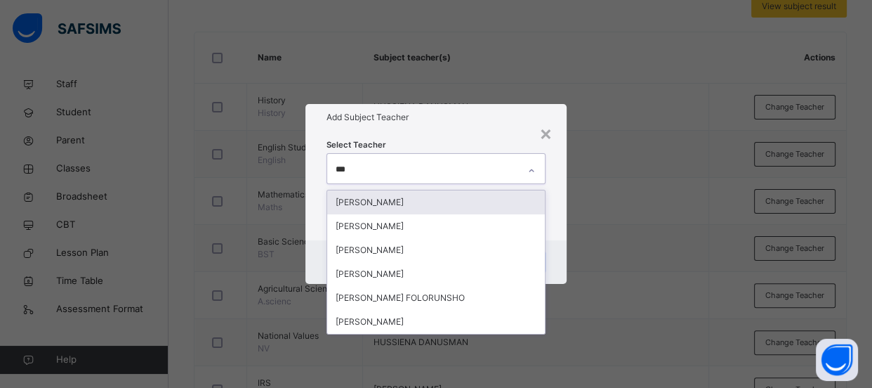
type input "****"
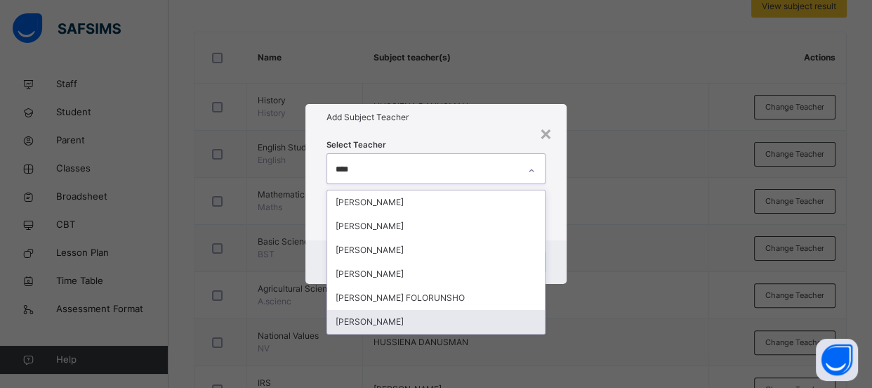
click at [492, 318] on div "[PERSON_NAME]" at bounding box center [436, 322] width 218 height 24
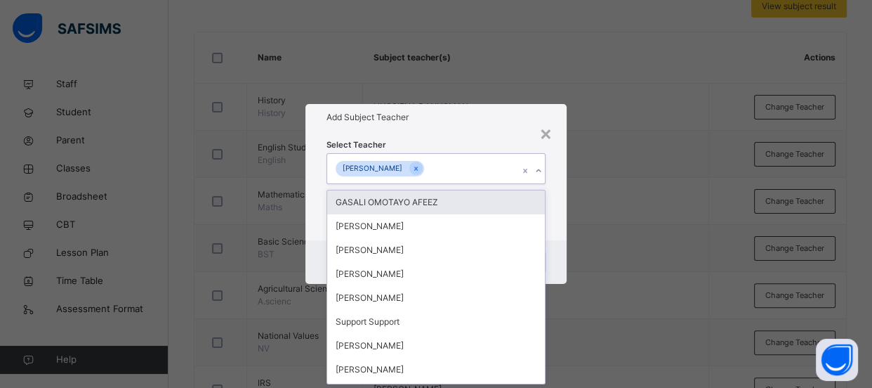
click at [627, 188] on div "× Add Subject Teacher Select Teacher option [PERSON_NAME], selected. option GAS…" at bounding box center [436, 194] width 872 height 388
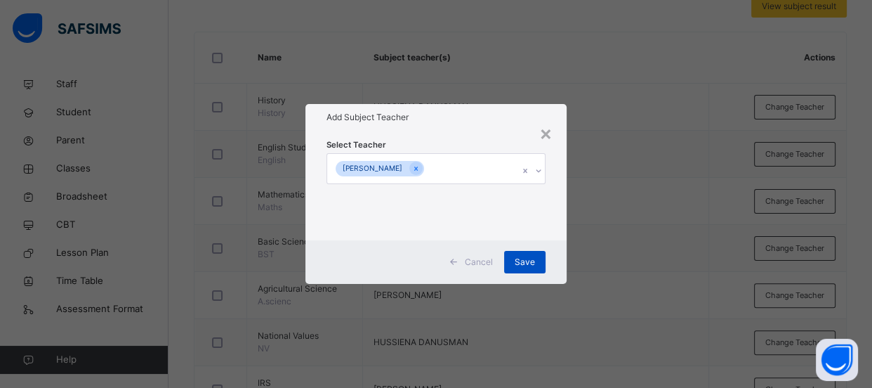
click at [528, 259] on span "Save" at bounding box center [525, 262] width 20 height 13
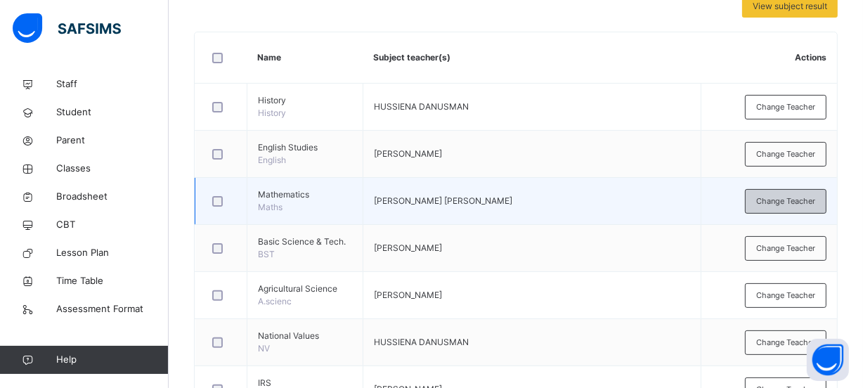
click at [794, 207] on span "Change Teacher" at bounding box center [785, 201] width 59 height 12
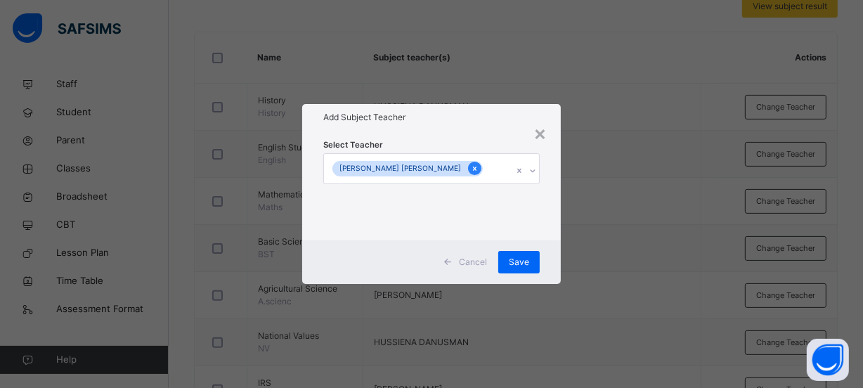
click at [471, 172] on icon at bounding box center [475, 169] width 8 height 10
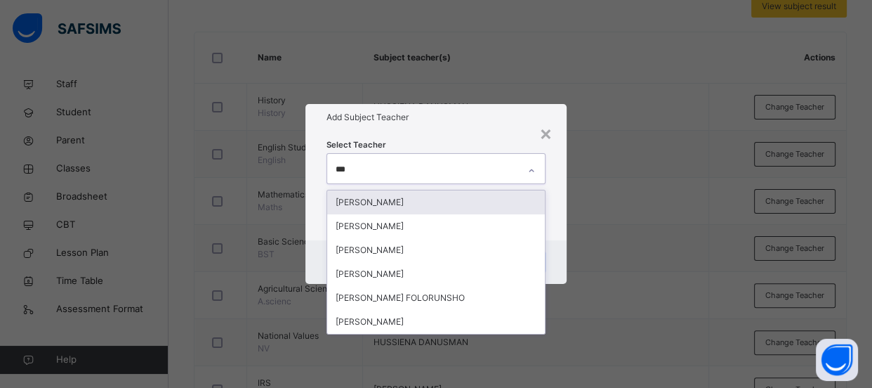
type input "****"
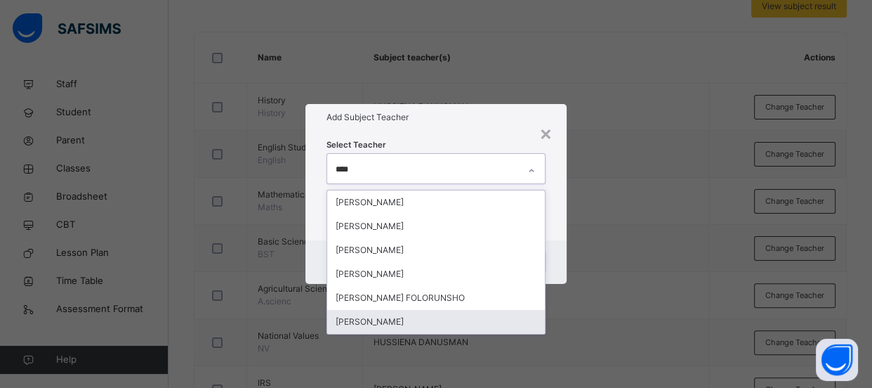
click at [489, 328] on div "[PERSON_NAME]" at bounding box center [436, 322] width 218 height 24
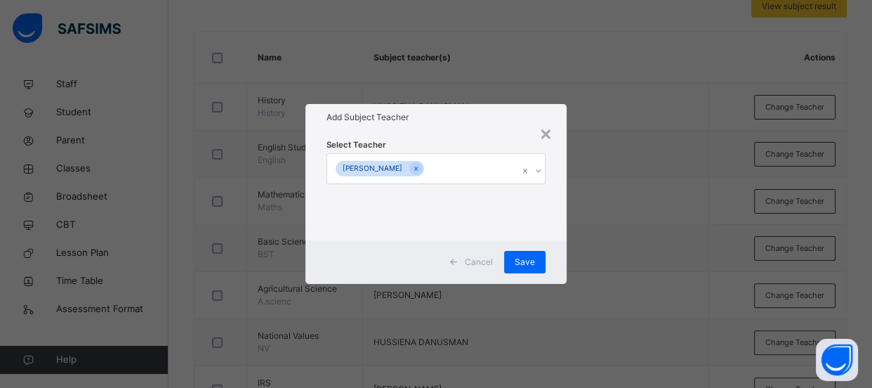
click at [601, 181] on div "× Add Subject Teacher Select Teacher [PERSON_NAME] Cancel Save" at bounding box center [436, 194] width 872 height 388
click at [530, 263] on span "Save" at bounding box center [525, 262] width 20 height 13
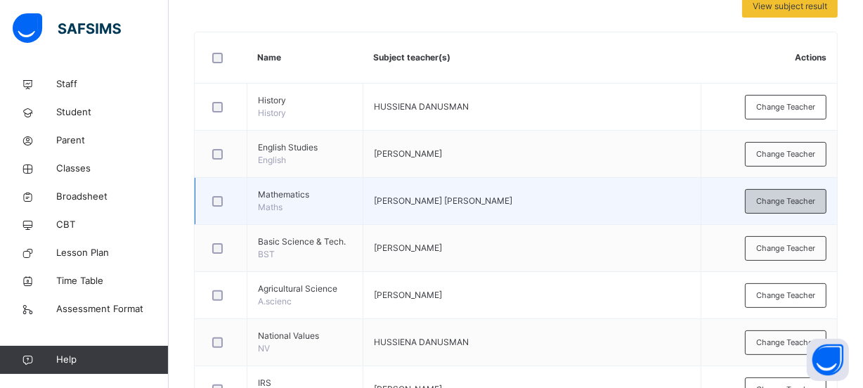
click at [773, 204] on span "Change Teacher" at bounding box center [785, 201] width 59 height 12
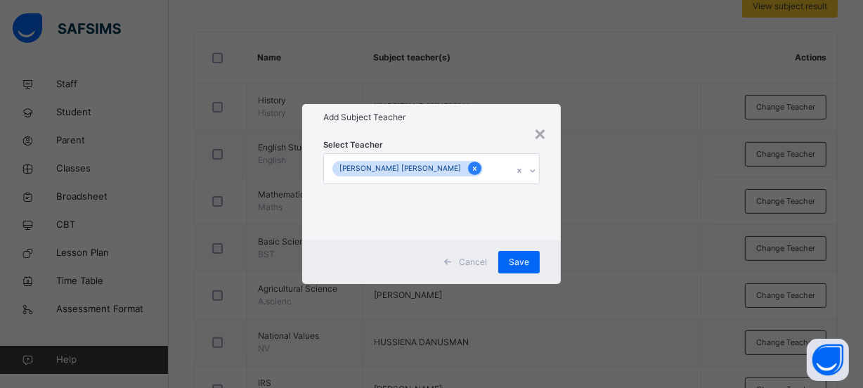
click at [471, 169] on icon at bounding box center [475, 169] width 8 height 10
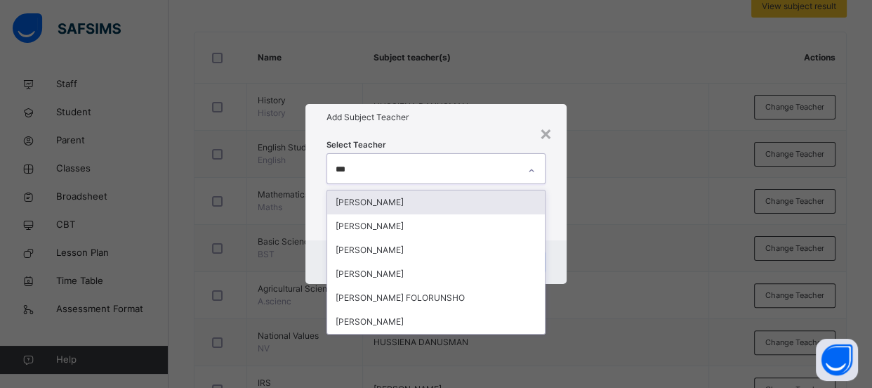
type input "****"
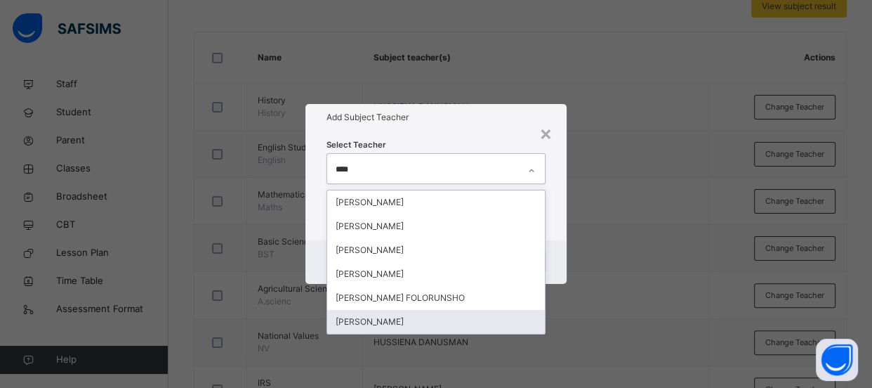
click at [433, 318] on div "[PERSON_NAME]" at bounding box center [436, 322] width 218 height 24
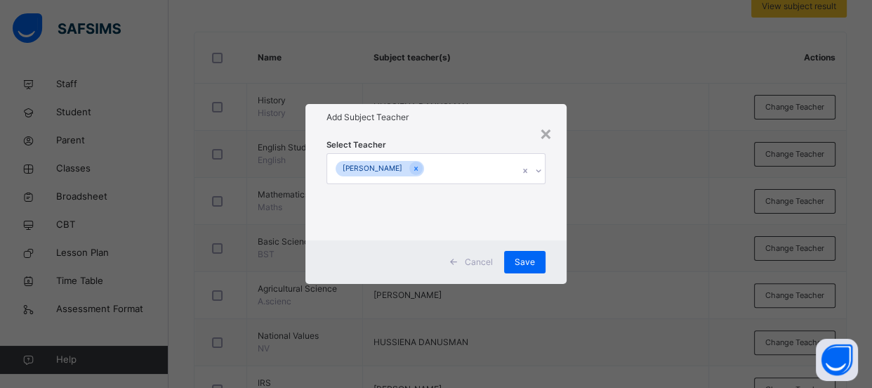
click at [687, 174] on div "× Add Subject Teacher Select Teacher [PERSON_NAME] Cancel Save" at bounding box center [436, 194] width 872 height 388
click at [520, 262] on span "Save" at bounding box center [525, 262] width 20 height 13
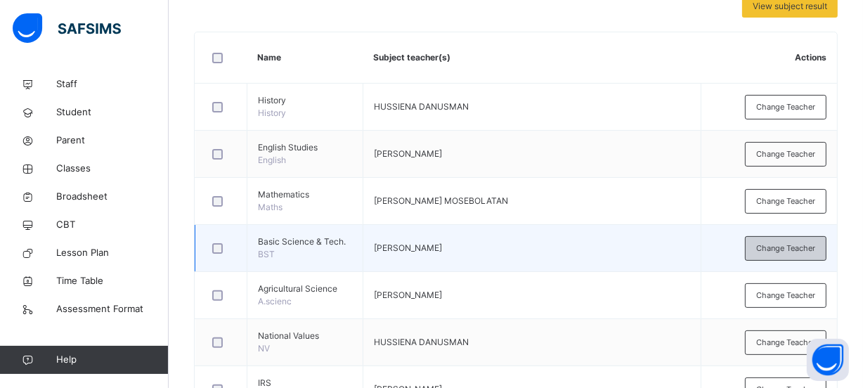
click at [770, 261] on div "Change Teacher" at bounding box center [785, 248] width 81 height 25
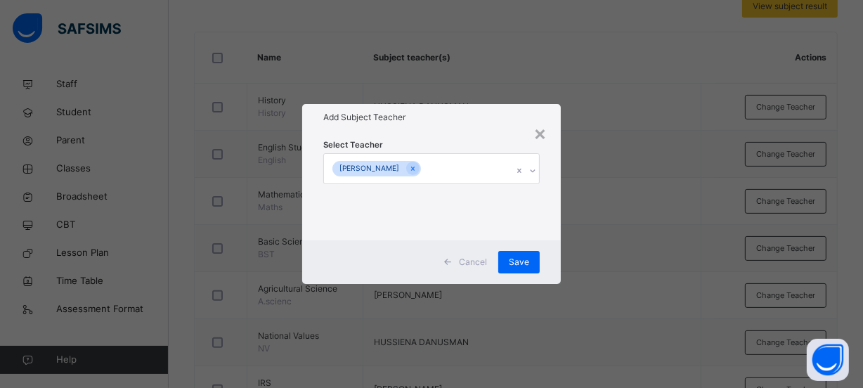
click at [489, 166] on div "[PERSON_NAME]" at bounding box center [418, 169] width 188 height 30
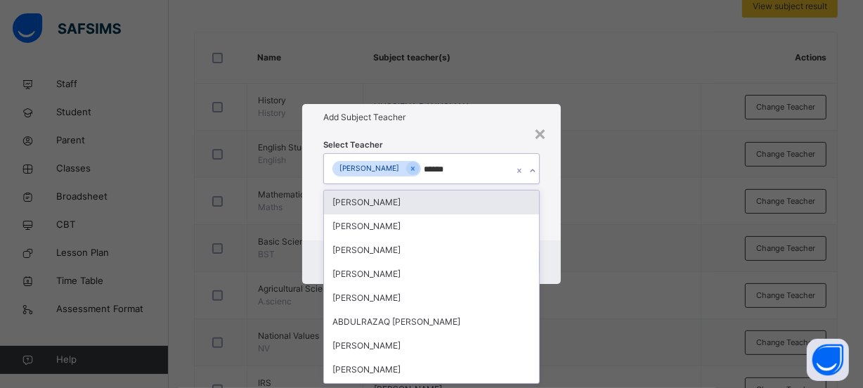
type input "*******"
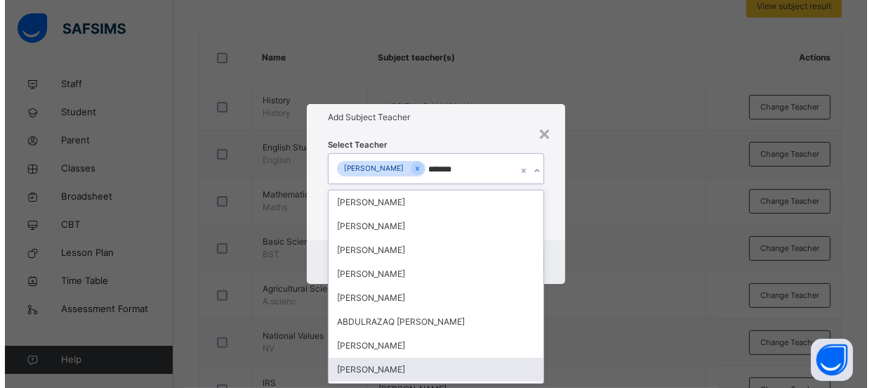
scroll to position [63, 0]
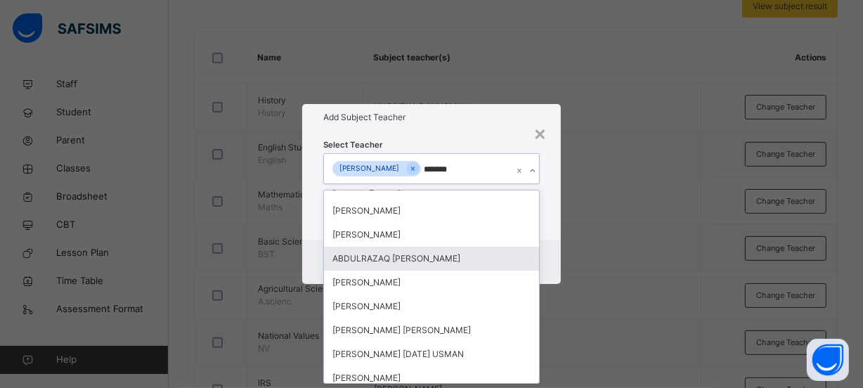
click at [403, 263] on div "ABDULRAZAQ [PERSON_NAME]" at bounding box center [431, 259] width 215 height 24
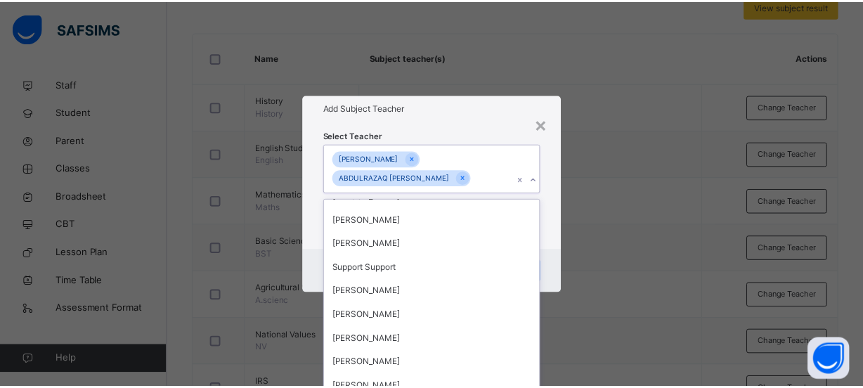
scroll to position [1493, 0]
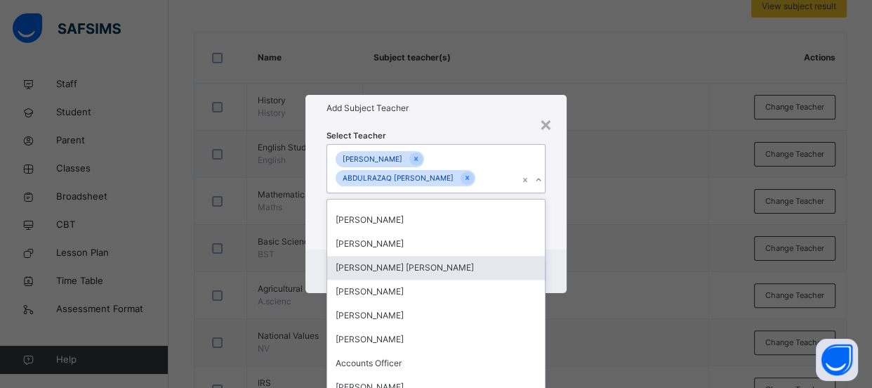
click at [606, 197] on div "× Add Subject Teacher Select Teacher option [PERSON_NAME], selected. option [PE…" at bounding box center [436, 194] width 872 height 388
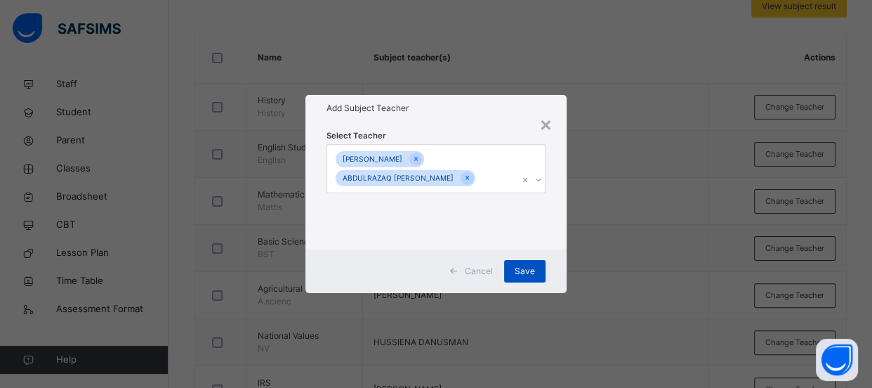
click at [516, 276] on span "Save" at bounding box center [525, 271] width 20 height 13
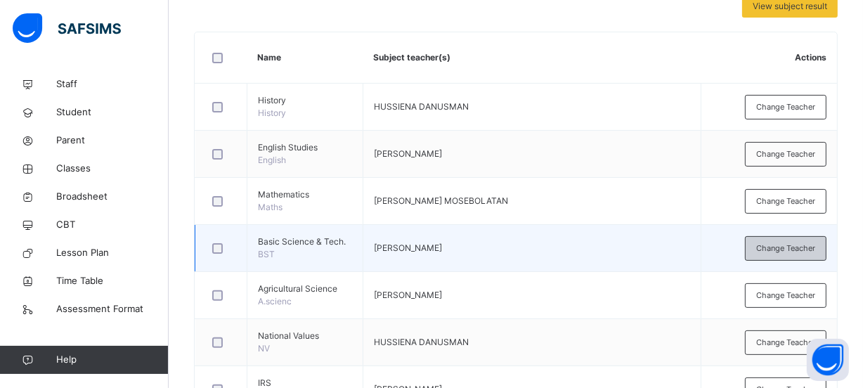
click at [806, 254] on span "Change Teacher" at bounding box center [785, 248] width 59 height 12
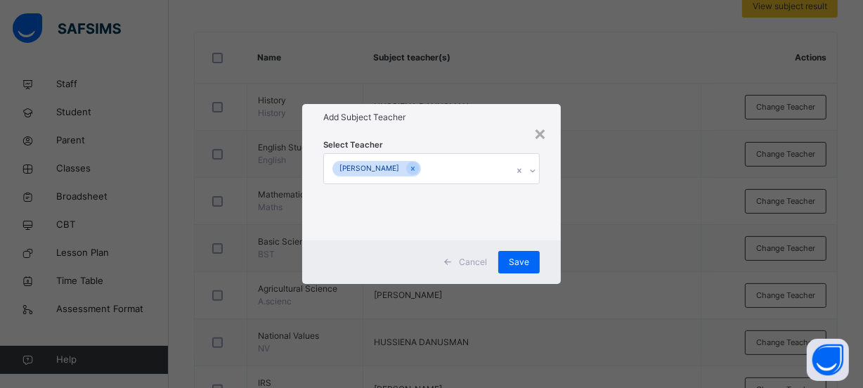
click at [497, 165] on div "[PERSON_NAME]" at bounding box center [418, 169] width 188 height 30
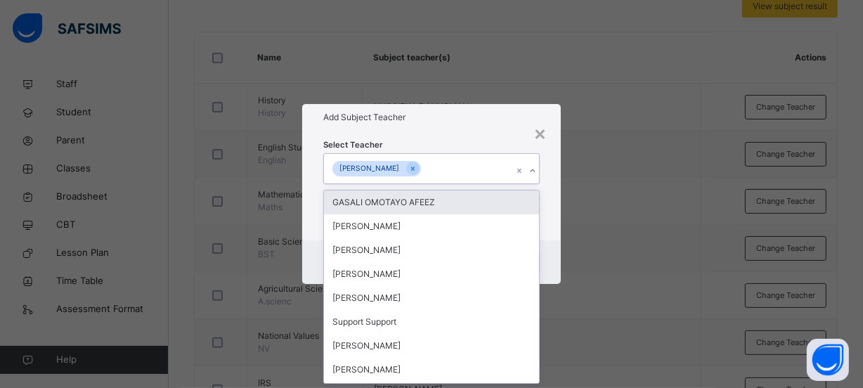
scroll to position [0, 0]
type input "********"
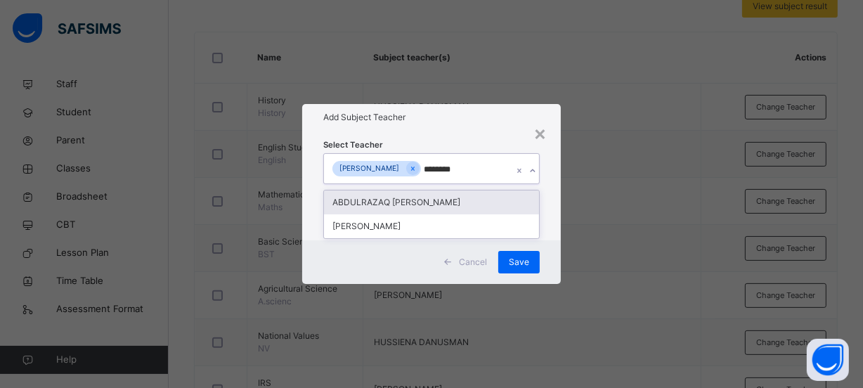
click at [459, 211] on div "ABDULRAZAQ [PERSON_NAME]" at bounding box center [431, 202] width 215 height 24
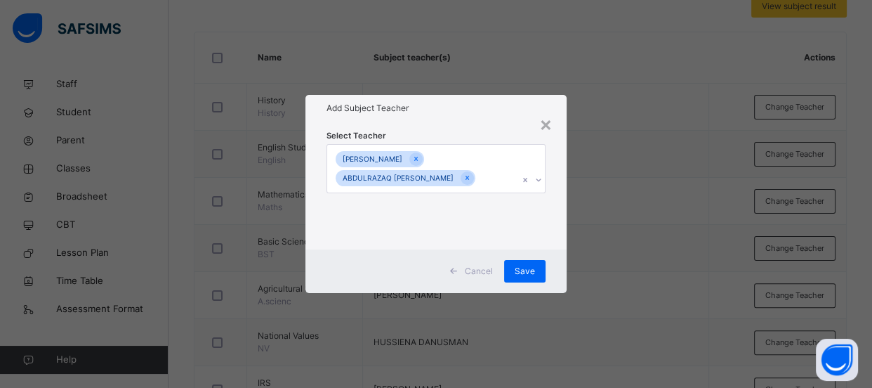
click at [596, 259] on div "× Add Subject Teacher Select Teacher MUHAMMAD [PERSON_NAME] ABDULRAZAQ [PERSON_…" at bounding box center [436, 194] width 872 height 388
click at [530, 268] on span "Save" at bounding box center [525, 271] width 20 height 13
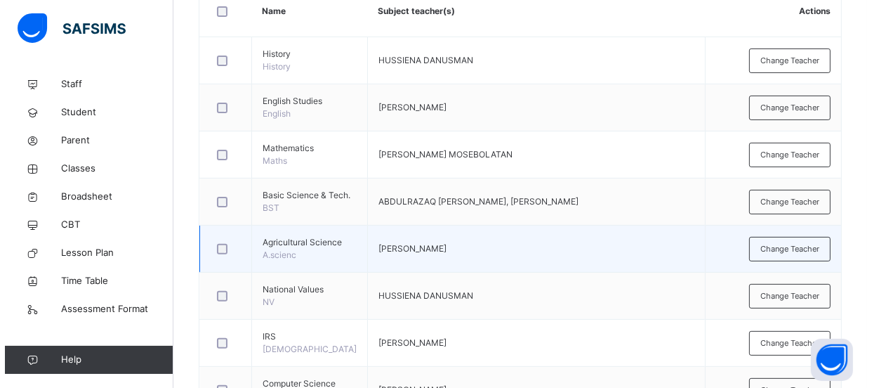
scroll to position [383, 0]
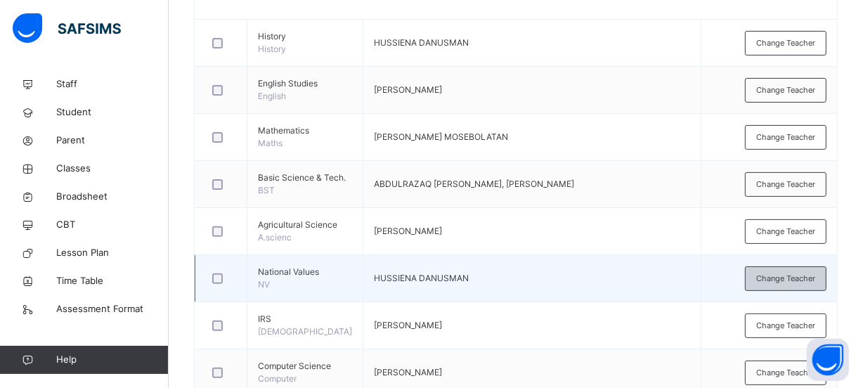
click at [773, 284] on span "Change Teacher" at bounding box center [785, 279] width 59 height 12
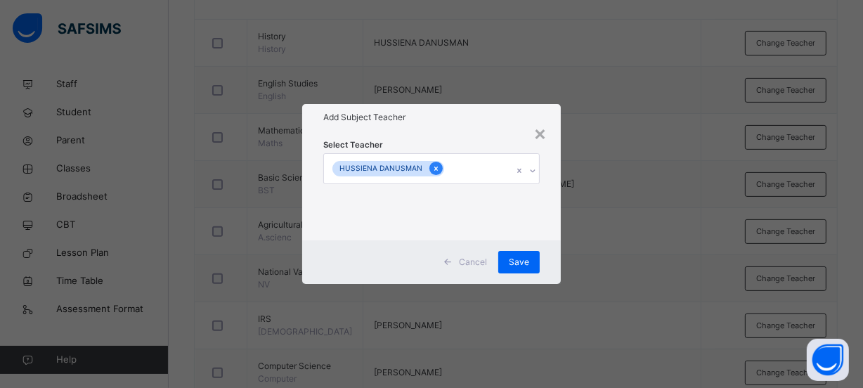
click at [432, 168] on icon at bounding box center [436, 169] width 8 height 10
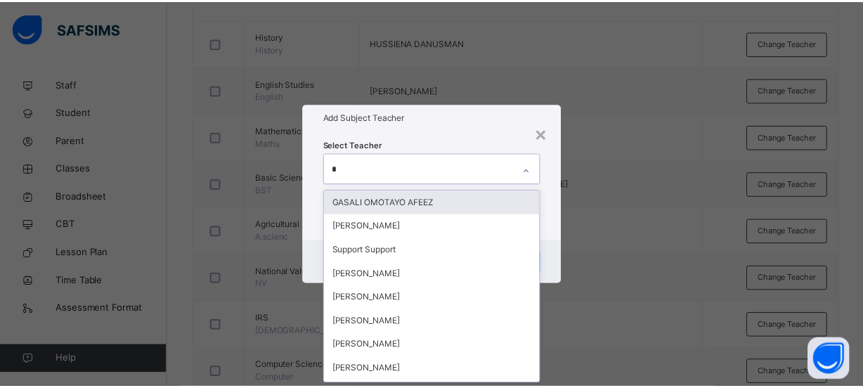
scroll to position [0, 0]
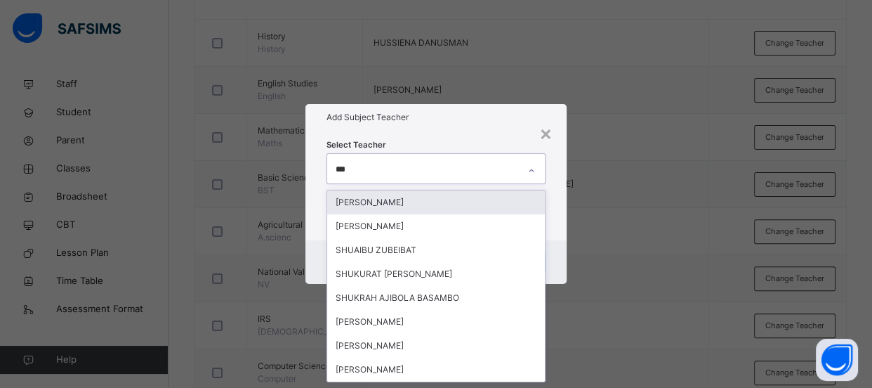
type input "****"
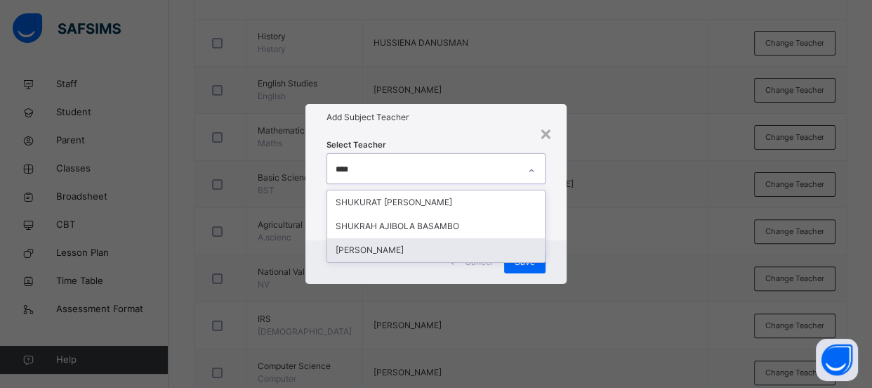
click at [440, 247] on div "[PERSON_NAME]" at bounding box center [436, 250] width 218 height 24
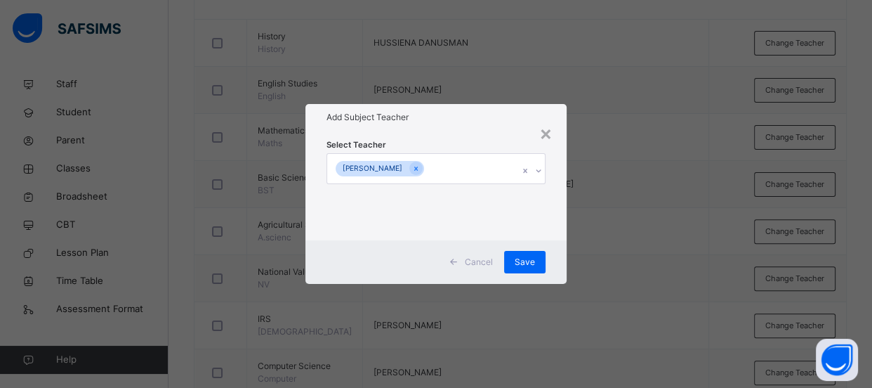
click at [726, 266] on div "× Add Subject Teacher Select Teacher [PERSON_NAME] Cancel Save" at bounding box center [436, 194] width 872 height 388
click at [521, 270] on div "Save" at bounding box center [524, 262] width 41 height 22
click at [520, 259] on span "Save" at bounding box center [525, 262] width 20 height 13
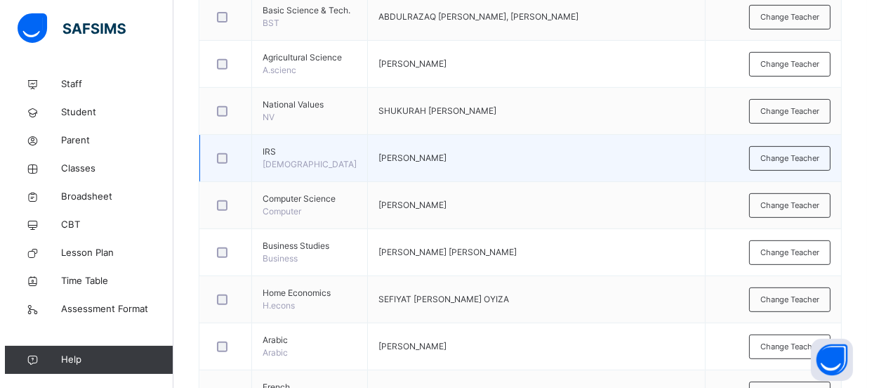
scroll to position [575, 0]
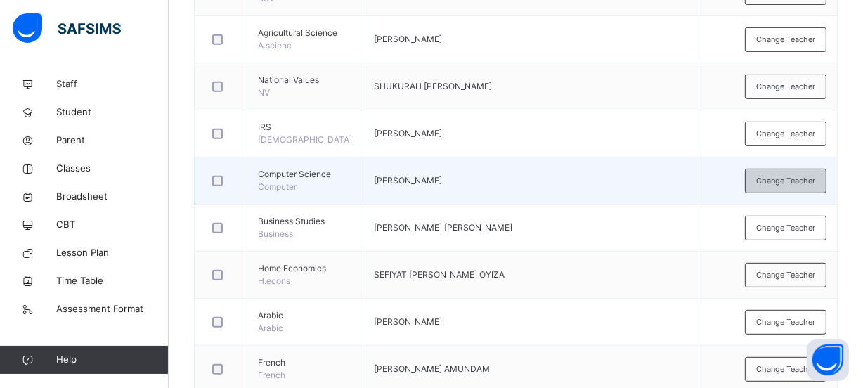
click at [794, 187] on span "Change Teacher" at bounding box center [785, 181] width 59 height 12
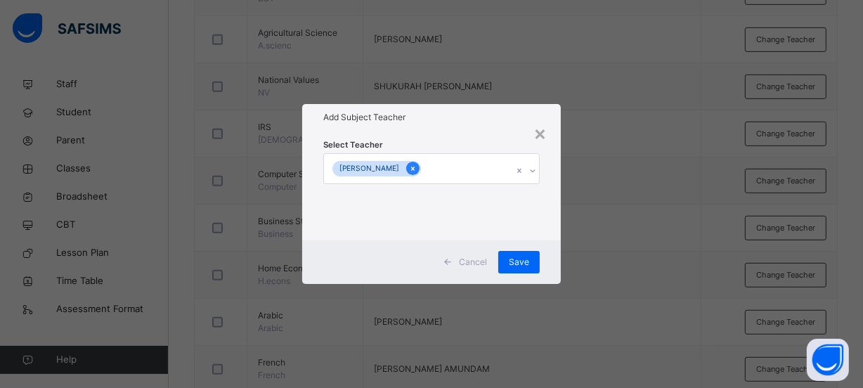
click at [409, 166] on icon at bounding box center [413, 169] width 8 height 10
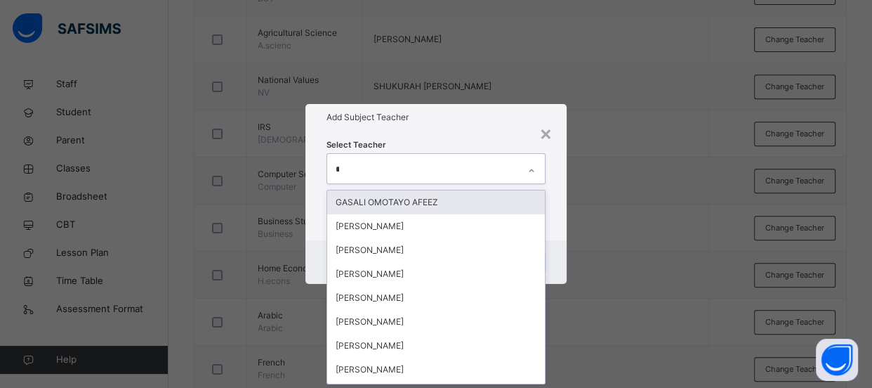
scroll to position [0, 0]
type input "*****"
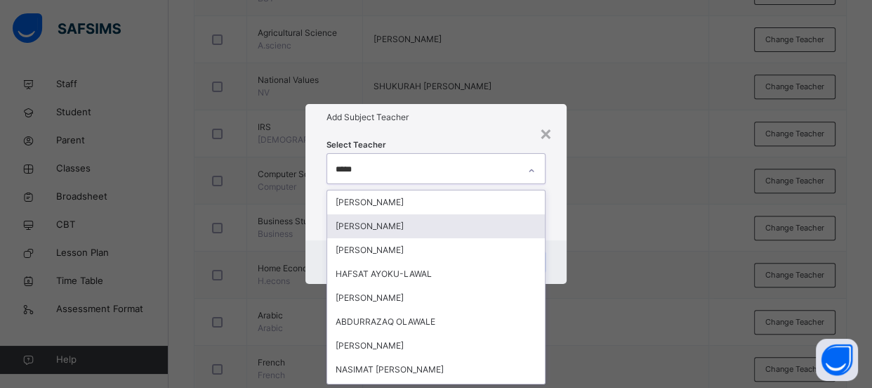
click at [457, 233] on div "[PERSON_NAME]" at bounding box center [436, 226] width 218 height 24
click at [614, 199] on div "× Add Subject Teacher Select Teacher option [PERSON_NAME], selected. option [PE…" at bounding box center [436, 194] width 872 height 388
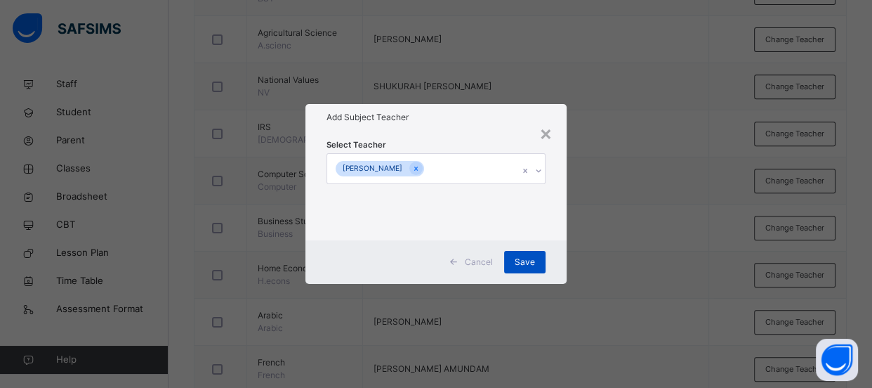
click at [525, 265] on span "Save" at bounding box center [525, 262] width 20 height 13
click at [528, 256] on span "Save" at bounding box center [525, 262] width 20 height 13
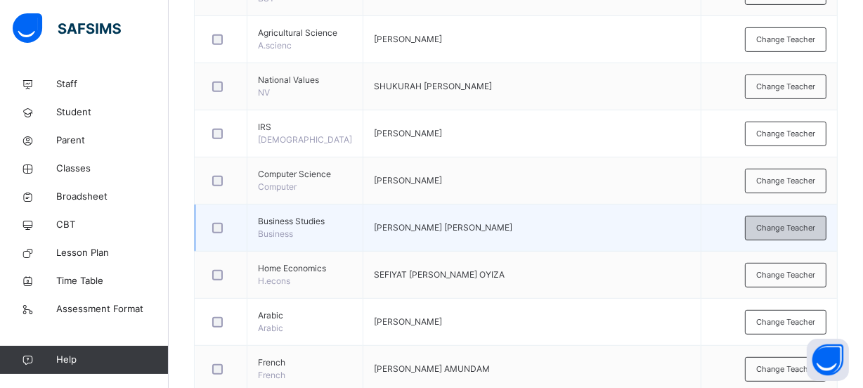
click at [788, 234] on span "Change Teacher" at bounding box center [785, 228] width 59 height 12
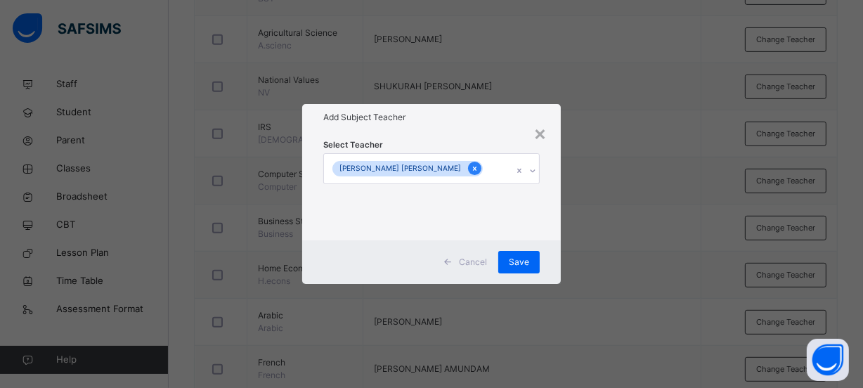
click at [471, 173] on icon at bounding box center [475, 169] width 8 height 10
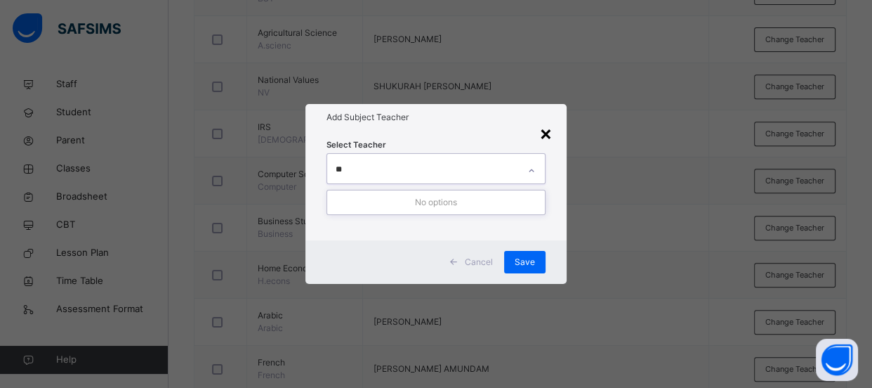
type input "*"
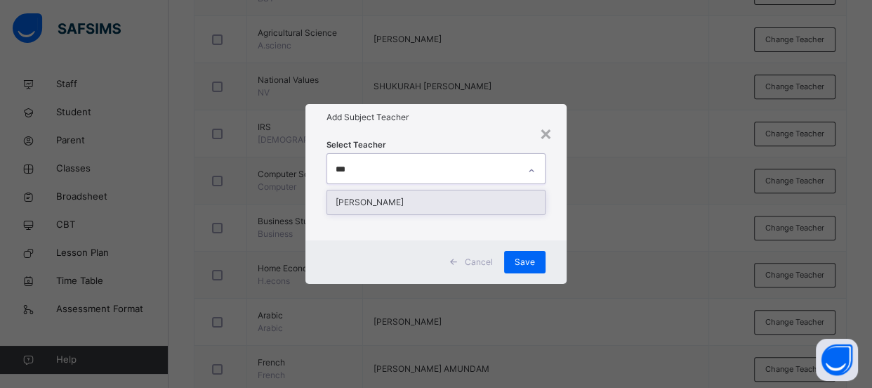
type input "****"
click at [521, 197] on div "[PERSON_NAME]" at bounding box center [436, 202] width 218 height 24
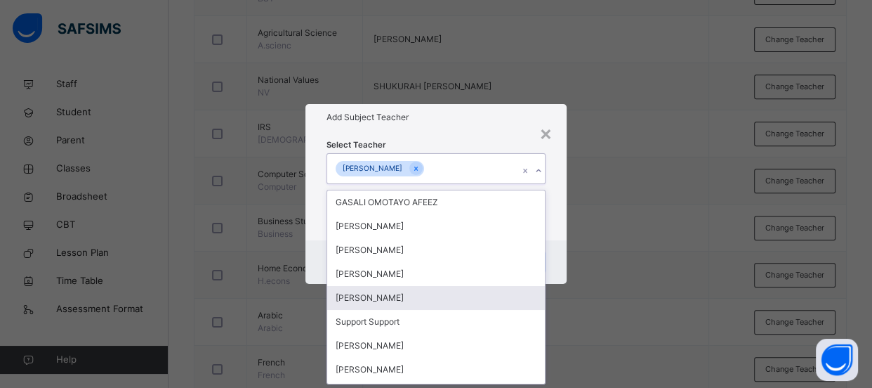
click at [639, 309] on div "× Add Subject Teacher Select Teacher option [PERSON_NAME], selected. option [PE…" at bounding box center [436, 194] width 872 height 388
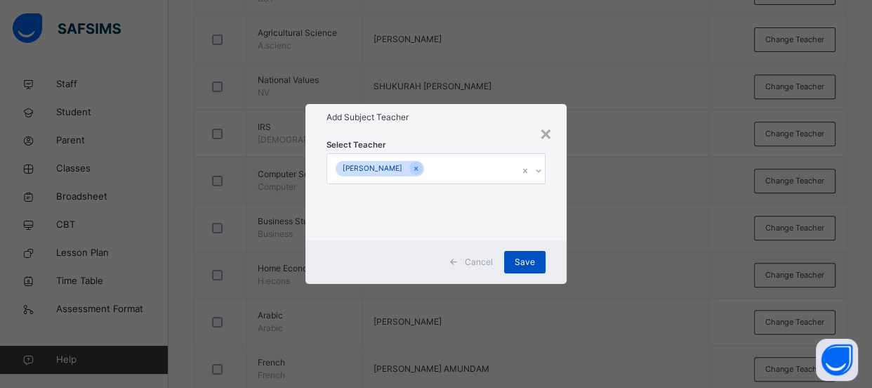
click at [534, 263] on span "Save" at bounding box center [525, 262] width 20 height 13
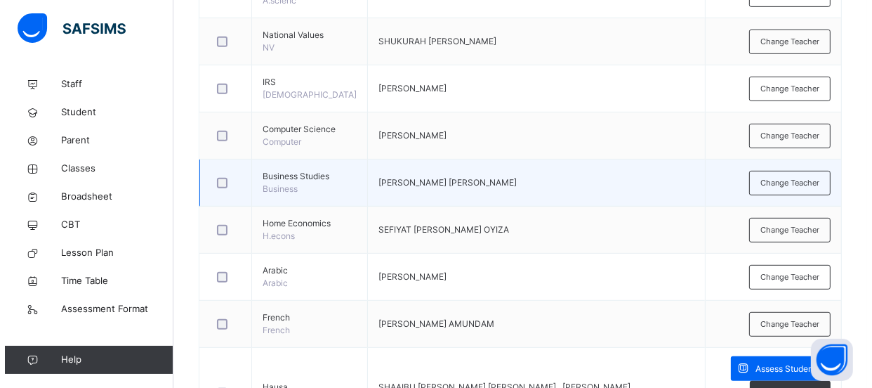
scroll to position [639, 0]
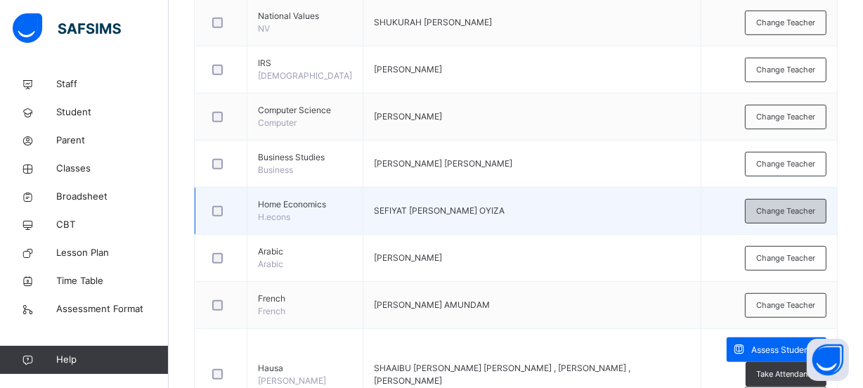
click at [790, 217] on span "Change Teacher" at bounding box center [785, 211] width 59 height 12
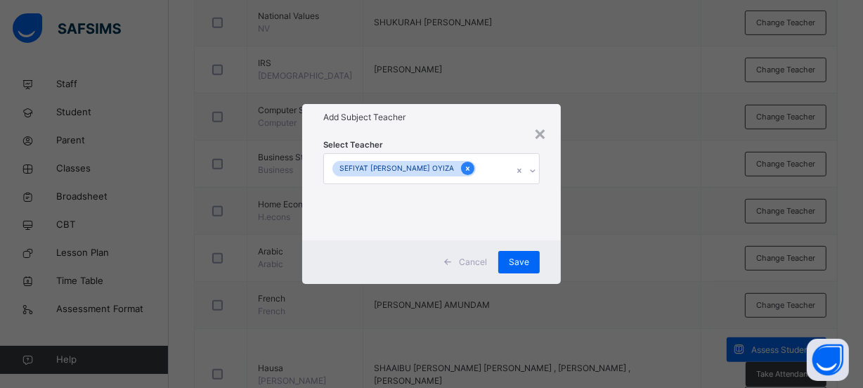
click at [464, 171] on icon at bounding box center [468, 169] width 8 height 10
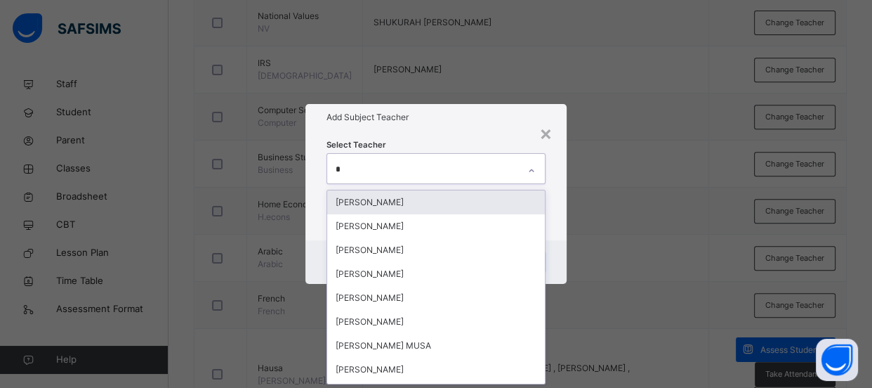
scroll to position [0, 0]
type input "****"
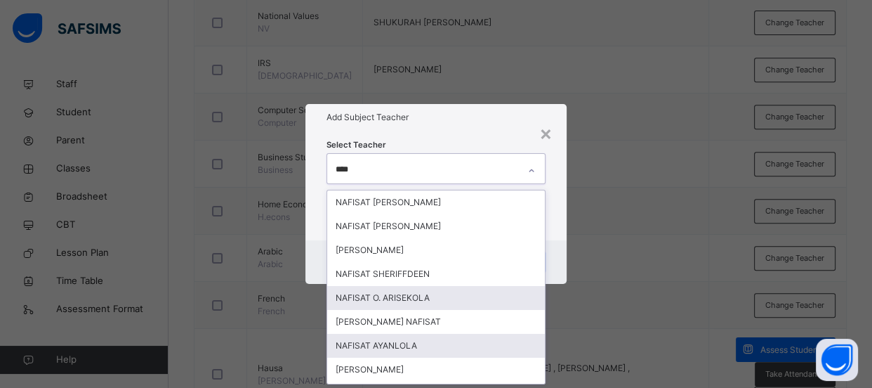
scroll to position [22, 0]
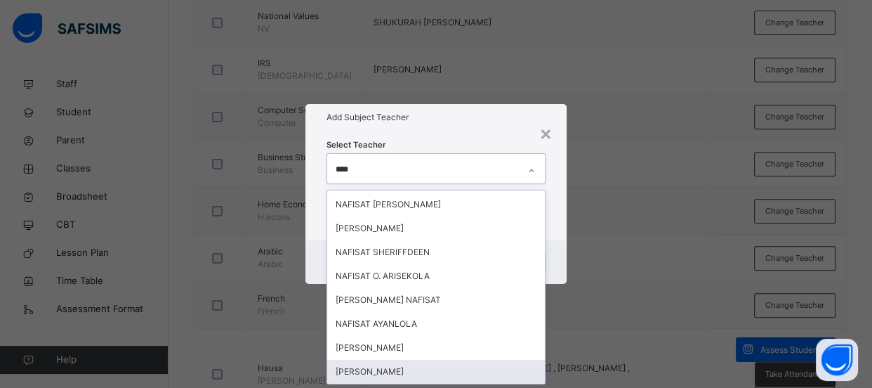
click at [413, 368] on div "[PERSON_NAME]" at bounding box center [436, 372] width 218 height 24
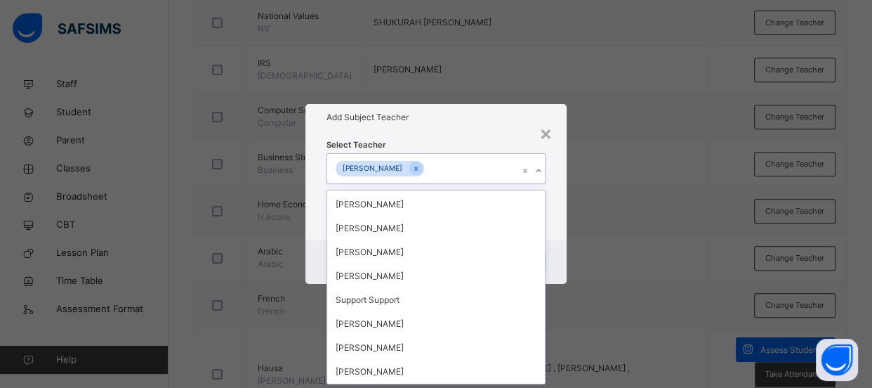
scroll to position [1452, 0]
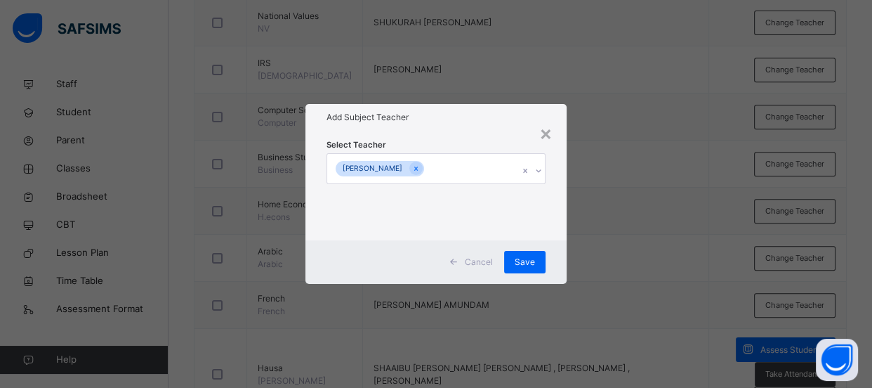
click at [610, 221] on div "× Add Subject Teacher Select Teacher [PERSON_NAME] SHEHU Cancel Save" at bounding box center [436, 194] width 872 height 388
click at [528, 263] on span "Save" at bounding box center [525, 262] width 20 height 13
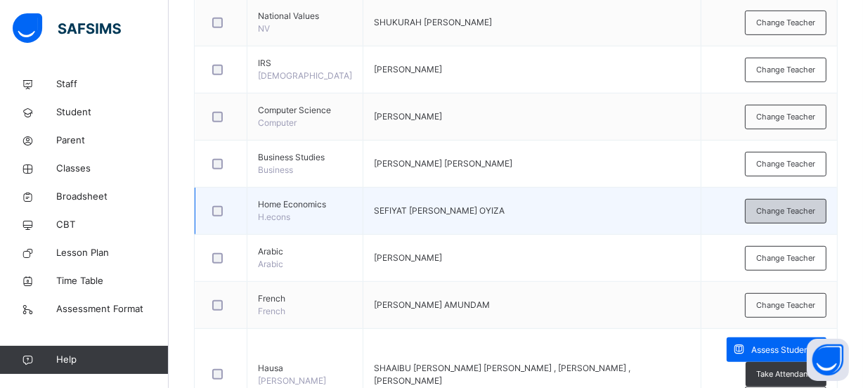
click at [773, 217] on span "Change Teacher" at bounding box center [785, 211] width 59 height 12
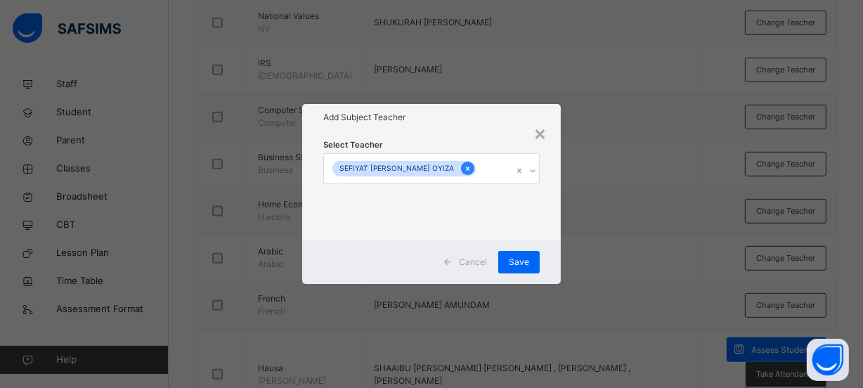
click at [466, 170] on icon at bounding box center [468, 168] width 4 height 4
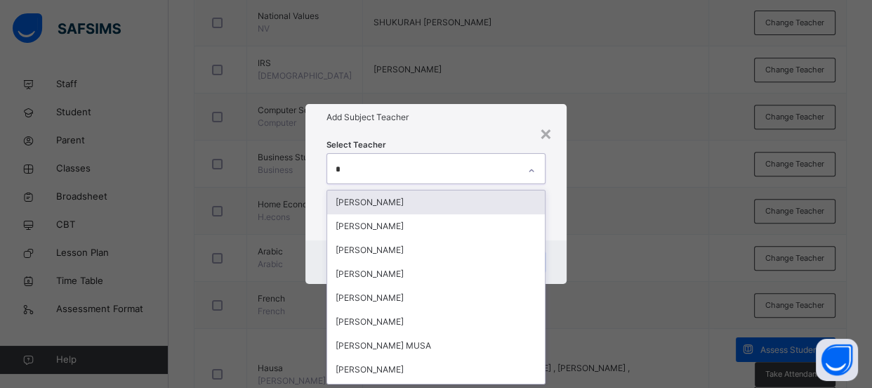
scroll to position [0, 0]
type input "***"
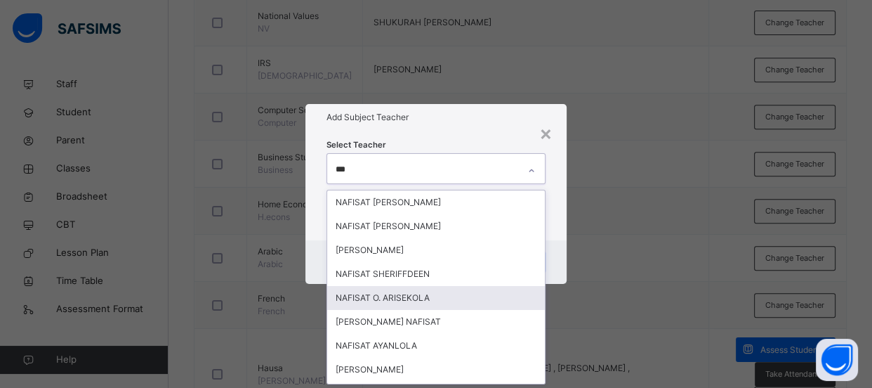
scroll to position [22, 0]
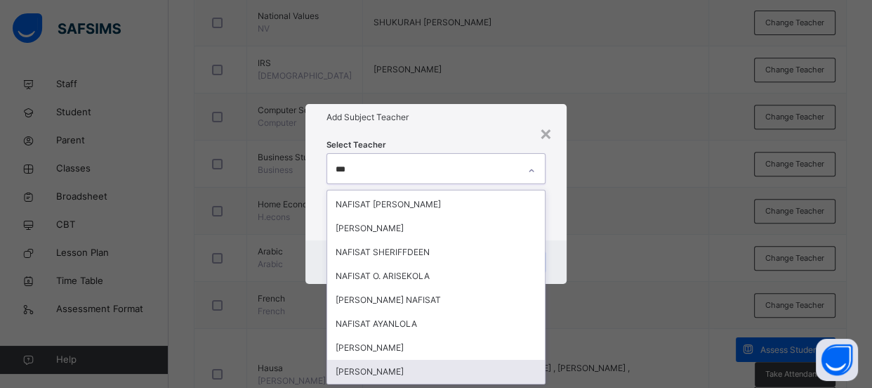
click at [456, 376] on div "[PERSON_NAME]" at bounding box center [436, 372] width 218 height 24
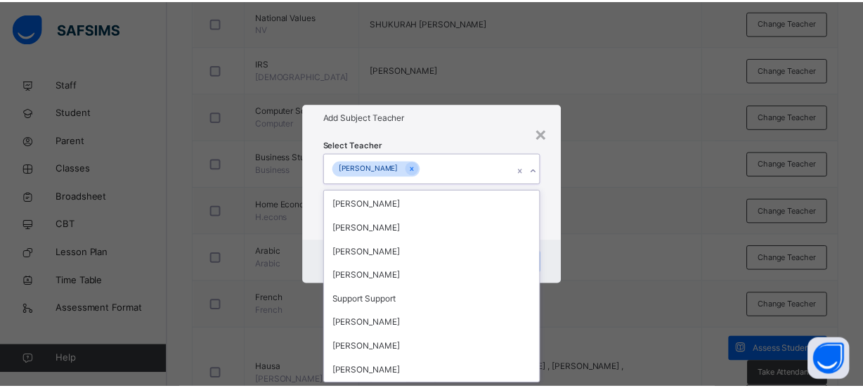
scroll to position [1452, 0]
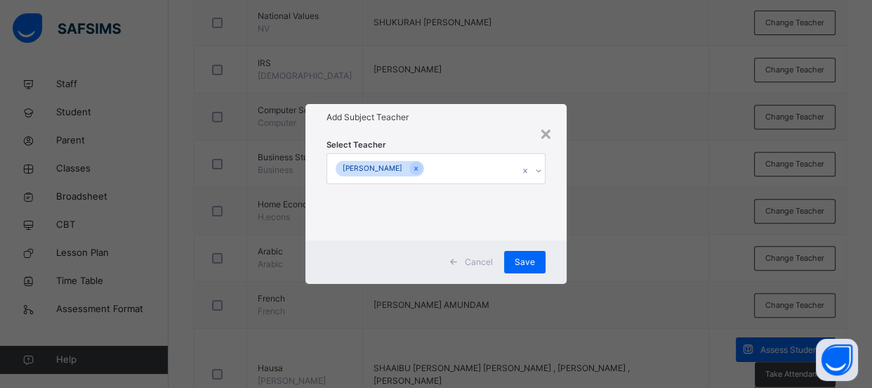
click at [691, 156] on div "× Add Subject Teacher Select Teacher [PERSON_NAME] SHEHU Cancel Save" at bounding box center [436, 194] width 872 height 388
click at [530, 254] on div "Save" at bounding box center [524, 262] width 41 height 22
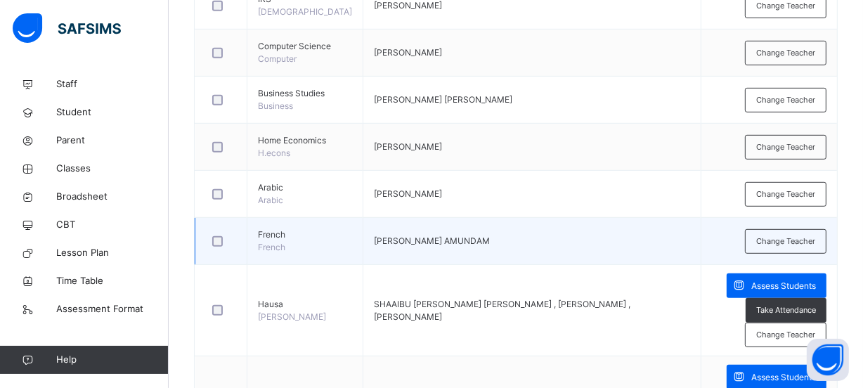
scroll to position [766, 0]
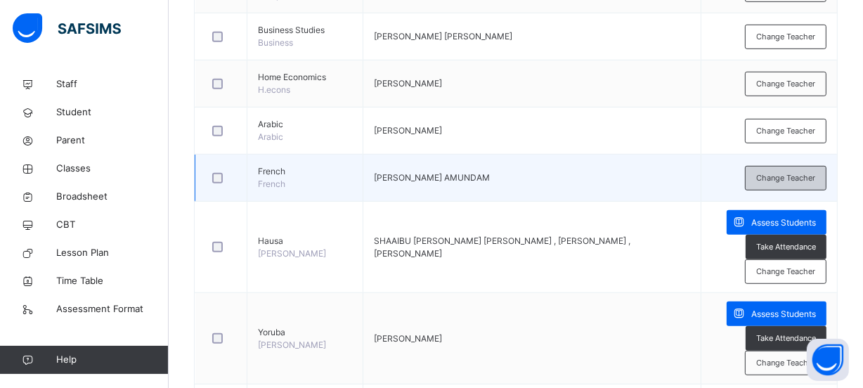
click at [771, 184] on span "Change Teacher" at bounding box center [785, 178] width 59 height 12
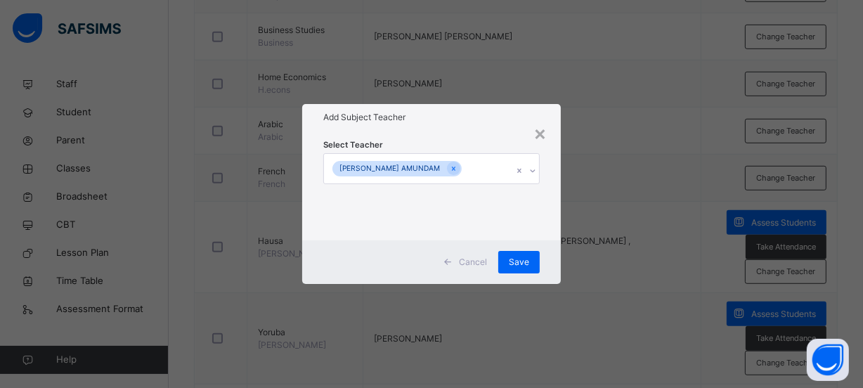
click at [478, 166] on div "[PERSON_NAME] AMUNDAM" at bounding box center [418, 169] width 188 height 30
click at [499, 173] on div "[PERSON_NAME] AMUNDAM" at bounding box center [418, 169] width 188 height 30
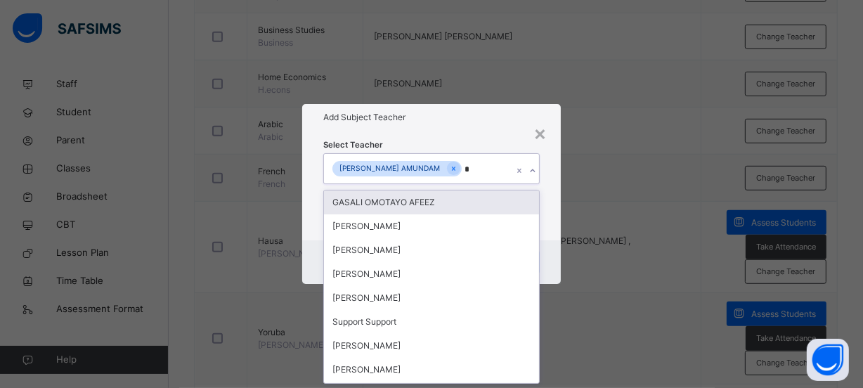
scroll to position [0, 0]
type input "******"
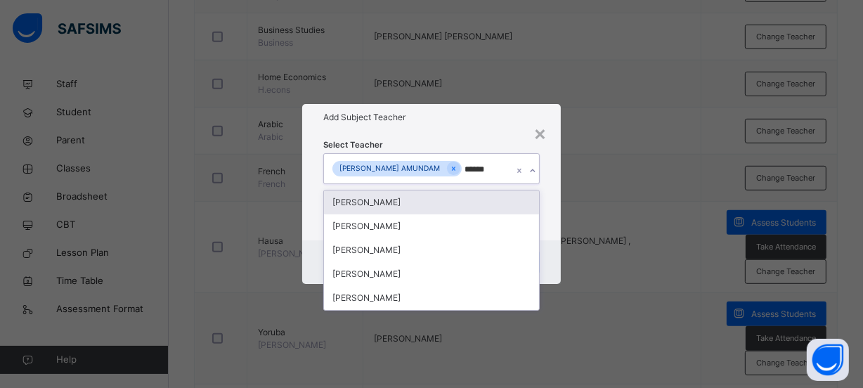
click at [519, 195] on div "[PERSON_NAME]" at bounding box center [431, 202] width 215 height 24
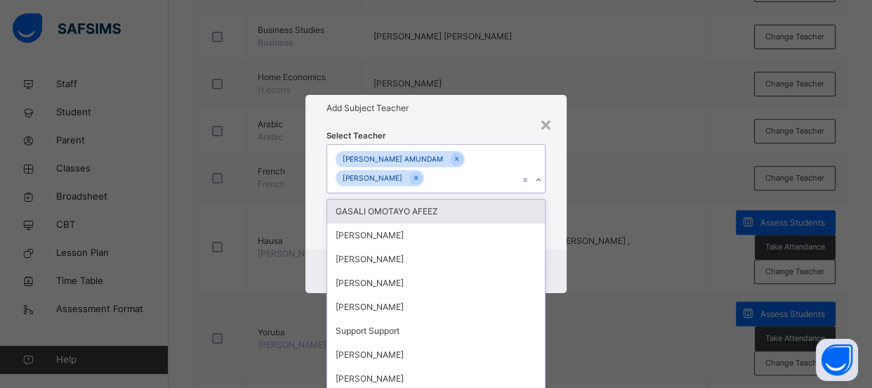
click at [637, 199] on div "× Add Subject Teacher Select Teacher option [PERSON_NAME], selected. option GAS…" at bounding box center [436, 194] width 872 height 388
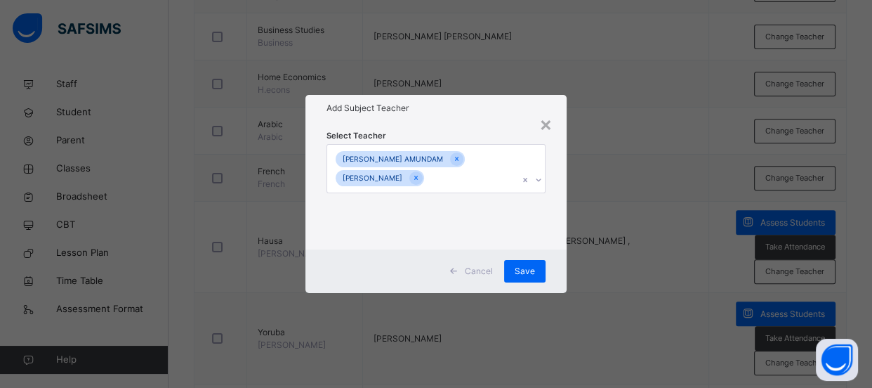
click at [634, 233] on div "× Add Subject Teacher Select Teacher [PERSON_NAME] MUKURO AMUNDAM [PERSON_NAME]…" at bounding box center [436, 194] width 872 height 388
click at [523, 271] on span "Save" at bounding box center [525, 271] width 20 height 13
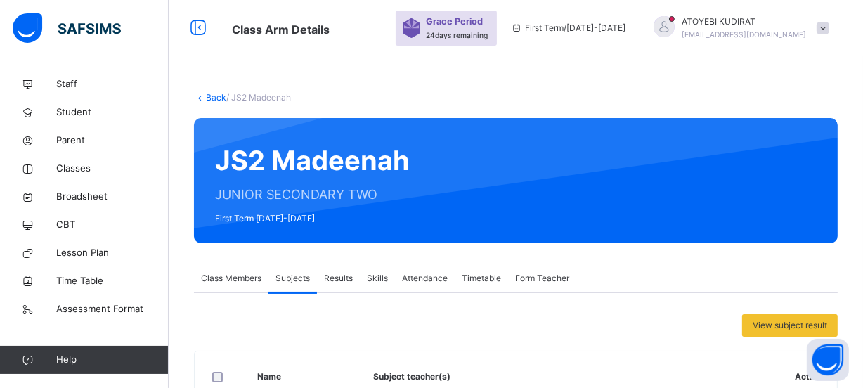
click at [217, 95] on link "Back" at bounding box center [216, 97] width 20 height 11
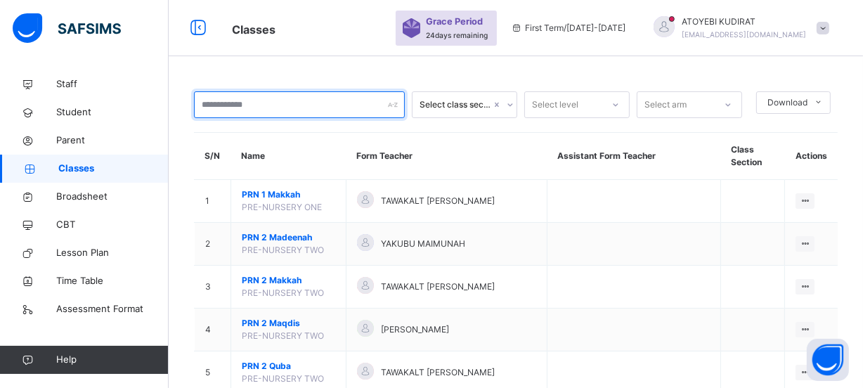
click at [281, 105] on input "text" at bounding box center [299, 104] width 211 height 27
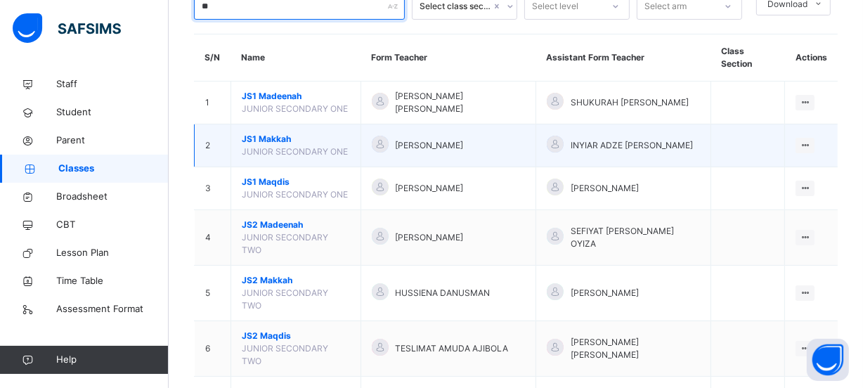
scroll to position [127, 0]
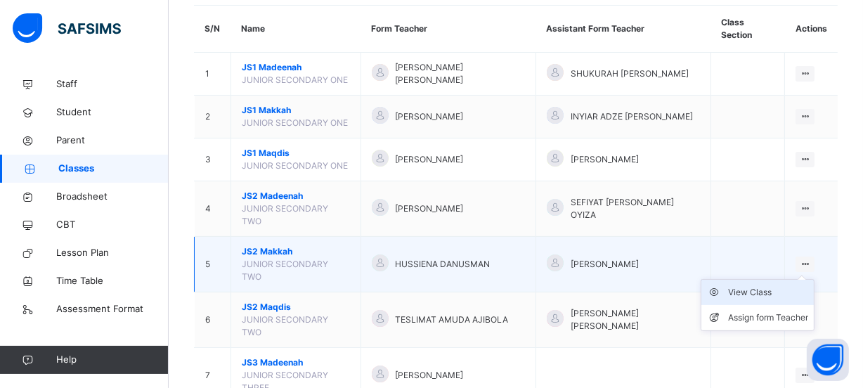
type input "**"
click at [769, 299] on div "View Class" at bounding box center [768, 292] width 80 height 14
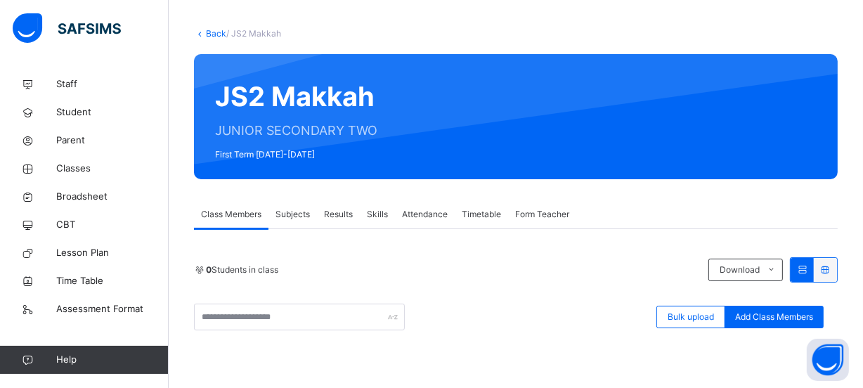
scroll to position [63, 0]
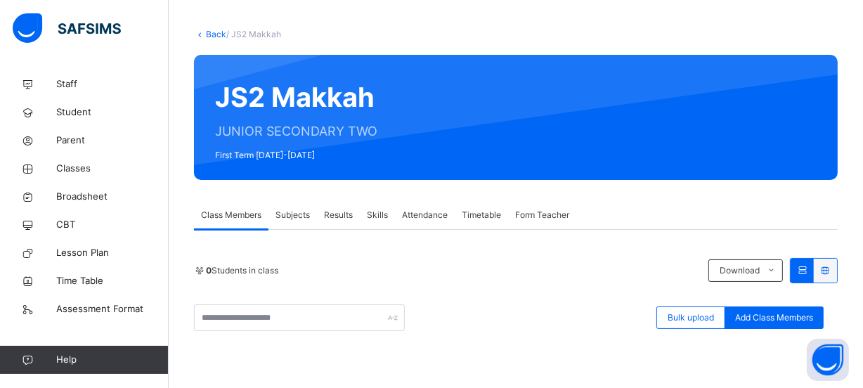
click at [301, 214] on span "Subjects" at bounding box center [292, 215] width 34 height 13
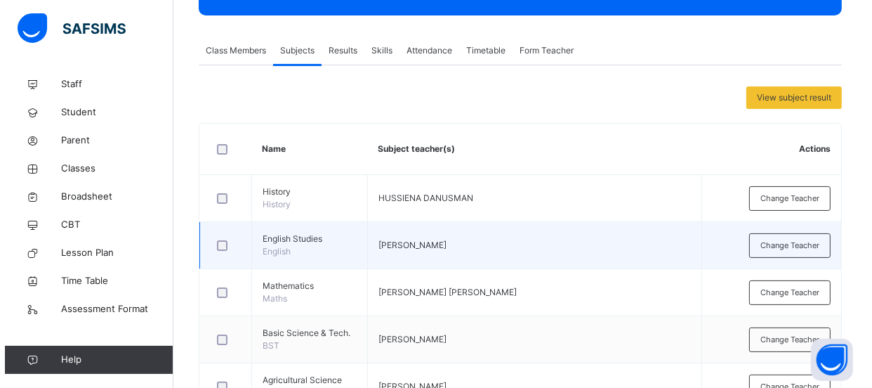
scroll to position [255, 0]
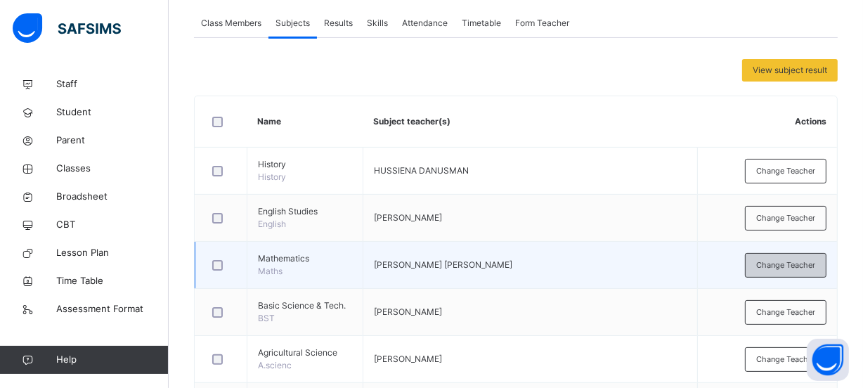
click at [780, 268] on span "Change Teacher" at bounding box center [785, 265] width 59 height 12
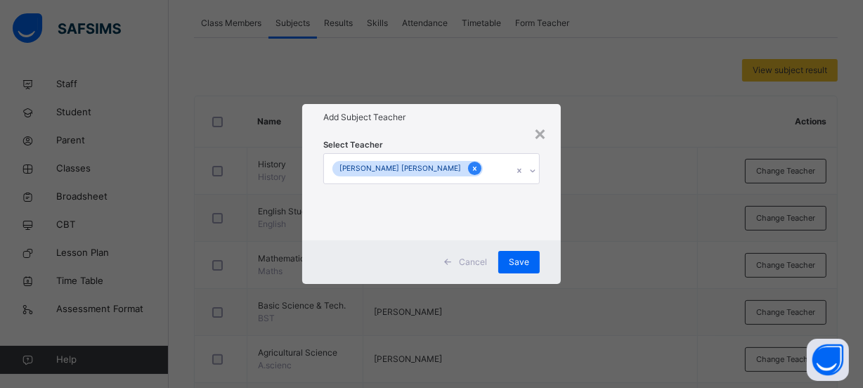
click at [471, 164] on icon at bounding box center [475, 169] width 8 height 10
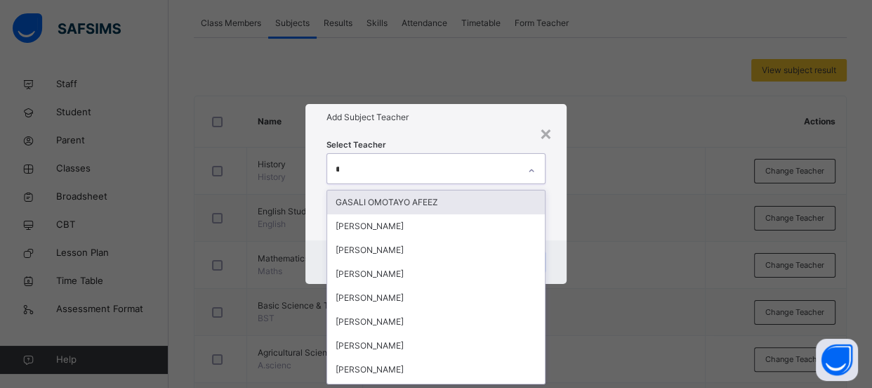
scroll to position [0, 0]
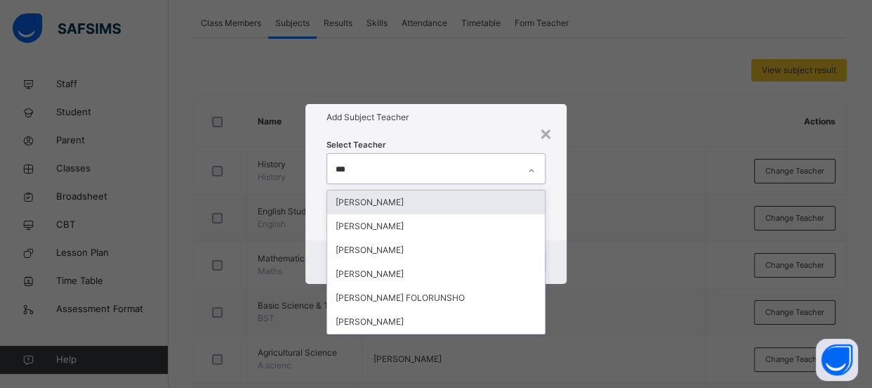
type input "****"
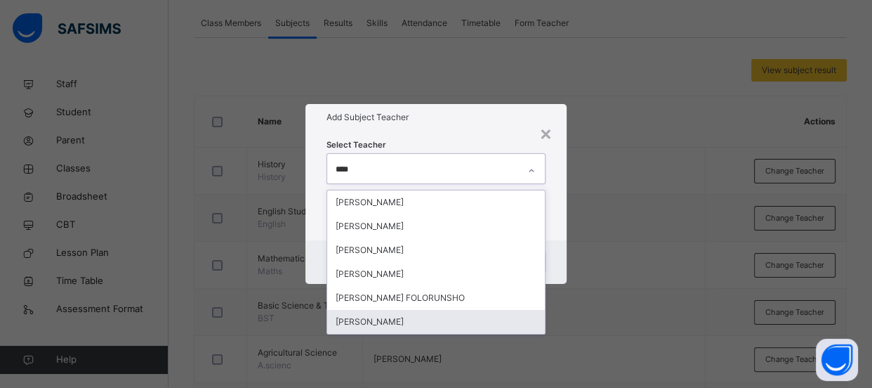
click at [477, 316] on div "[PERSON_NAME]" at bounding box center [436, 322] width 218 height 24
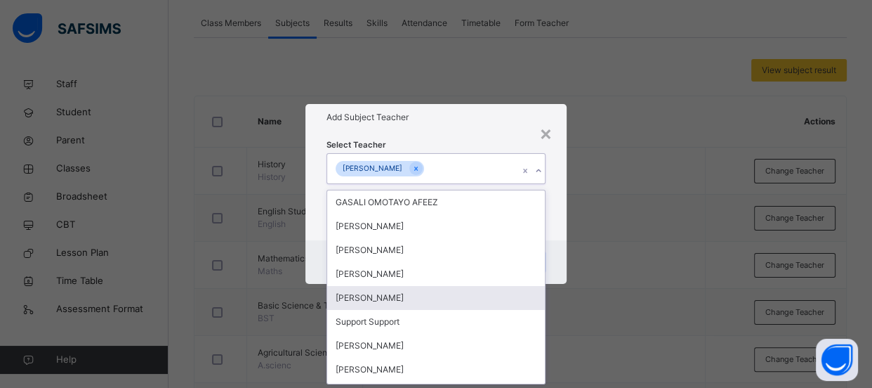
click at [583, 235] on div "× Add Subject Teacher Select Teacher option LUKMAN MOSEBOLATAN ADIGUN, selected…" at bounding box center [436, 194] width 872 height 388
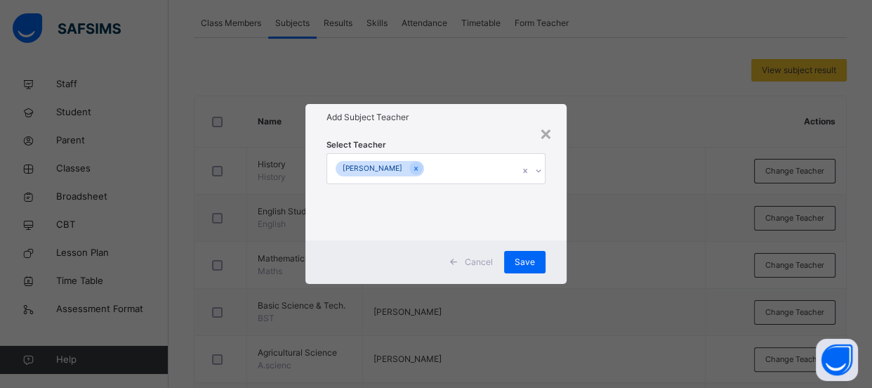
drag, startPoint x: 525, startPoint y: 259, endPoint x: 565, endPoint y: 253, distance: 40.4
click at [525, 258] on span "Save" at bounding box center [525, 262] width 20 height 13
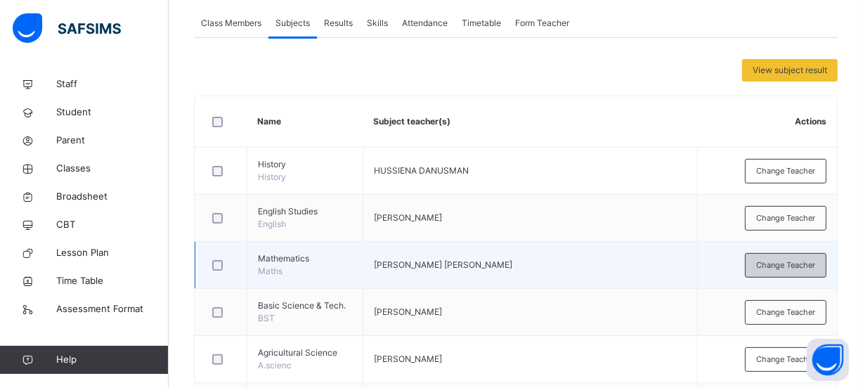
click at [783, 271] on span "Change Teacher" at bounding box center [785, 265] width 59 height 12
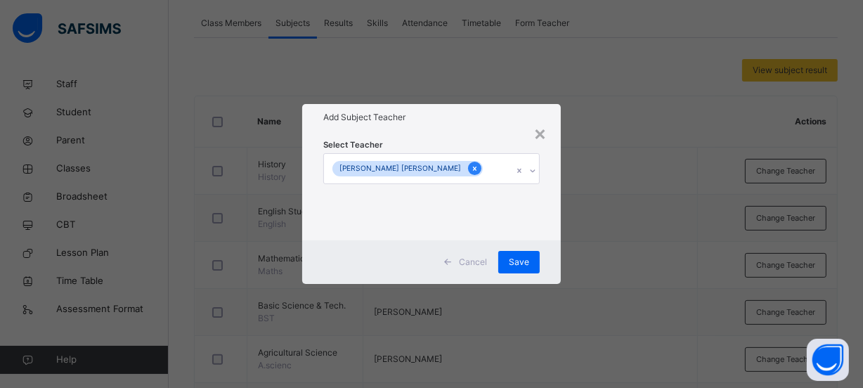
click at [473, 169] on icon at bounding box center [475, 168] width 4 height 4
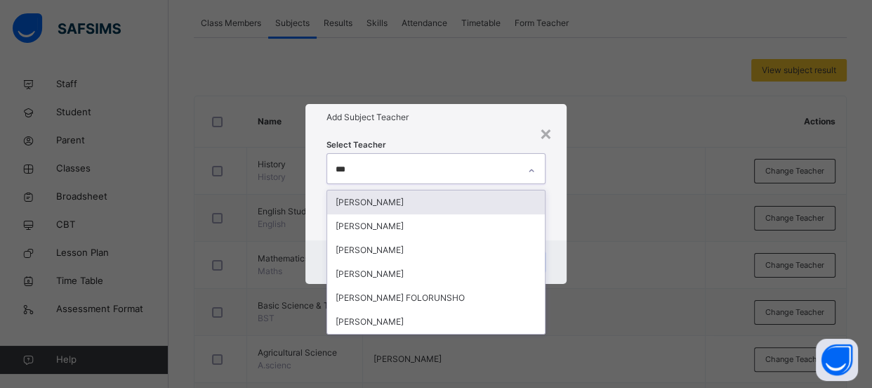
type input "****"
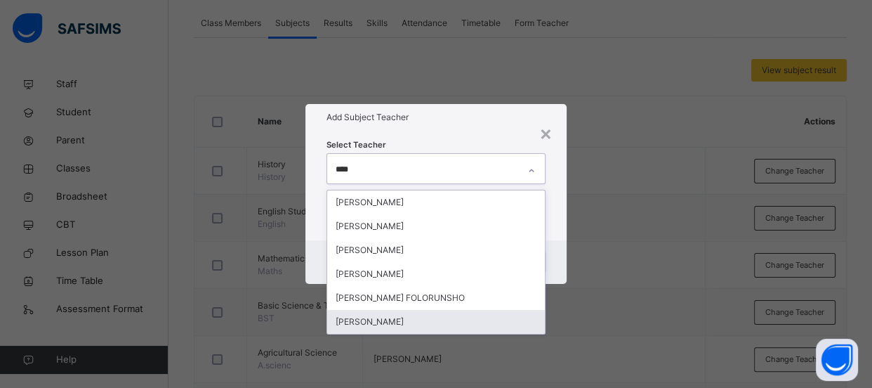
click at [445, 325] on div "[PERSON_NAME]" at bounding box center [436, 322] width 218 height 24
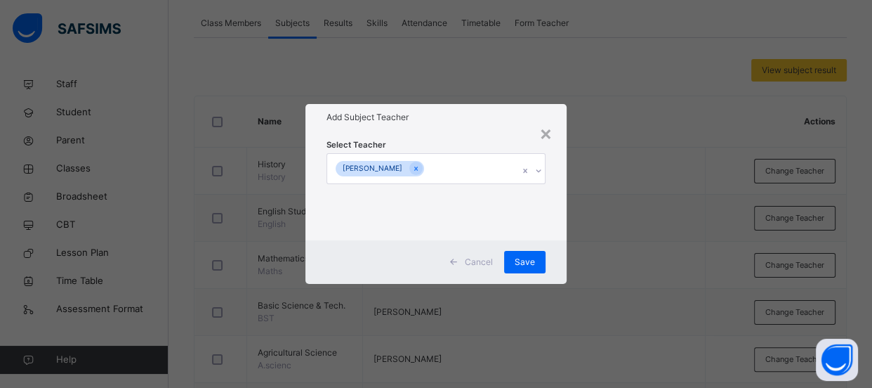
drag, startPoint x: 667, startPoint y: 223, endPoint x: 618, endPoint y: 236, distance: 51.0
click at [669, 222] on div "× Add Subject Teacher Select Teacher [PERSON_NAME] Cancel Save" at bounding box center [436, 194] width 872 height 388
click at [527, 263] on span "Save" at bounding box center [525, 262] width 20 height 13
click at [519, 263] on span "Save" at bounding box center [519, 262] width 20 height 13
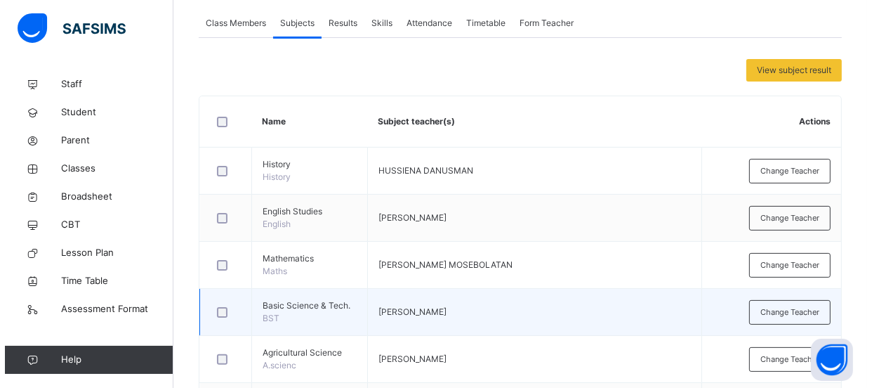
scroll to position [319, 0]
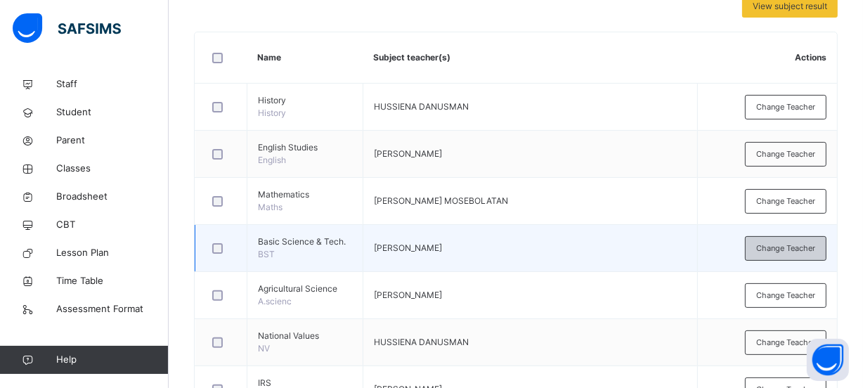
click at [796, 261] on div "Change Teacher" at bounding box center [785, 248] width 81 height 25
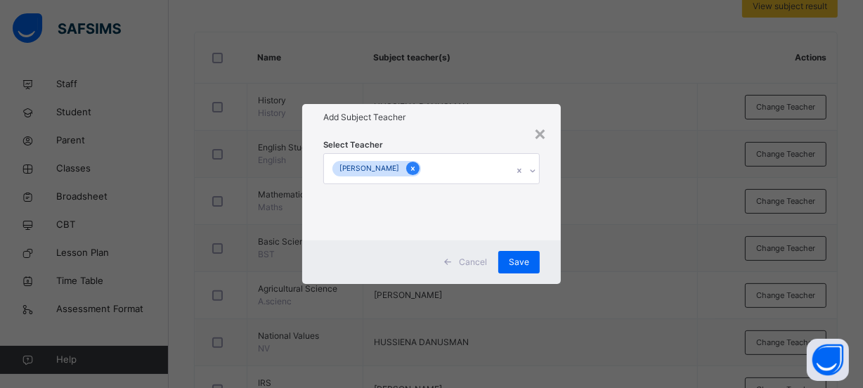
click at [417, 169] on icon at bounding box center [413, 169] width 8 height 10
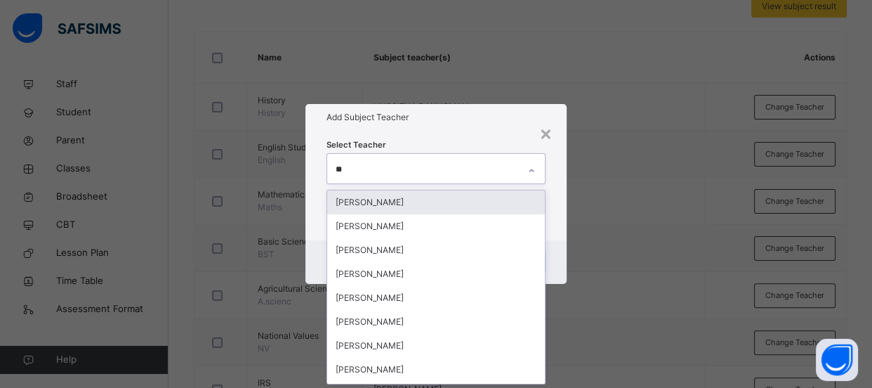
scroll to position [0, 0]
type input "*******"
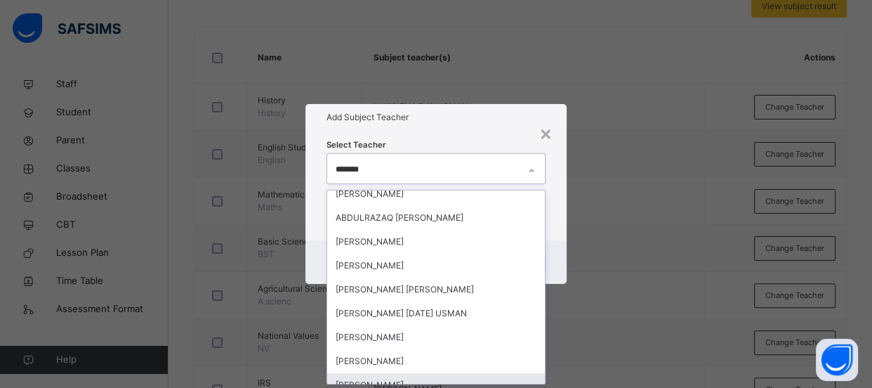
scroll to position [45, 0]
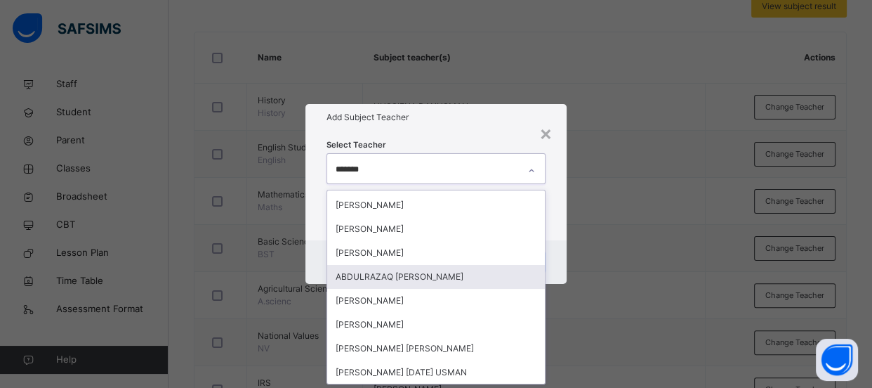
click at [443, 271] on div "ABDULRAZAQ [PERSON_NAME]" at bounding box center [436, 277] width 218 height 24
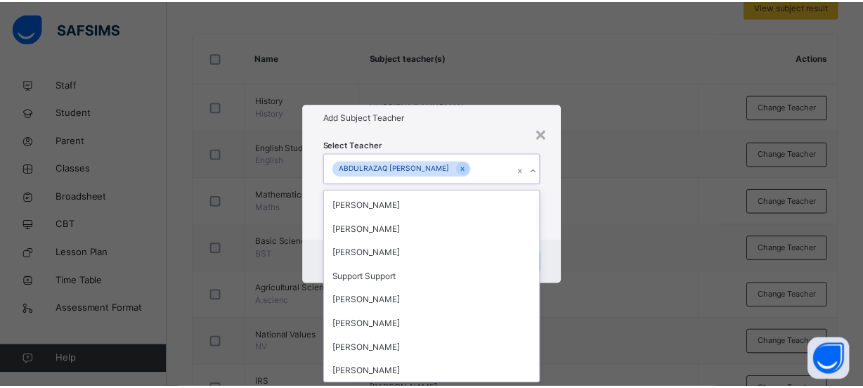
scroll to position [1117, 0]
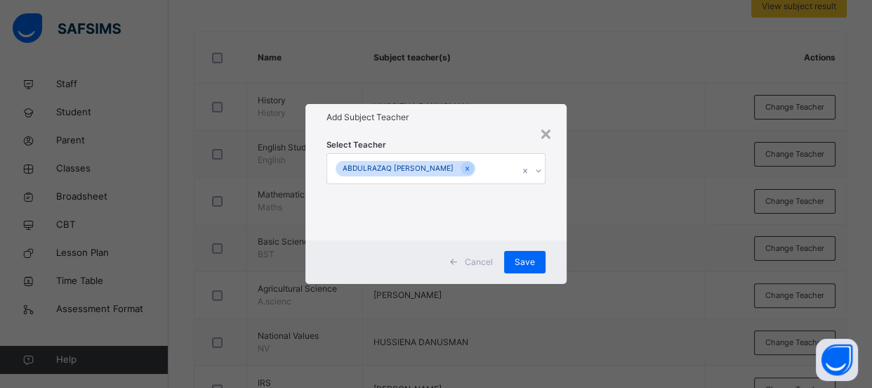
click at [702, 232] on div "× Add Subject Teacher Select Teacher [PERSON_NAME] Cancel Save" at bounding box center [436, 194] width 872 height 388
drag, startPoint x: 512, startPoint y: 261, endPoint x: 509, endPoint y: 136, distance: 125.1
click at [514, 260] on div "Save" at bounding box center [524, 262] width 41 height 22
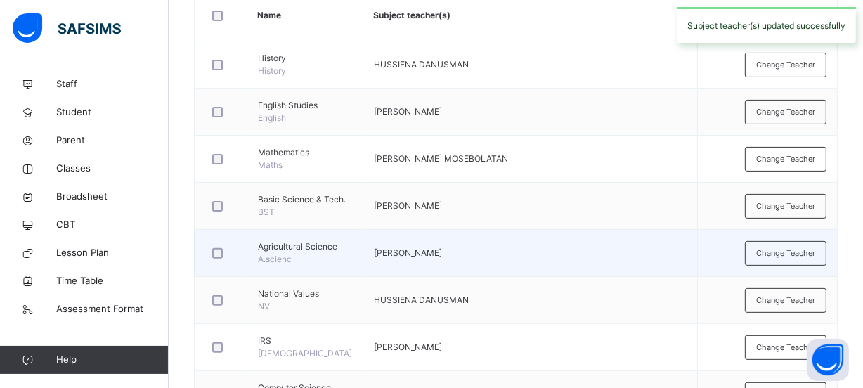
scroll to position [383, 0]
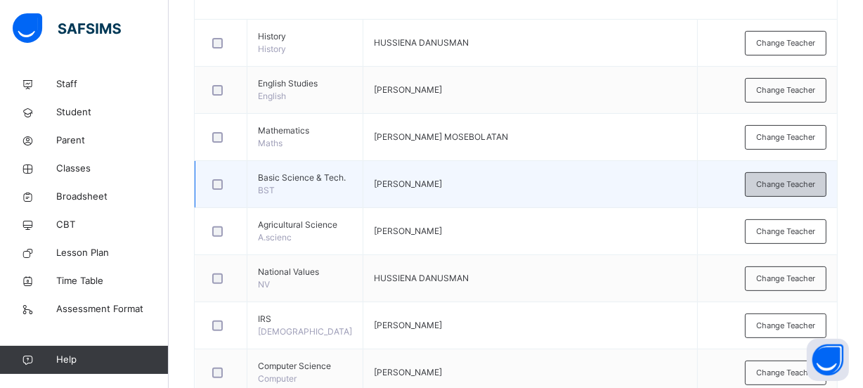
click at [767, 190] on span "Change Teacher" at bounding box center [785, 184] width 59 height 12
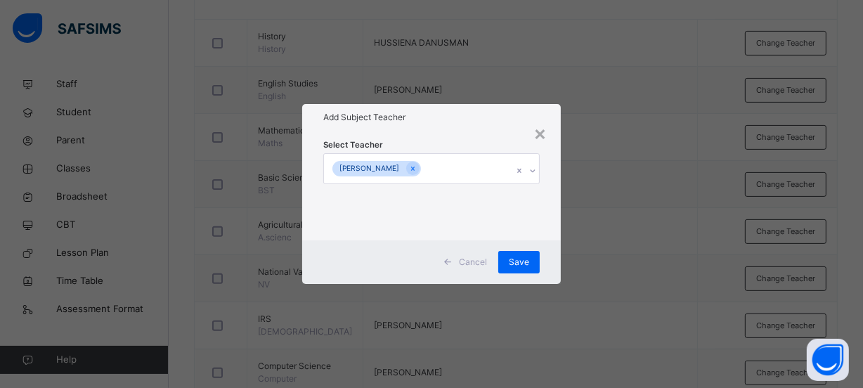
click at [500, 164] on div "[PERSON_NAME]" at bounding box center [418, 169] width 188 height 30
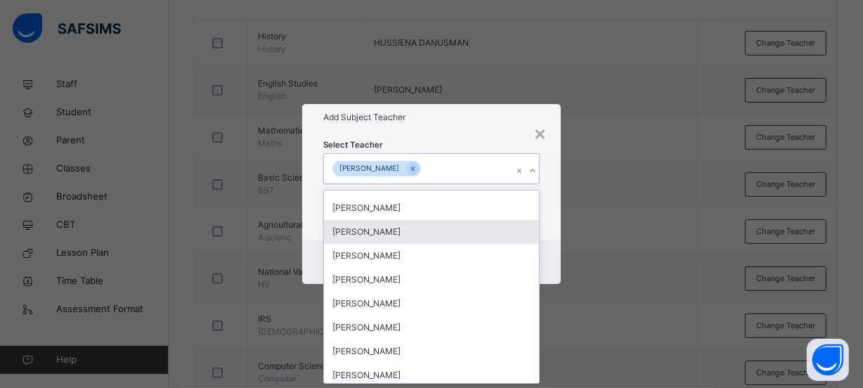
scroll to position [191, 0]
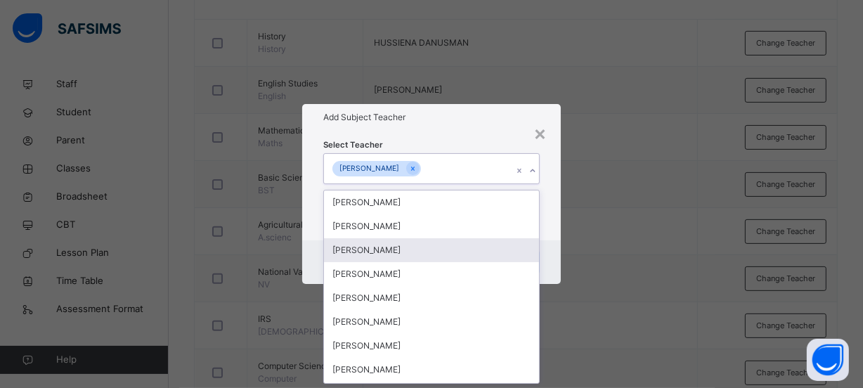
type input "*"
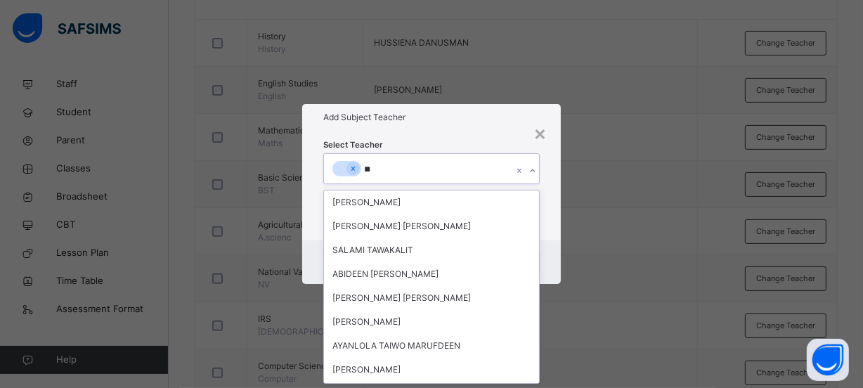
scroll to position [0, 0]
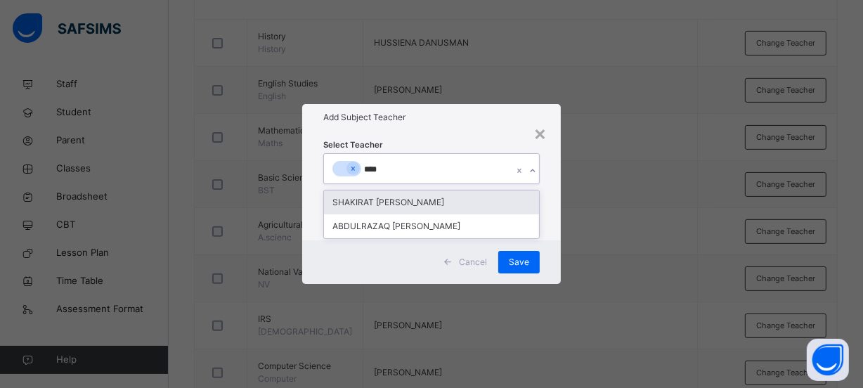
type input "*****"
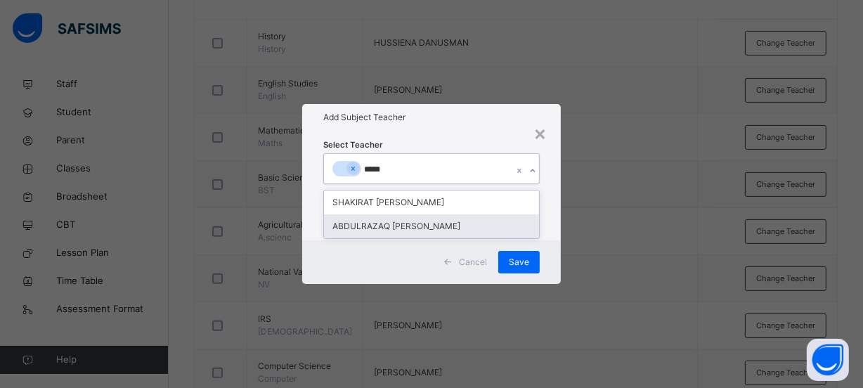
click at [455, 221] on div "ABDULRAZAQ [PERSON_NAME]" at bounding box center [431, 226] width 215 height 24
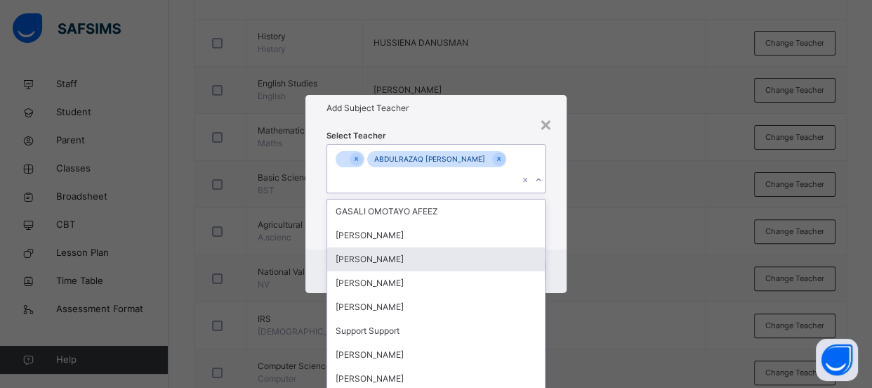
click at [635, 234] on div "× Add Subject Teacher Select Teacher option ABDULRAZAQ TAIYE USMAN, selected. o…" at bounding box center [436, 194] width 872 height 388
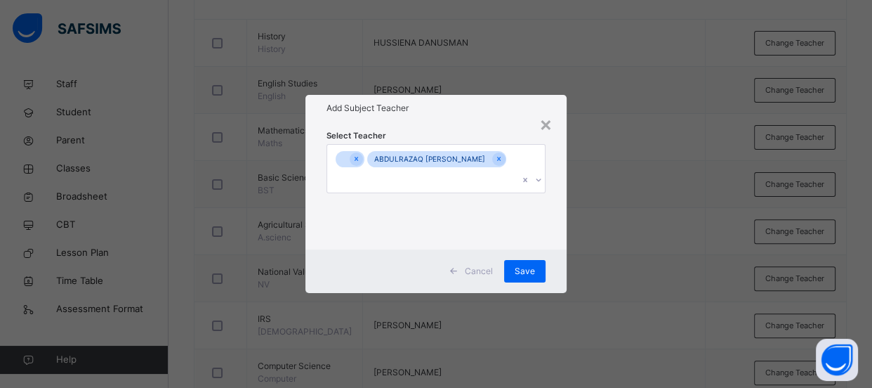
drag, startPoint x: 530, startPoint y: 259, endPoint x: 622, endPoint y: 249, distance: 92.5
click at [528, 265] on span "Save" at bounding box center [525, 271] width 20 height 13
click at [524, 267] on span "Save" at bounding box center [519, 271] width 20 height 13
click at [520, 266] on span "Save" at bounding box center [519, 271] width 20 height 13
click at [524, 265] on span "Save" at bounding box center [519, 271] width 20 height 13
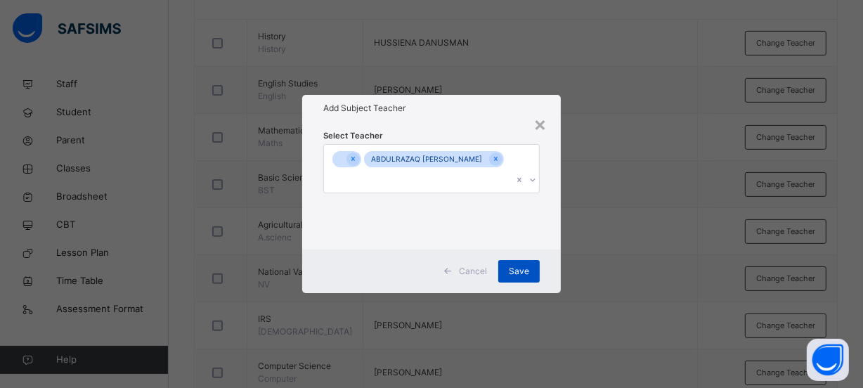
click at [522, 265] on span "Save" at bounding box center [519, 271] width 20 height 13
click at [514, 264] on div "Save" at bounding box center [518, 271] width 41 height 22
click at [523, 265] on span "Save" at bounding box center [519, 271] width 20 height 13
click at [524, 265] on span "Save" at bounding box center [519, 271] width 20 height 13
click at [528, 260] on div "Save" at bounding box center [518, 271] width 41 height 22
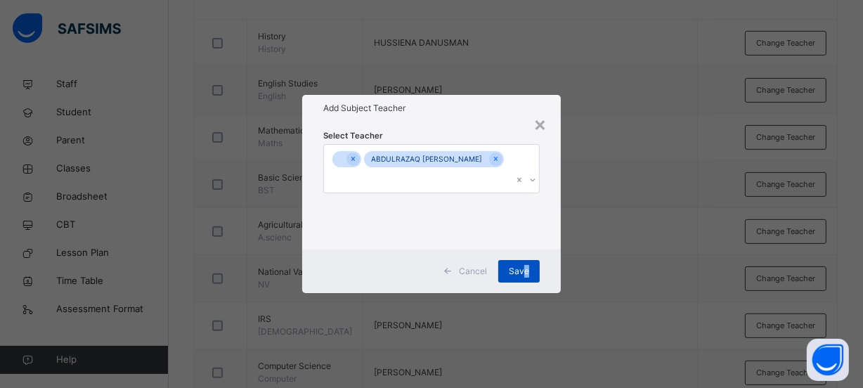
click at [523, 267] on span "Save" at bounding box center [519, 271] width 20 height 13
click at [525, 265] on span "Save" at bounding box center [519, 271] width 20 height 13
click at [544, 138] on div "×" at bounding box center [539, 124] width 13 height 30
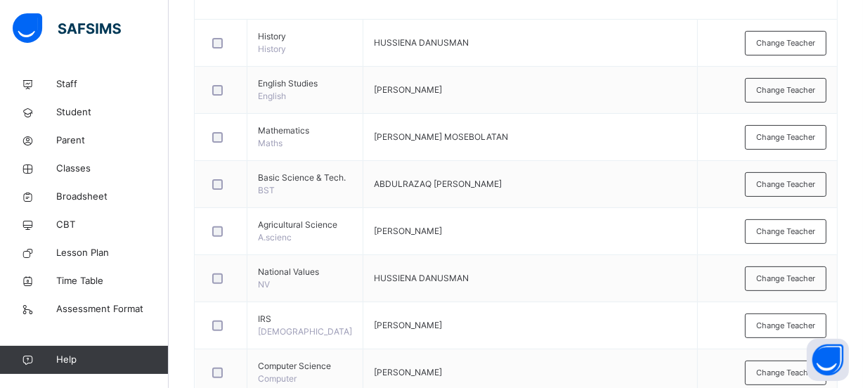
click at [769, 197] on div "Change Teacher" at bounding box center [785, 184] width 81 height 25
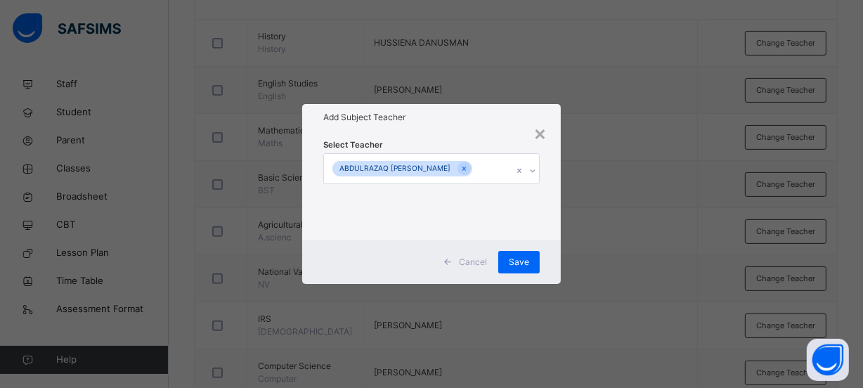
click at [494, 169] on div "ABDULRAZAQ [PERSON_NAME]" at bounding box center [418, 169] width 188 height 30
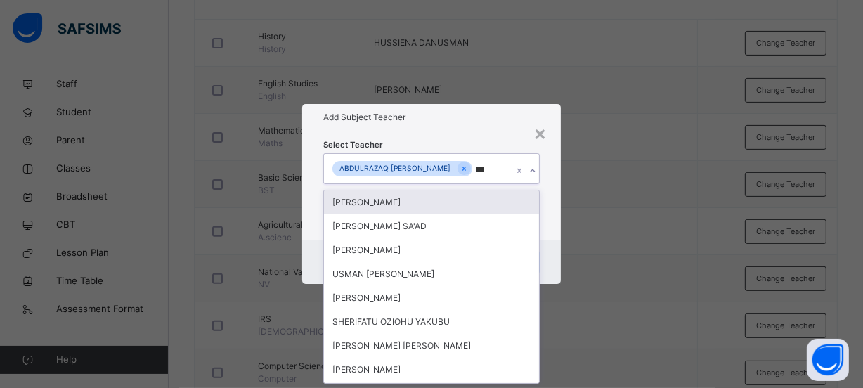
type input "****"
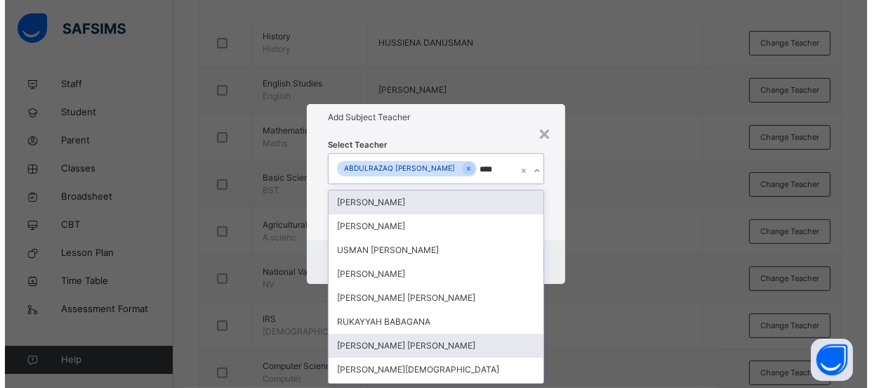
scroll to position [46, 0]
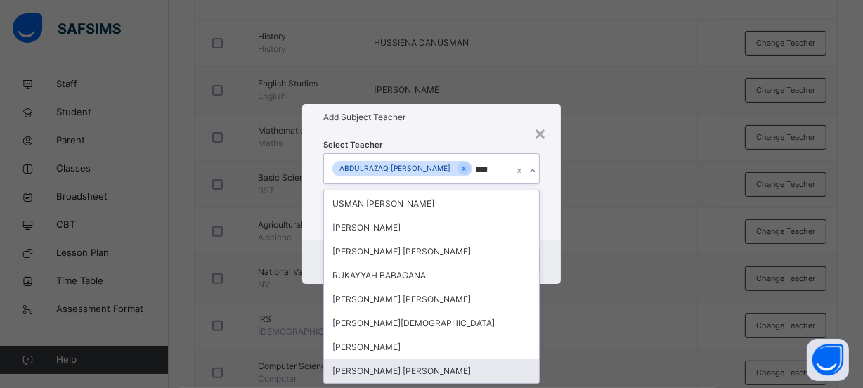
click at [483, 365] on div "[PERSON_NAME] [PERSON_NAME]" at bounding box center [431, 371] width 215 height 24
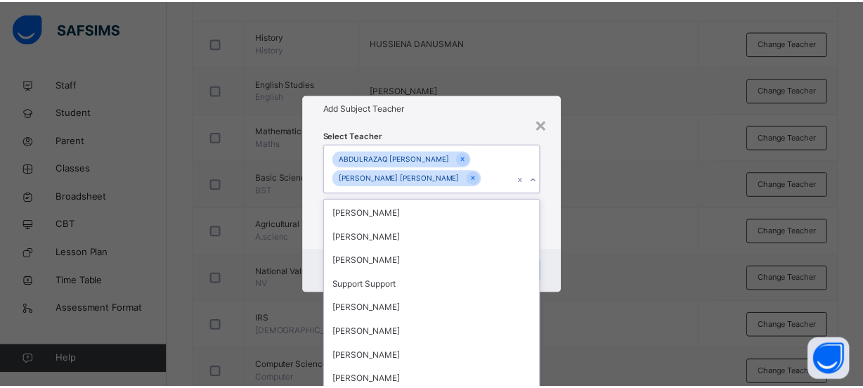
scroll to position [2336, 0]
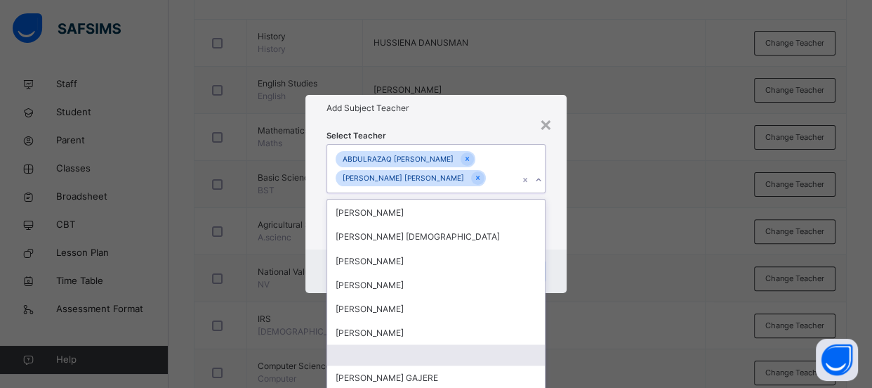
click at [636, 335] on div "× Add Subject Teacher Select Teacher option MUHAMMAD BABANGIDA IBRAHIM, selecte…" at bounding box center [436, 194] width 872 height 388
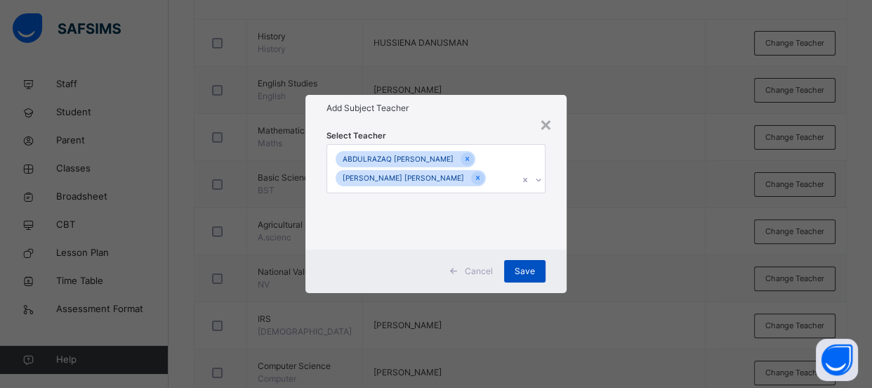
click at [540, 270] on div "Save" at bounding box center [524, 271] width 41 height 22
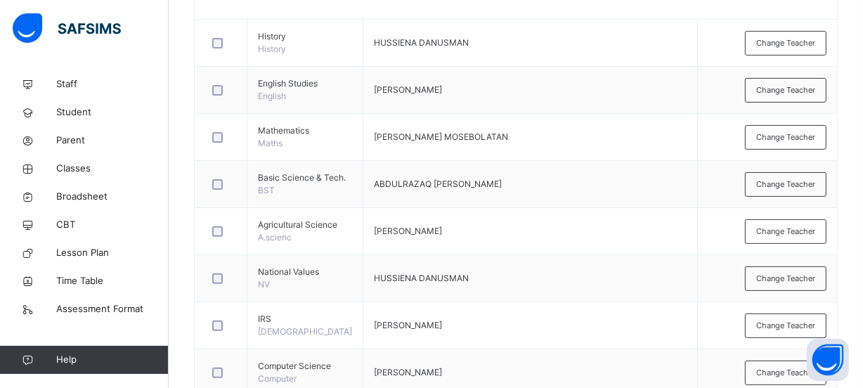
click at [789, 190] on span "Change Teacher" at bounding box center [785, 184] width 59 height 12
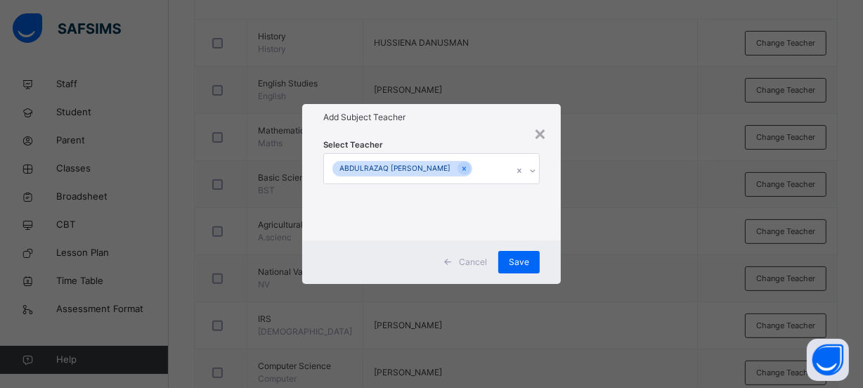
click at [497, 167] on div "ABDULRAZAQ [PERSON_NAME]" at bounding box center [418, 169] width 188 height 30
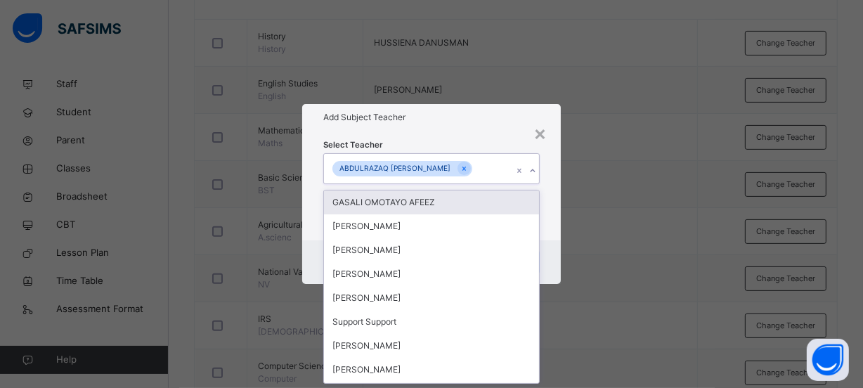
scroll to position [0, 0]
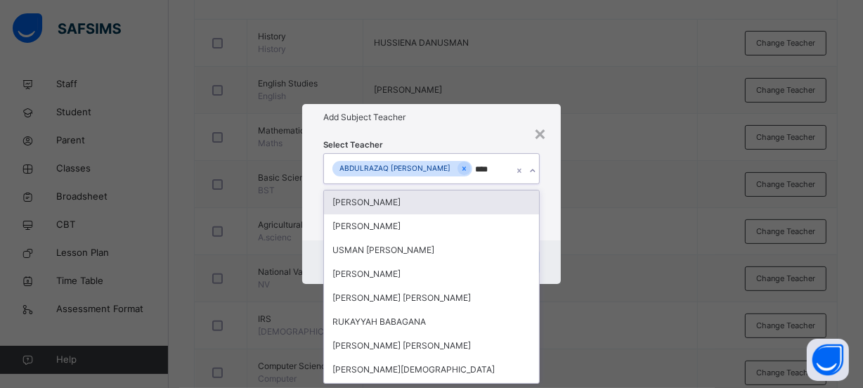
type input "*****"
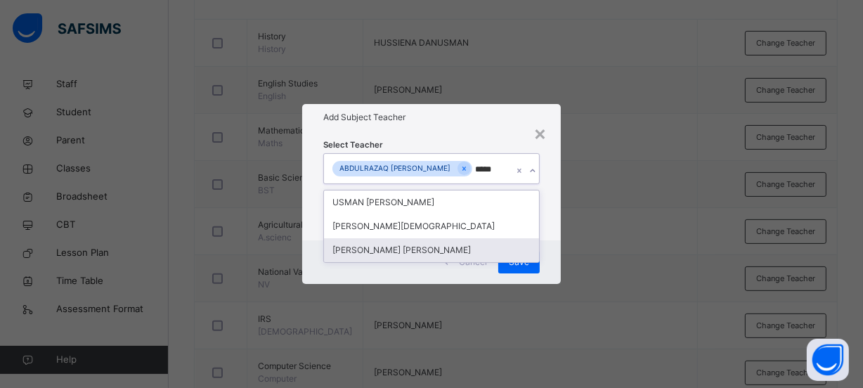
click at [476, 250] on div "[PERSON_NAME] [PERSON_NAME]" at bounding box center [431, 250] width 215 height 24
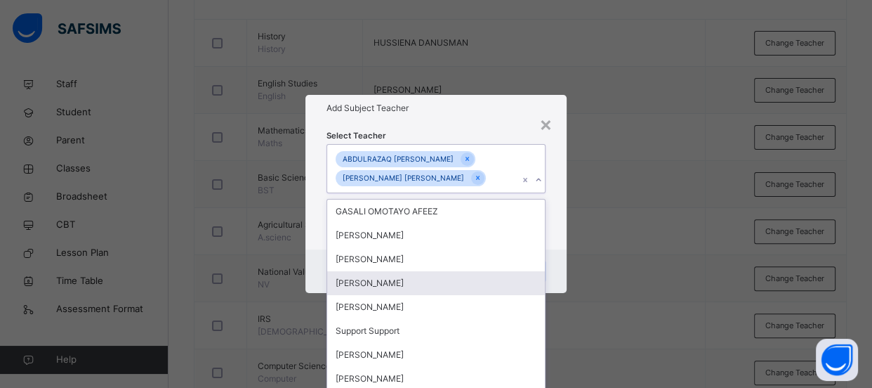
click at [616, 253] on div "× Add Subject Teacher Select Teacher option MUHAMMAD BABANGIDA IBRAHIM, selecte…" at bounding box center [436, 194] width 872 height 388
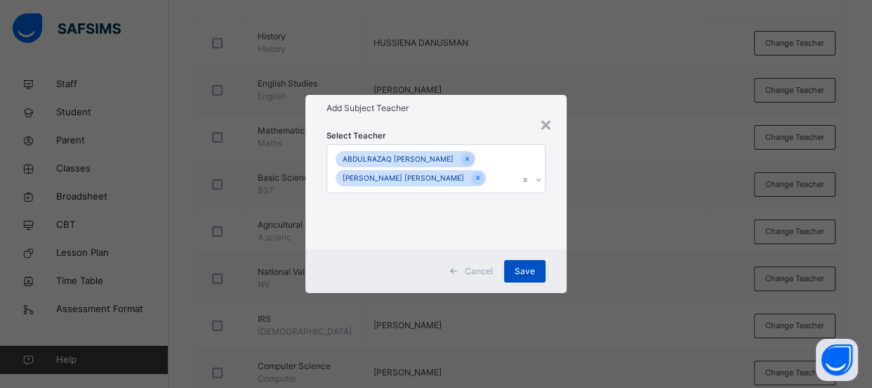
click at [520, 270] on span "Save" at bounding box center [525, 271] width 20 height 13
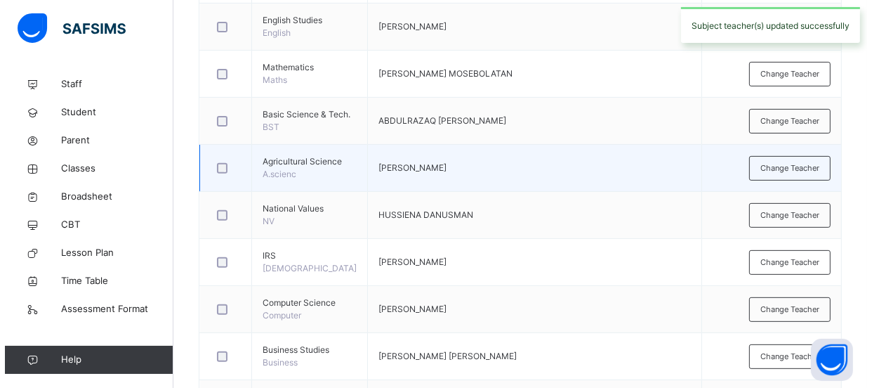
scroll to position [447, 0]
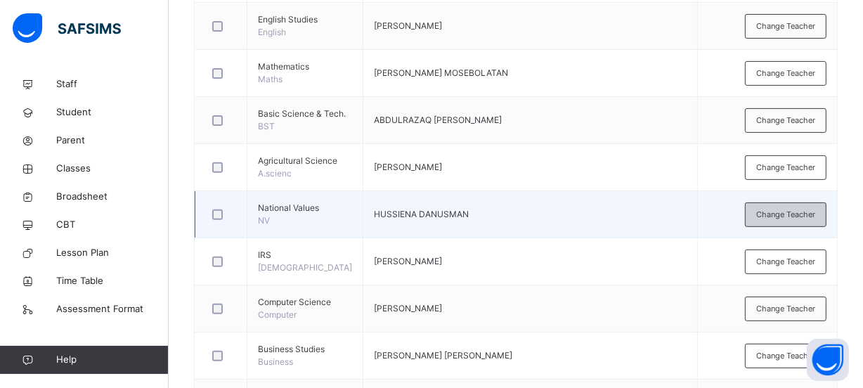
click at [790, 227] on div "Change Teacher" at bounding box center [785, 214] width 81 height 25
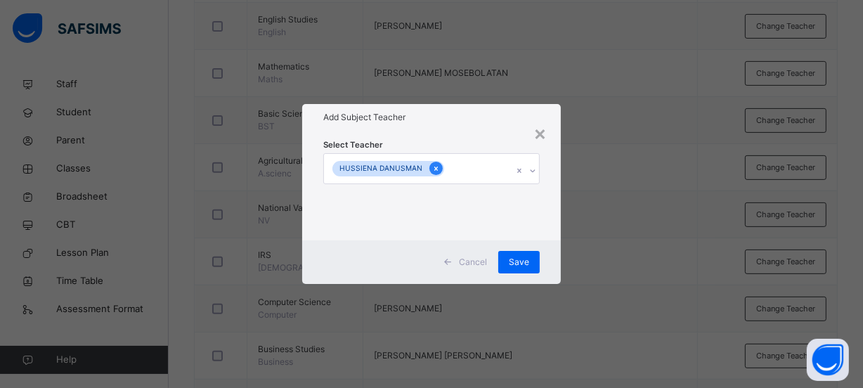
click at [433, 168] on icon at bounding box center [436, 169] width 8 height 10
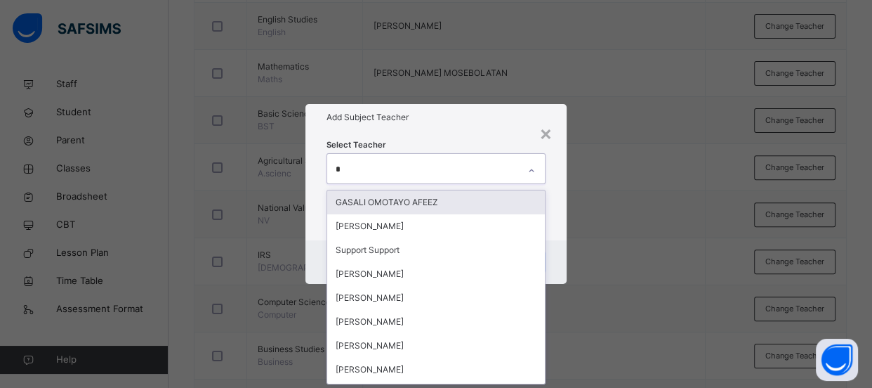
scroll to position [0, 0]
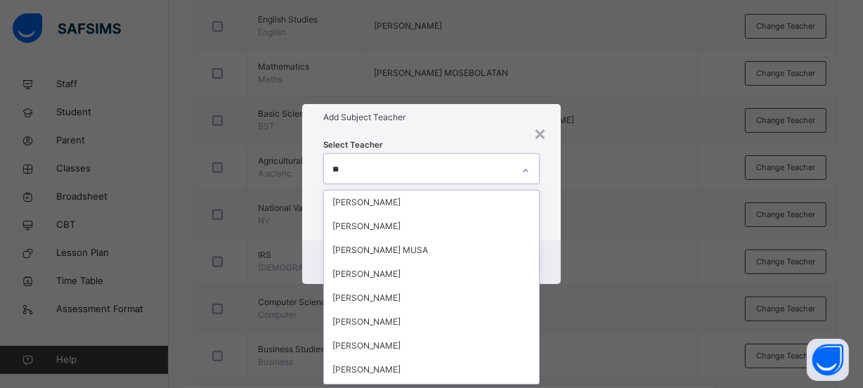
type input "***"
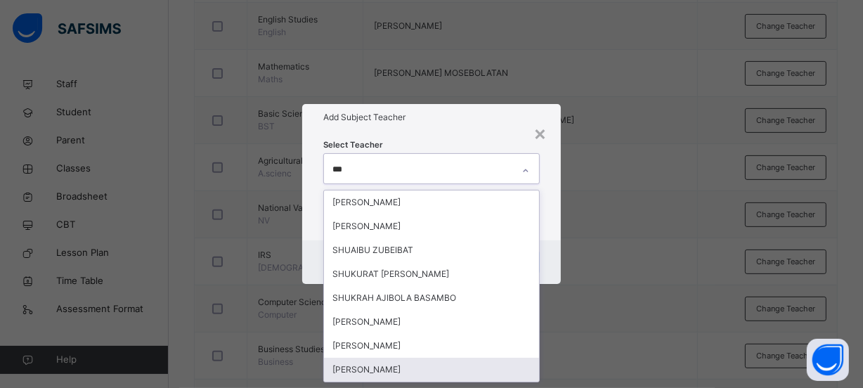
click at [404, 369] on div "[PERSON_NAME]" at bounding box center [431, 370] width 215 height 24
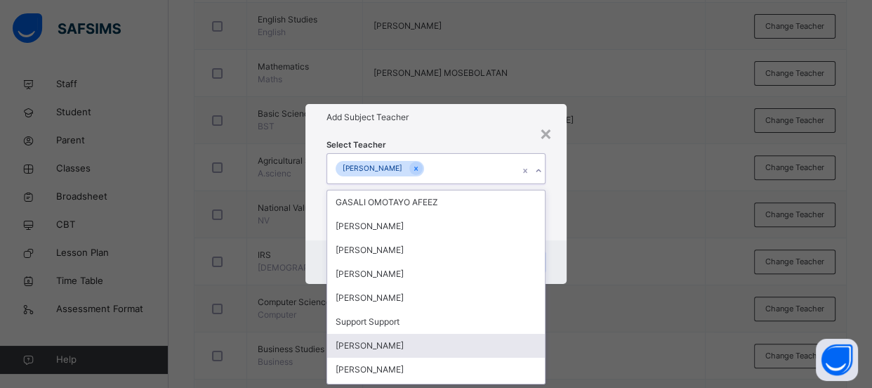
click at [654, 201] on div "× Add Subject Teacher Select Teacher option SHUKURAH KABIRU YAKUBU, selected. o…" at bounding box center [436, 194] width 872 height 388
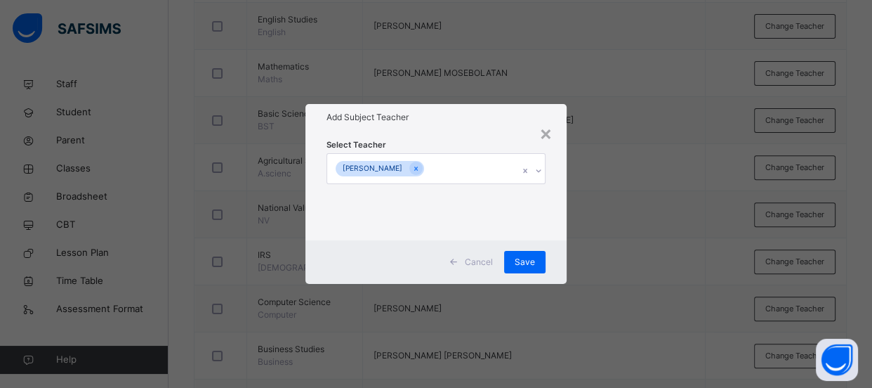
drag, startPoint x: 530, startPoint y: 261, endPoint x: 592, endPoint y: 168, distance: 111.4
click at [530, 260] on span "Save" at bounding box center [525, 262] width 20 height 13
click at [529, 259] on span "Save" at bounding box center [519, 262] width 20 height 13
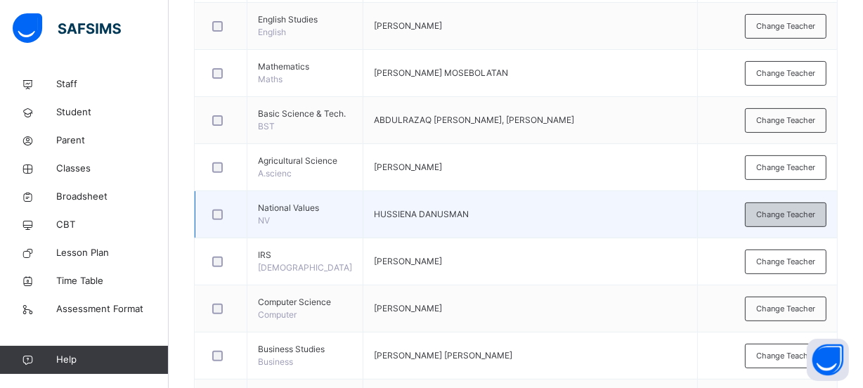
click at [765, 221] on span "Change Teacher" at bounding box center [785, 215] width 59 height 12
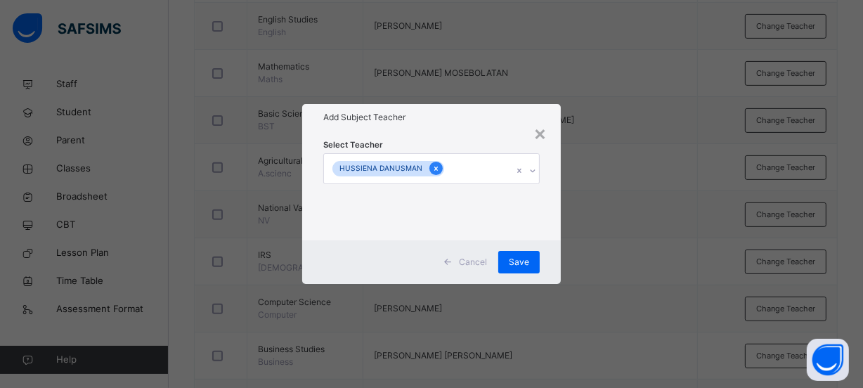
click at [435, 168] on icon at bounding box center [436, 169] width 8 height 10
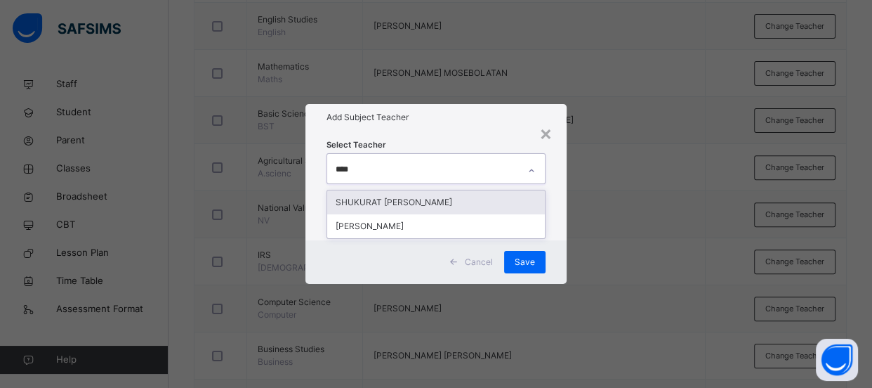
type input "*****"
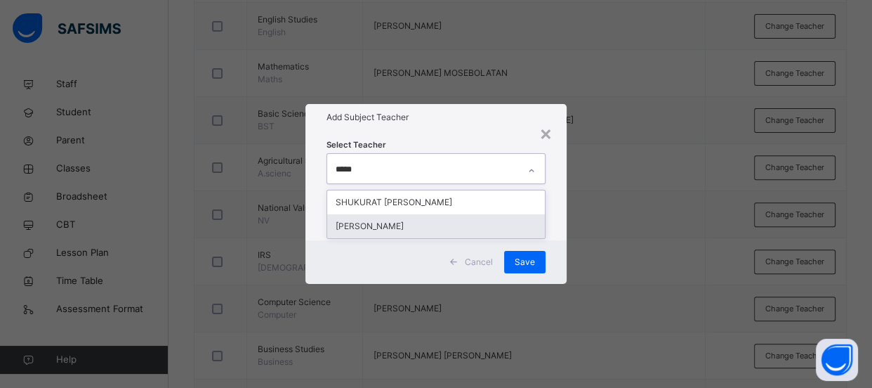
click at [485, 222] on div "[PERSON_NAME]" at bounding box center [436, 226] width 218 height 24
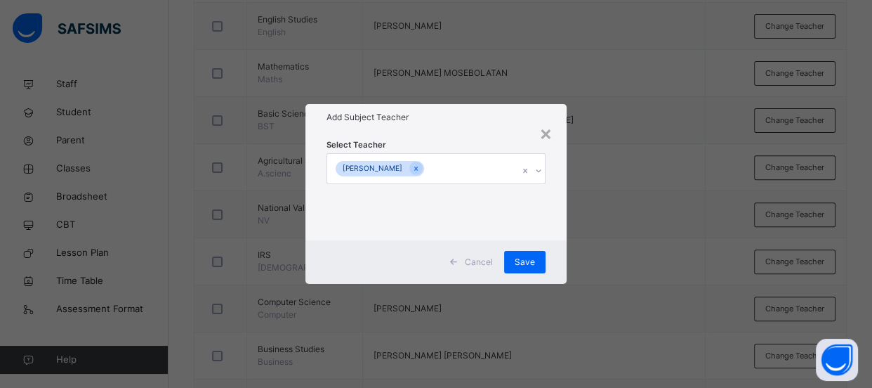
click at [654, 292] on div "× Add Subject Teacher Select Teacher [PERSON_NAME] Cancel Save" at bounding box center [436, 194] width 872 height 388
click at [523, 260] on span "Save" at bounding box center [525, 262] width 20 height 13
click at [528, 259] on span "Save" at bounding box center [519, 262] width 20 height 13
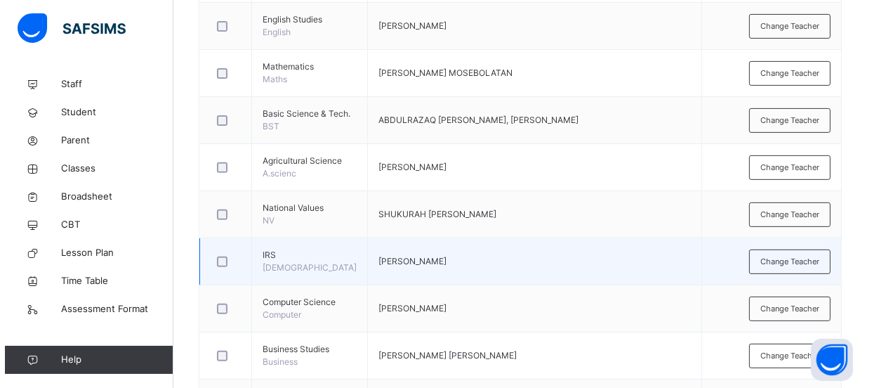
scroll to position [511, 0]
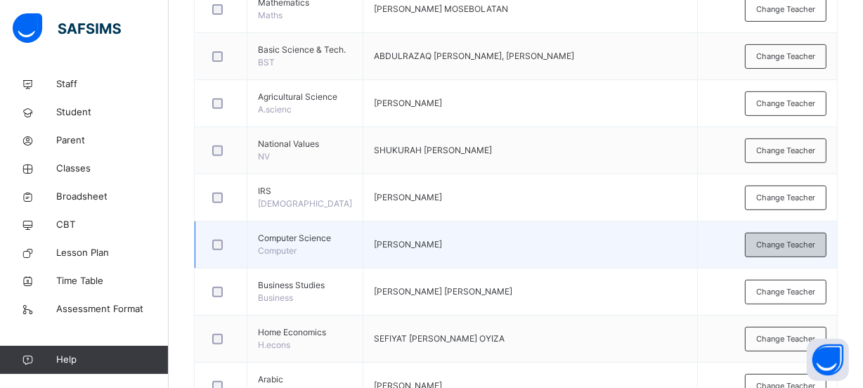
click at [806, 251] on span "Change Teacher" at bounding box center [785, 245] width 59 height 12
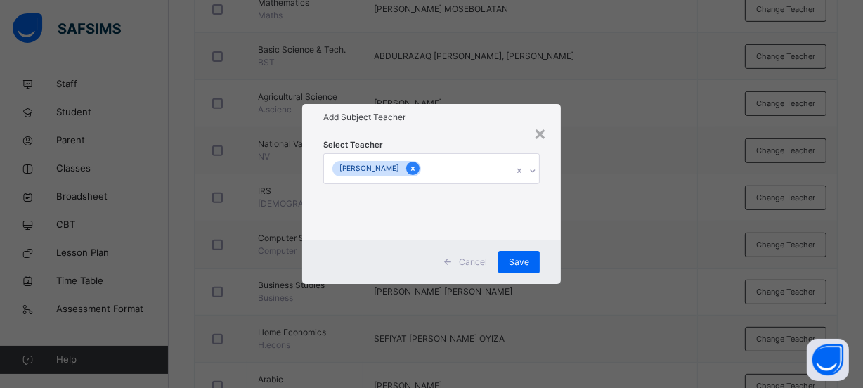
click at [411, 168] on icon at bounding box center [413, 168] width 4 height 4
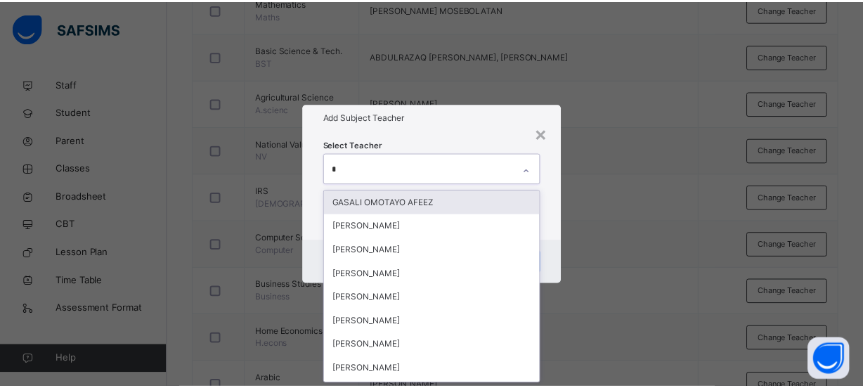
scroll to position [0, 0]
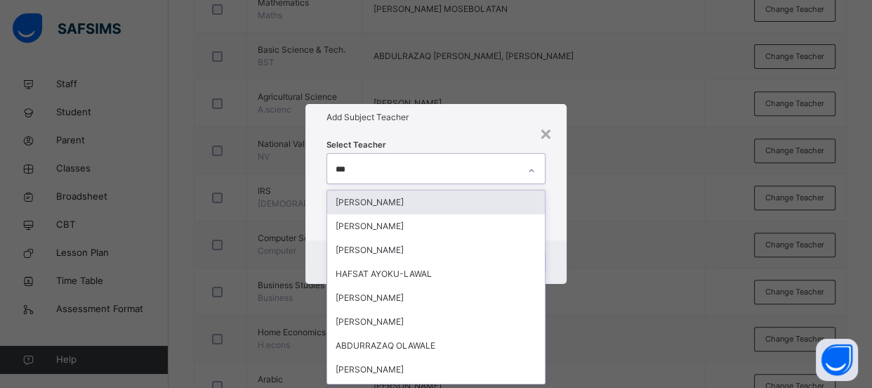
type input "****"
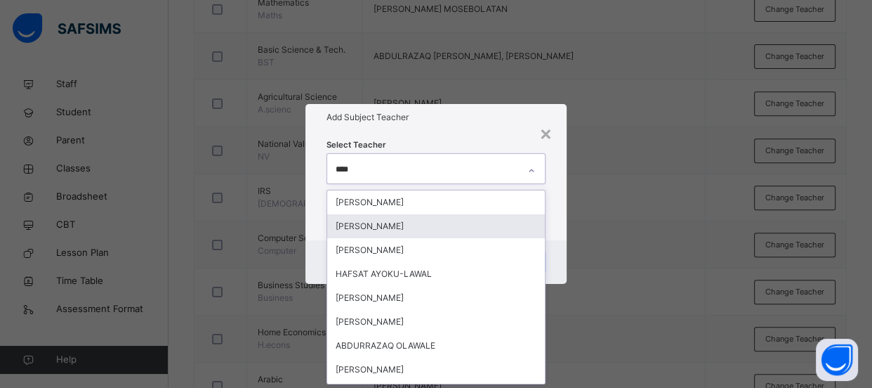
click at [462, 228] on div "[PERSON_NAME]" at bounding box center [436, 226] width 218 height 24
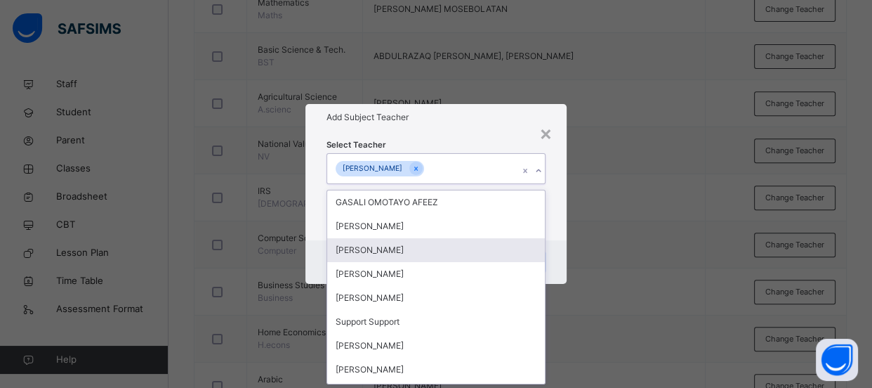
click at [638, 268] on div "× Add Subject Teacher Select Teacher option ABDULHAMEED AMOTO LAWAL, selected. …" at bounding box center [436, 194] width 872 height 388
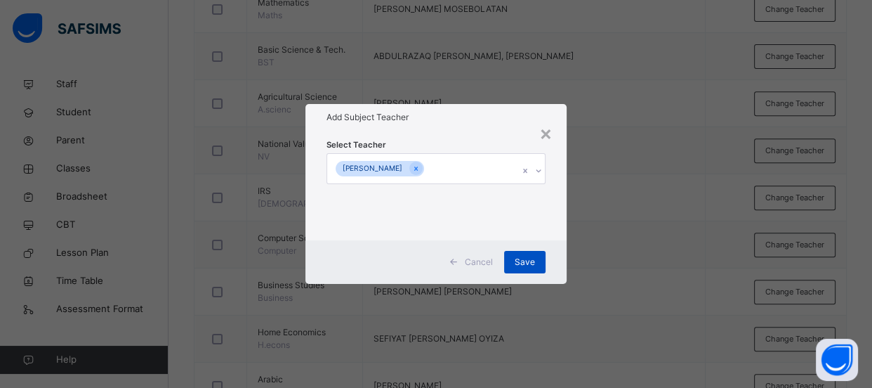
click at [534, 263] on span "Save" at bounding box center [525, 262] width 20 height 13
click at [521, 259] on span "Save" at bounding box center [519, 262] width 20 height 13
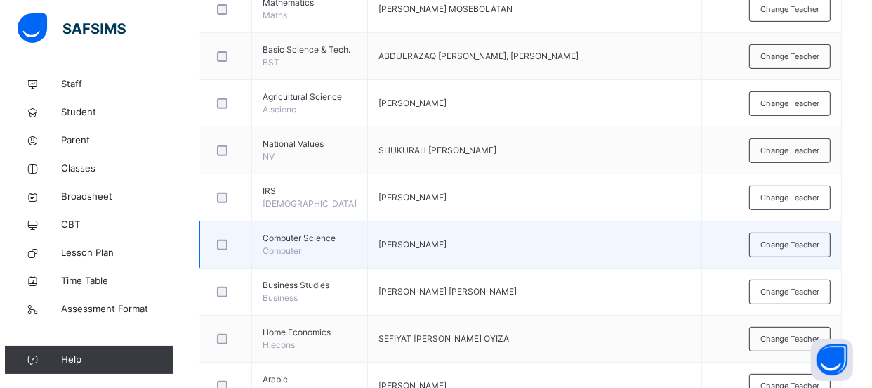
scroll to position [575, 0]
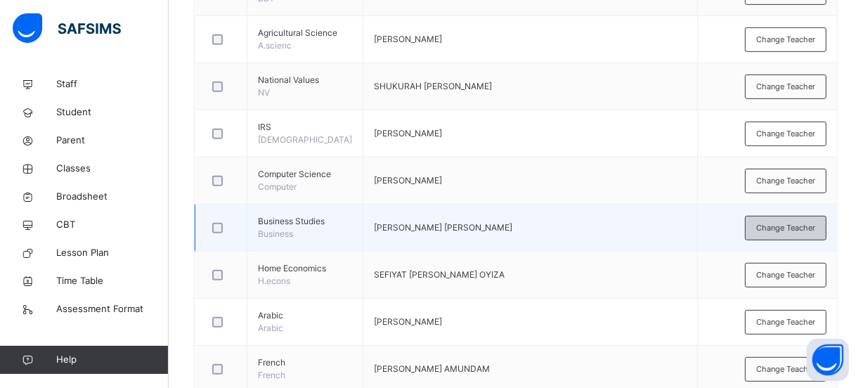
click at [764, 240] on div "Change Teacher" at bounding box center [785, 228] width 81 height 25
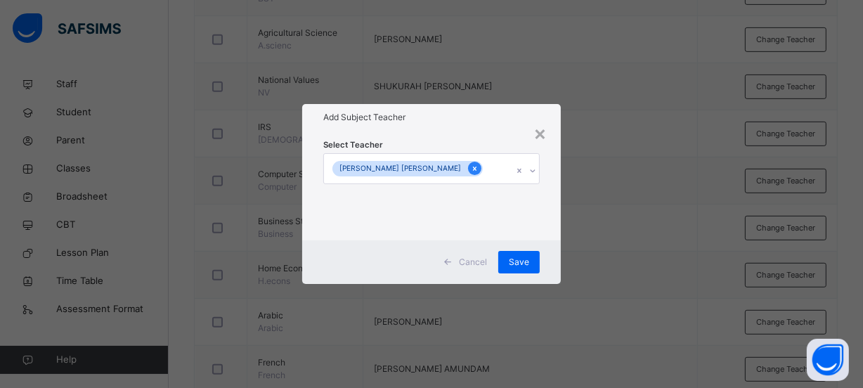
click at [471, 171] on icon at bounding box center [475, 169] width 8 height 10
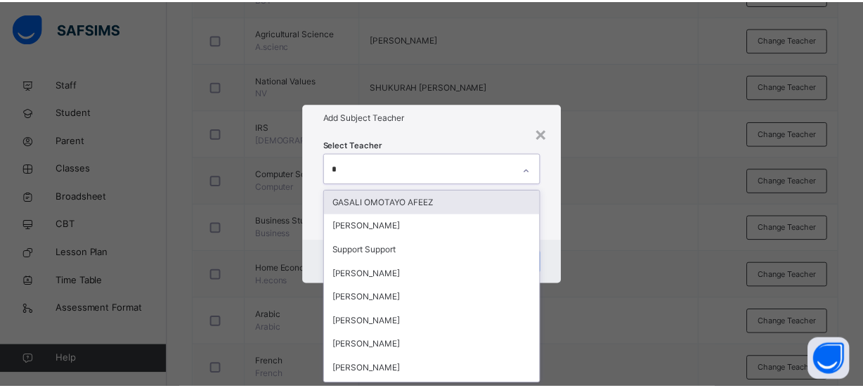
scroll to position [0, 0]
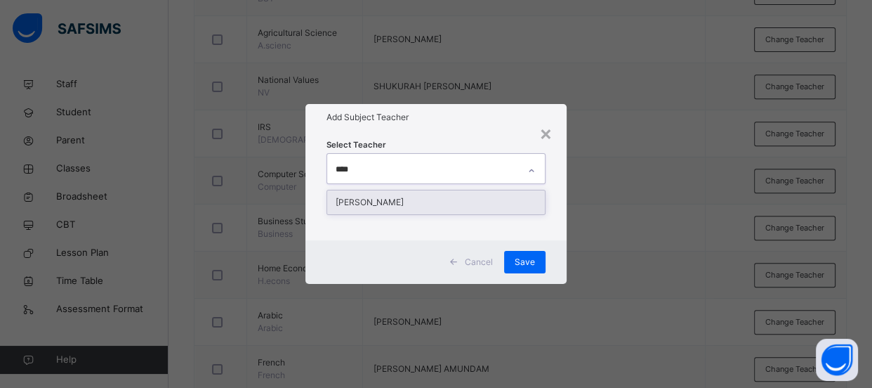
type input "*****"
click at [501, 197] on div "[PERSON_NAME]" at bounding box center [436, 202] width 218 height 24
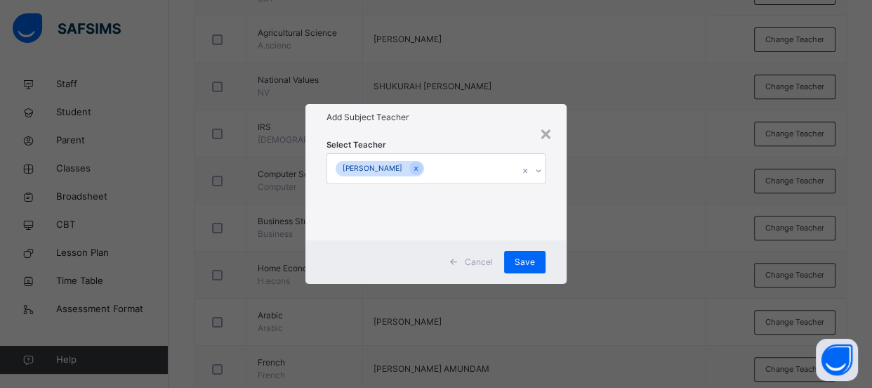
click at [606, 274] on div "× Add Subject Teacher Select Teacher SOBUR ADEDAMOLA ADIGUN Cancel Save" at bounding box center [436, 194] width 872 height 388
drag, startPoint x: 527, startPoint y: 260, endPoint x: 563, endPoint y: 256, distance: 36.1
click at [527, 260] on span "Save" at bounding box center [525, 262] width 20 height 13
click at [520, 264] on div "Save" at bounding box center [518, 262] width 41 height 22
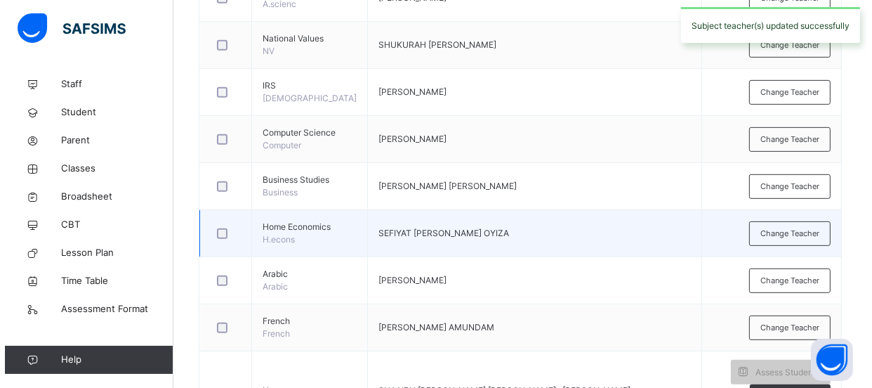
scroll to position [639, 0]
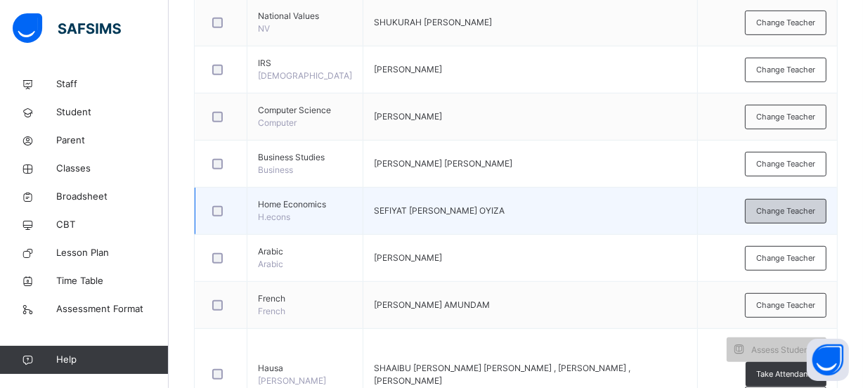
click at [803, 217] on span "Change Teacher" at bounding box center [785, 211] width 59 height 12
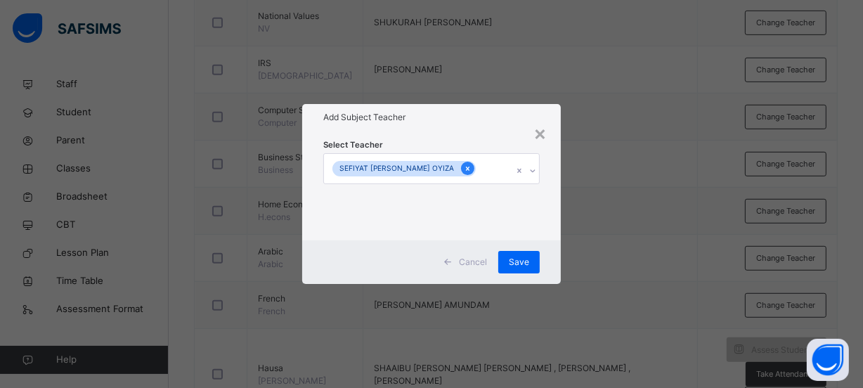
click at [464, 166] on icon at bounding box center [468, 169] width 8 height 10
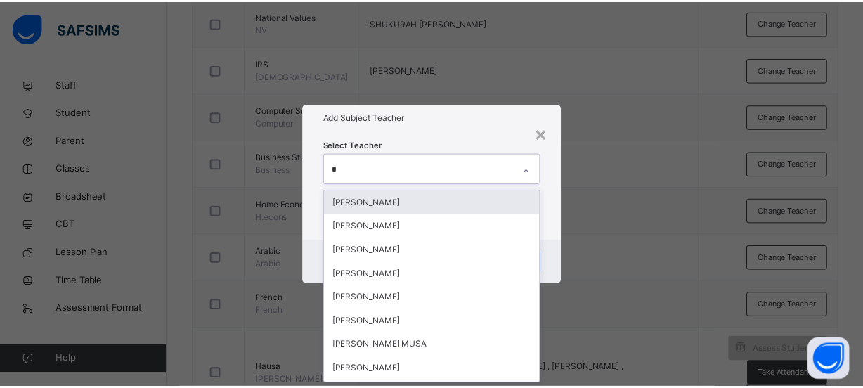
scroll to position [0, 0]
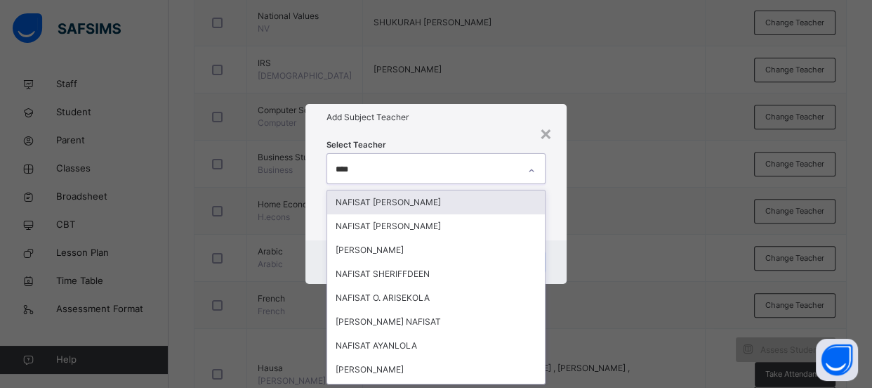
type input "*****"
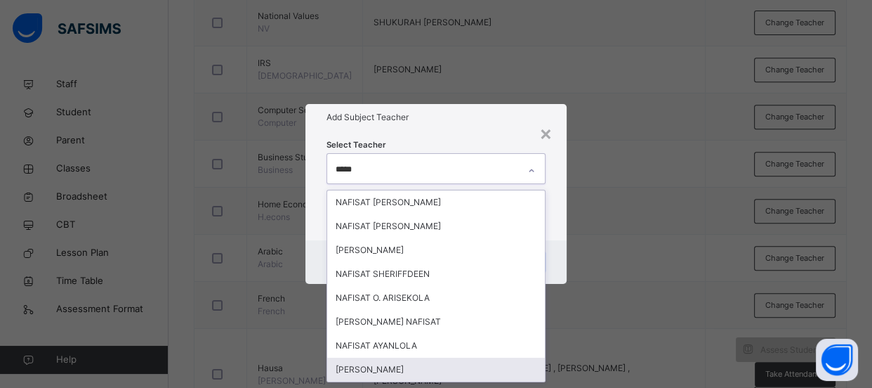
click at [439, 377] on div "[PERSON_NAME]" at bounding box center [436, 370] width 218 height 24
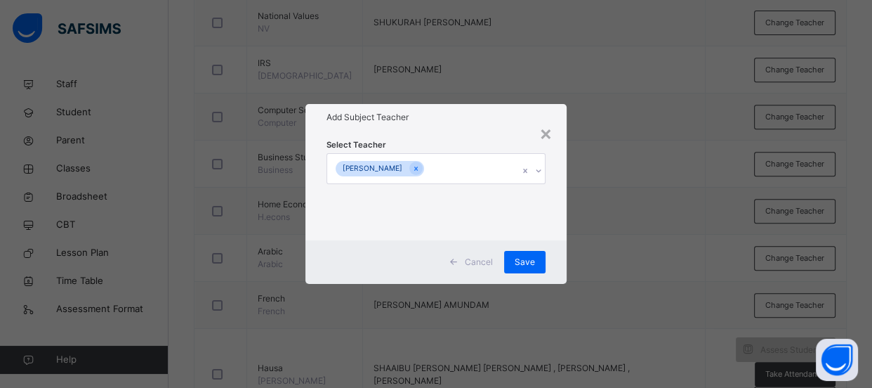
click at [639, 308] on div "× Add Subject Teacher Select Teacher [PERSON_NAME] SHEHU Cancel Save" at bounding box center [436, 194] width 872 height 388
click at [527, 265] on span "Save" at bounding box center [525, 262] width 20 height 13
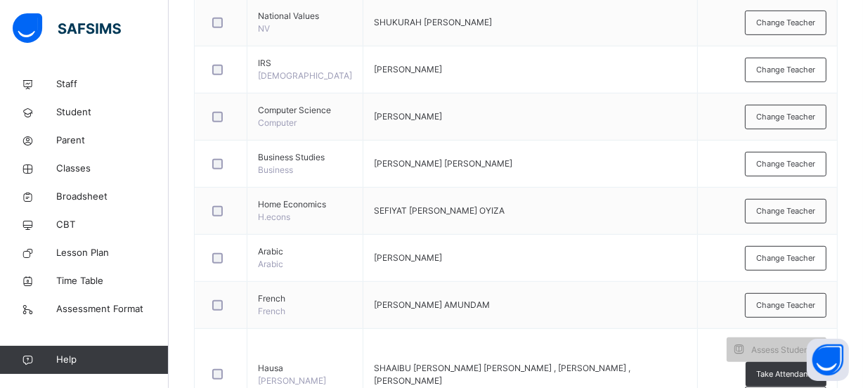
click at [783, 264] on span "Change Teacher" at bounding box center [785, 258] width 59 height 12
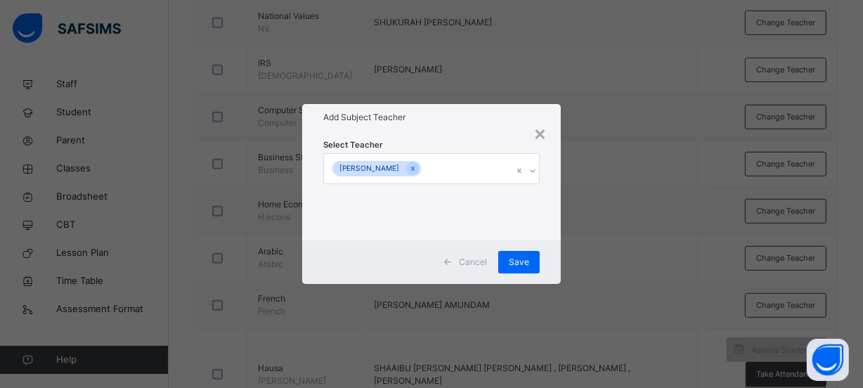
click at [489, 164] on div "[PERSON_NAME]" at bounding box center [418, 169] width 188 height 30
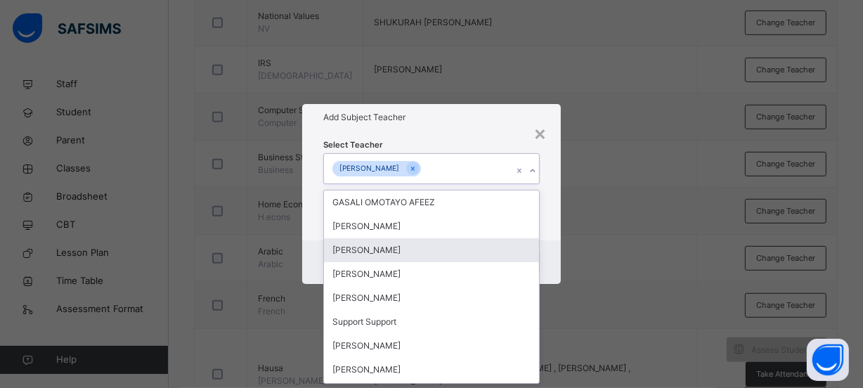
click at [436, 248] on div "[PERSON_NAME]" at bounding box center [431, 250] width 215 height 24
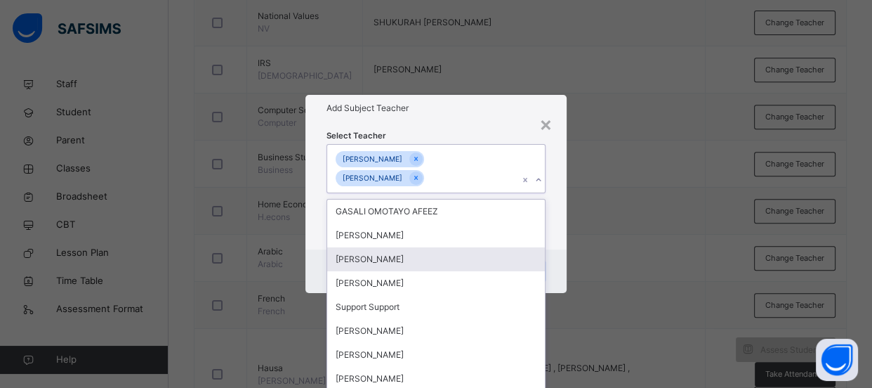
click at [702, 243] on div "× Add Subject Teacher Select Teacher option ABDULKABEER ABDURRAZZAQ, selected. …" at bounding box center [436, 194] width 872 height 388
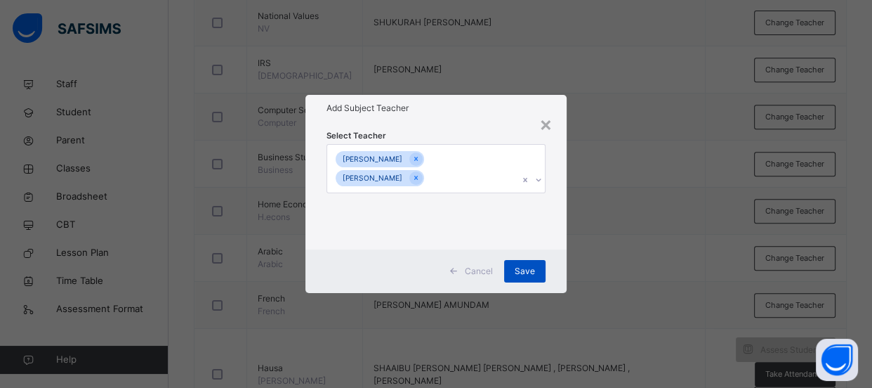
click at [526, 272] on span "Save" at bounding box center [525, 271] width 20 height 13
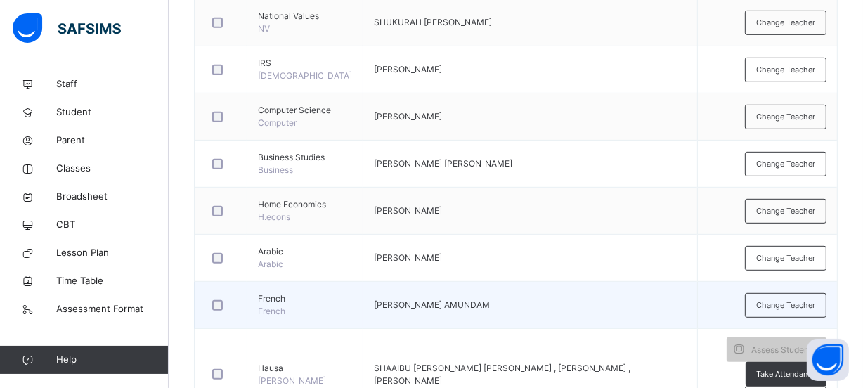
scroll to position [702, 0]
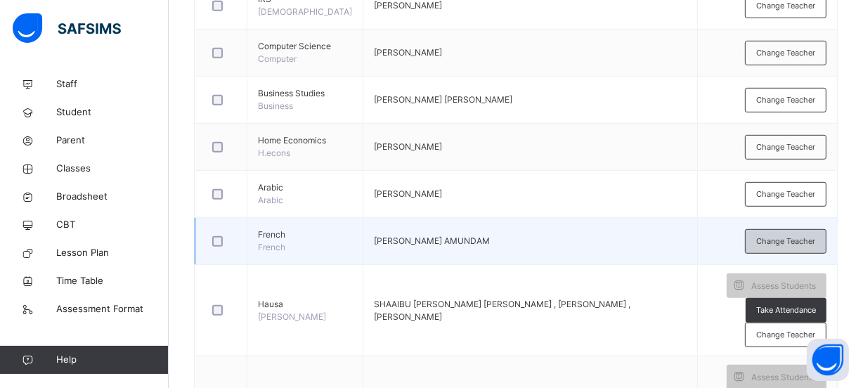
click at [809, 247] on span "Change Teacher" at bounding box center [785, 241] width 59 height 12
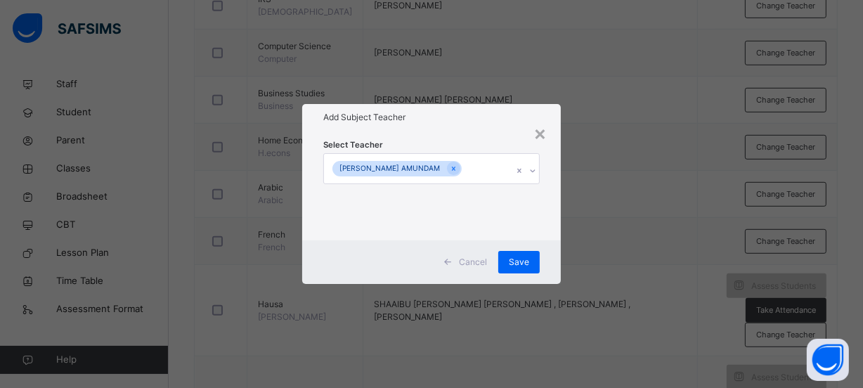
click at [493, 166] on div "[PERSON_NAME] AMUNDAM" at bounding box center [418, 169] width 188 height 30
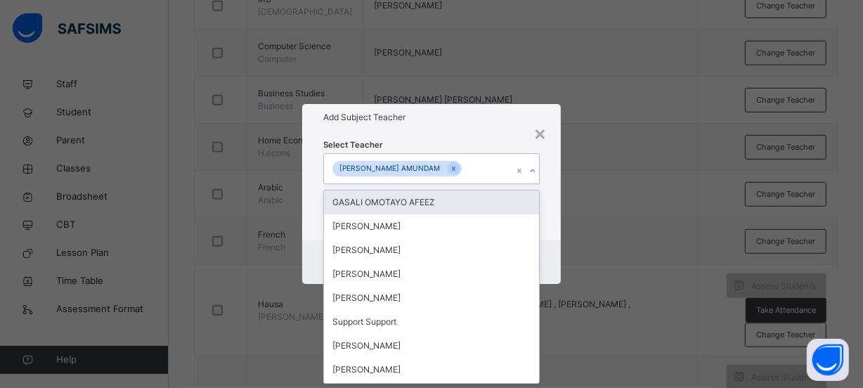
scroll to position [0, 0]
type input "******"
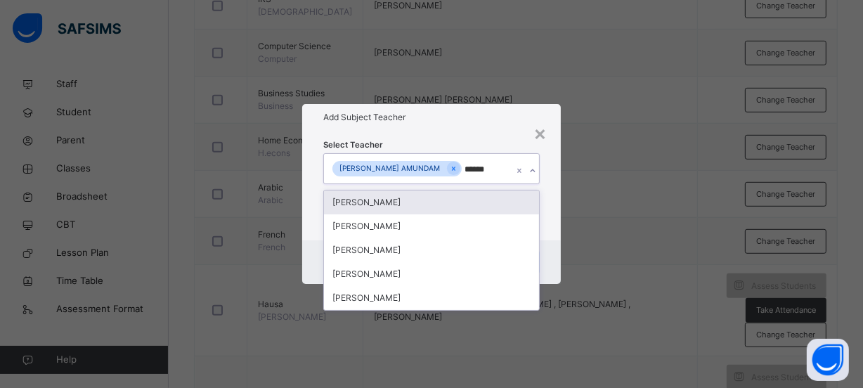
click at [480, 194] on div "[PERSON_NAME]" at bounding box center [431, 202] width 215 height 24
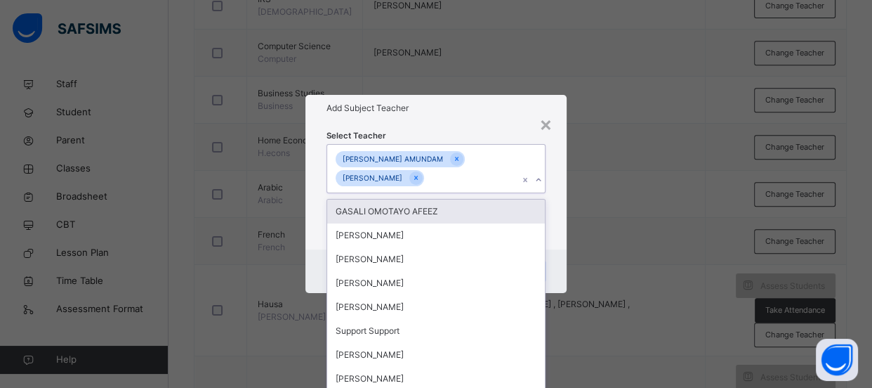
click at [675, 235] on div "× Add Subject Teacher Select Teacher option AWAWU ABDULWAHAB, selected. option …" at bounding box center [436, 194] width 872 height 388
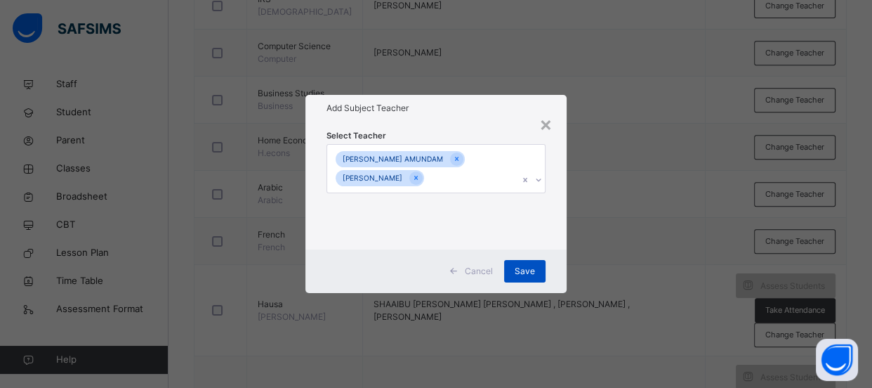
click at [541, 270] on div "Save" at bounding box center [524, 271] width 41 height 22
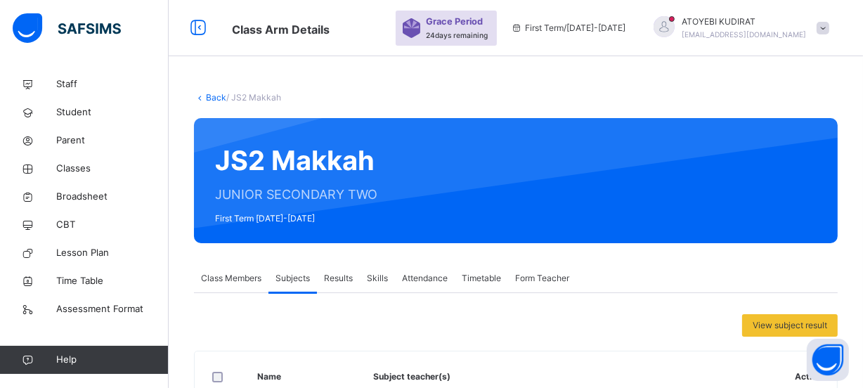
click at [211, 97] on link "Back" at bounding box center [216, 97] width 20 height 11
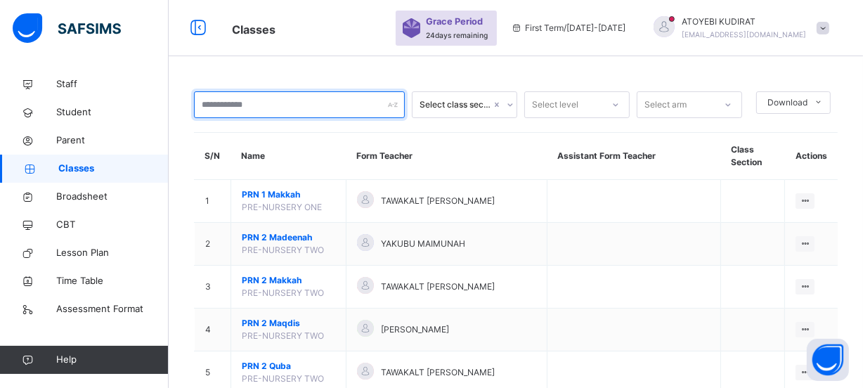
drag, startPoint x: 253, startPoint y: 106, endPoint x: 254, endPoint y: 123, distance: 16.9
click at [251, 111] on input "text" at bounding box center [299, 104] width 211 height 27
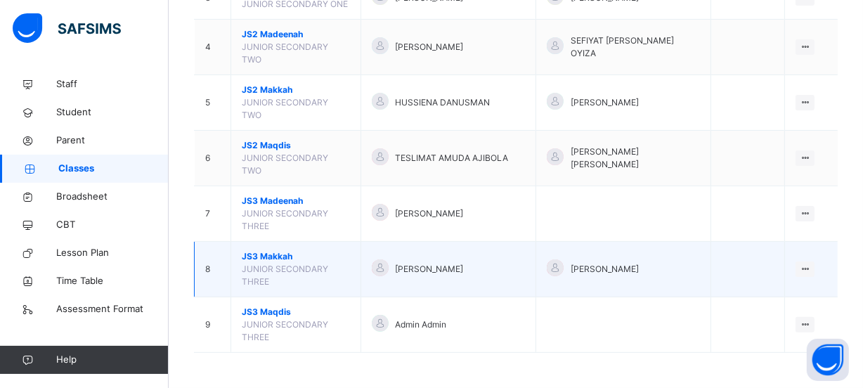
scroll to position [325, 0]
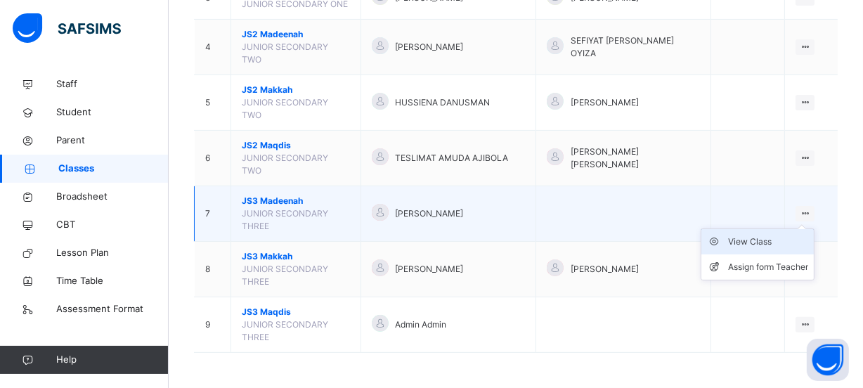
type input "**"
click at [728, 237] on icon at bounding box center [717, 242] width 21 height 14
